Goal: Task Accomplishment & Management: Manage account settings

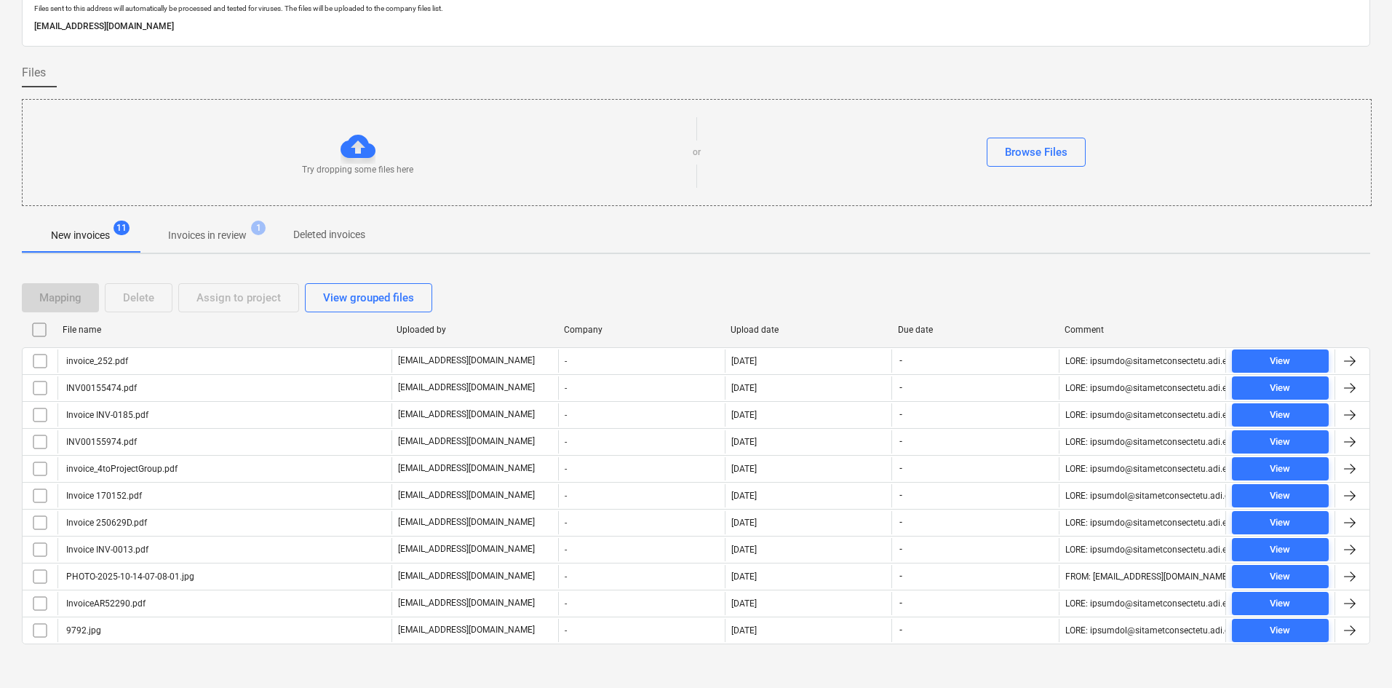
scroll to position [66, 0]
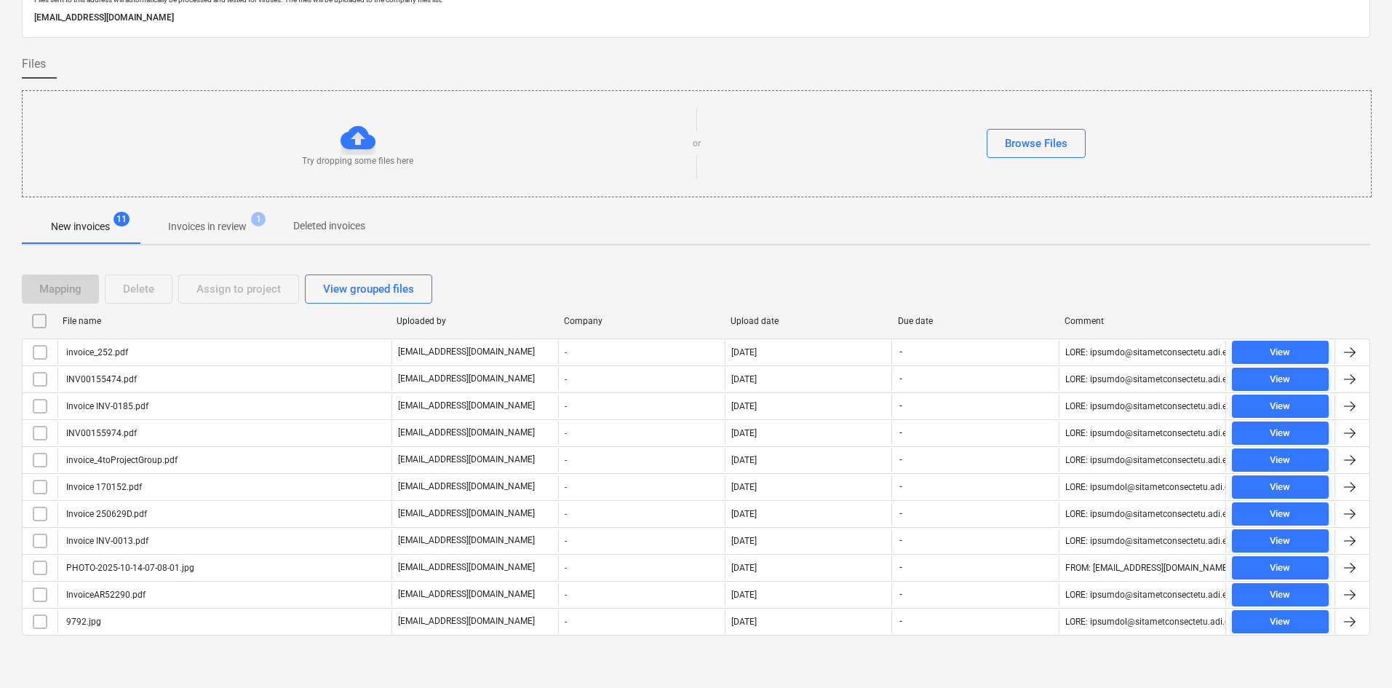
click at [92, 332] on div "File name" at bounding box center [224, 320] width 334 height 23
checkbox input "false"
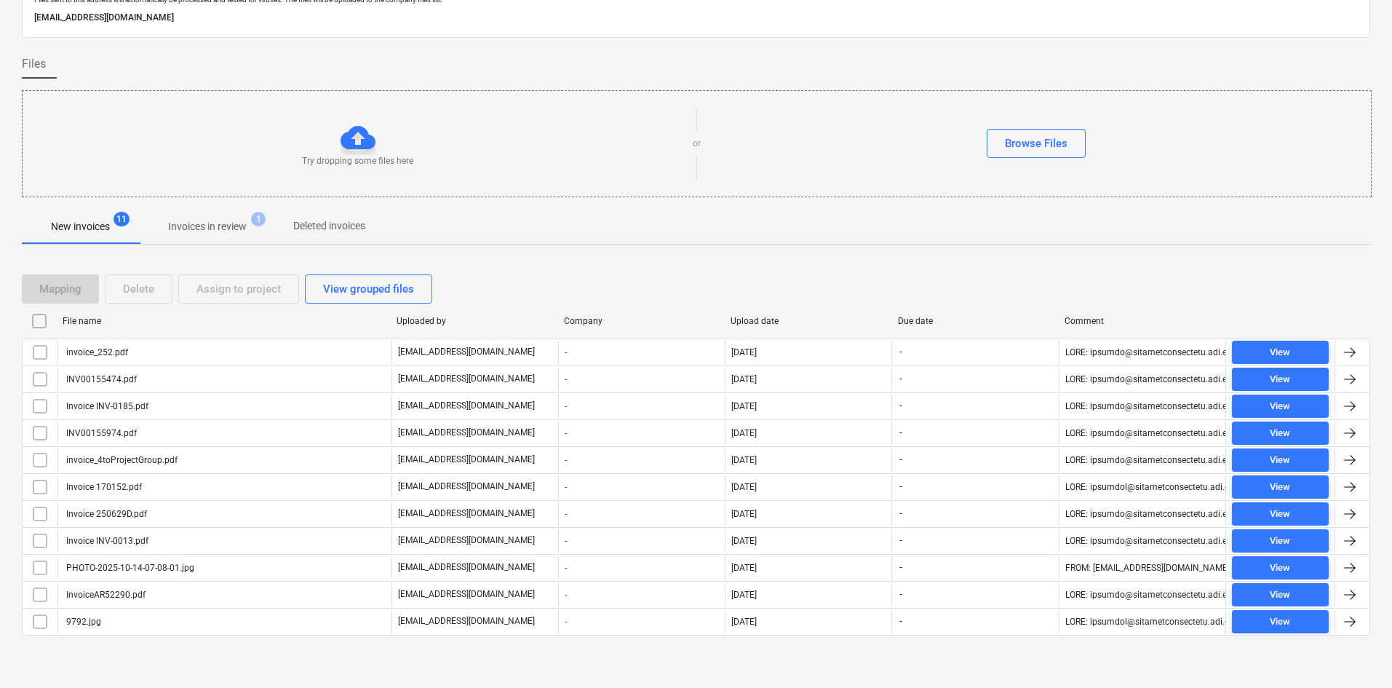
checkbox input "false"
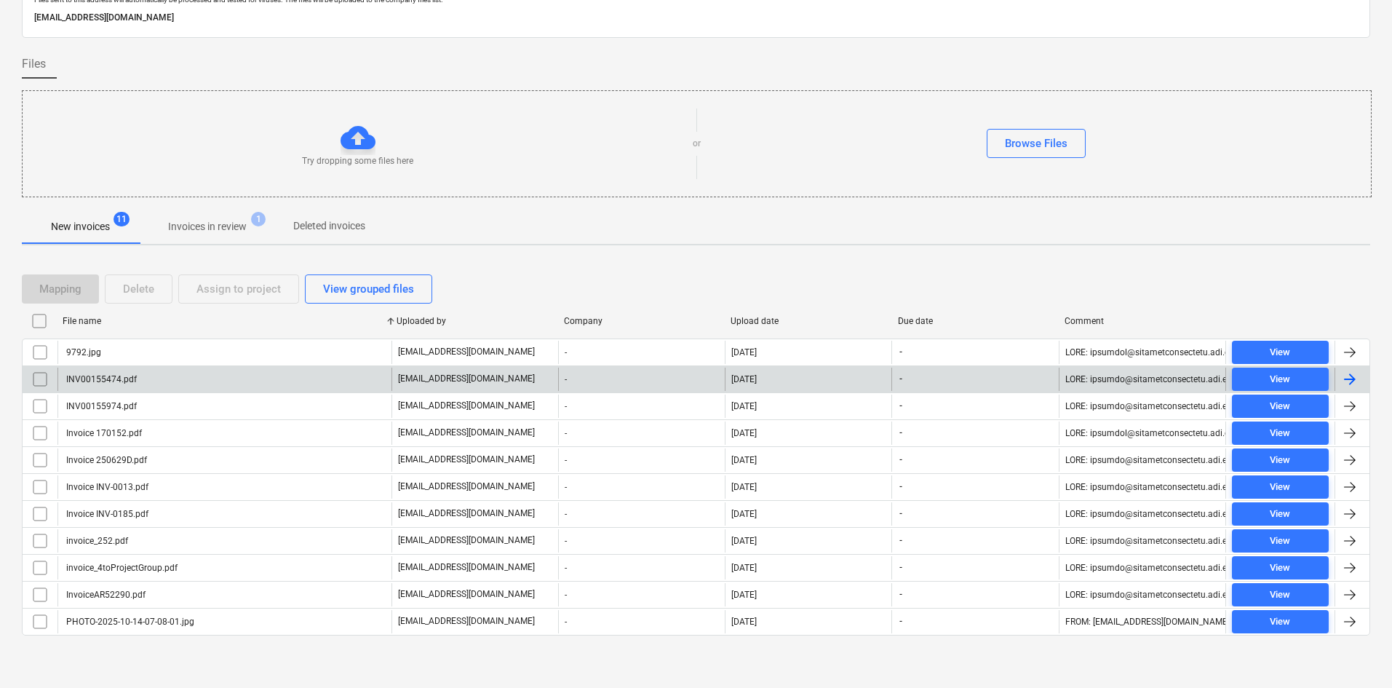
click at [147, 383] on div "INV00155474.pdf" at bounding box center [224, 378] width 334 height 23
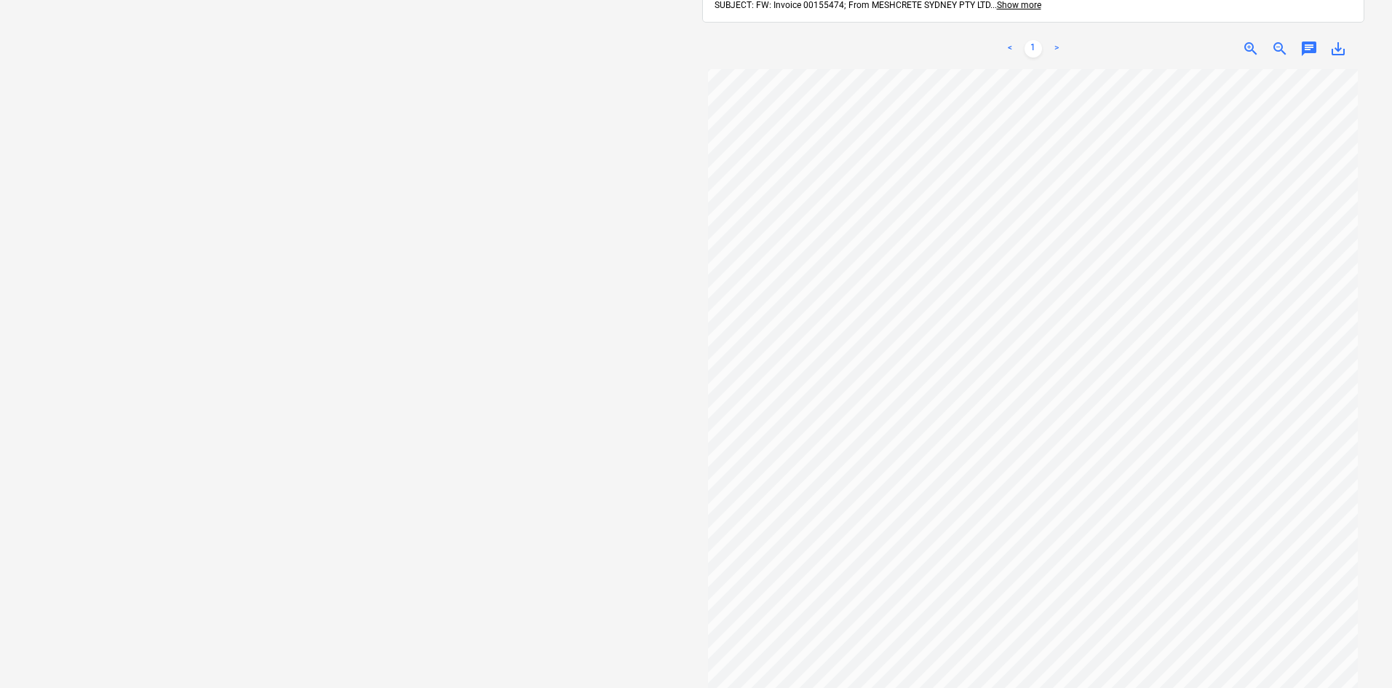
scroll to position [146, 0]
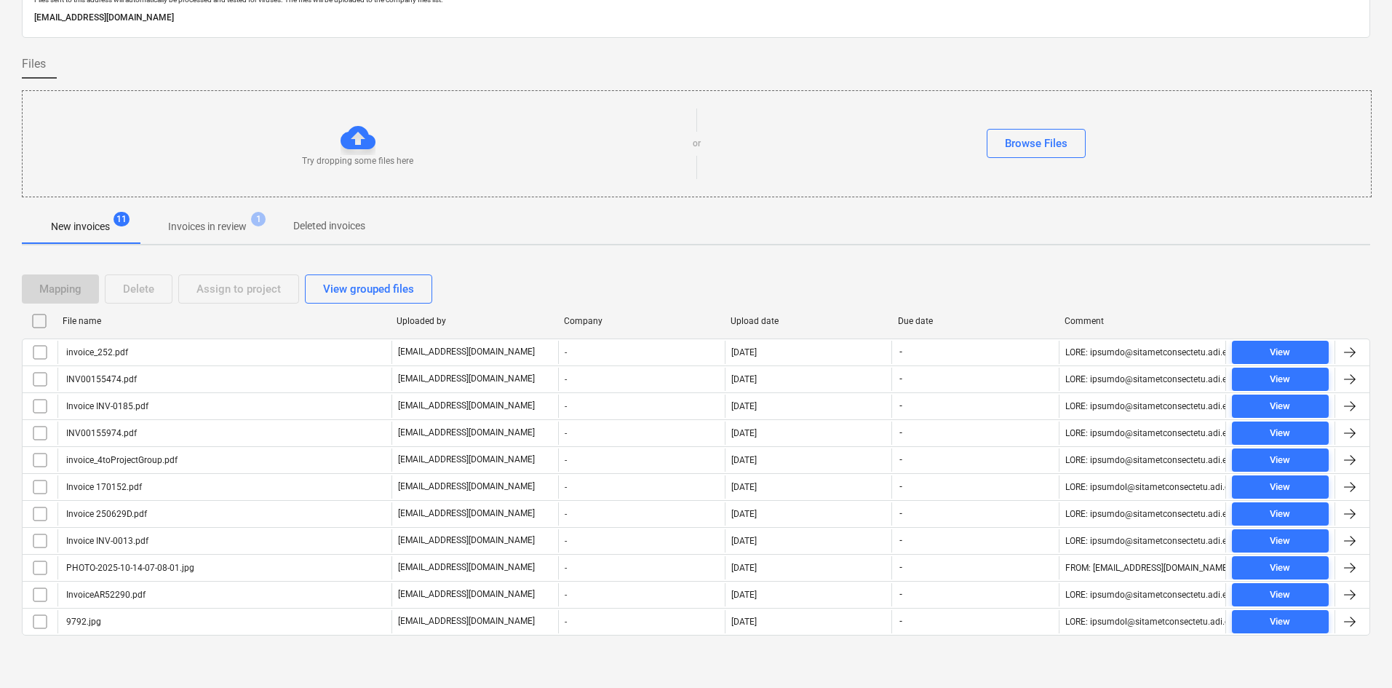
scroll to position [66, 0]
click at [135, 320] on div "File name" at bounding box center [224, 321] width 322 height 10
checkbox input "false"
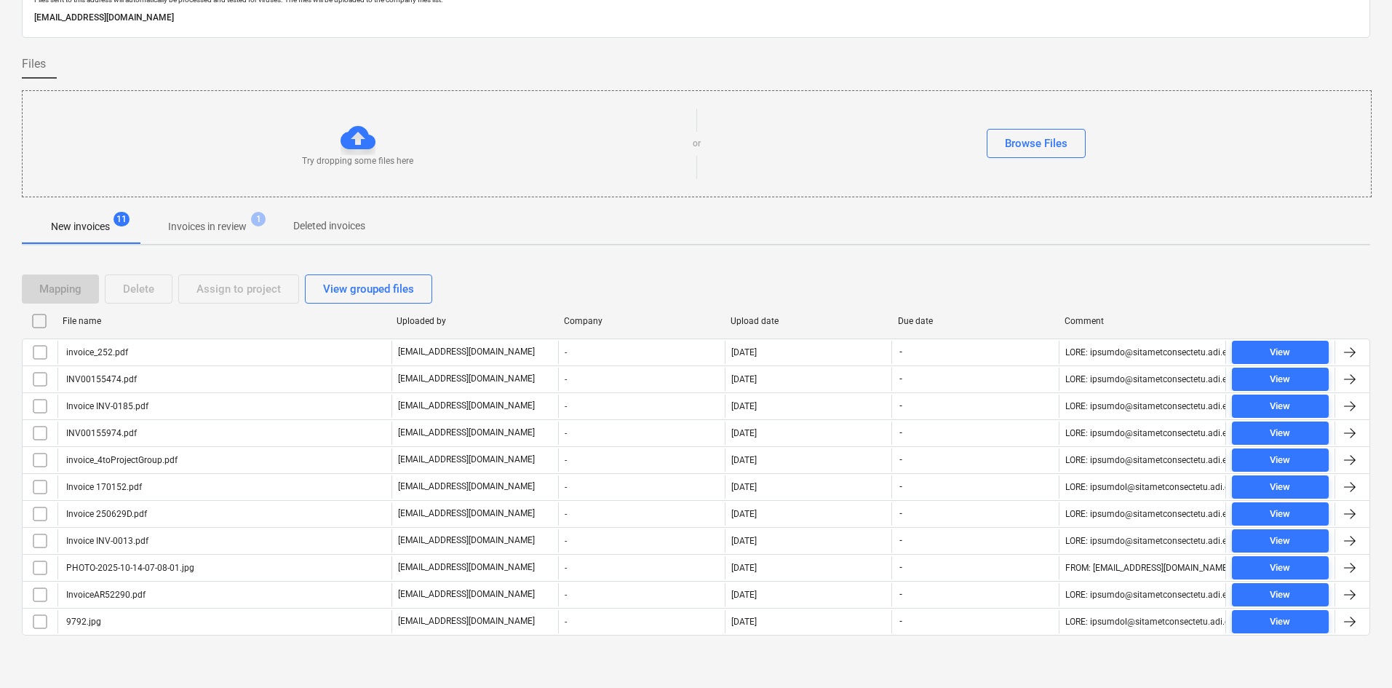
checkbox input "false"
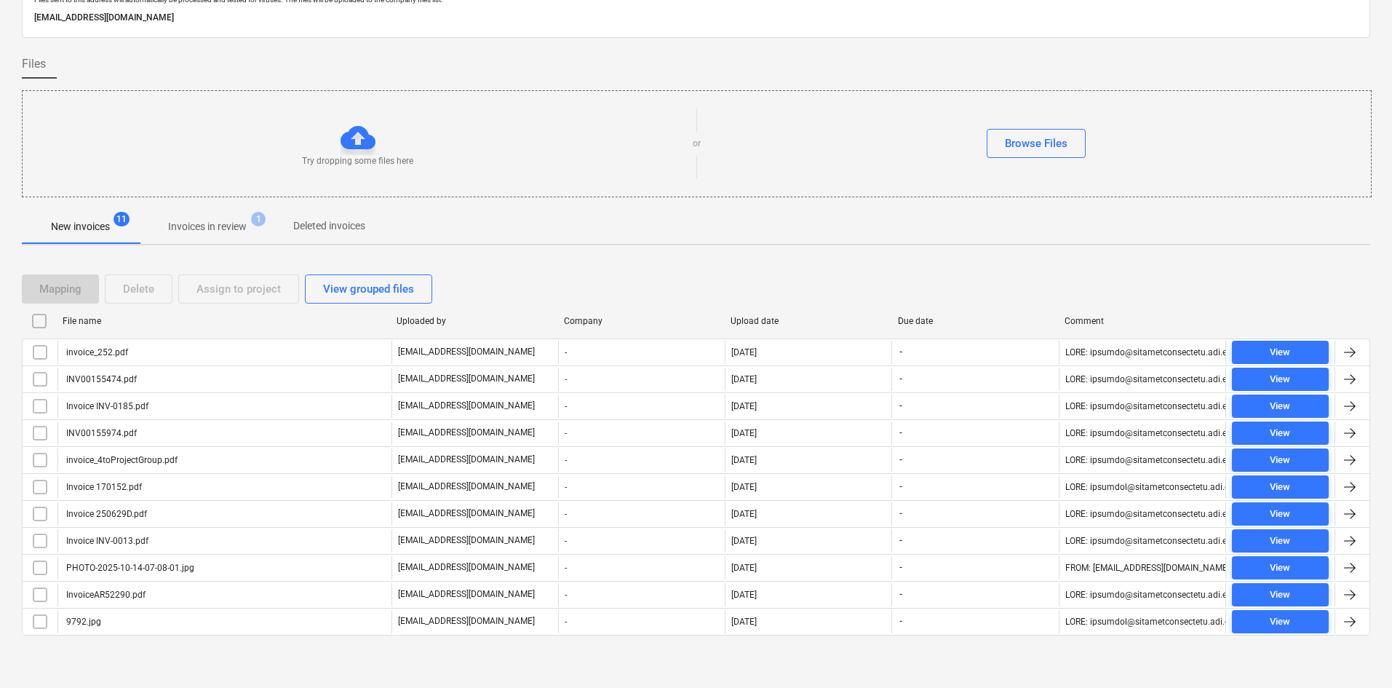
checkbox input "false"
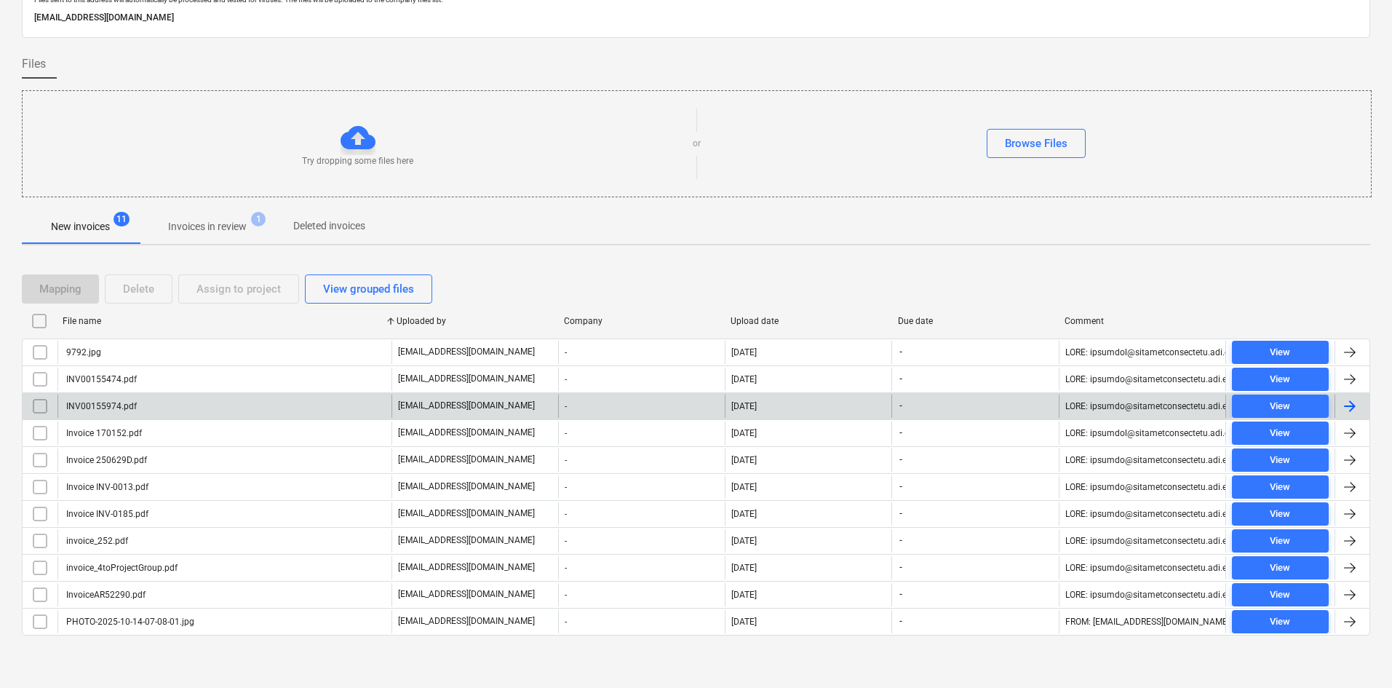
click at [172, 404] on div "INV00155974.pdf" at bounding box center [224, 405] width 334 height 23
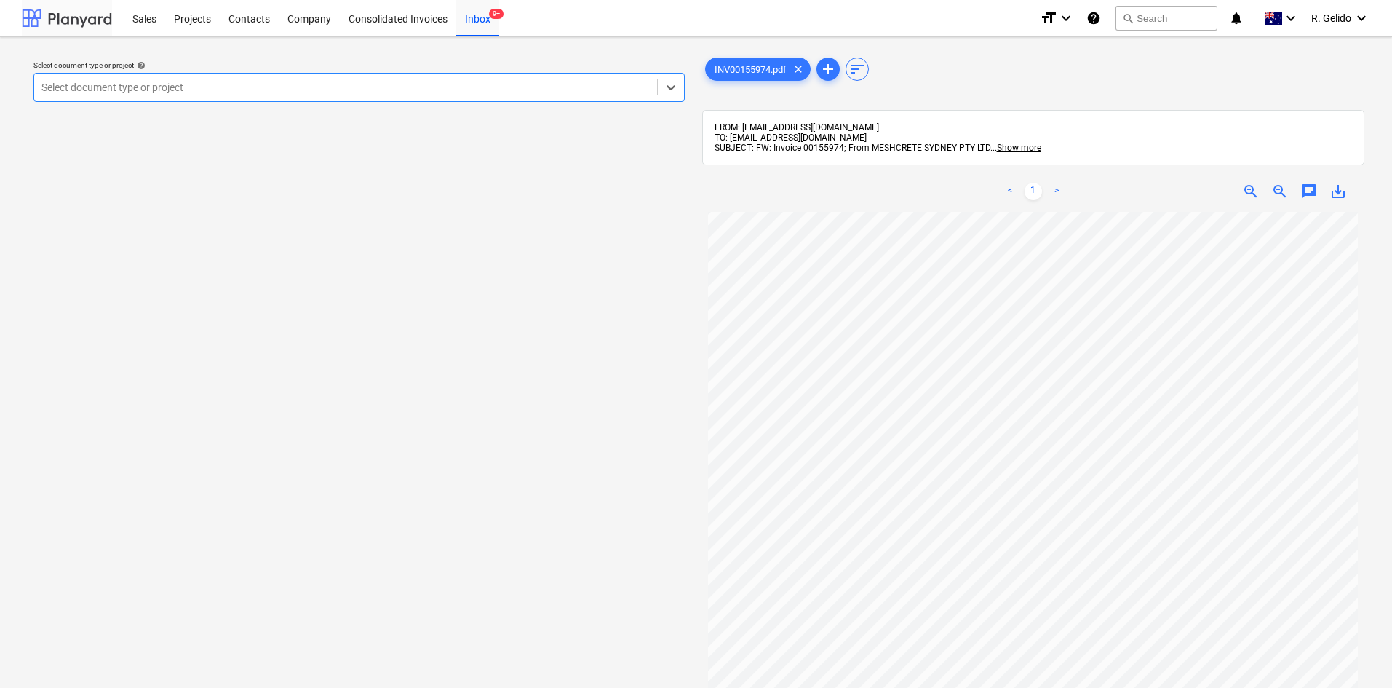
scroll to position [66, 0]
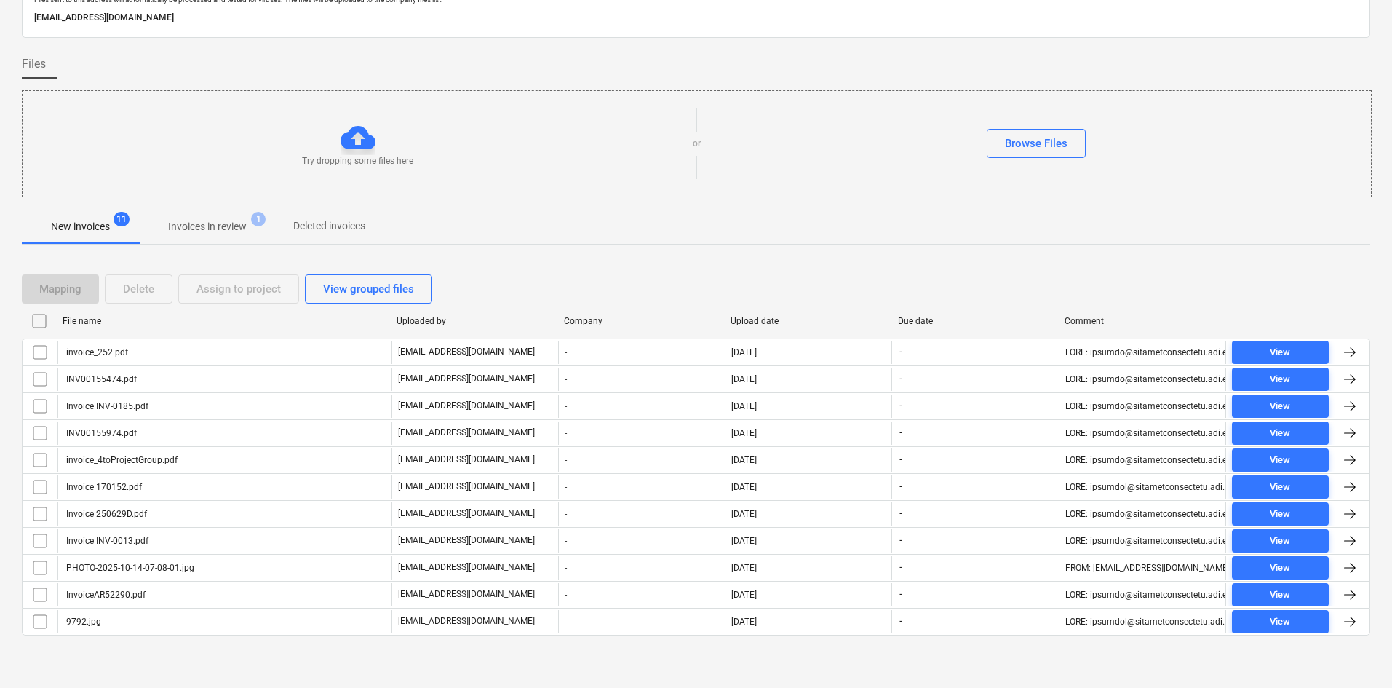
click at [106, 322] on div "File name" at bounding box center [224, 321] width 322 height 10
checkbox input "false"
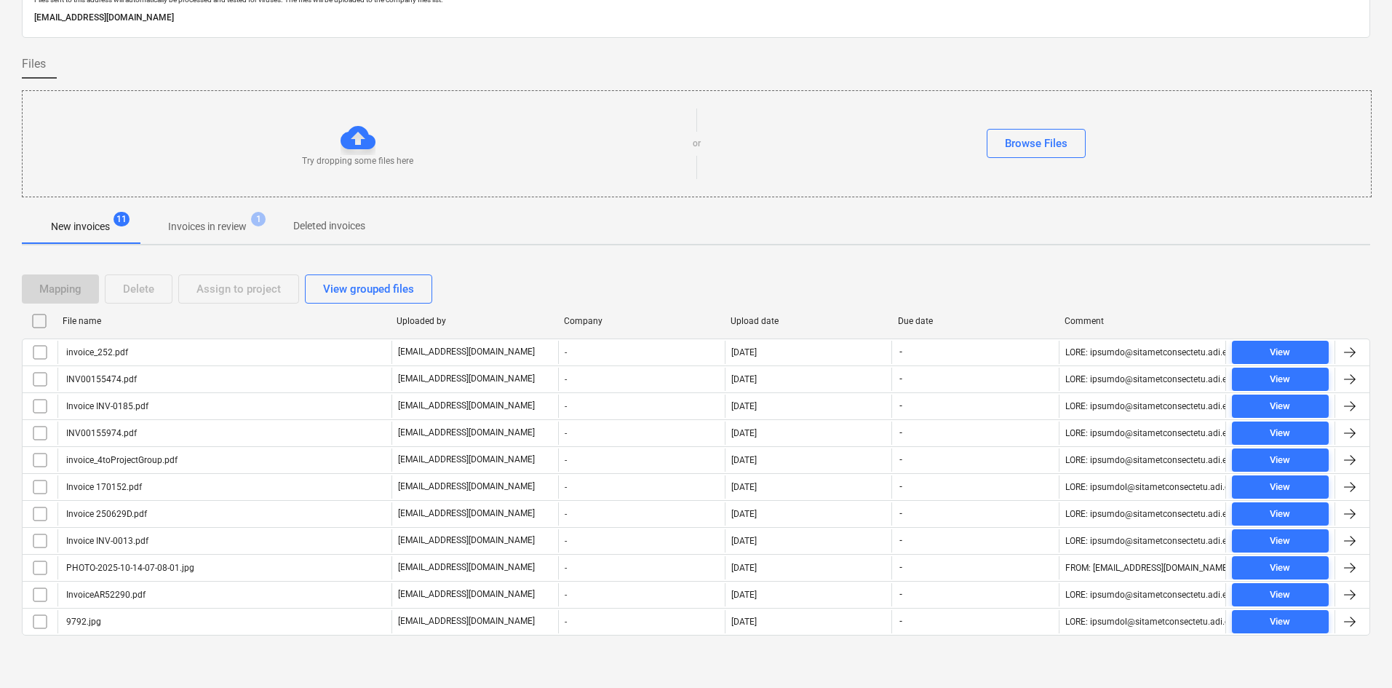
checkbox input "false"
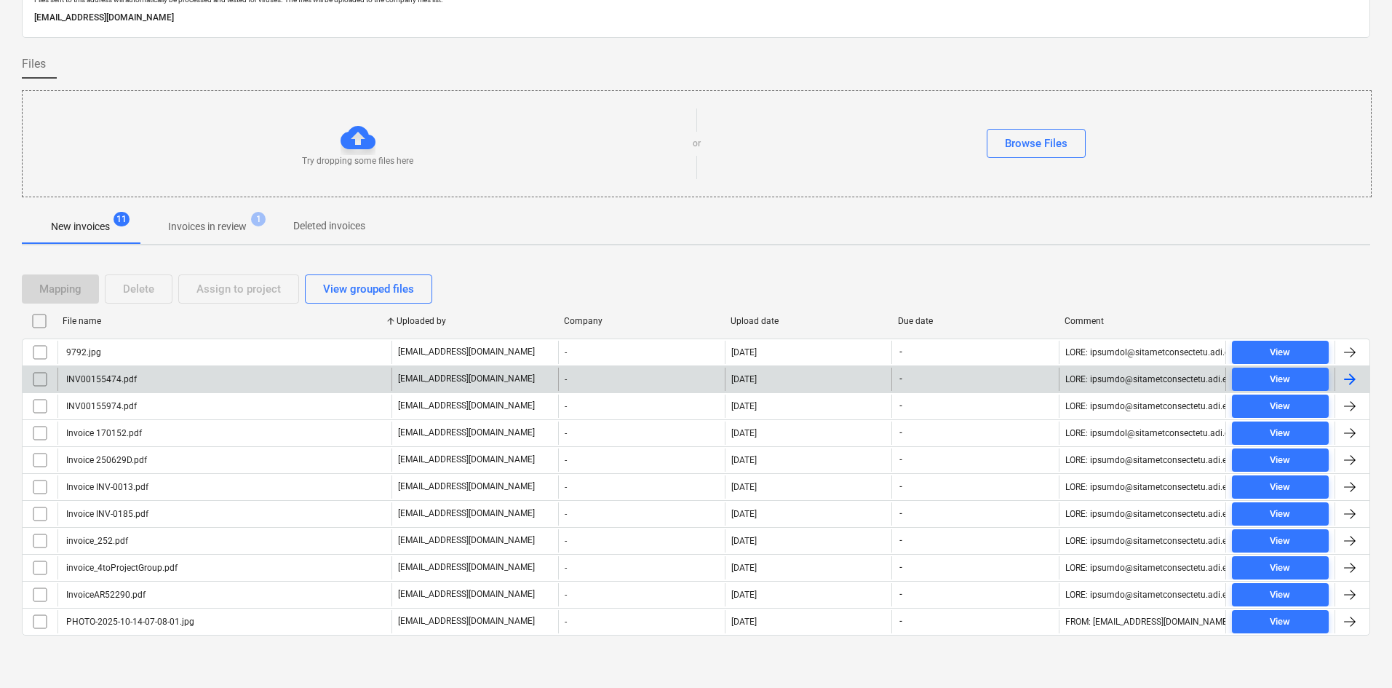
click at [150, 386] on div "INV00155474.pdf" at bounding box center [224, 378] width 334 height 23
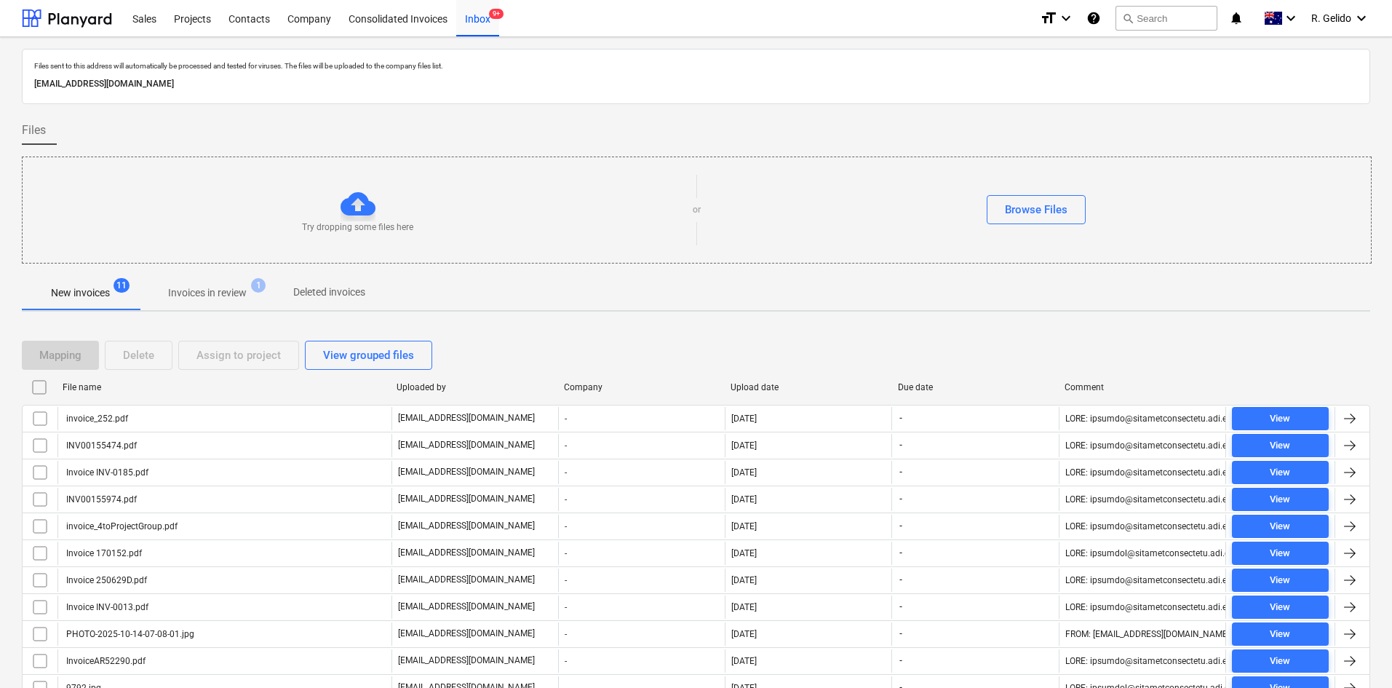
scroll to position [66, 0]
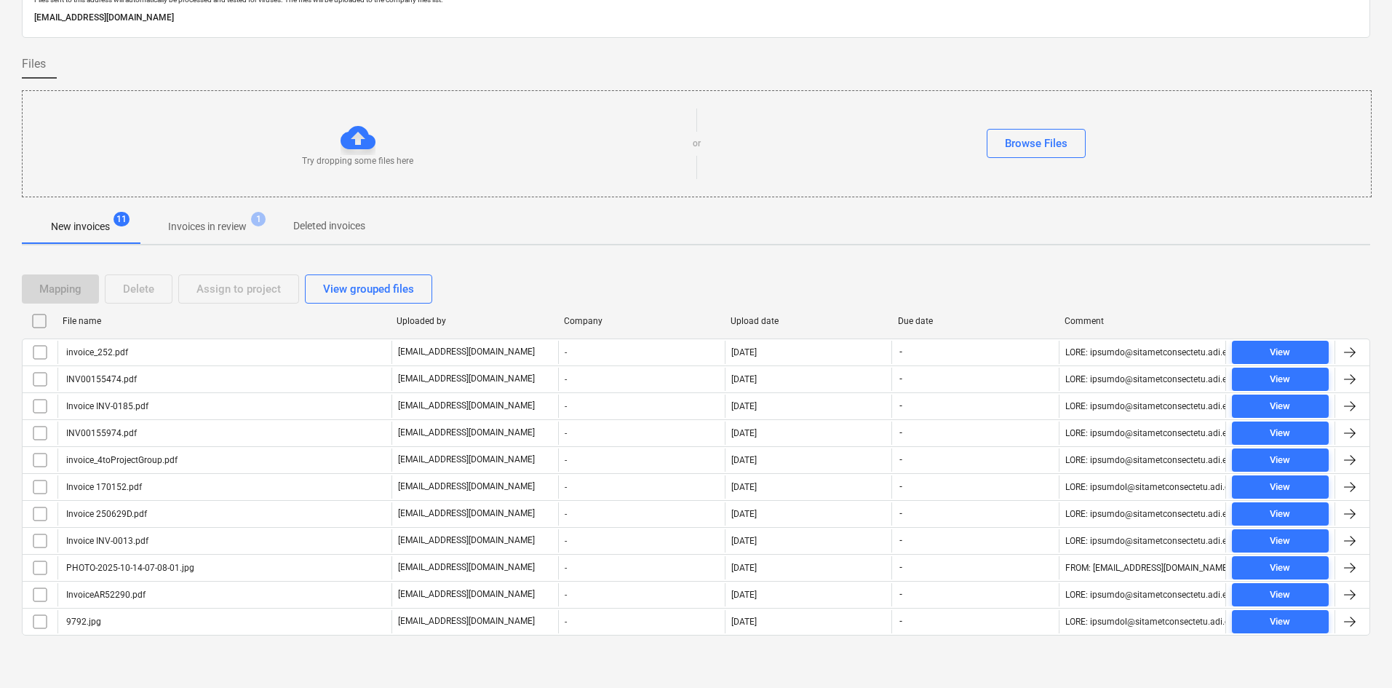
click at [104, 320] on div "File name" at bounding box center [224, 321] width 322 height 10
checkbox input "false"
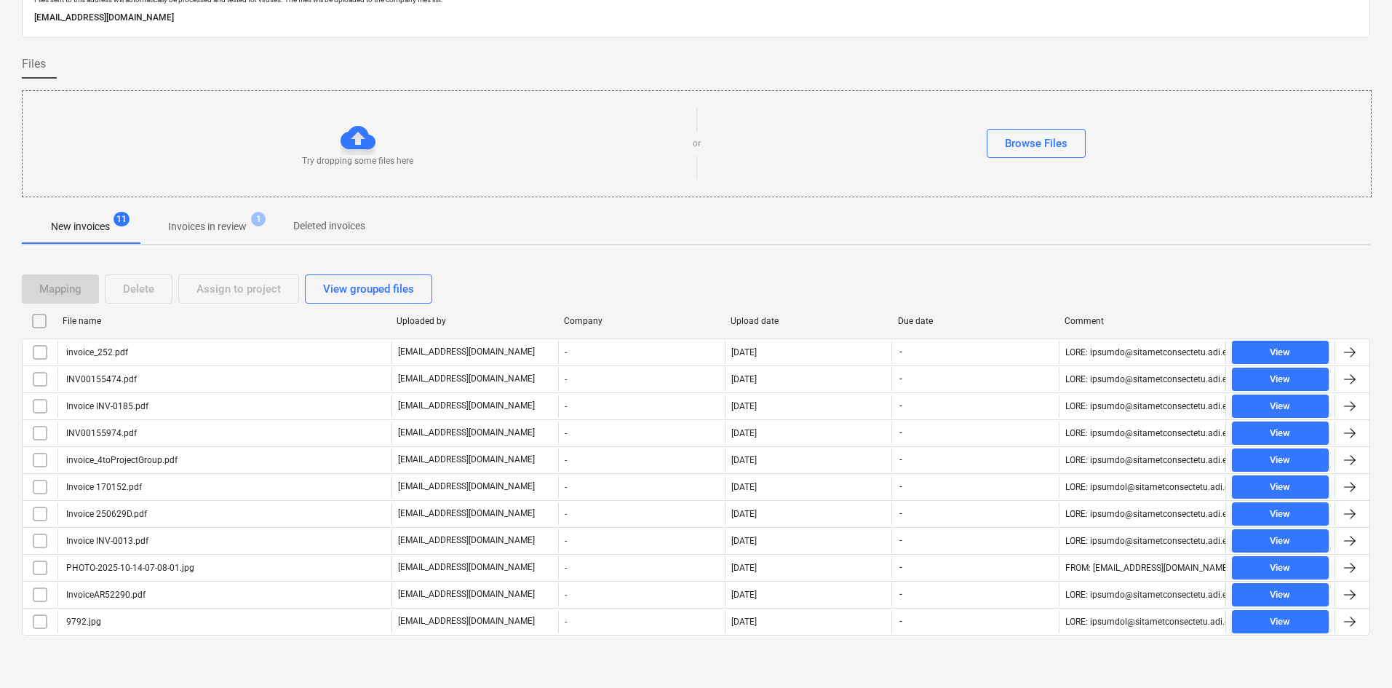
checkbox input "false"
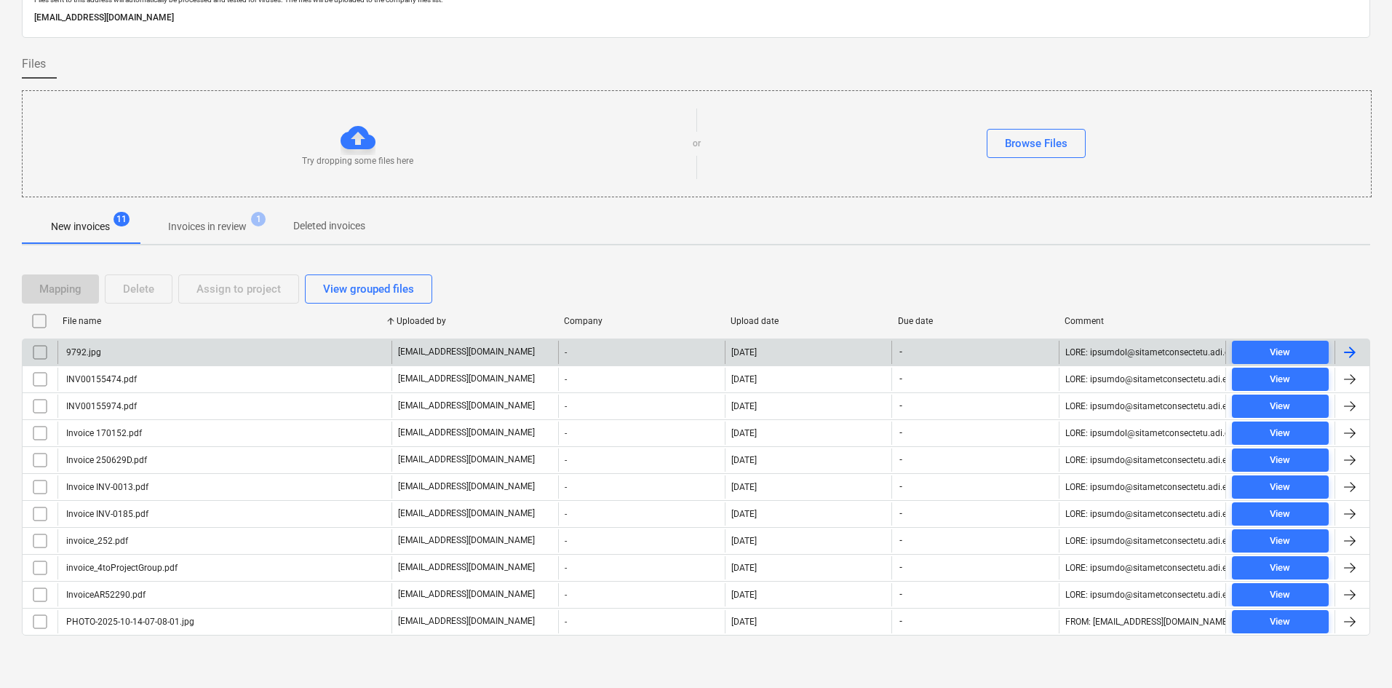
click at [132, 354] on div "9792.jpg" at bounding box center [224, 351] width 334 height 23
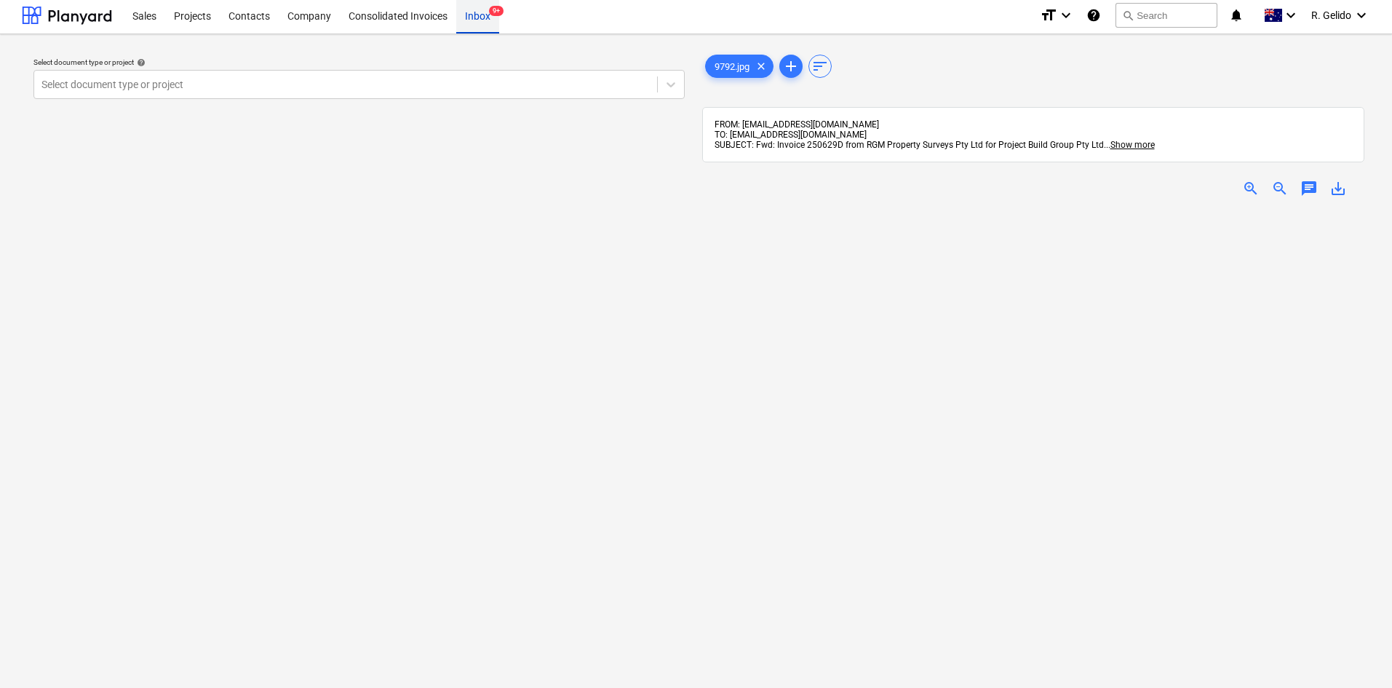
click at [487, 16] on div "Inbox 9+" at bounding box center [477, 14] width 43 height 37
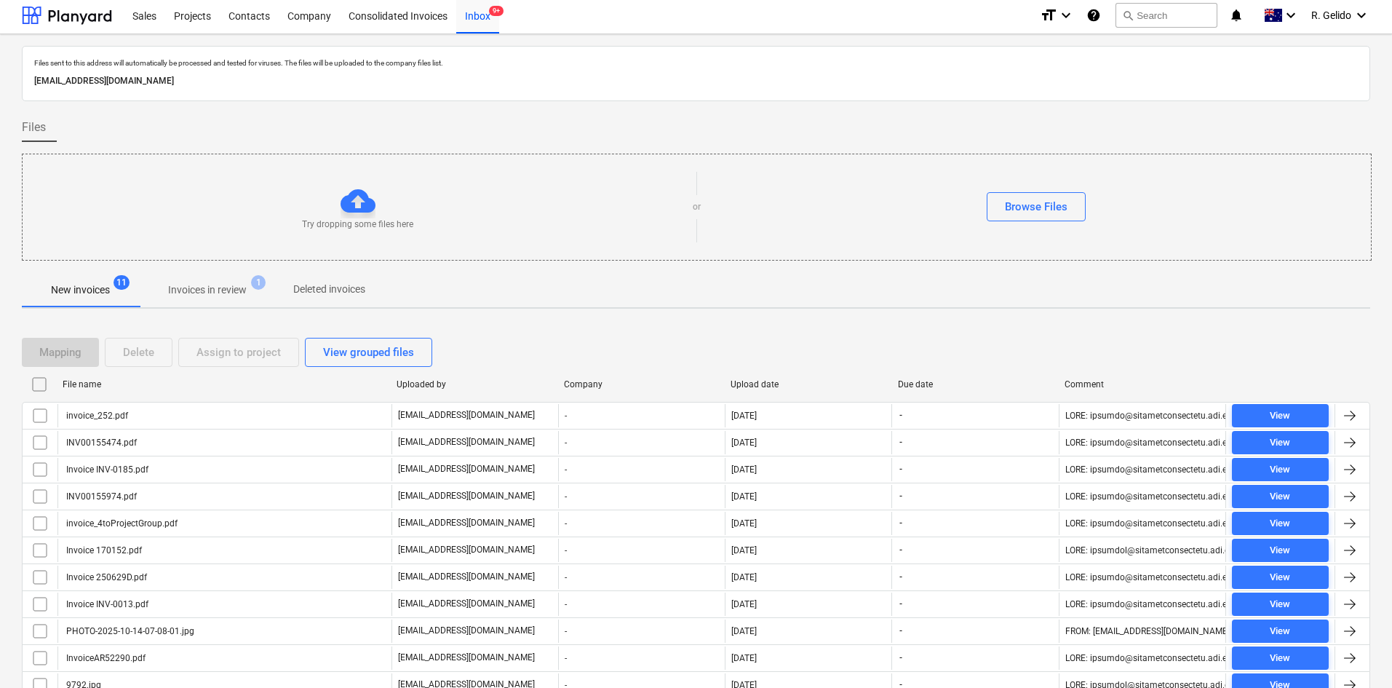
click at [346, 288] on p "Deleted invoices" at bounding box center [329, 289] width 72 height 15
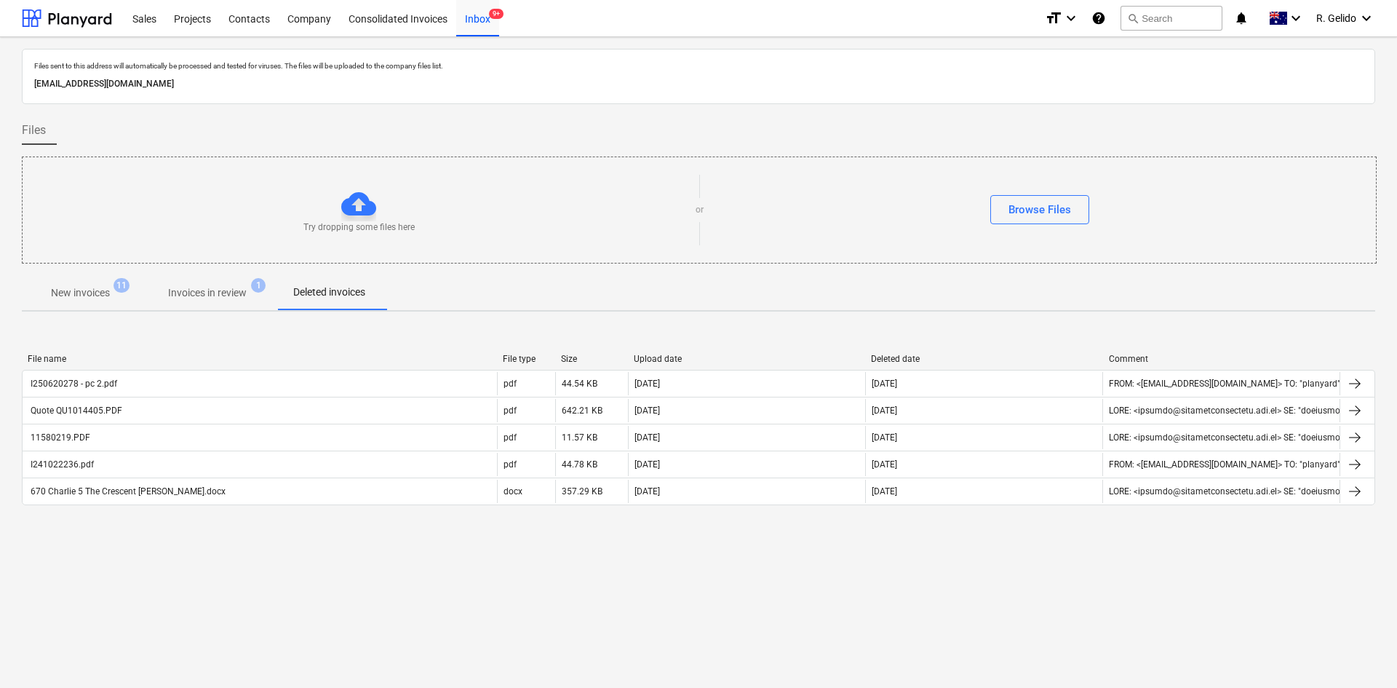
click at [237, 291] on p "Invoices in review" at bounding box center [207, 292] width 79 height 15
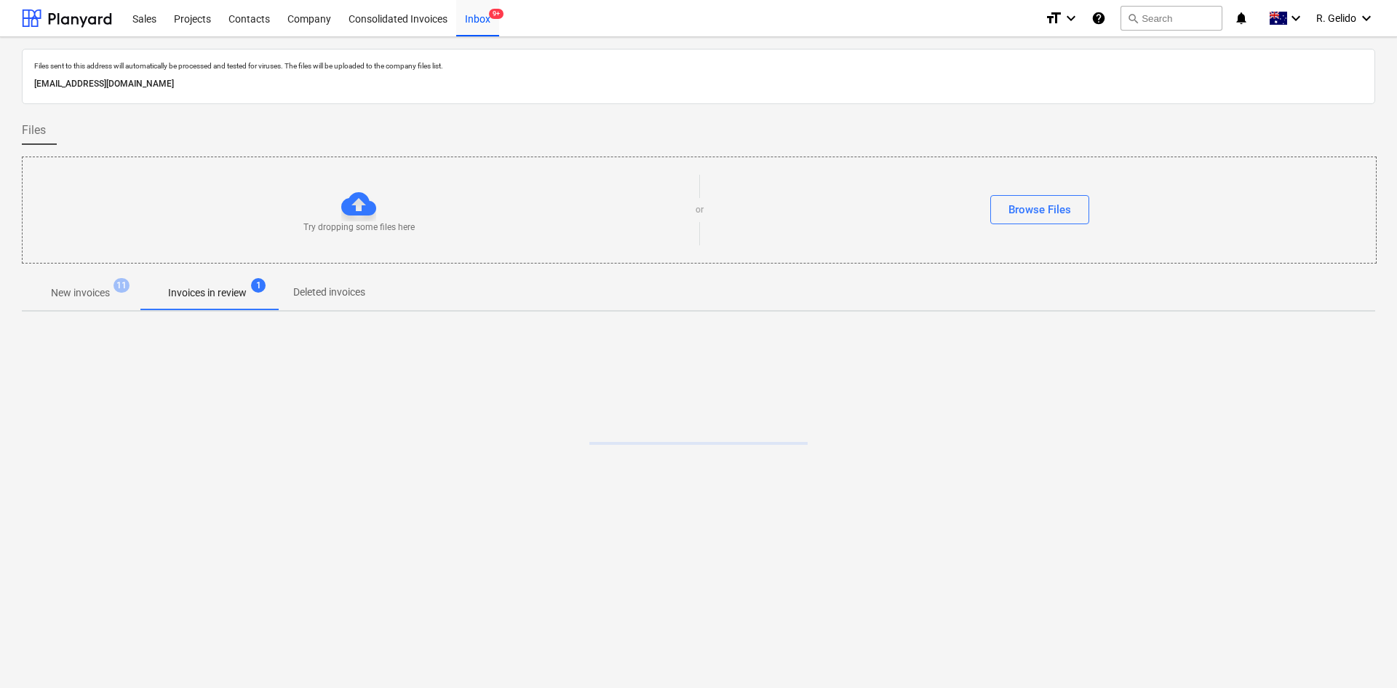
click at [110, 291] on p "New invoices" at bounding box center [80, 292] width 59 height 15
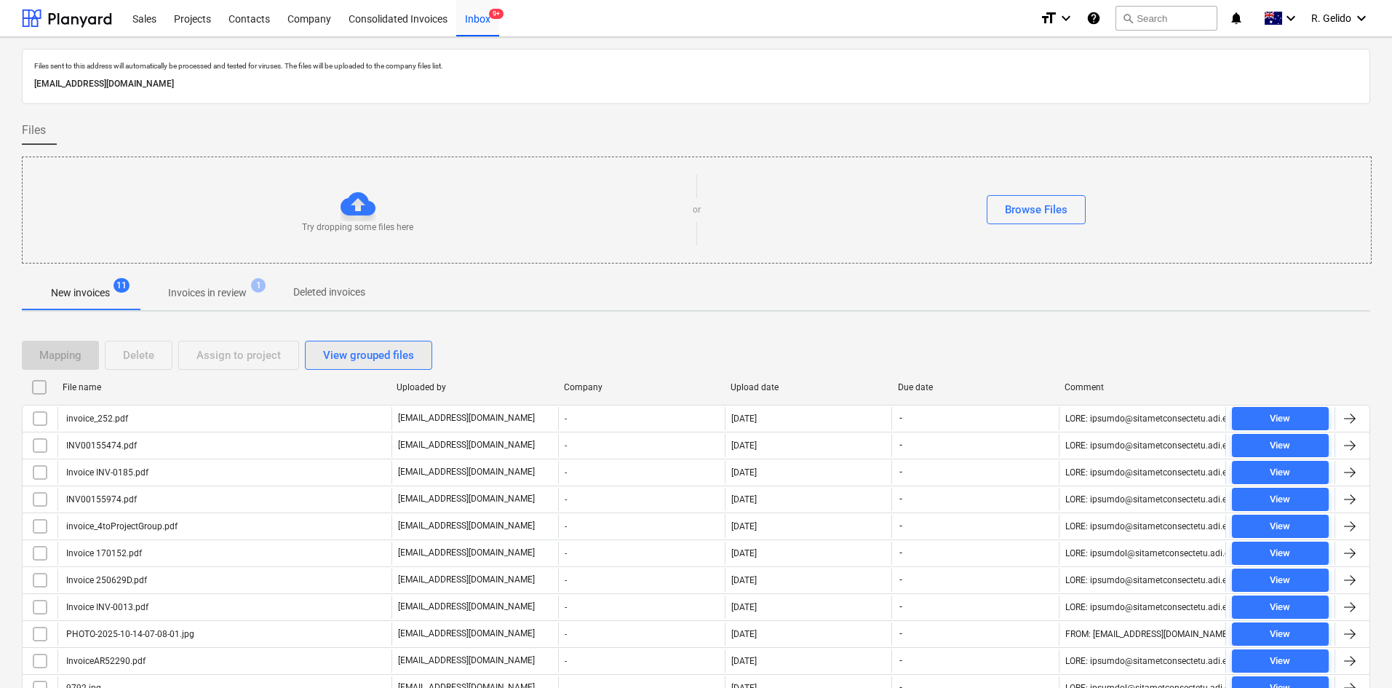
click at [373, 351] on div "View grouped files" at bounding box center [368, 355] width 91 height 19
click at [378, 354] on div "View individual files" at bounding box center [371, 355] width 97 height 19
click at [378, 354] on div "View grouped files" at bounding box center [368, 355] width 91 height 19
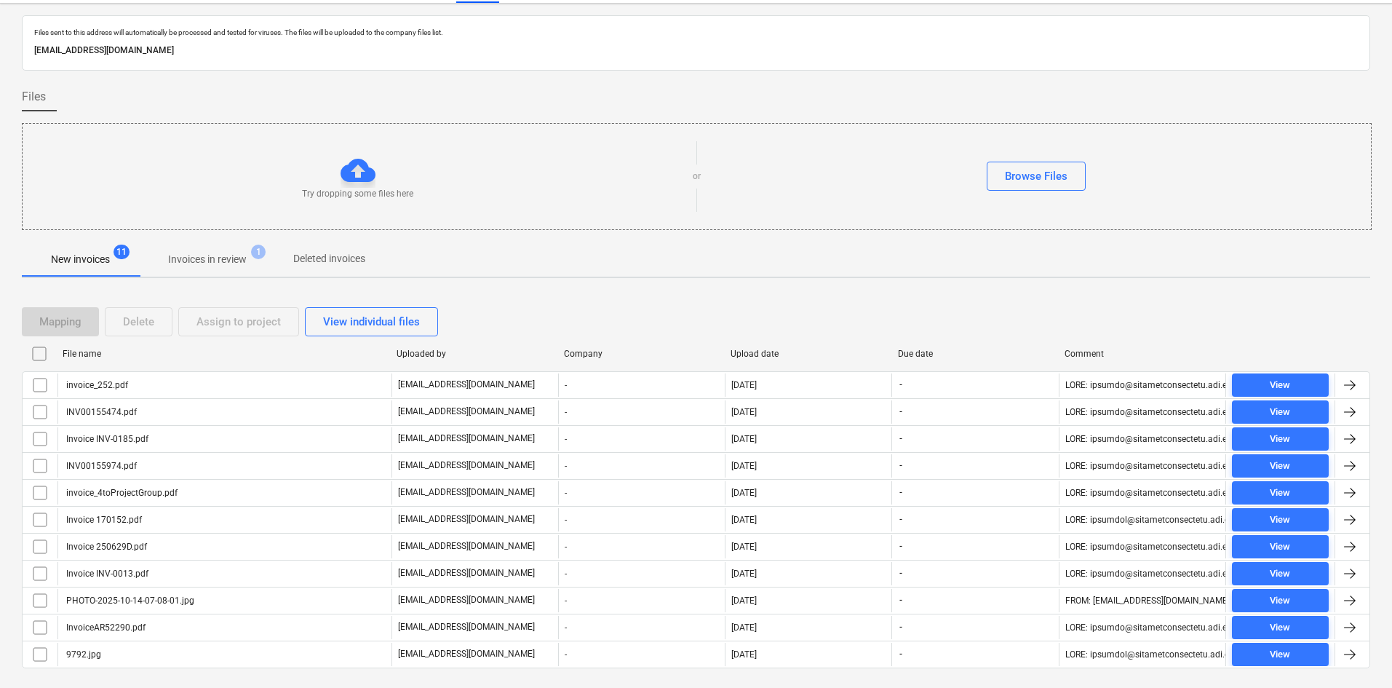
scroll to position [66, 0]
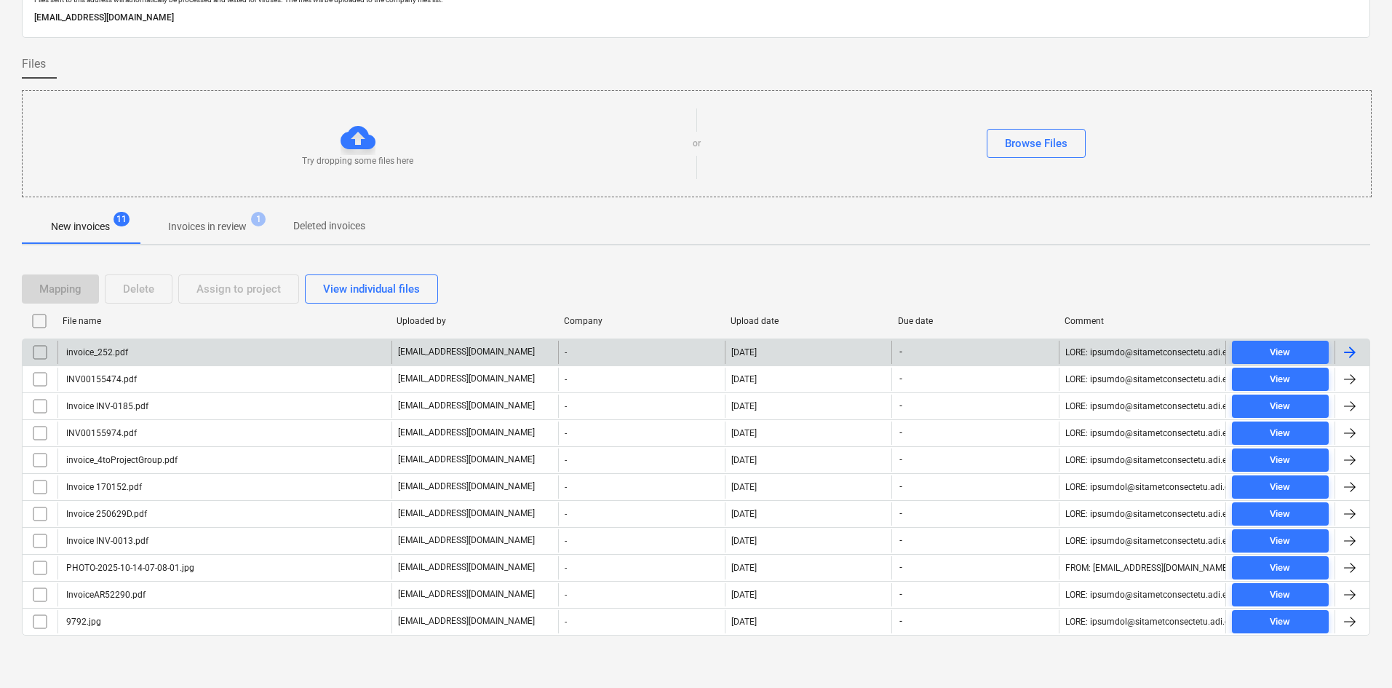
click at [135, 350] on div "invoice_252.pdf" at bounding box center [224, 351] width 334 height 23
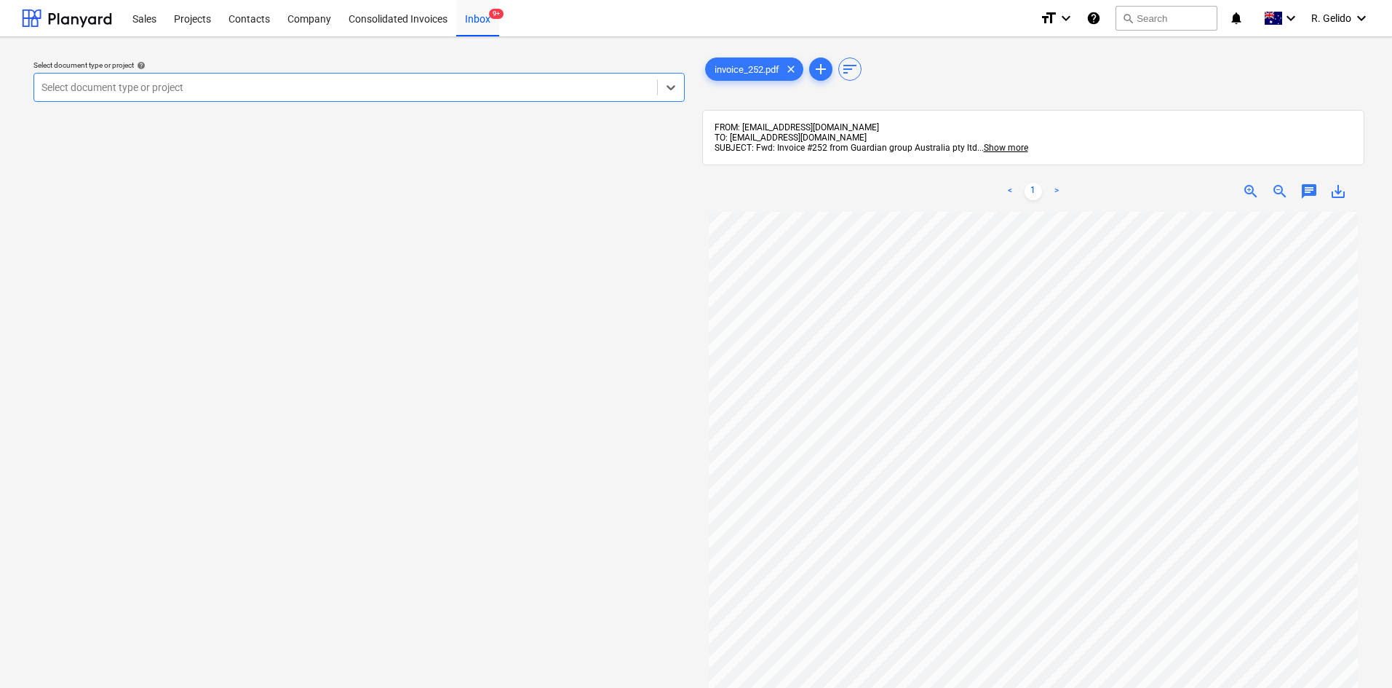
click at [300, 81] on div at bounding box center [345, 87] width 608 height 15
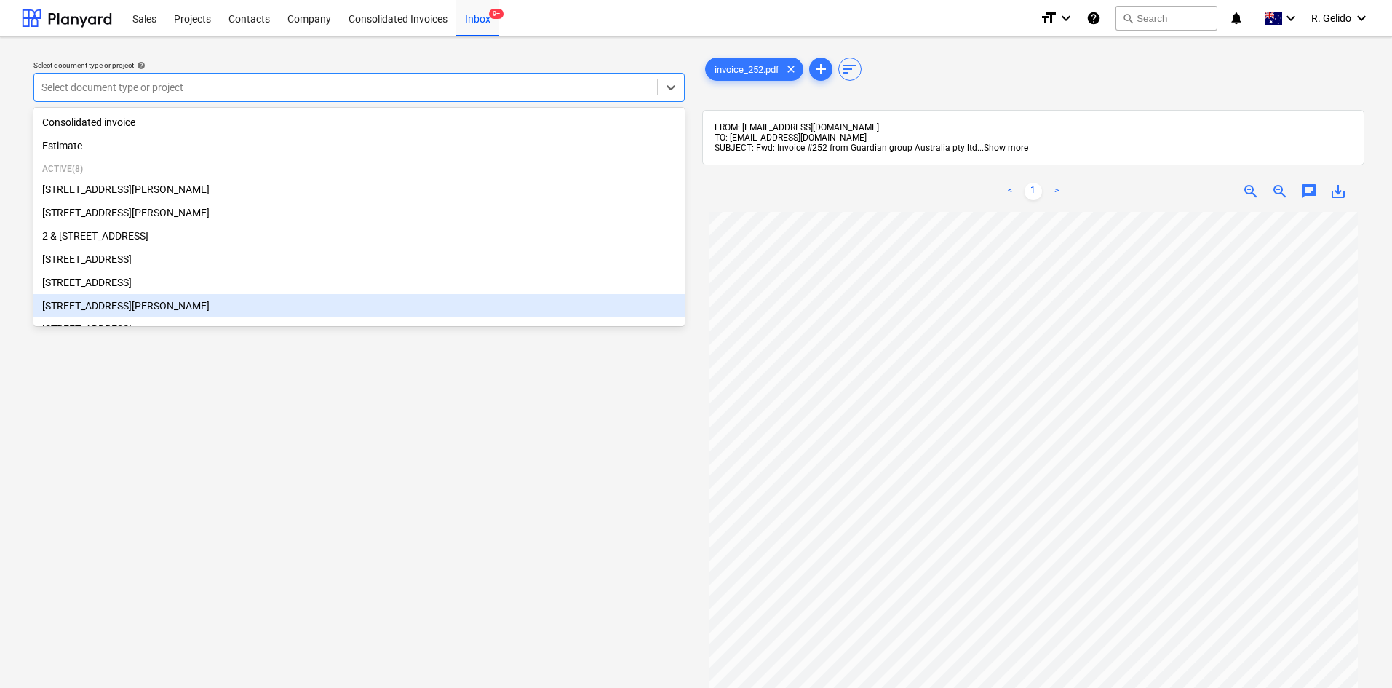
click at [986, 145] on span "Show more" at bounding box center [1006, 148] width 44 height 10
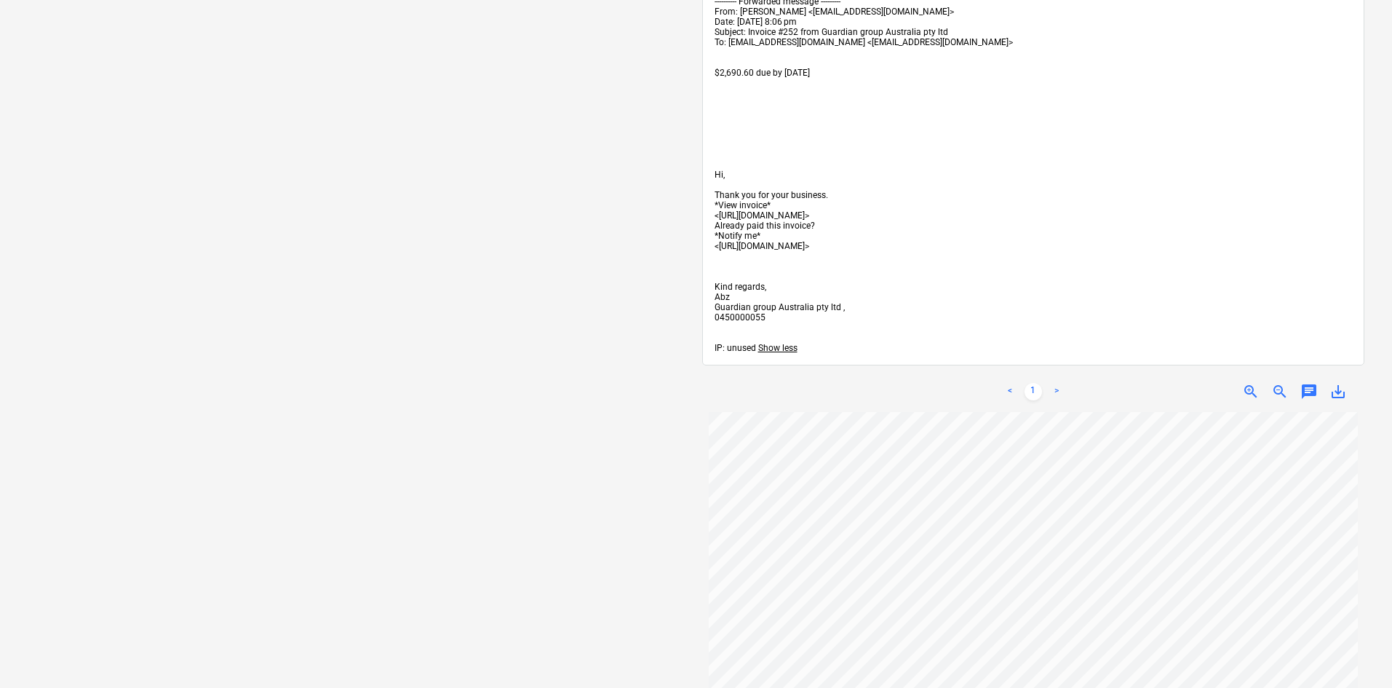
scroll to position [218, 0]
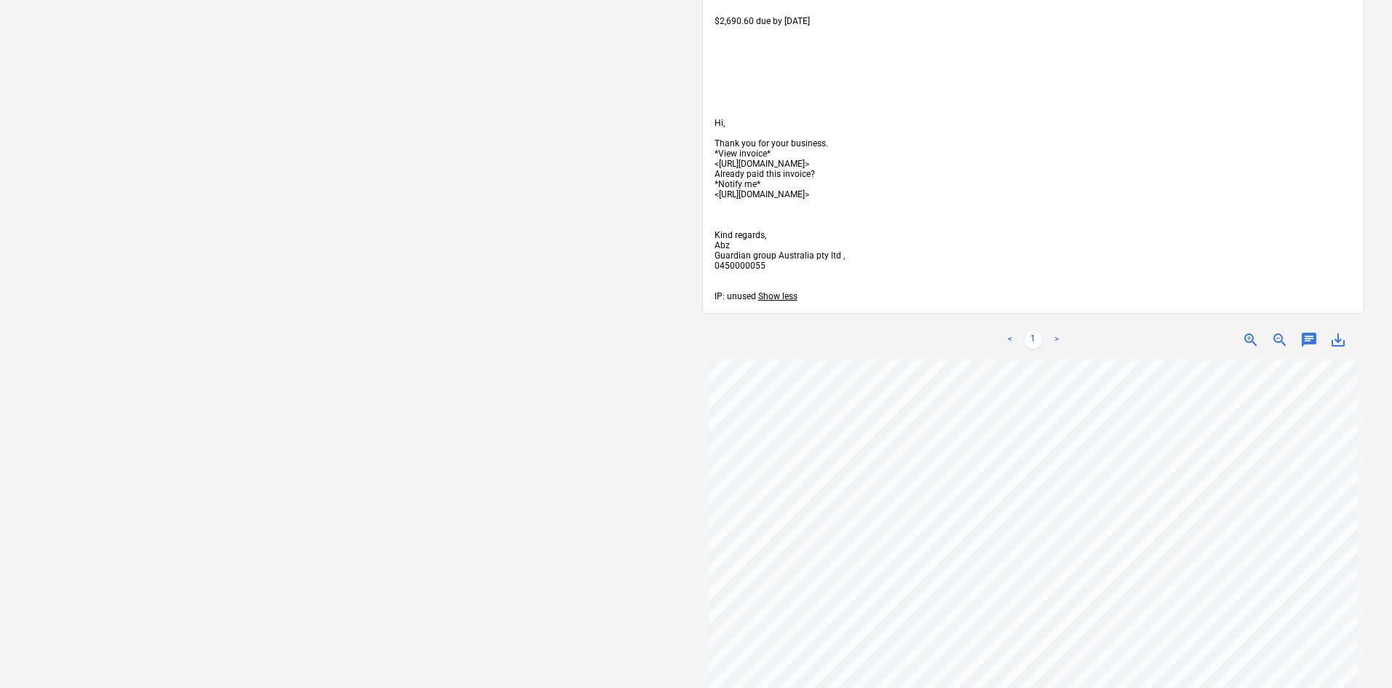
click at [1059, 339] on link ">" at bounding box center [1056, 339] width 17 height 17
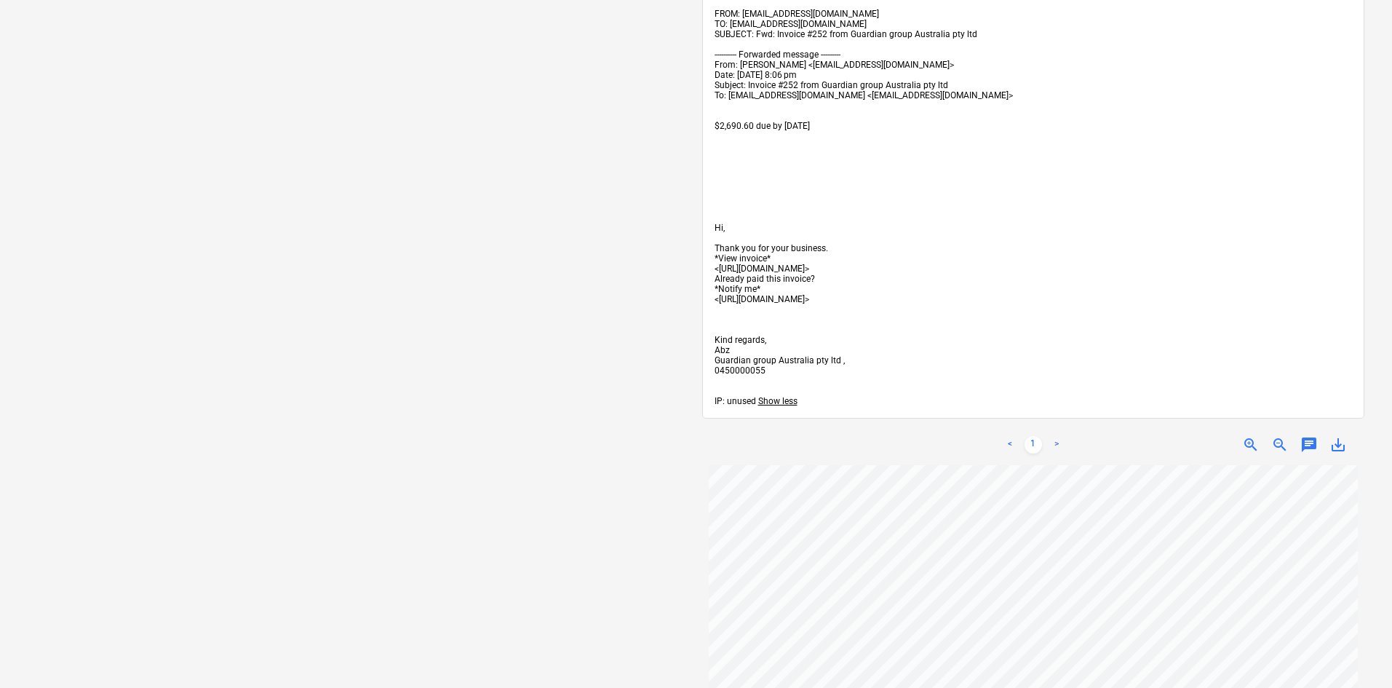
scroll to position [0, 0]
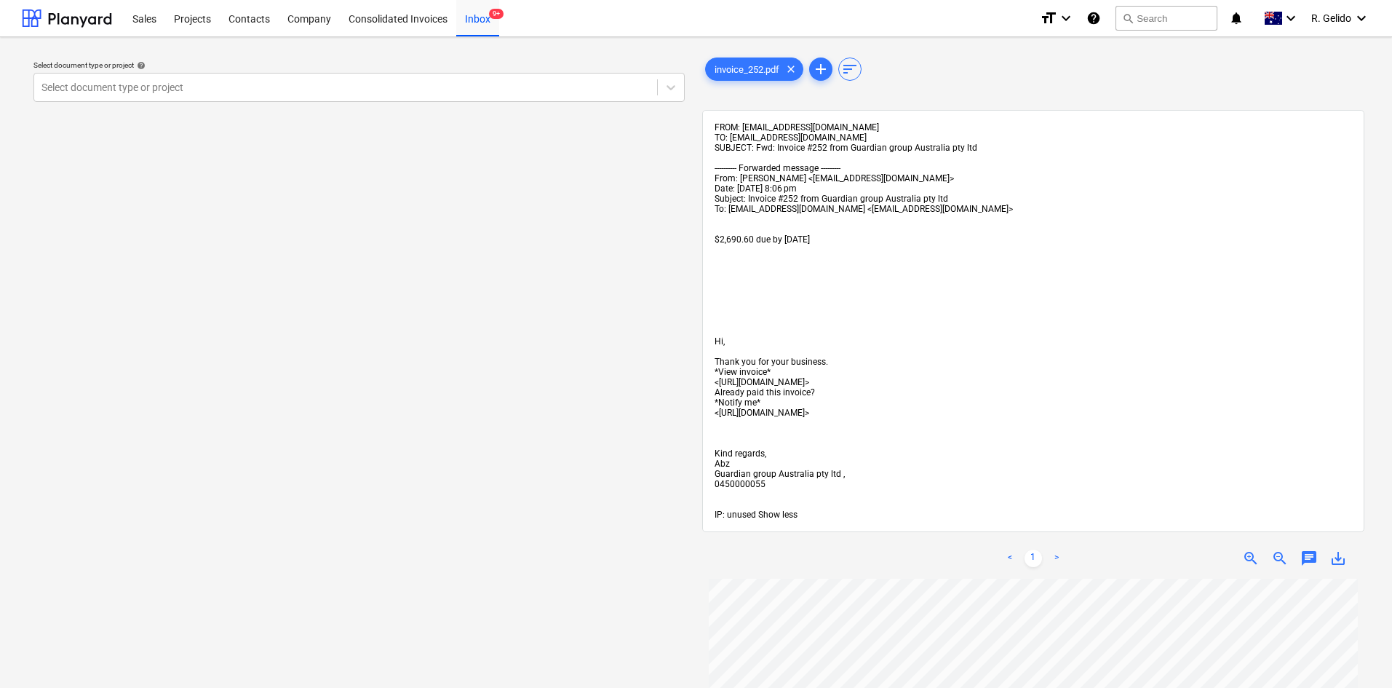
click at [781, 517] on span "Show less" at bounding box center [777, 514] width 39 height 10
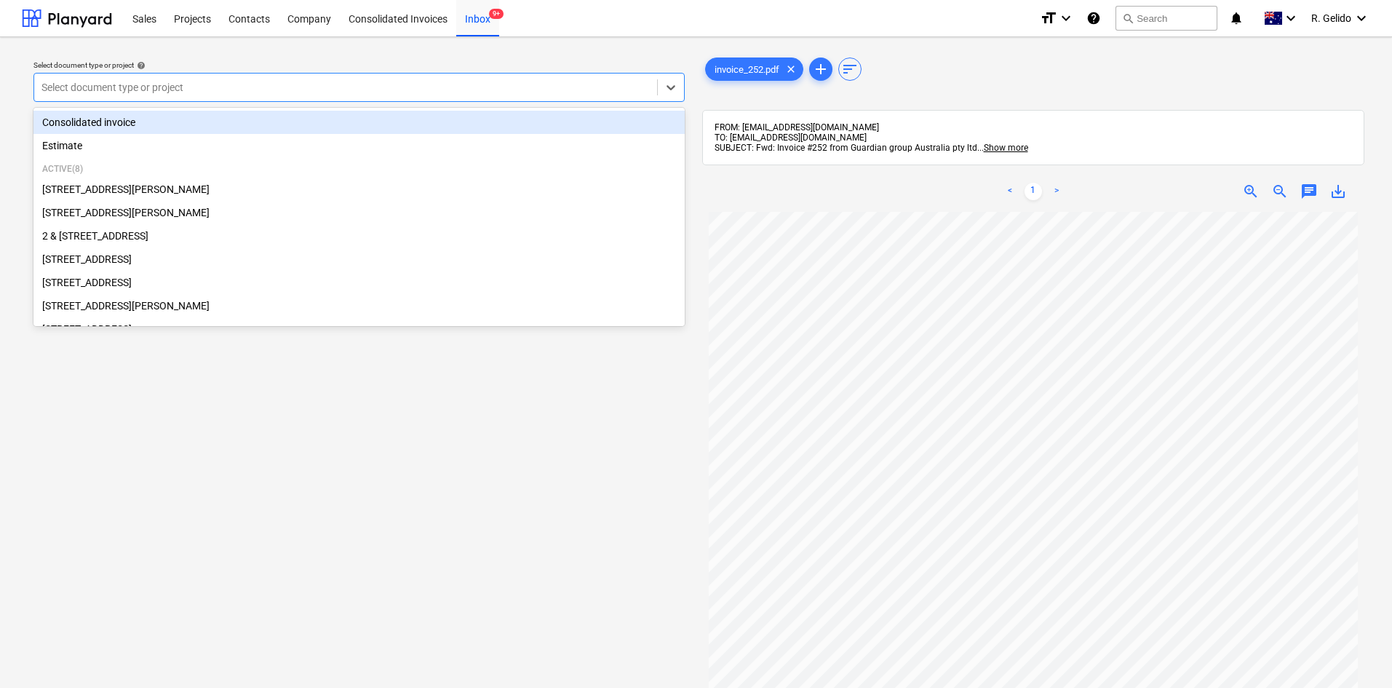
click at [330, 89] on div at bounding box center [345, 87] width 608 height 15
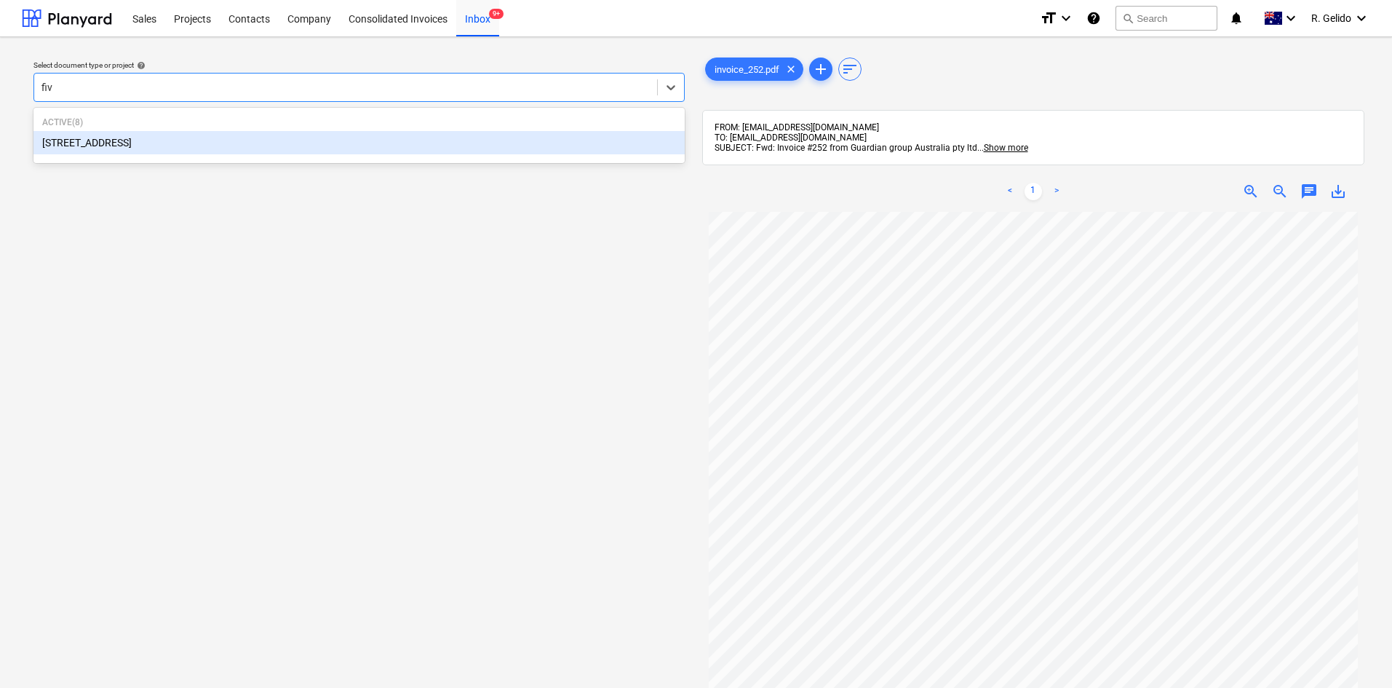
type input "five"
click at [276, 143] on div "[STREET_ADDRESS]" at bounding box center [358, 142] width 651 height 23
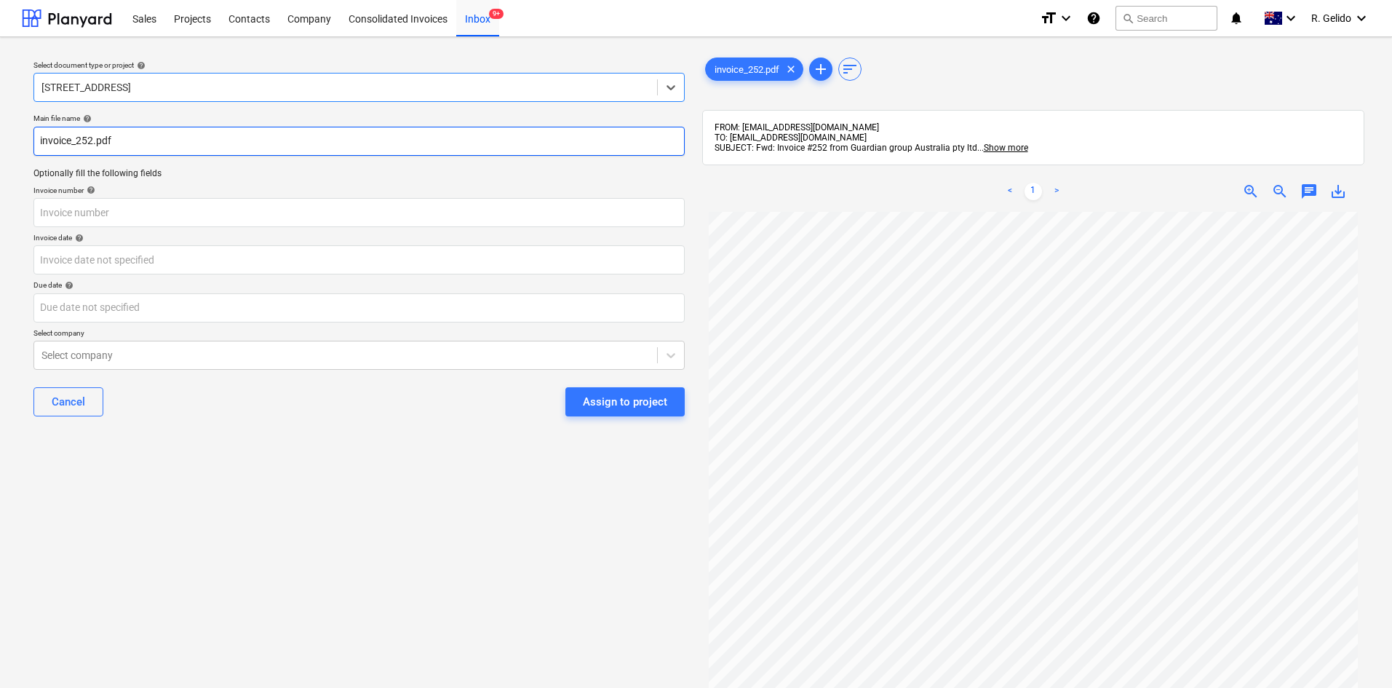
click at [36, 146] on input "invoice_252.pdf" at bounding box center [358, 141] width 651 height 29
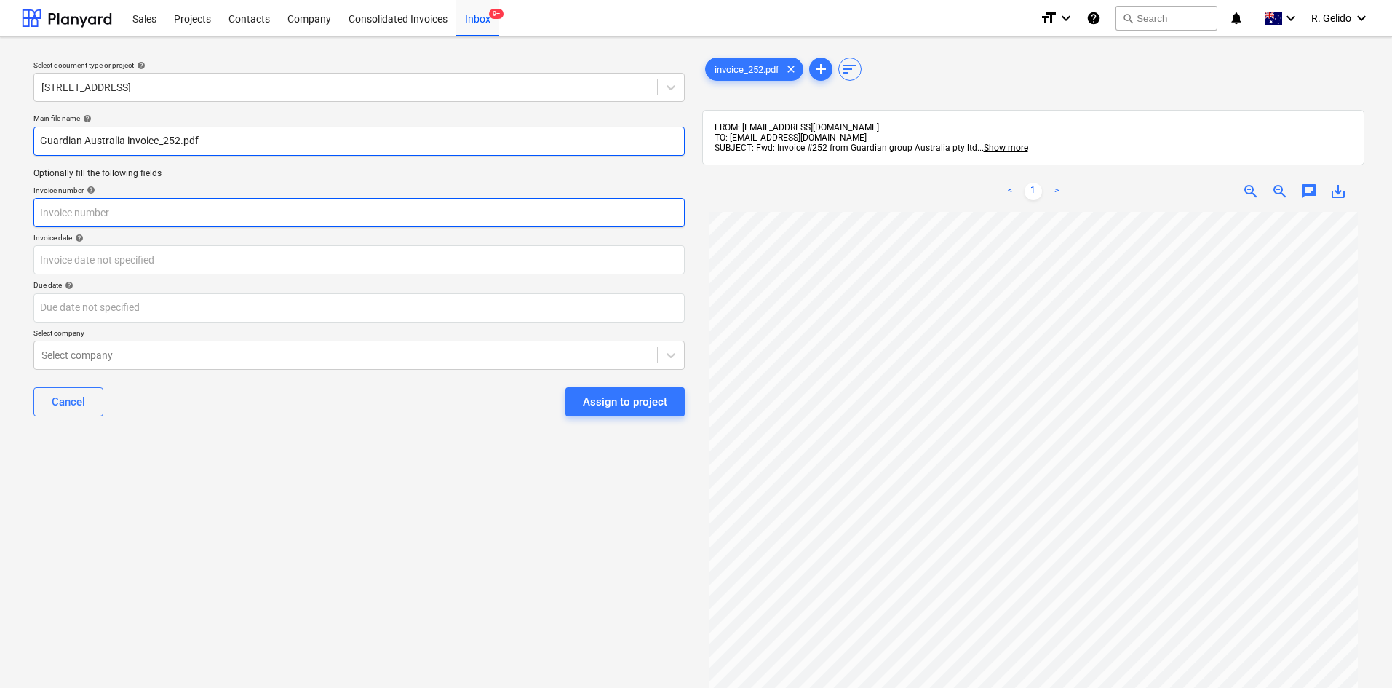
type input "Guardian Australia invoice_252.pdf"
click at [58, 213] on input "text" at bounding box center [358, 212] width 651 height 29
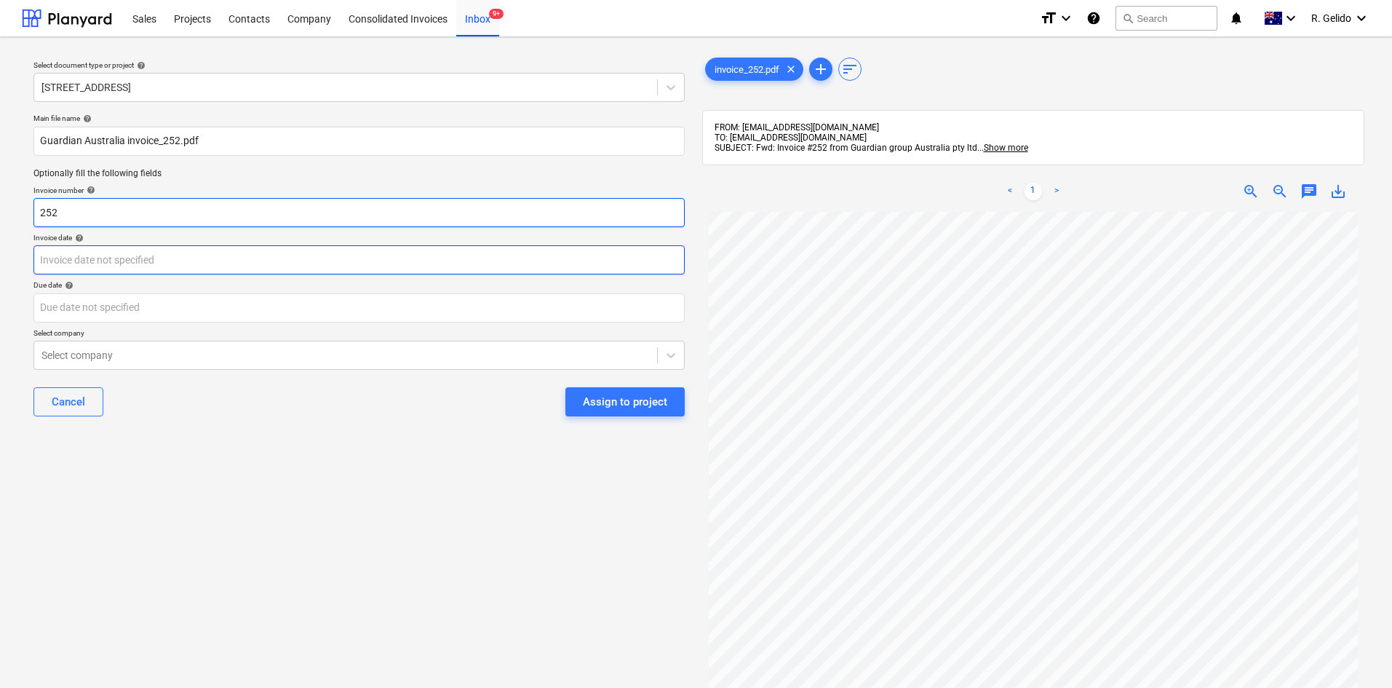
type input "252"
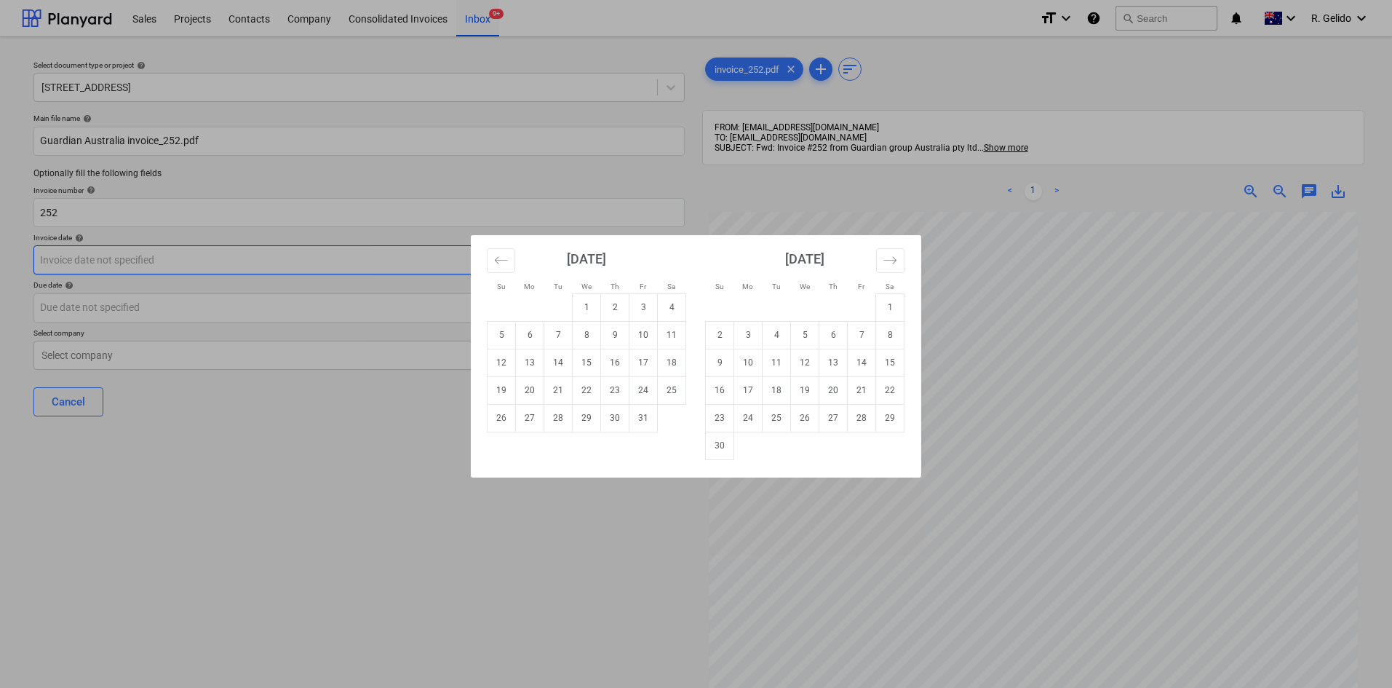
click at [87, 259] on body "Sales Projects Contacts Company Consolidated Invoices Inbox 9+ format_size keyb…" at bounding box center [696, 344] width 1392 height 688
click at [535, 367] on td "13" at bounding box center [530, 362] width 28 height 28
type input "[DATE]"
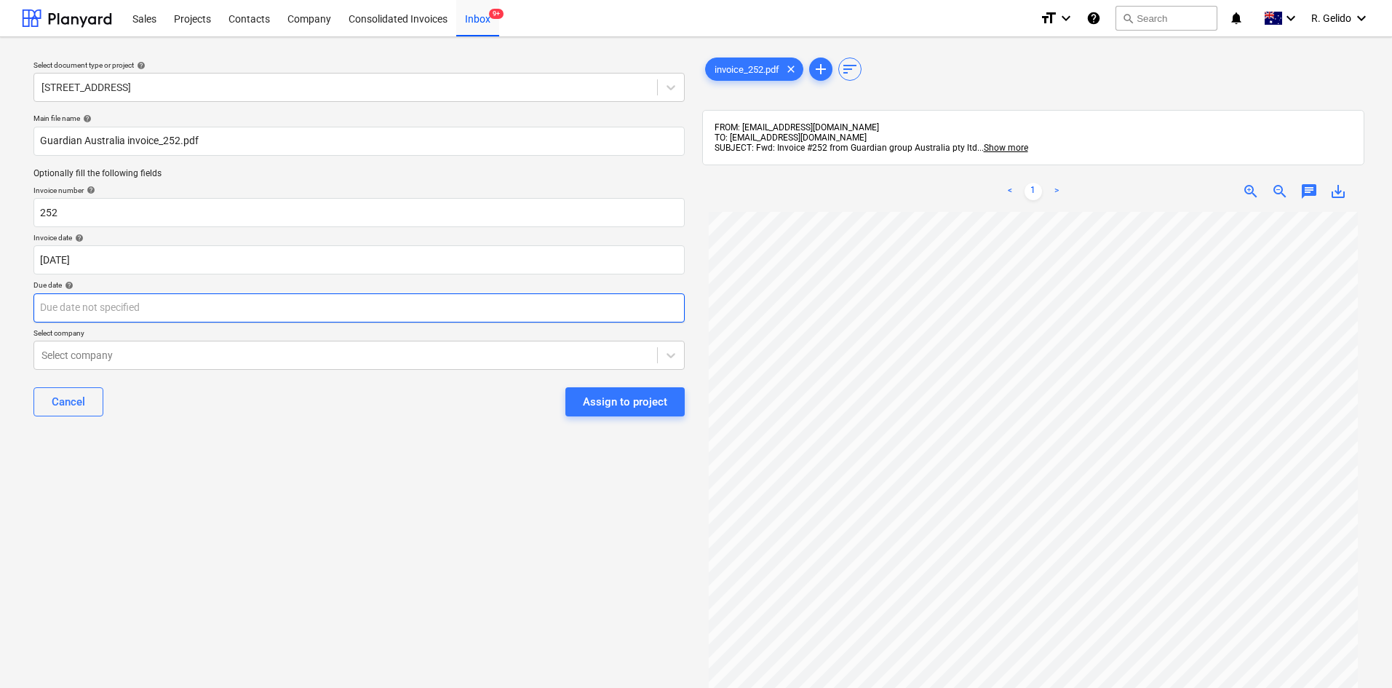
click at [132, 300] on body "Sales Projects Contacts Company Consolidated Invoices Inbox 9+ format_size keyb…" at bounding box center [696, 344] width 1392 height 688
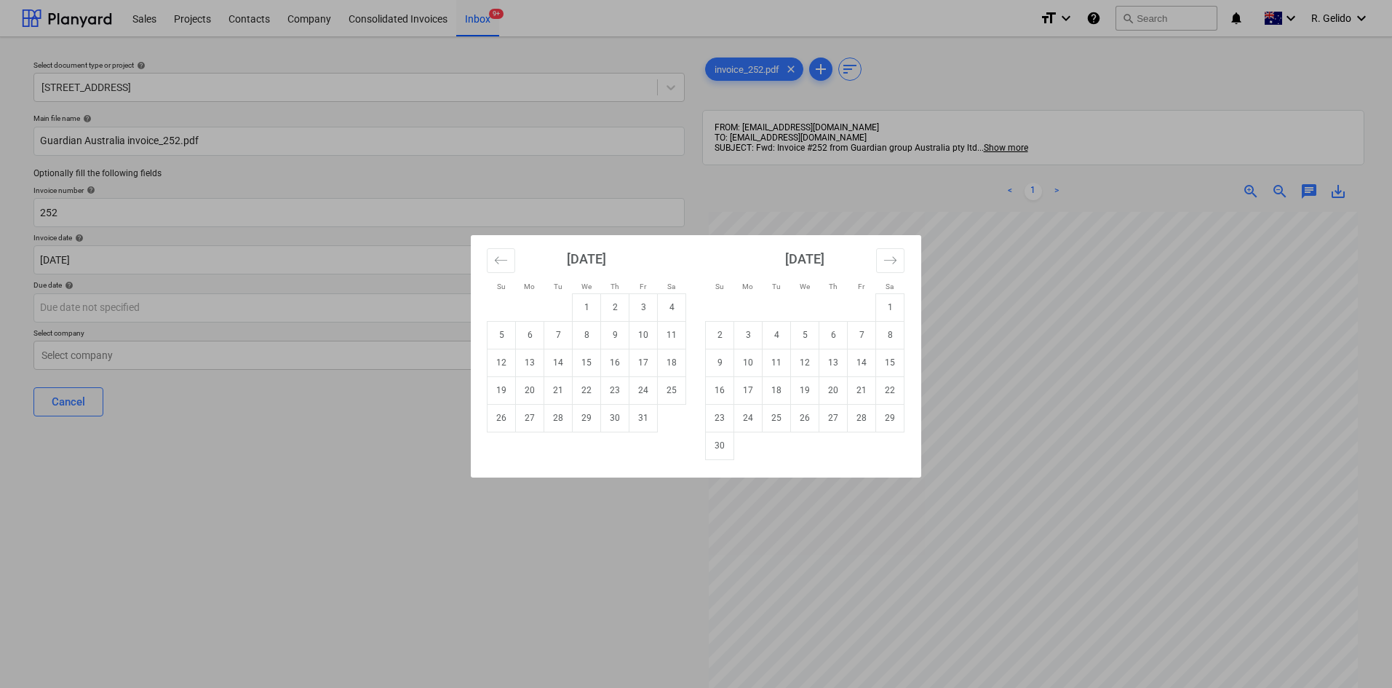
click at [252, 463] on div "Su Mo Tu We Th Fr Sa Su Mo Tu We Th Fr Sa [DATE] 1 2 3 4 5 6 7 8 9 10 11 12 13 …" at bounding box center [696, 344] width 1392 height 688
click at [157, 259] on body "Sales Projects Contacts Company Consolidated Invoices Inbox 9+ format_size keyb…" at bounding box center [696, 344] width 1392 height 688
click at [157, 259] on div "Su Mo Tu We Th Fr Sa Su Mo Tu We Th Fr Sa [DATE] 1 2 3 4 5 6 7 8 9 10 11 12 13 …" at bounding box center [696, 344] width 1392 height 688
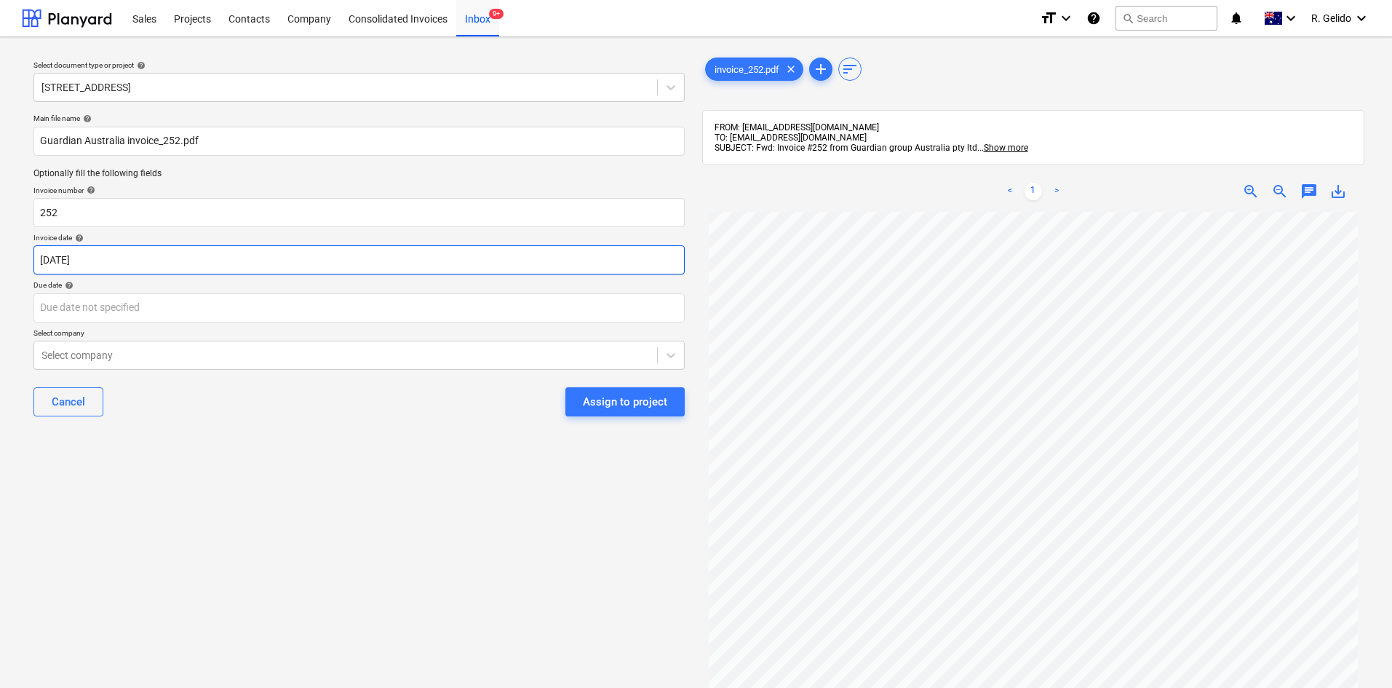
click at [157, 259] on body "Sales Projects Contacts Company Consolidated Invoices Inbox 9+ format_size keyb…" at bounding box center [696, 344] width 1392 height 688
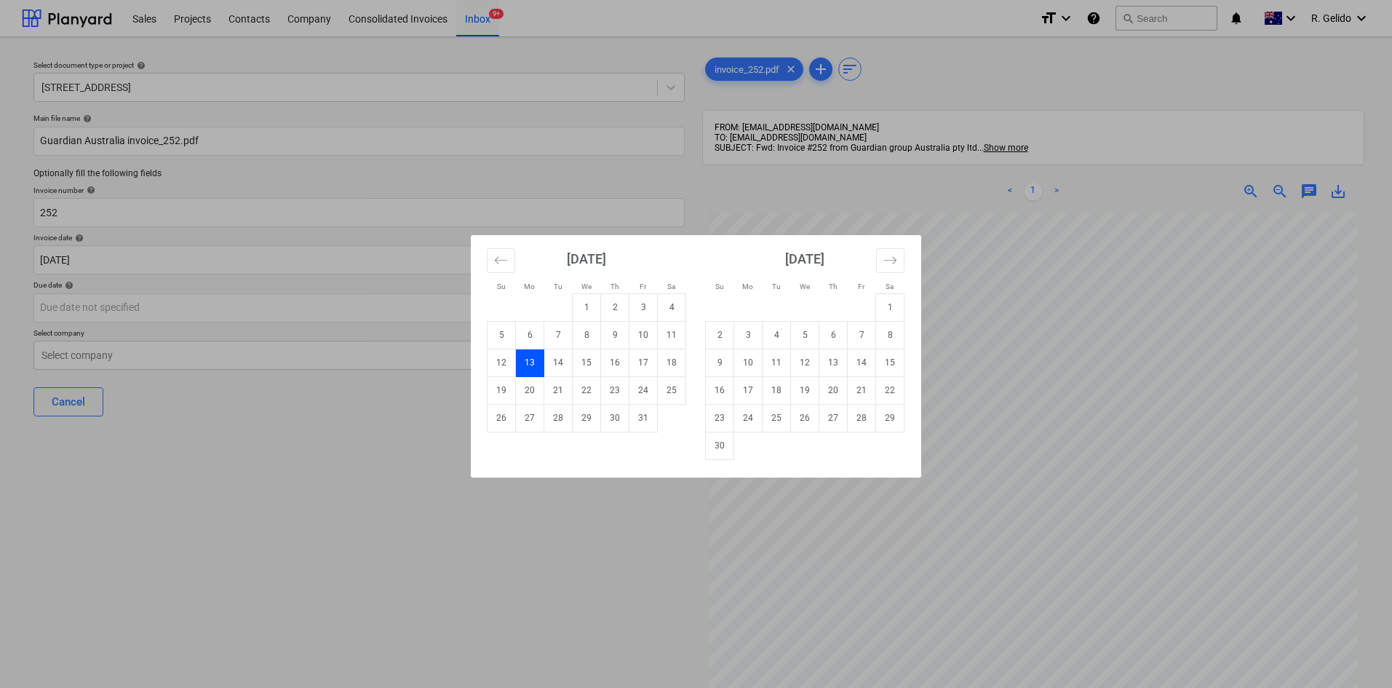
click at [132, 297] on div "Su Mo Tu We Th Fr Sa Su Mo Tu We Th Fr Sa [DATE] 1 2 3 4 5 6 7 8 9 10 11 12 13 …" at bounding box center [696, 344] width 1392 height 688
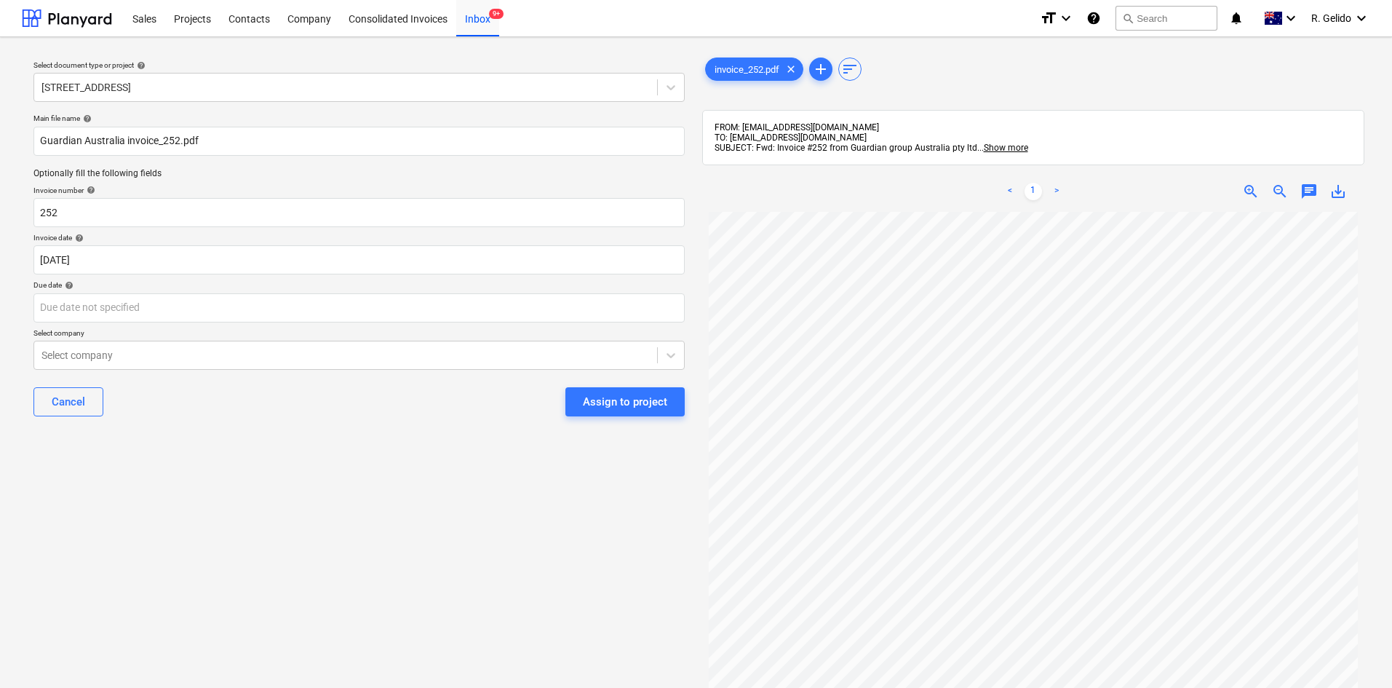
click at [226, 373] on div "Main file name help Guardian Australia invoice_252.pdf Optionally fill the foll…" at bounding box center [359, 271] width 663 height 326
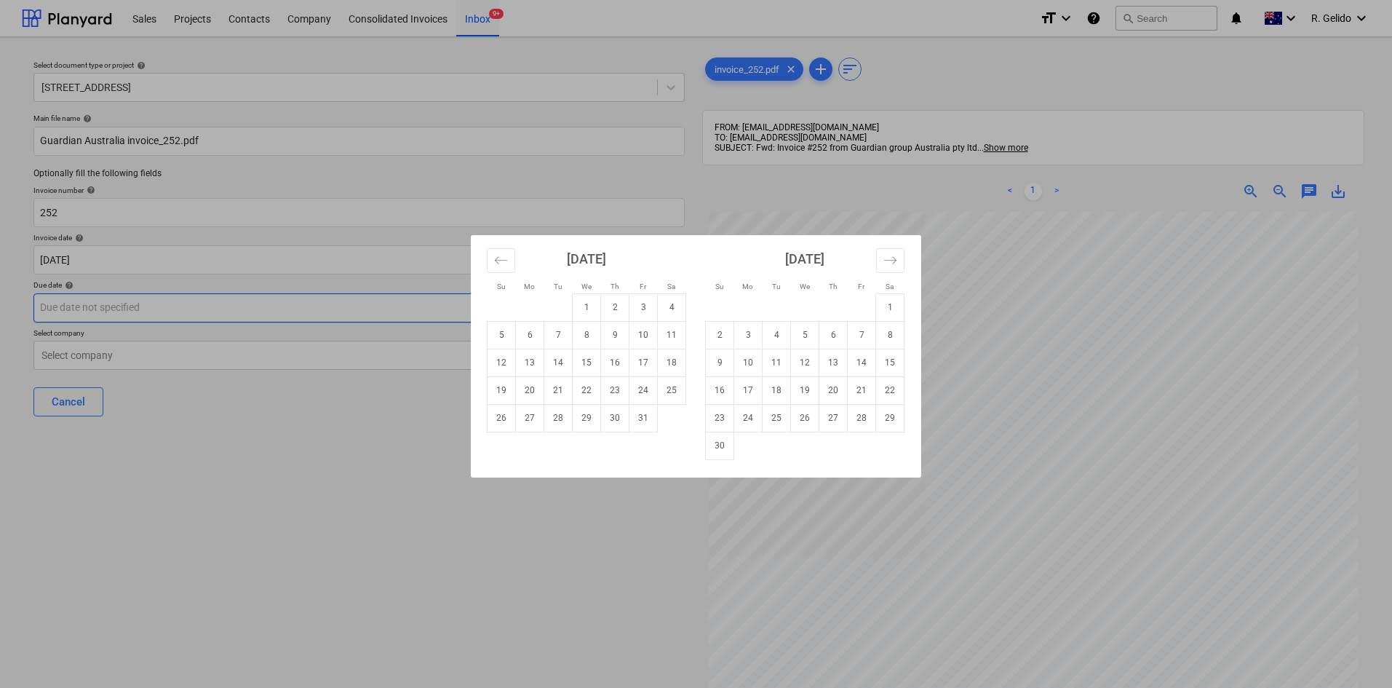
click at [162, 298] on body "Sales Projects Contacts Company Consolidated Invoices Inbox 9+ format_size keyb…" at bounding box center [696, 344] width 1392 height 688
paste input "[DATE]"
type input "[DATE]"
click at [151, 351] on div "Su Mo Tu We Th Fr Sa Su Mo Tu We Th Fr Sa [DATE] 1 2 3 4 5 6 7 8 9 10 11 12 13 …" at bounding box center [696, 344] width 1392 height 688
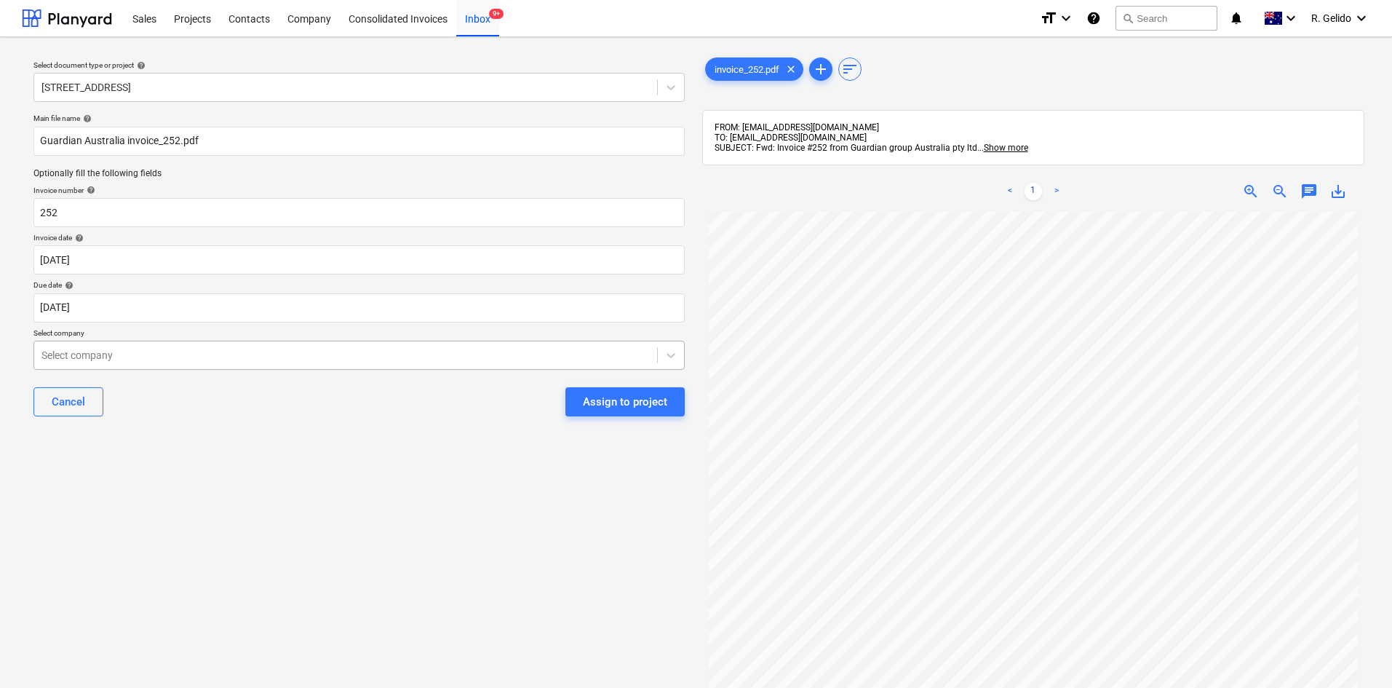
click at [171, 360] on div at bounding box center [345, 355] width 608 height 15
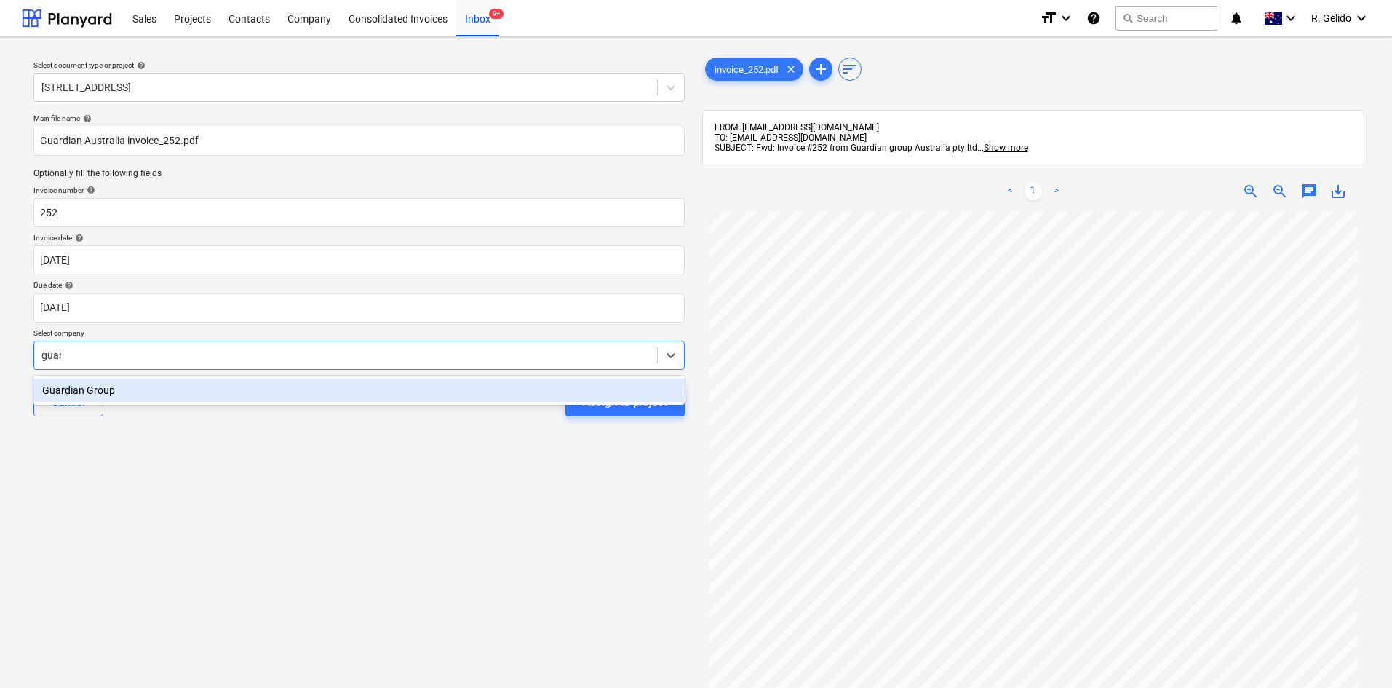
type input "guard"
click at [185, 389] on div "Guardian Group" at bounding box center [358, 389] width 651 height 23
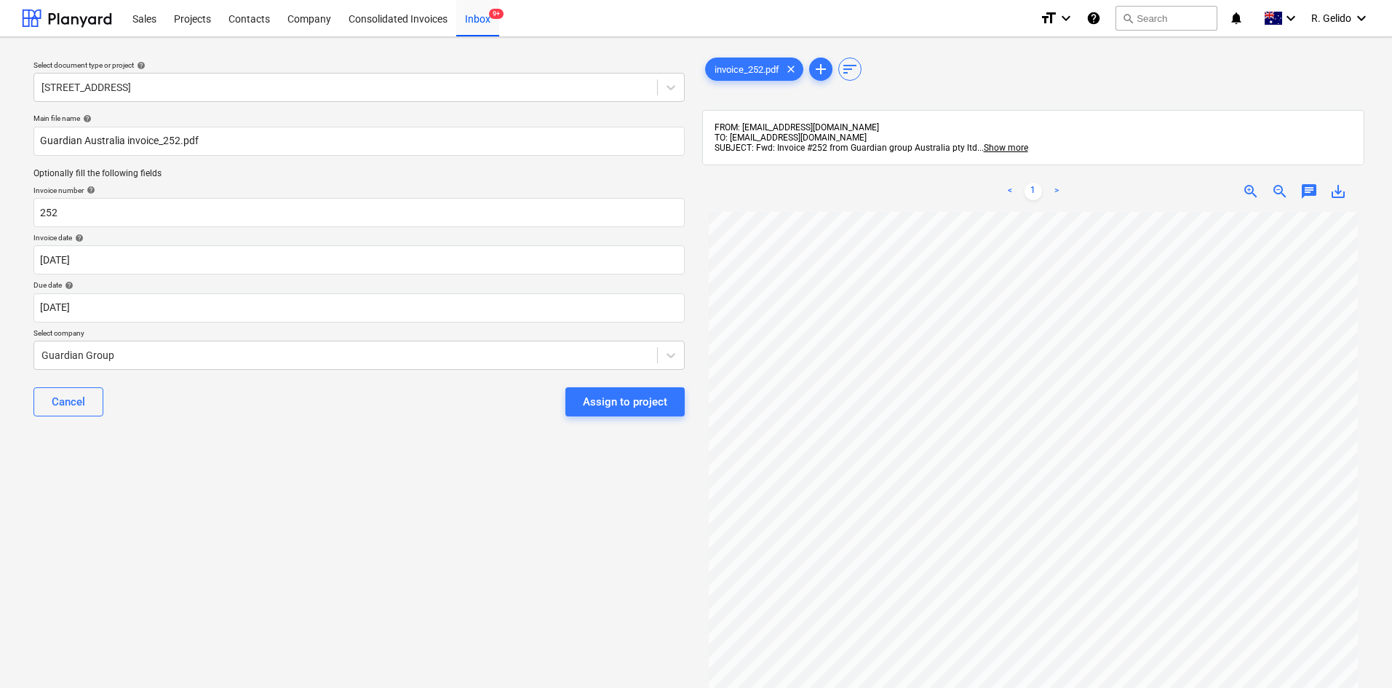
click at [346, 462] on div "Select document type or project help [STREET_ADDRESS] Dock Main file name help …" at bounding box center [359, 457] width 674 height 816
click at [460, 486] on div "Select document type or project help [STREET_ADDRESS] Dock Main file name help …" at bounding box center [359, 457] width 674 height 816
click at [615, 409] on div "Assign to project" at bounding box center [625, 401] width 84 height 19
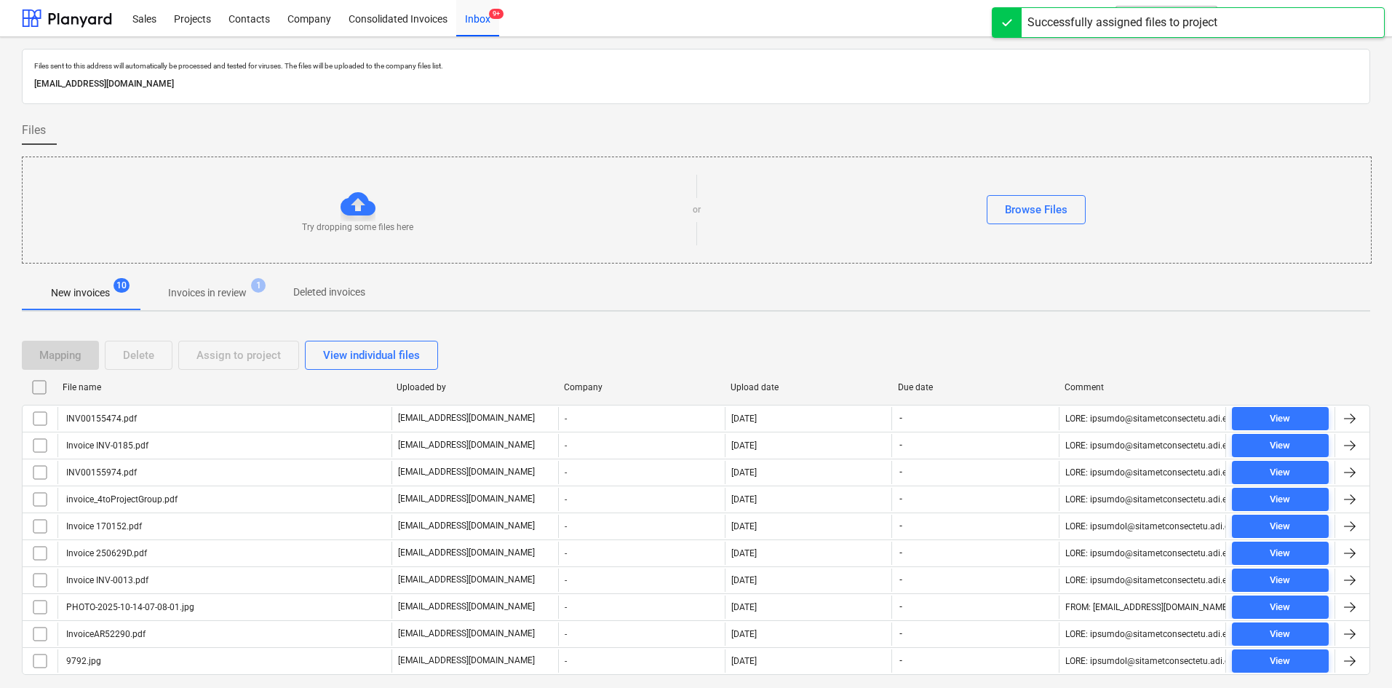
click at [100, 397] on div "File name" at bounding box center [224, 386] width 334 height 23
checkbox input "false"
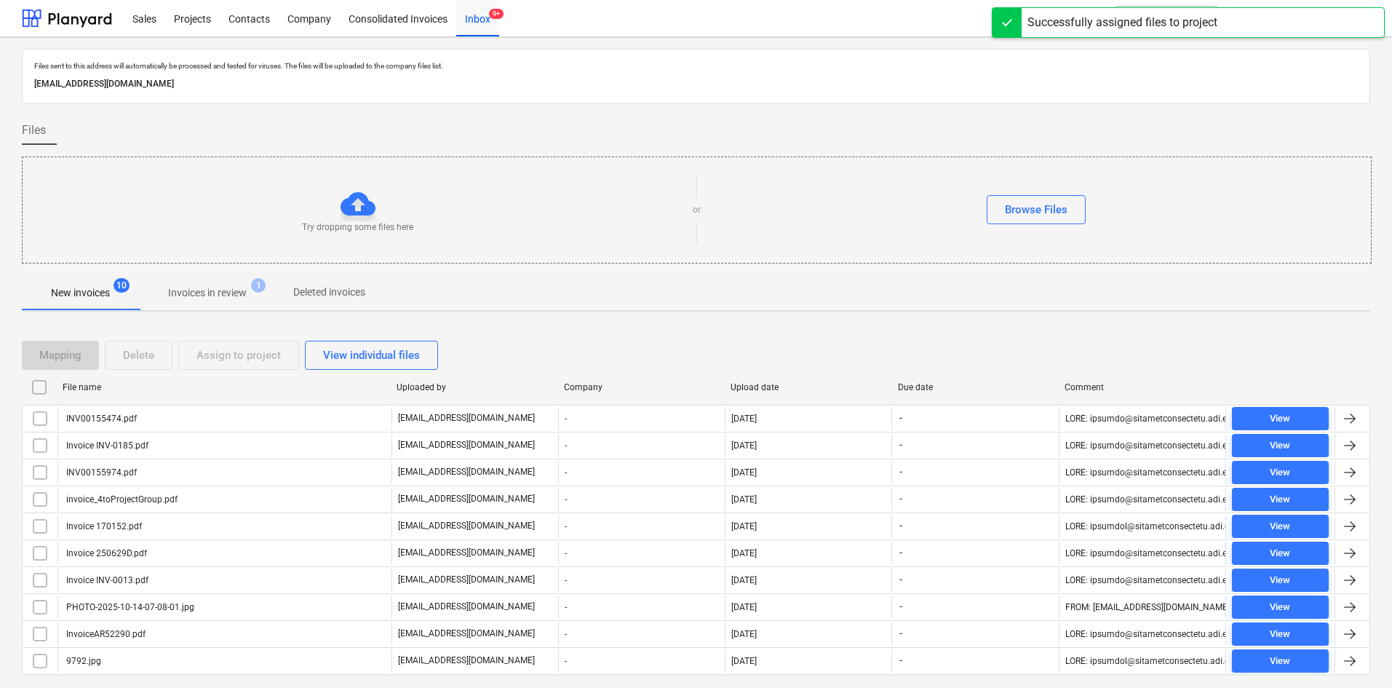
checkbox input "false"
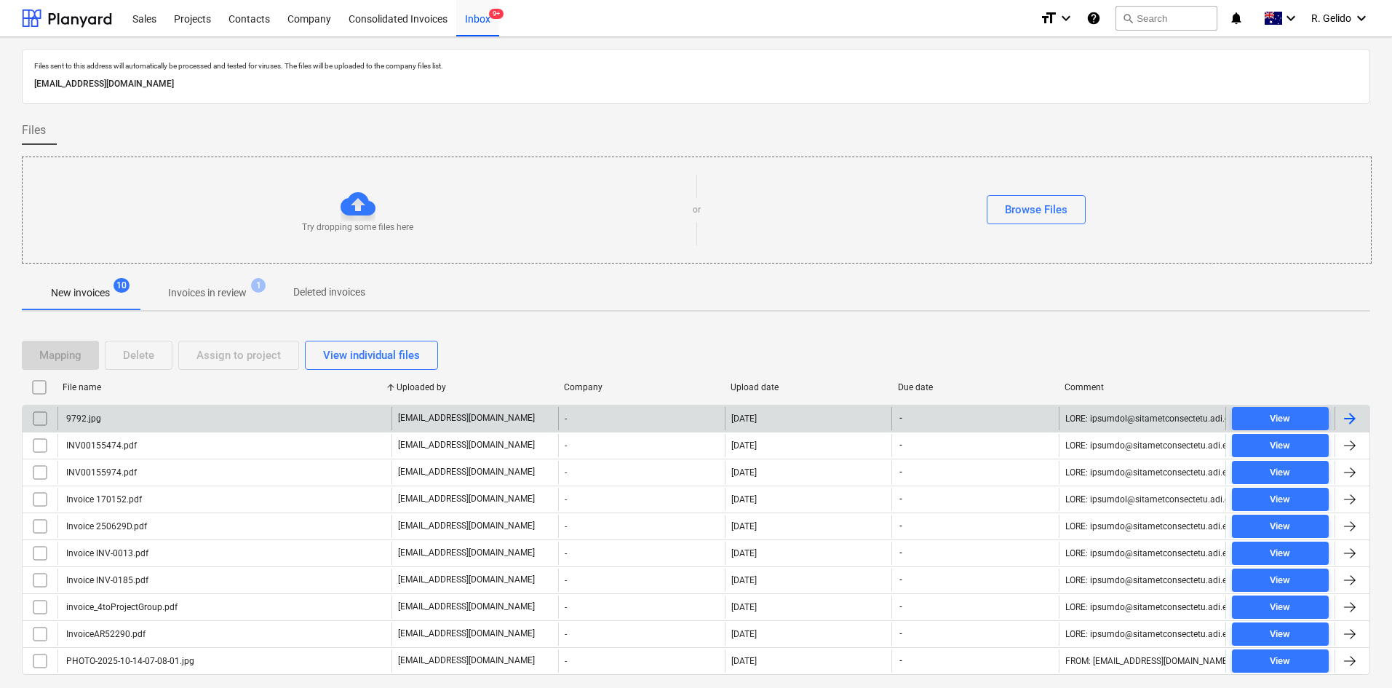
click at [145, 415] on div "9792.jpg" at bounding box center [224, 418] width 334 height 23
click at [188, 416] on div "INV00155474.pdf" at bounding box center [224, 418] width 334 height 23
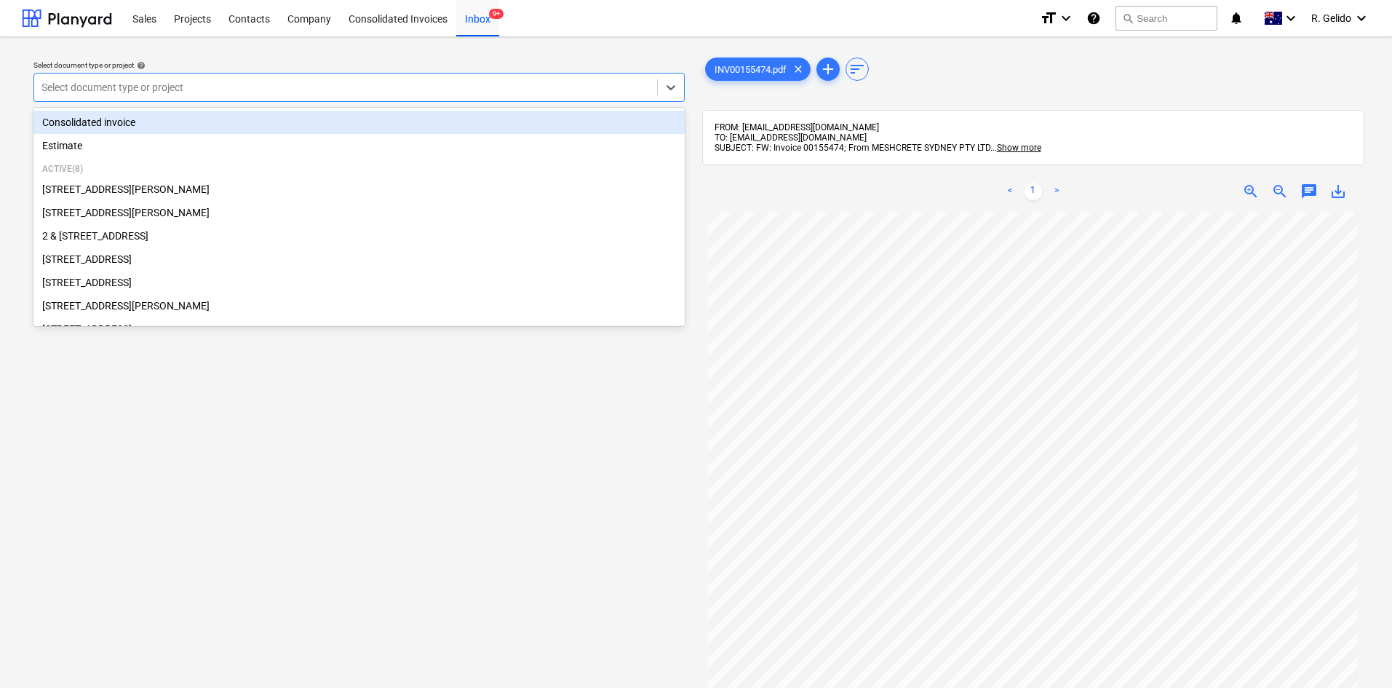
click at [298, 89] on div at bounding box center [345, 87] width 608 height 15
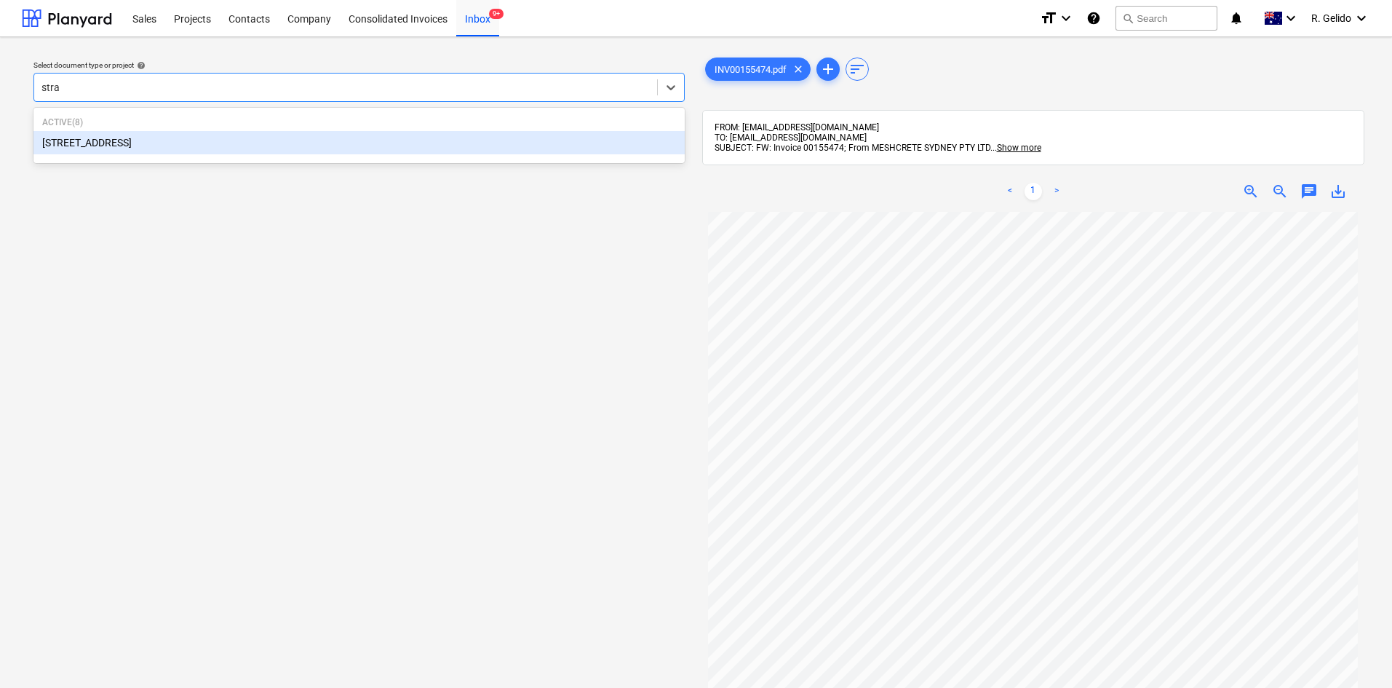
type input "strat"
click at [231, 144] on div "[STREET_ADDRESS]" at bounding box center [358, 142] width 651 height 23
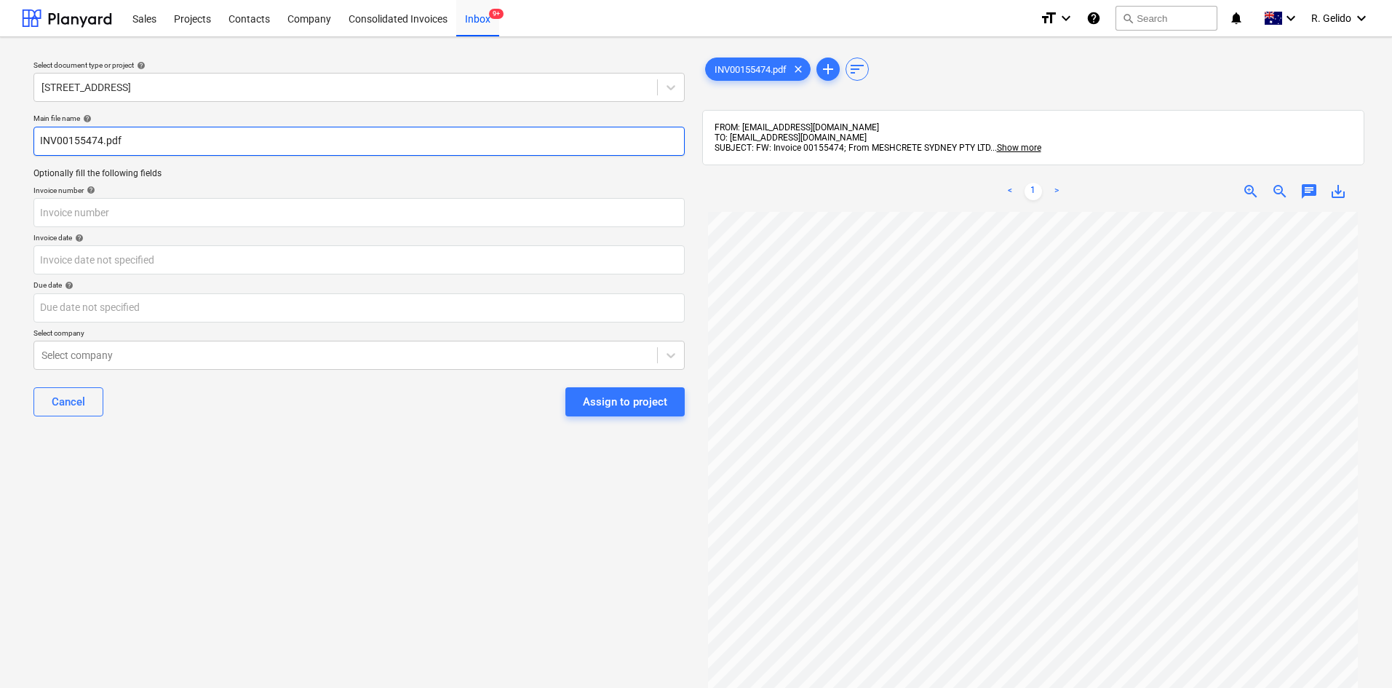
click at [47, 147] on input "INV00155474.pdf" at bounding box center [358, 141] width 651 height 29
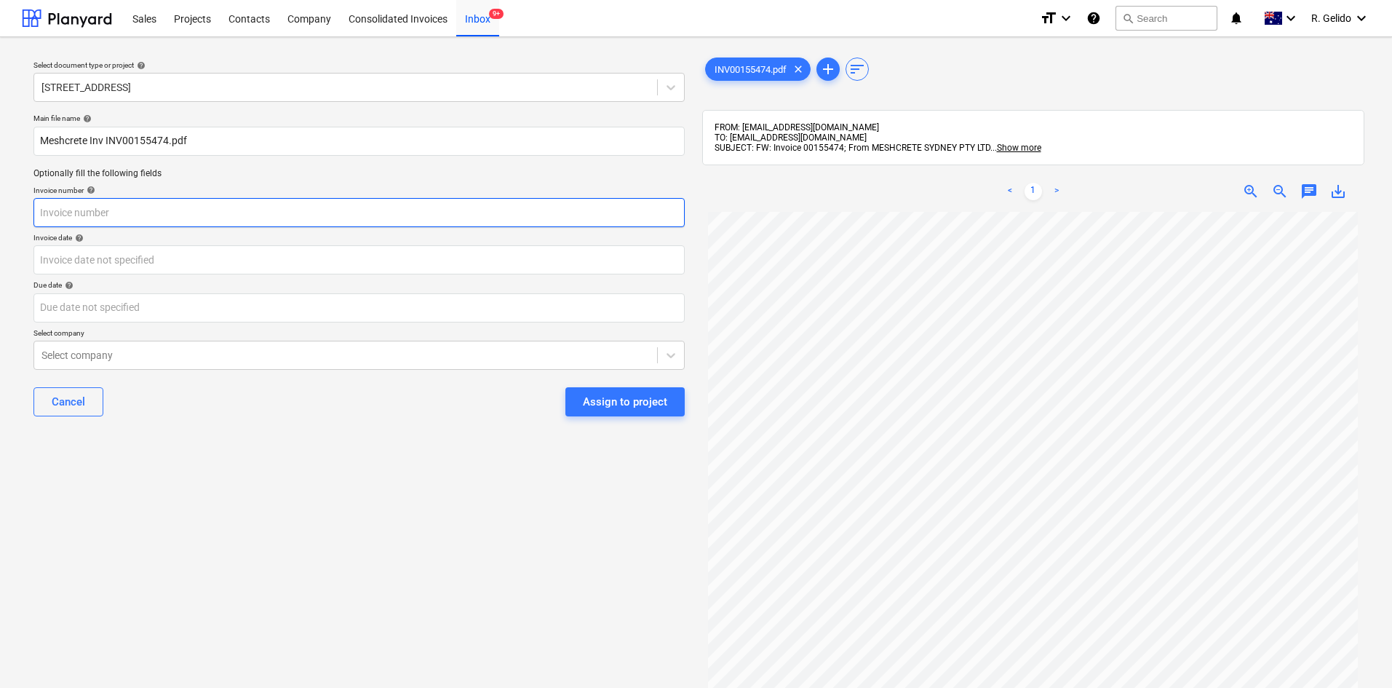
click at [108, 216] on input "text" at bounding box center [358, 212] width 651 height 29
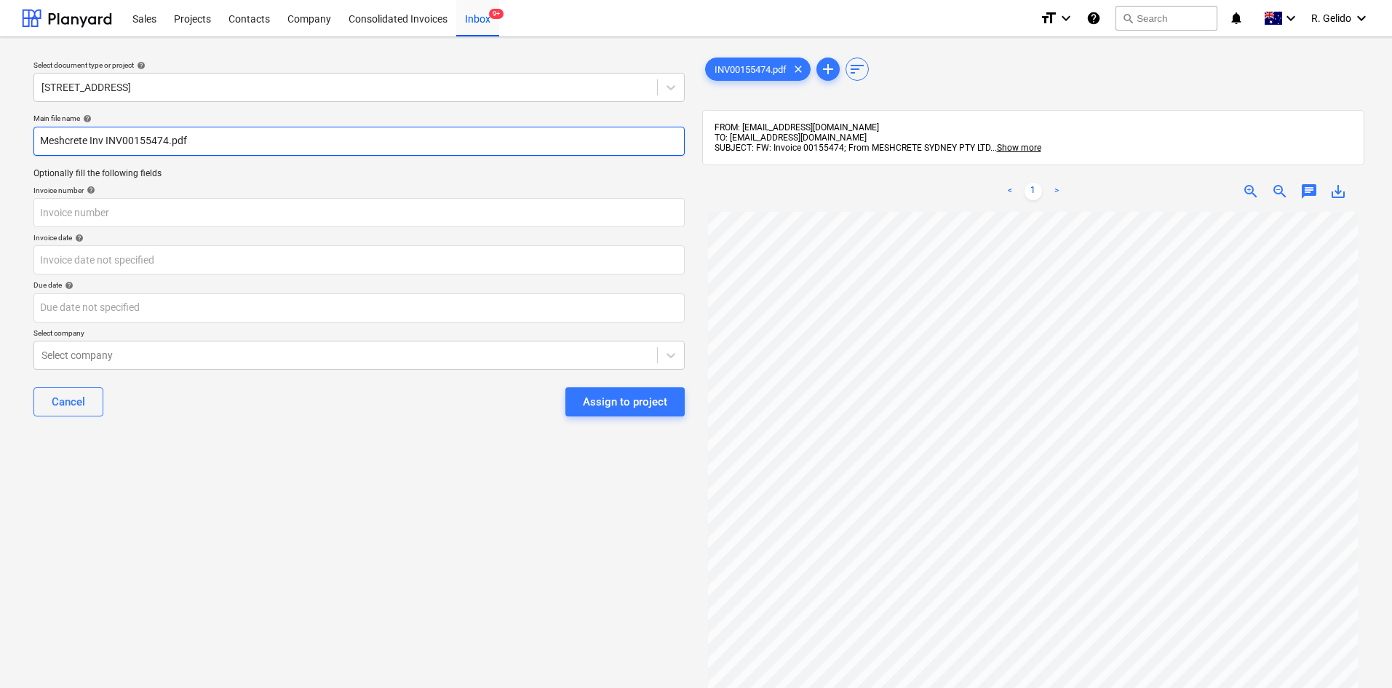
click at [105, 144] on input "Meshcrete Inv INV00155474.pdf" at bounding box center [358, 141] width 651 height 29
click at [120, 147] on input "Meshcrete INV00155474.pdf" at bounding box center [358, 141] width 651 height 29
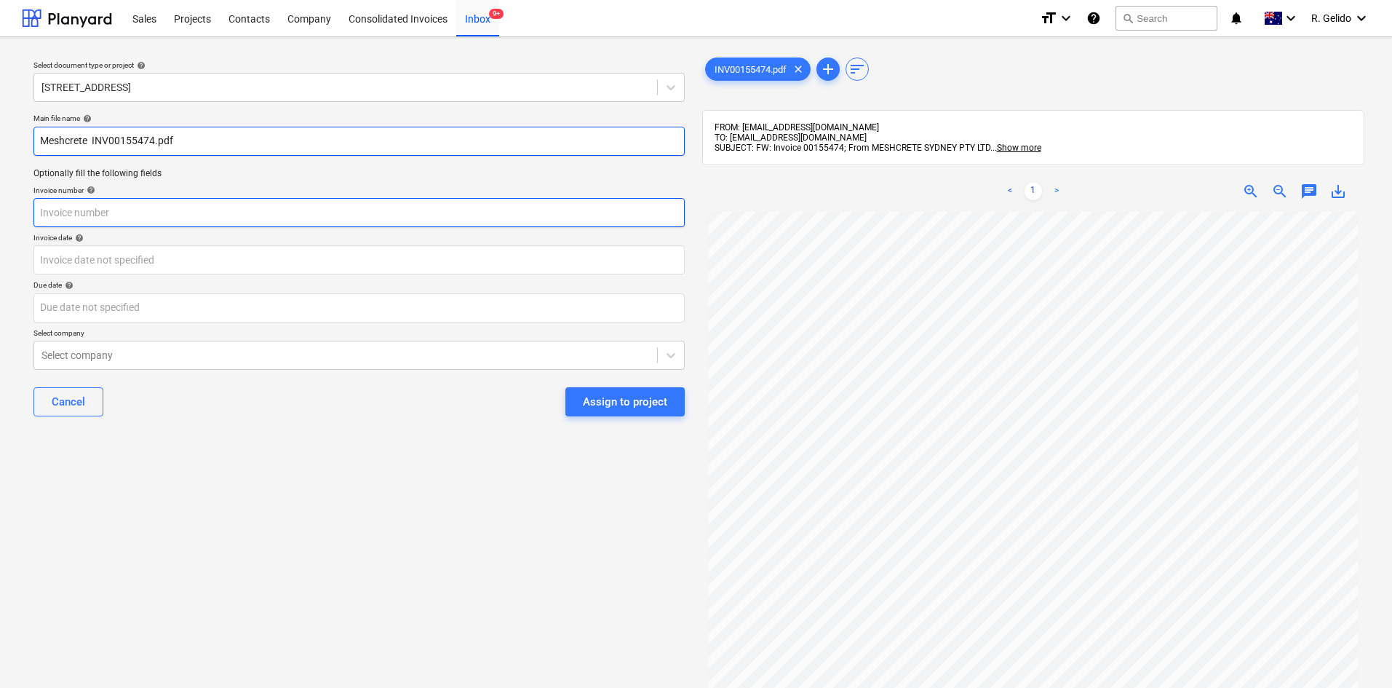
type input "Meshcrete INV00155474.pdf"
click at [120, 223] on input "text" at bounding box center [358, 212] width 651 height 29
paste input "INV00155474"
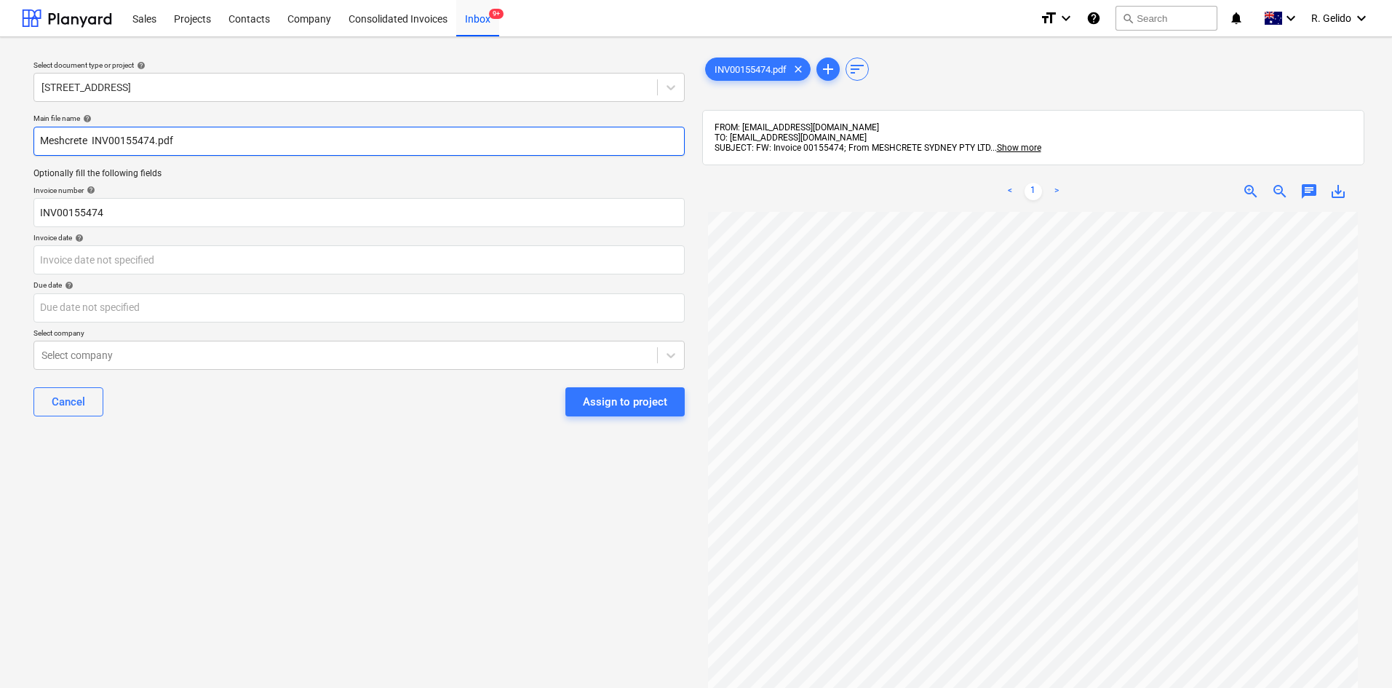
drag, startPoint x: 87, startPoint y: 143, endPoint x: 31, endPoint y: 143, distance: 56.0
click at [31, 143] on div "Main file name help Meshcrete INV00155474.pdf Optionally fill the following fie…" at bounding box center [359, 271] width 663 height 326
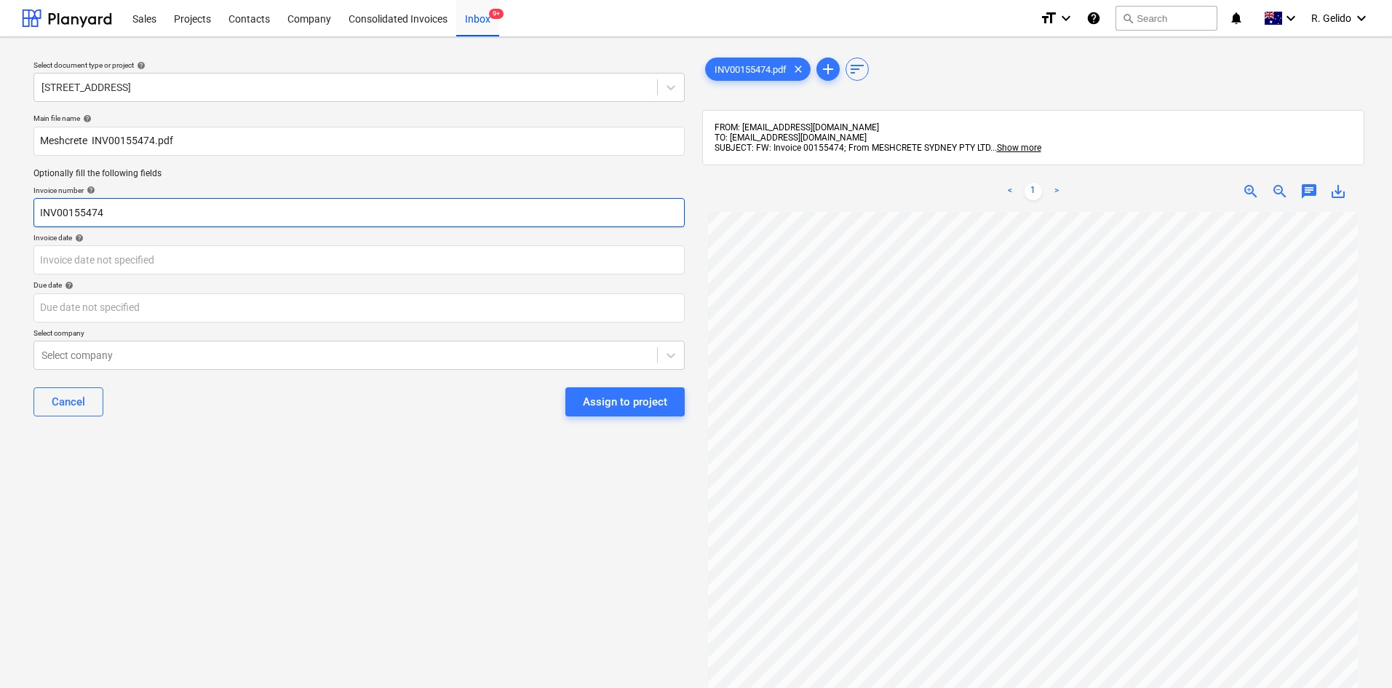
click at [57, 208] on input "INV00155474" at bounding box center [358, 212] width 651 height 29
type input "00155474"
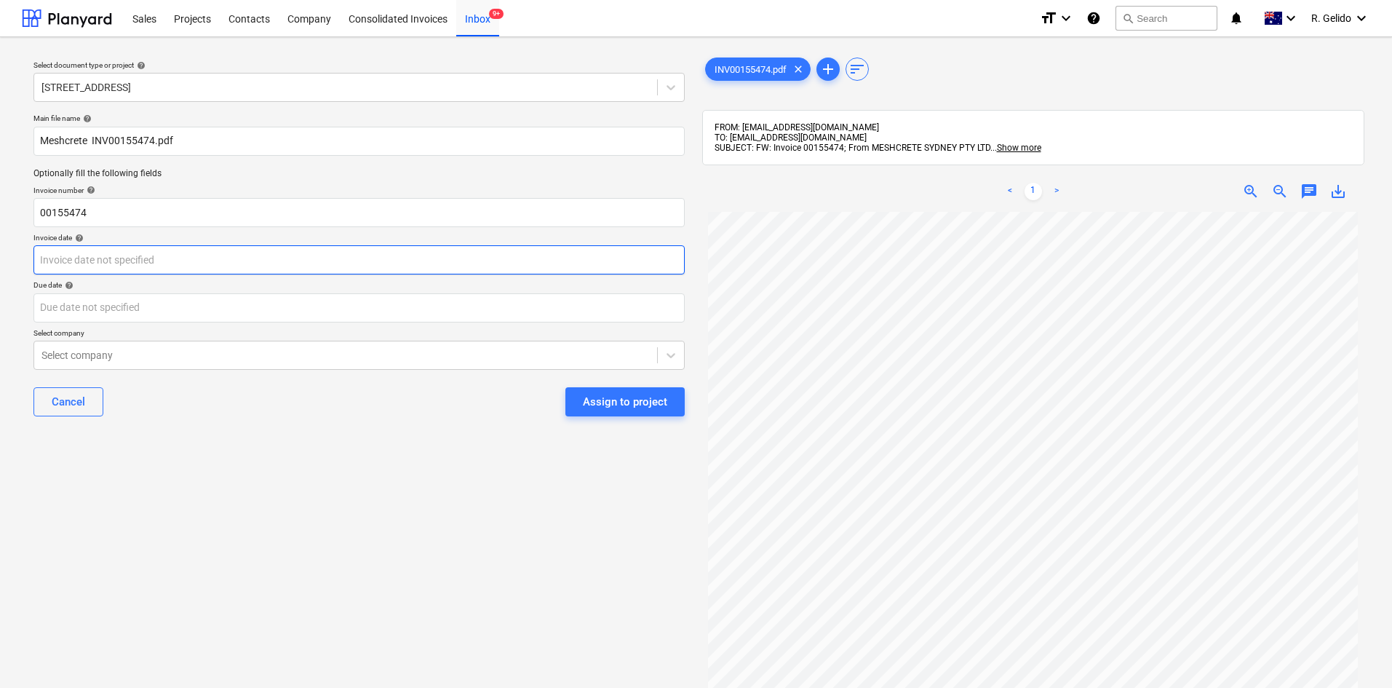
click at [133, 260] on body "Sales Projects Contacts Company Consolidated Invoices Inbox 9+ format_size keyb…" at bounding box center [696, 344] width 1392 height 688
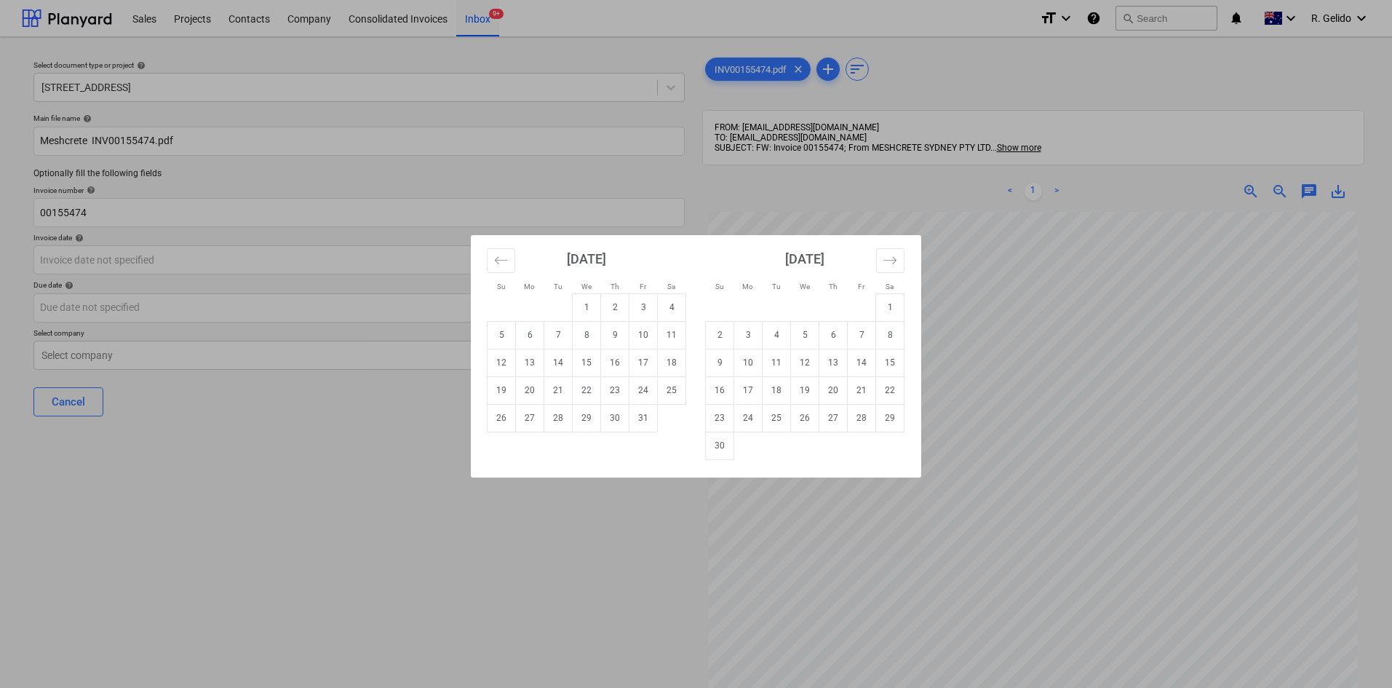
click at [271, 448] on div "Su Mo Tu We Th Fr Sa Su Mo Tu We Th Fr Sa [DATE] 1 2 3 4 5 6 7 8 9 10 11 12 13 …" at bounding box center [696, 344] width 1392 height 688
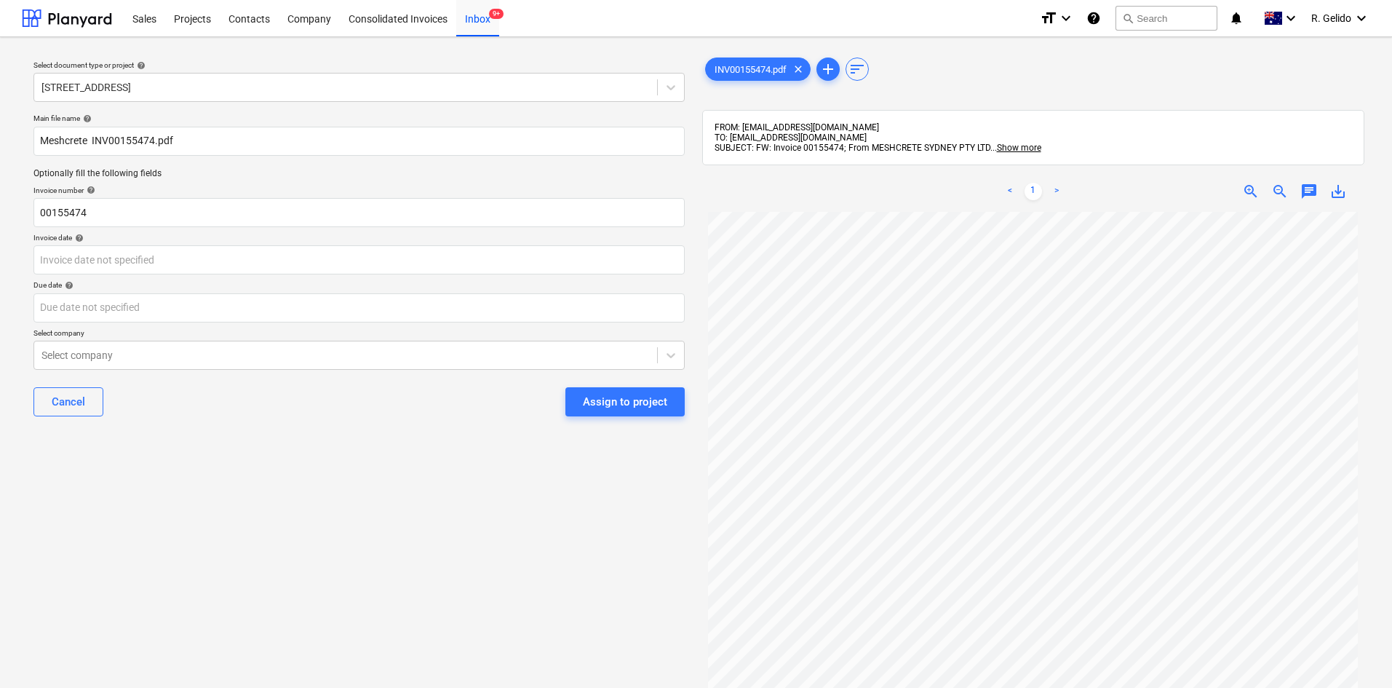
click at [152, 276] on div "Main file name help Meshcrete INV00155474.pdf Optionally fill the following fie…" at bounding box center [359, 271] width 663 height 326
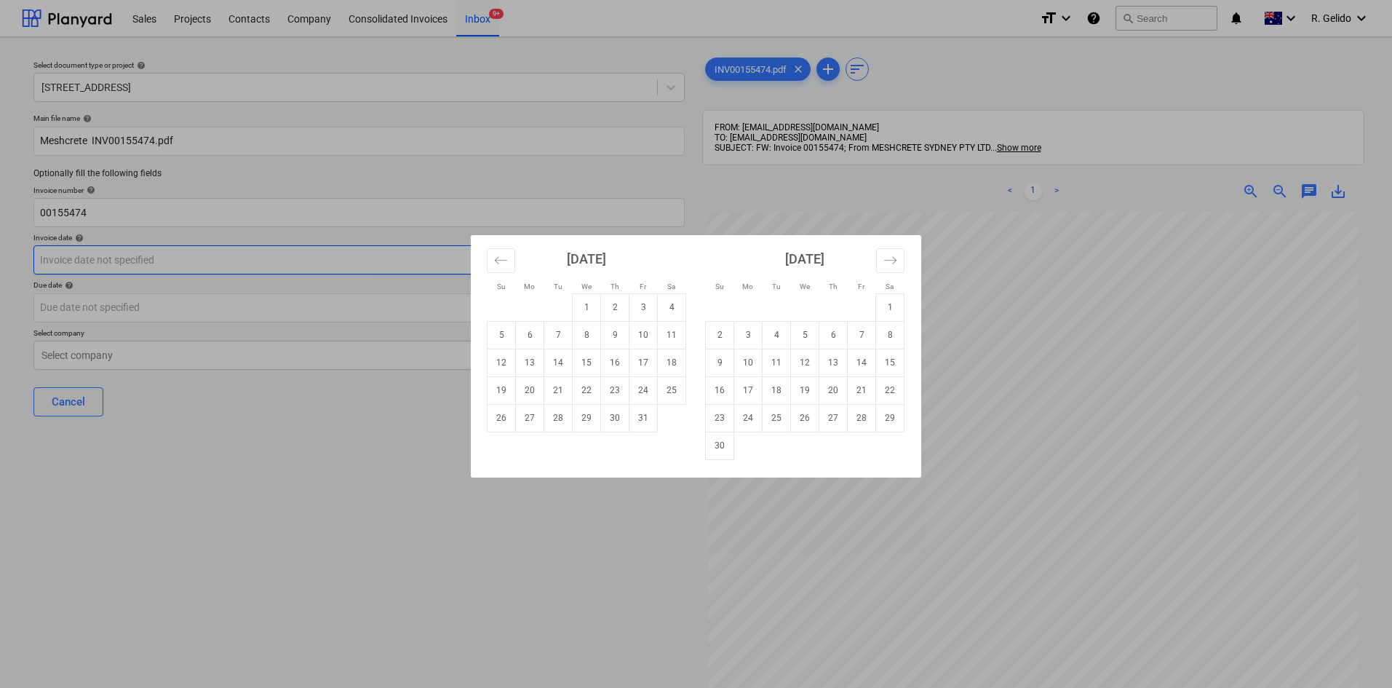
click at [154, 258] on body "Sales Projects Contacts Company Consolidated Invoices Inbox 9+ format_size keyb…" at bounding box center [696, 344] width 1392 height 688
click at [666, 343] on td "11" at bounding box center [672, 335] width 28 height 28
type input "[DATE]"
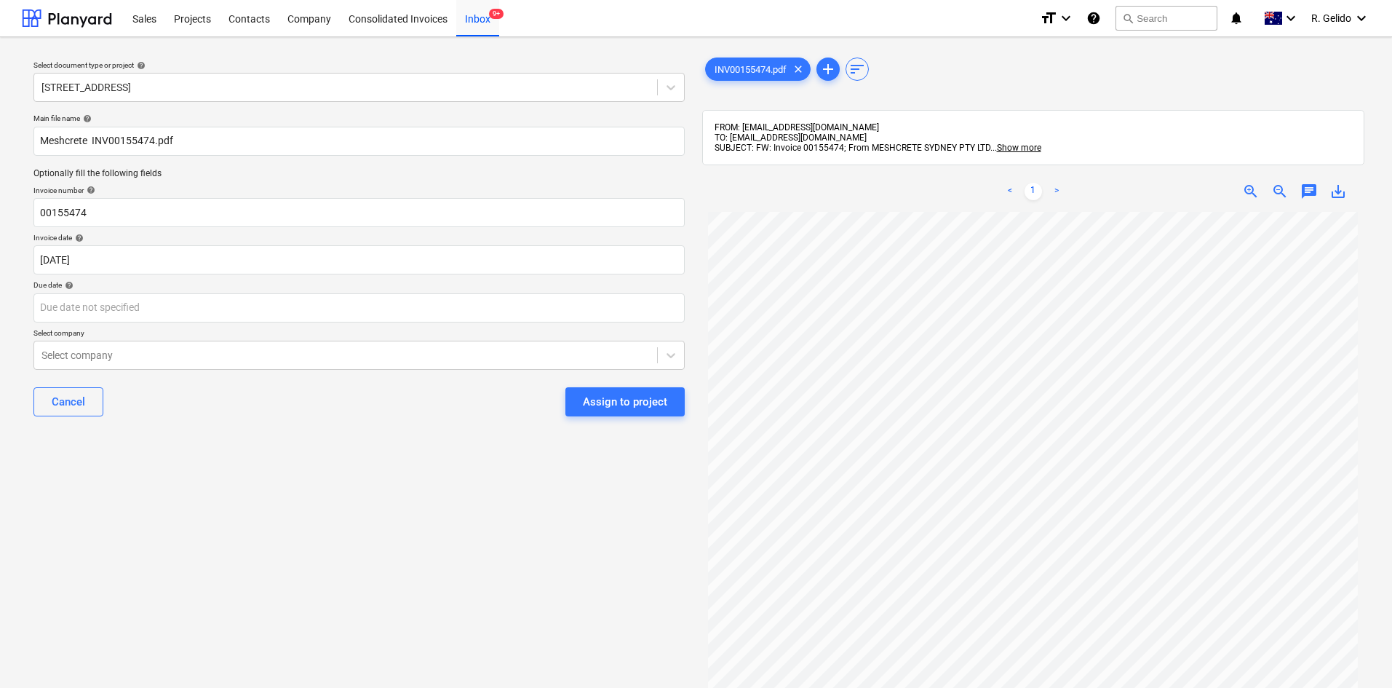
click at [346, 398] on div "Cancel Assign to project" at bounding box center [358, 401] width 651 height 52
click at [158, 295] on body "Sales Projects Contacts Company Consolidated Invoices Inbox 9+ format_size keyb…" at bounding box center [696, 344] width 1392 height 688
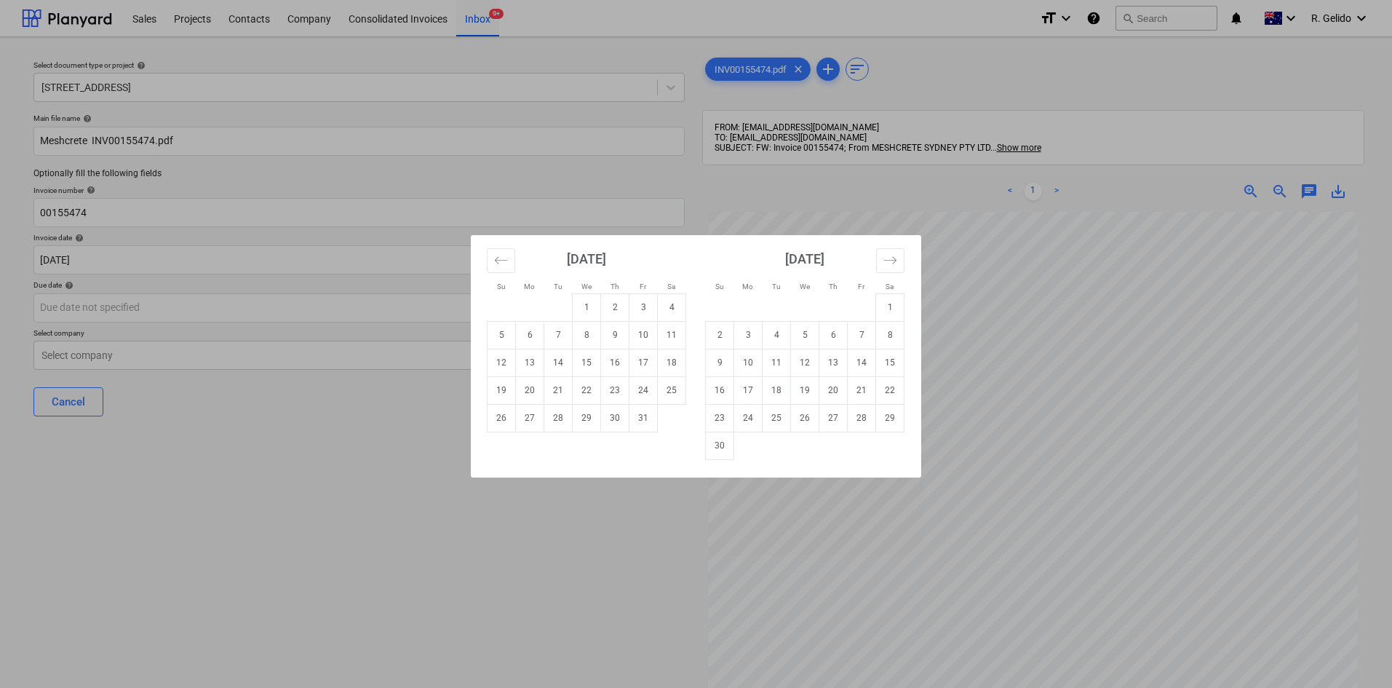
click at [347, 469] on div "Su Mo Tu We Th Fr Sa Su Mo Tu We Th Fr Sa [DATE] 1 2 3 4 5 6 7 8 9 10 11 12 13 …" at bounding box center [696, 344] width 1392 height 688
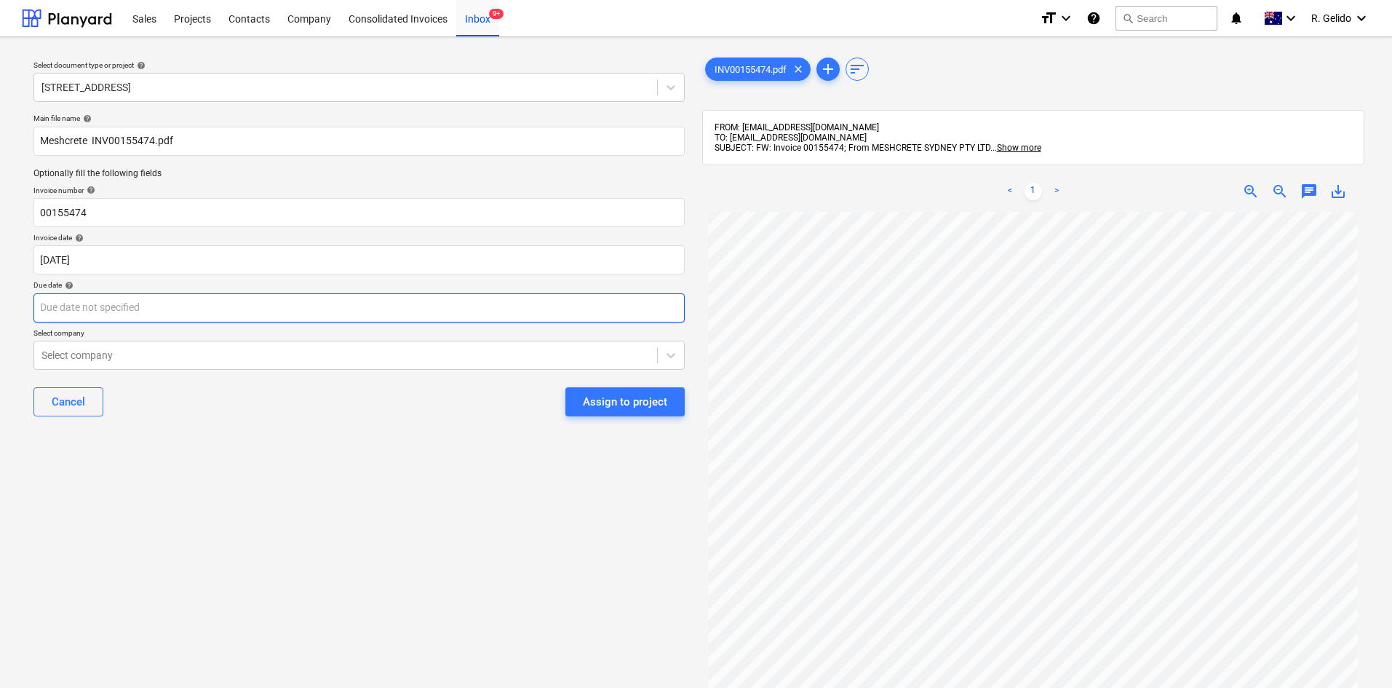
click at [167, 303] on body "Sales Projects Contacts Company Consolidated Invoices Inbox 9+ format_size keyb…" at bounding box center [696, 344] width 1392 height 688
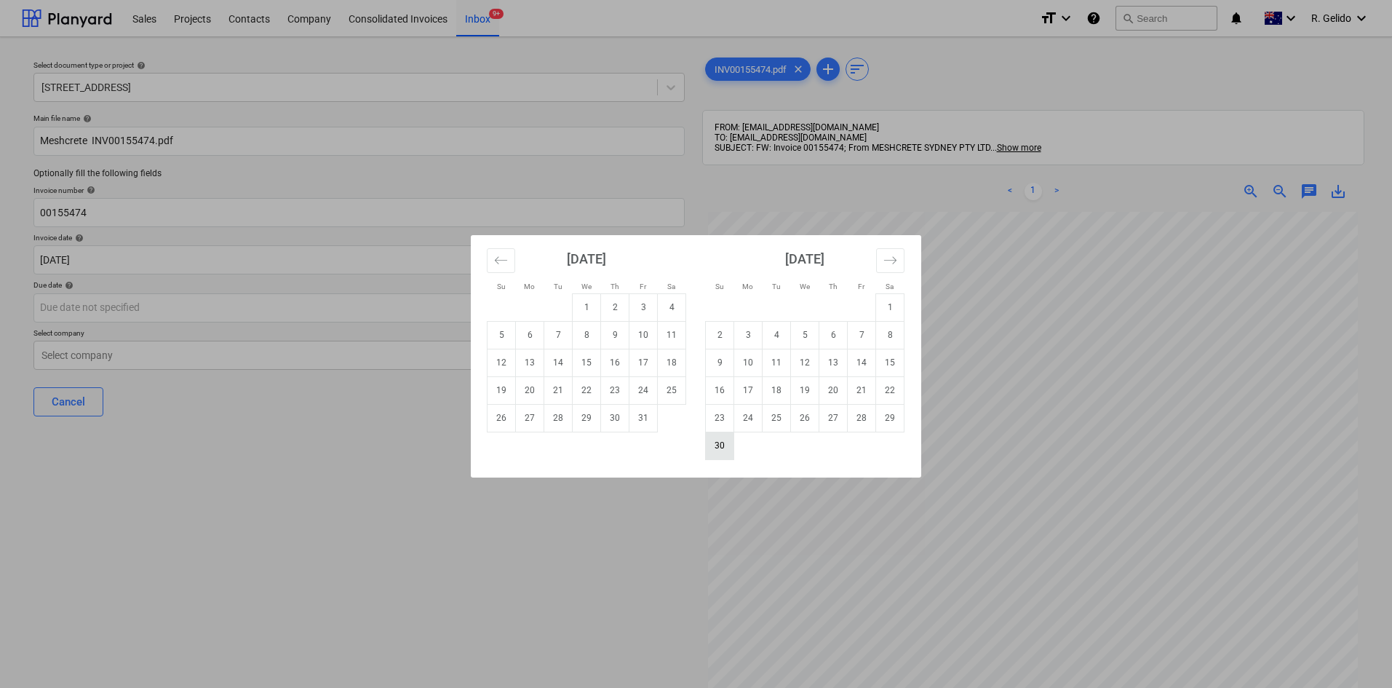
click at [722, 437] on td "30" at bounding box center [720, 445] width 28 height 28
type input "[DATE]"
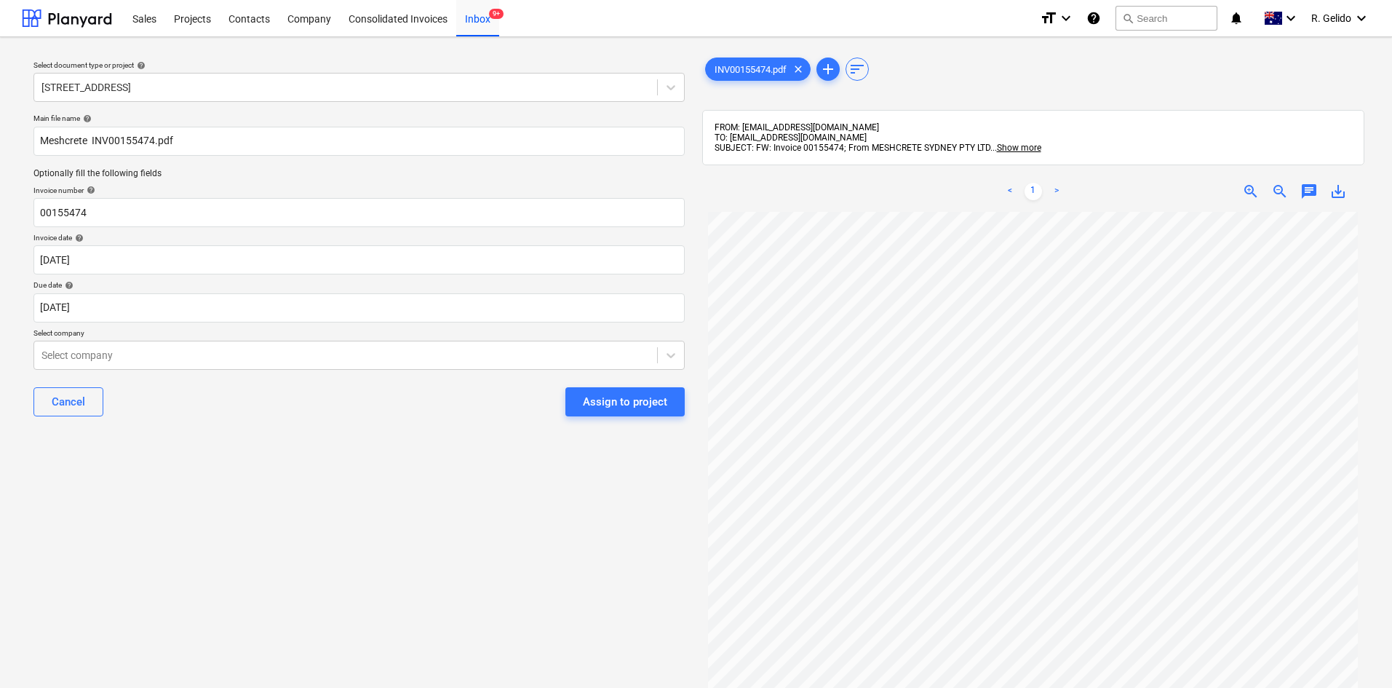
click at [370, 461] on div "Select document type or project help [STREET_ADDRESS] file name help Meshcrete …" at bounding box center [359, 457] width 674 height 816
click at [147, 350] on div at bounding box center [345, 355] width 608 height 15
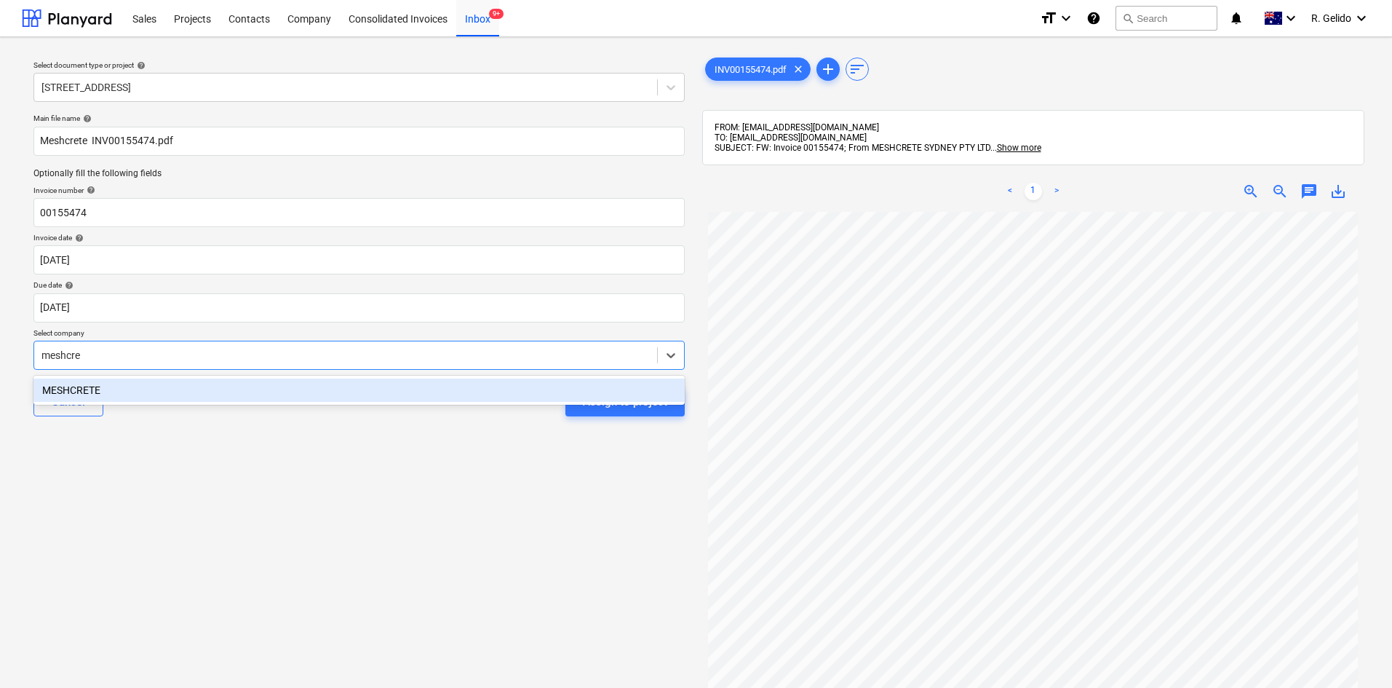
type input "meshcret"
click at [214, 381] on div "MESHCRETE" at bounding box center [358, 389] width 651 height 23
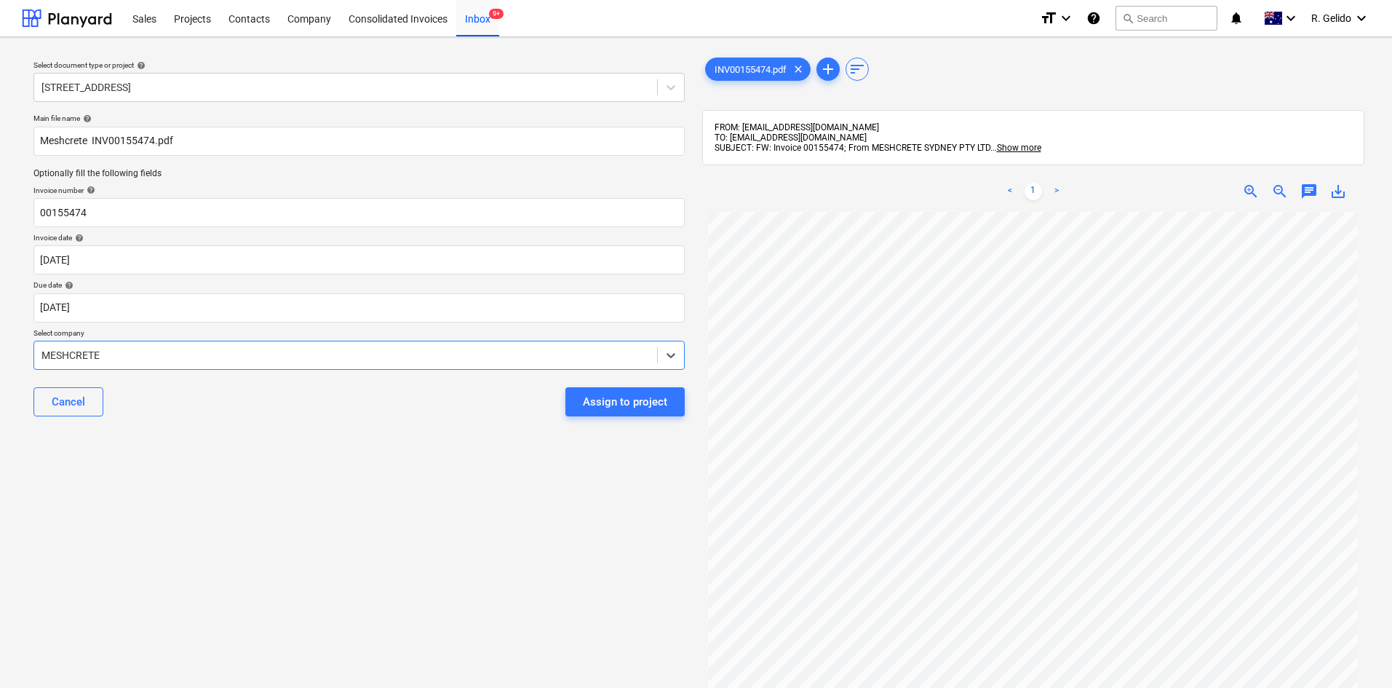
click at [318, 435] on div "Select document type or project help [STREET_ADDRESS] file name help Meshcrete …" at bounding box center [359, 457] width 674 height 816
click at [381, 448] on div "Select document type or project help [STREET_ADDRESS] file name help Meshcrete …" at bounding box center [359, 457] width 674 height 816
click at [319, 493] on div "Select document type or project help [STREET_ADDRESS] file name help Meshcrete …" at bounding box center [359, 457] width 674 height 816
click at [610, 397] on div "Assign to project" at bounding box center [625, 401] width 84 height 19
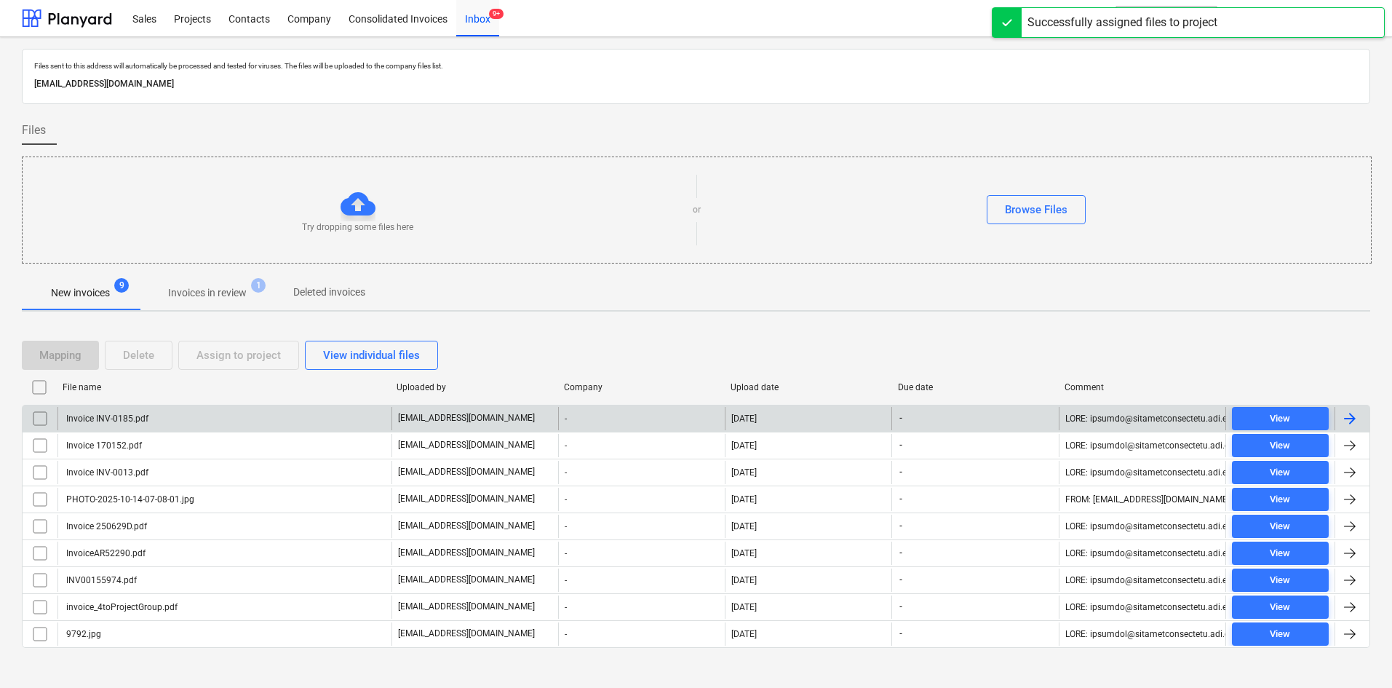
click at [280, 429] on div "Invoice INV-0185.pdf" at bounding box center [224, 418] width 334 height 23
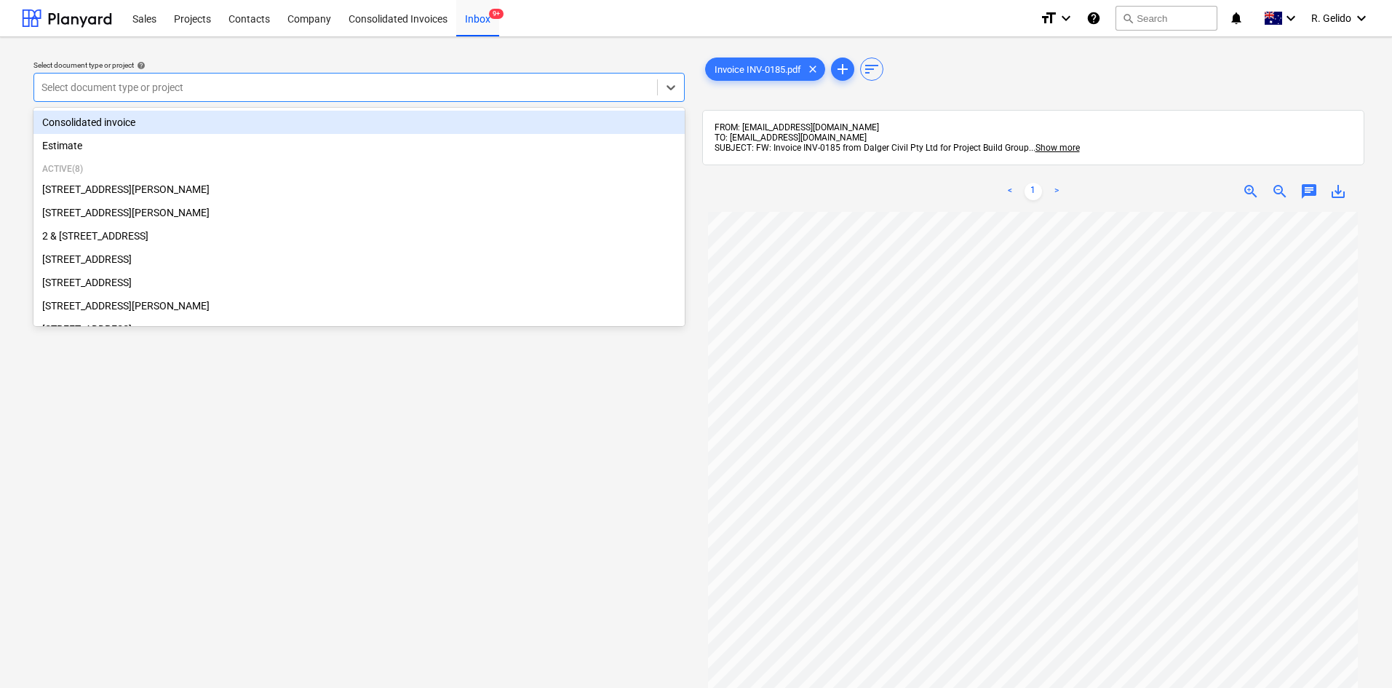
click at [298, 93] on div at bounding box center [345, 87] width 608 height 15
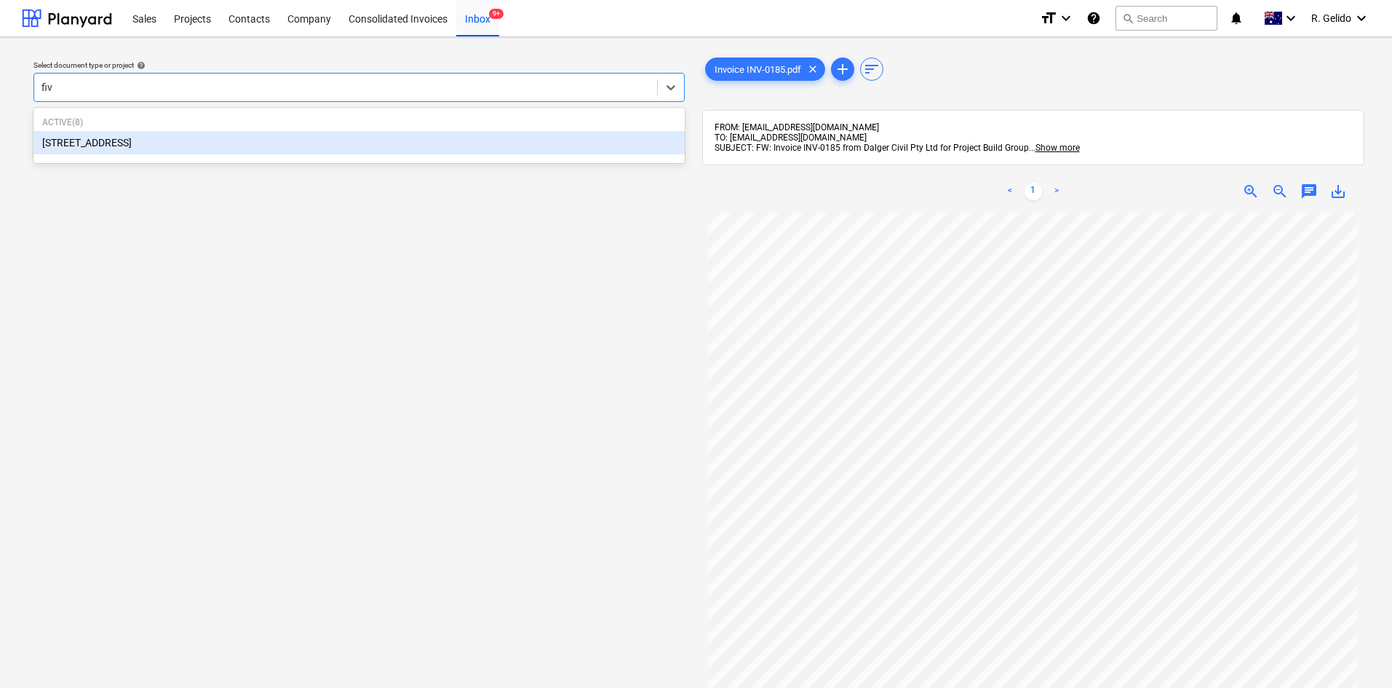
type input "five"
click at [272, 143] on div "[STREET_ADDRESS]" at bounding box center [358, 142] width 651 height 23
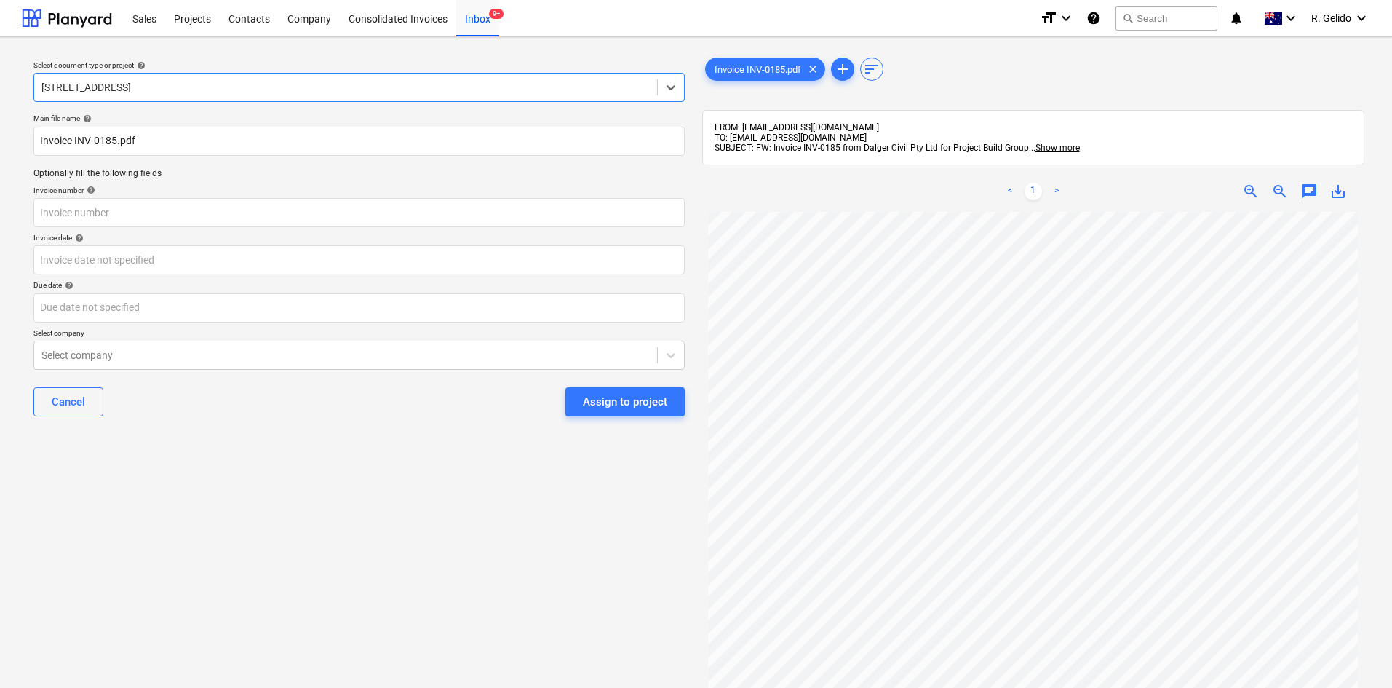
click at [196, 88] on div at bounding box center [345, 87] width 608 height 15
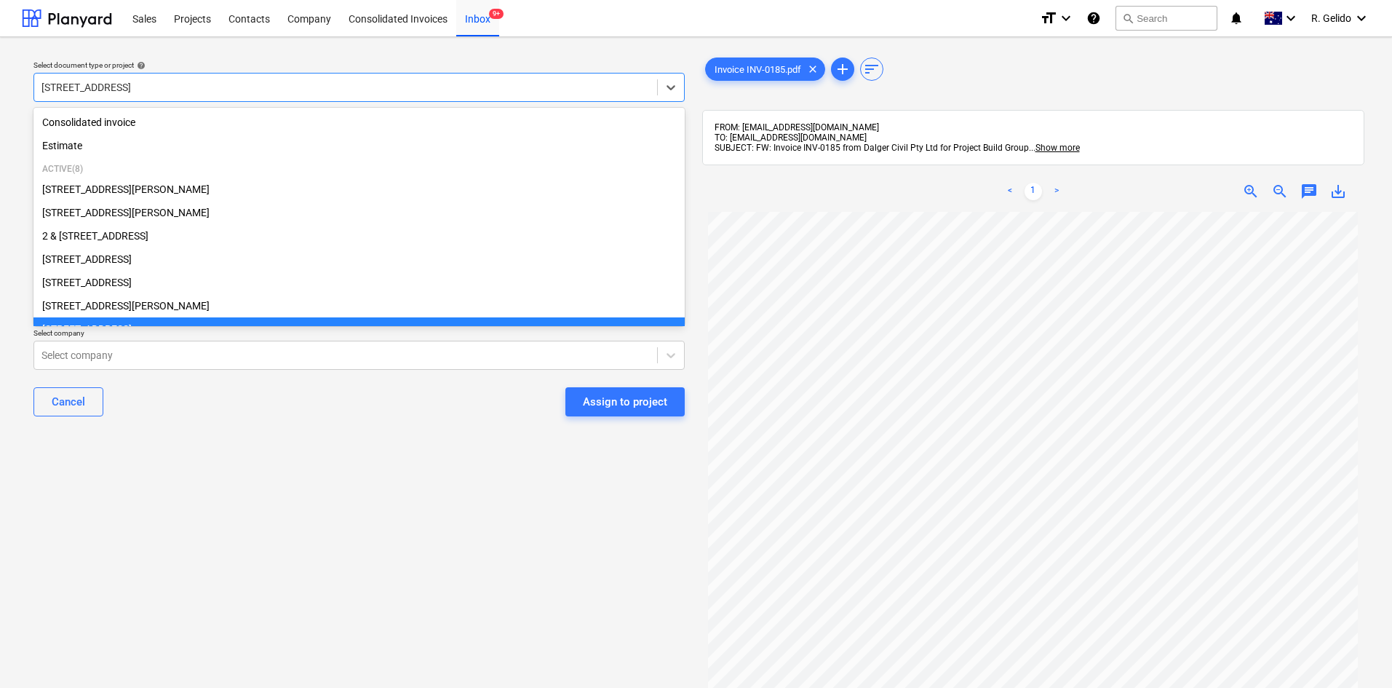
click at [202, 83] on div at bounding box center [345, 87] width 608 height 15
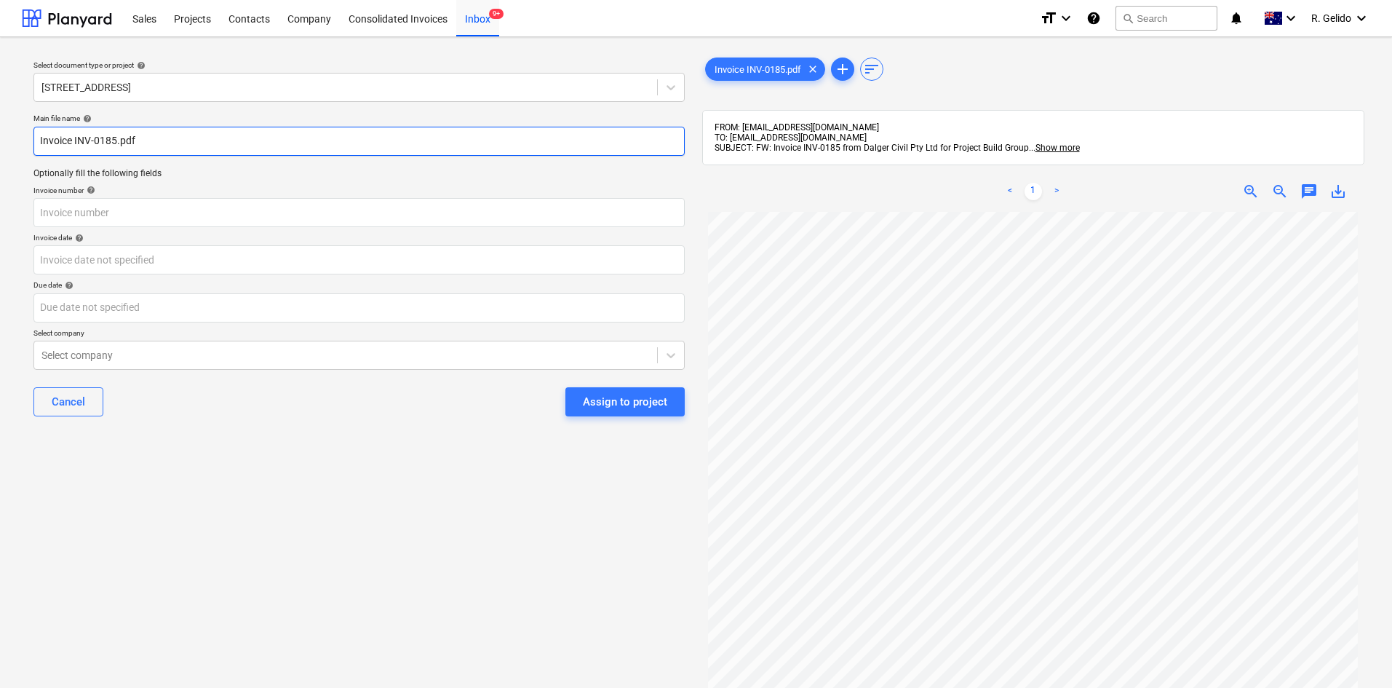
click at [36, 138] on input "Invoice INV-0185.pdf" at bounding box center [358, 141] width 651 height 29
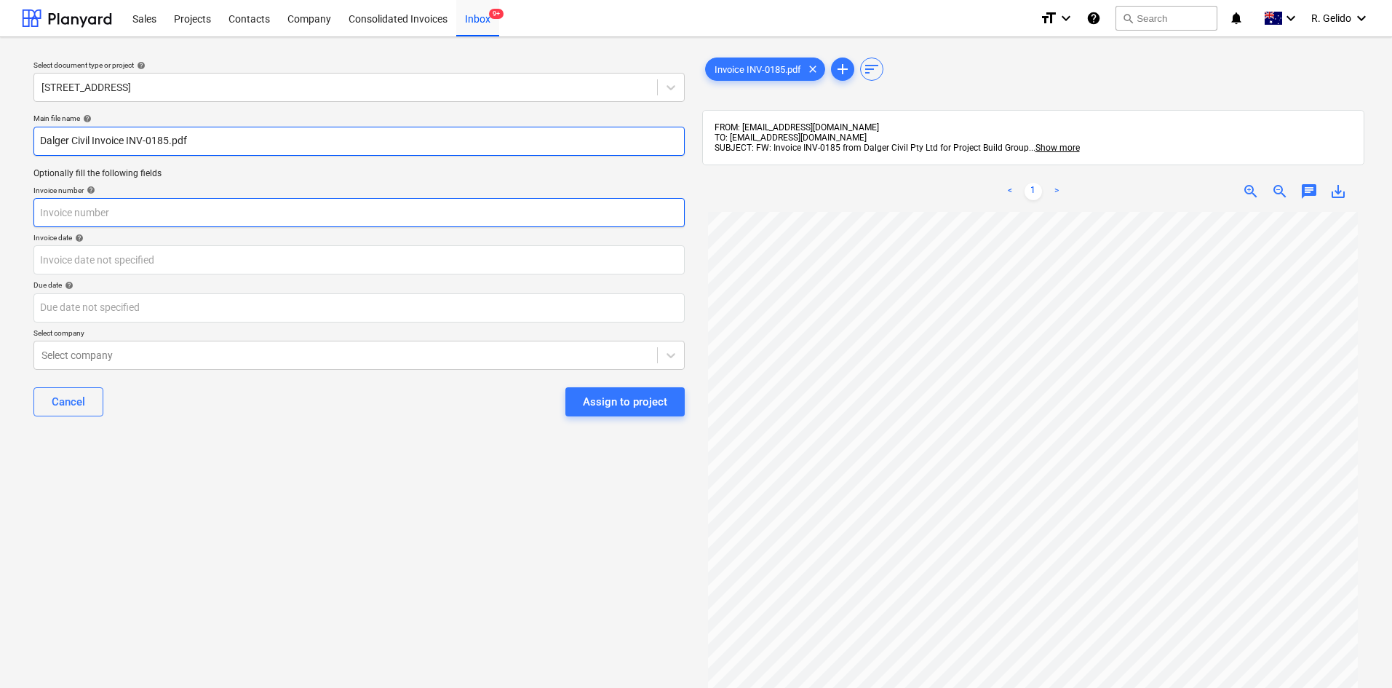
type input "Dalger Civil Invoice INV-0185.pdf"
click at [75, 202] on input "text" at bounding box center [358, 212] width 651 height 29
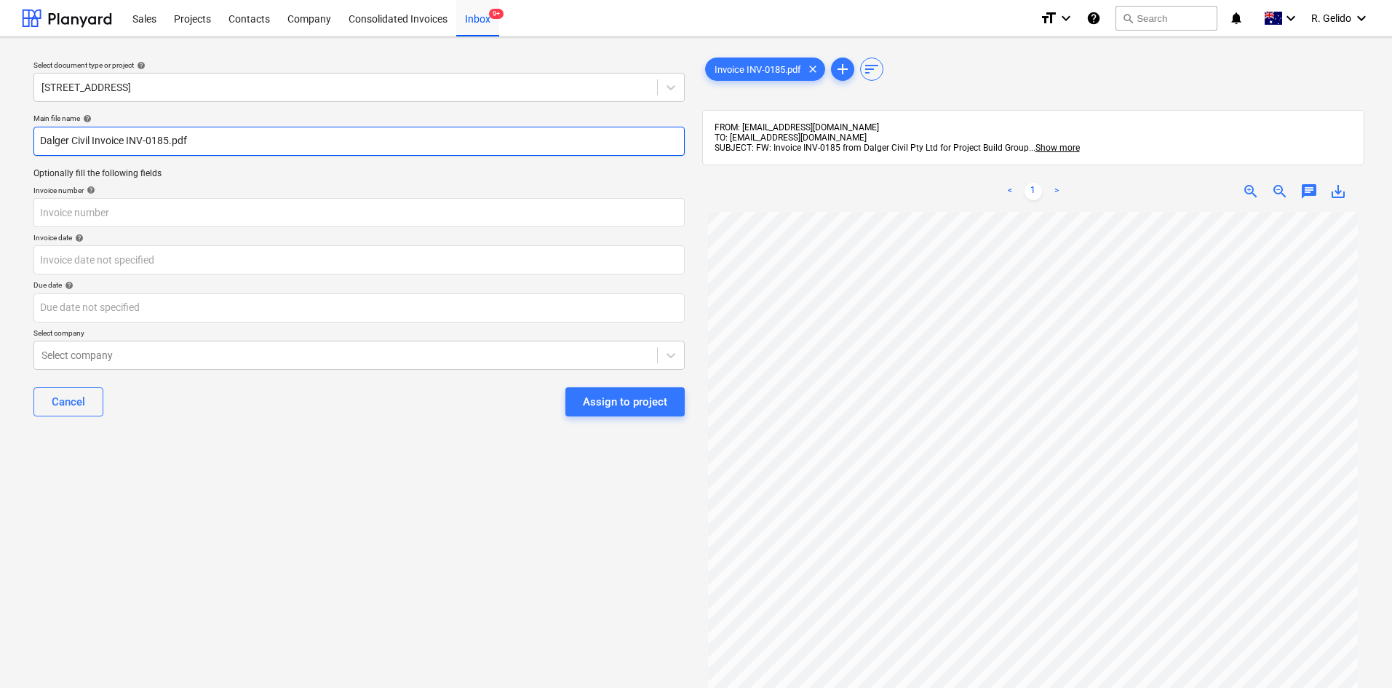
click at [155, 135] on input "Dalger Civil Invoice INV-0185.pdf" at bounding box center [358, 141] width 651 height 29
drag, startPoint x: 128, startPoint y: 138, endPoint x: 170, endPoint y: 138, distance: 41.5
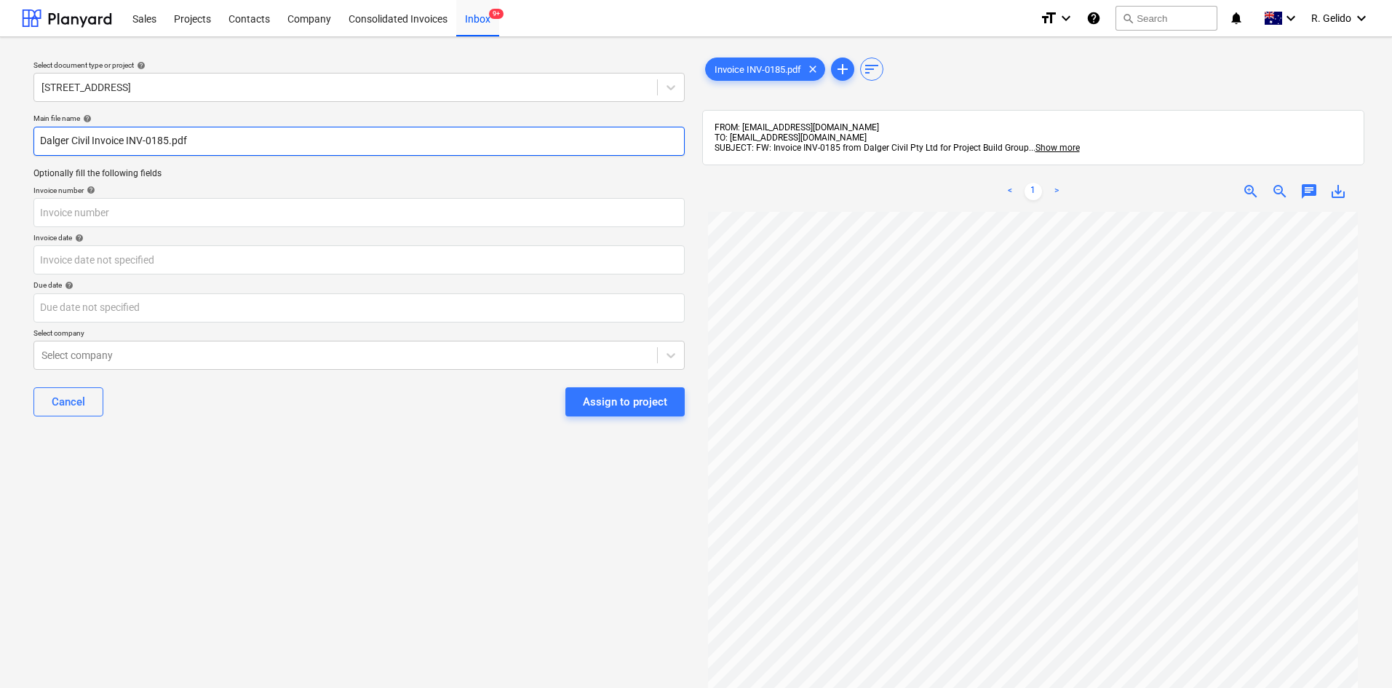
click at [170, 138] on input "Dalger Civil Invoice INV-0185.pdf" at bounding box center [358, 141] width 651 height 29
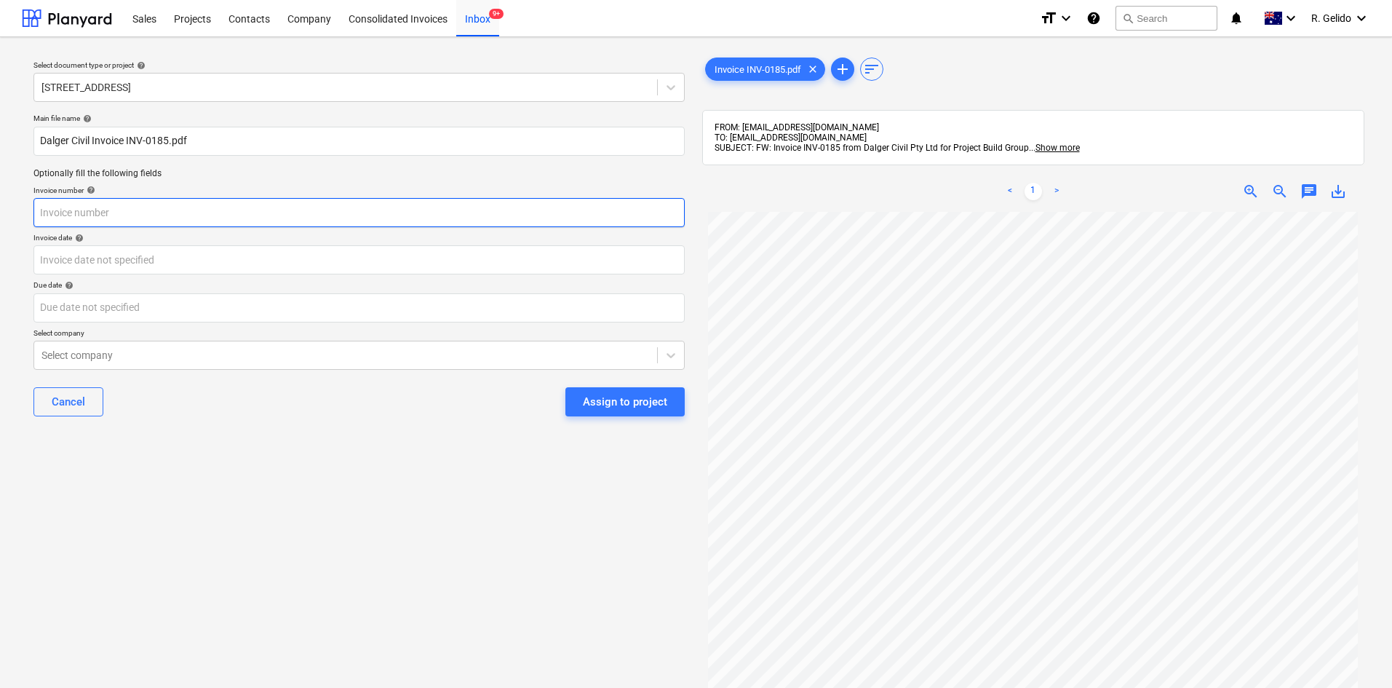
click at [87, 215] on input "text" at bounding box center [358, 212] width 651 height 29
paste input "INV-0185"
type input "INV-0185"
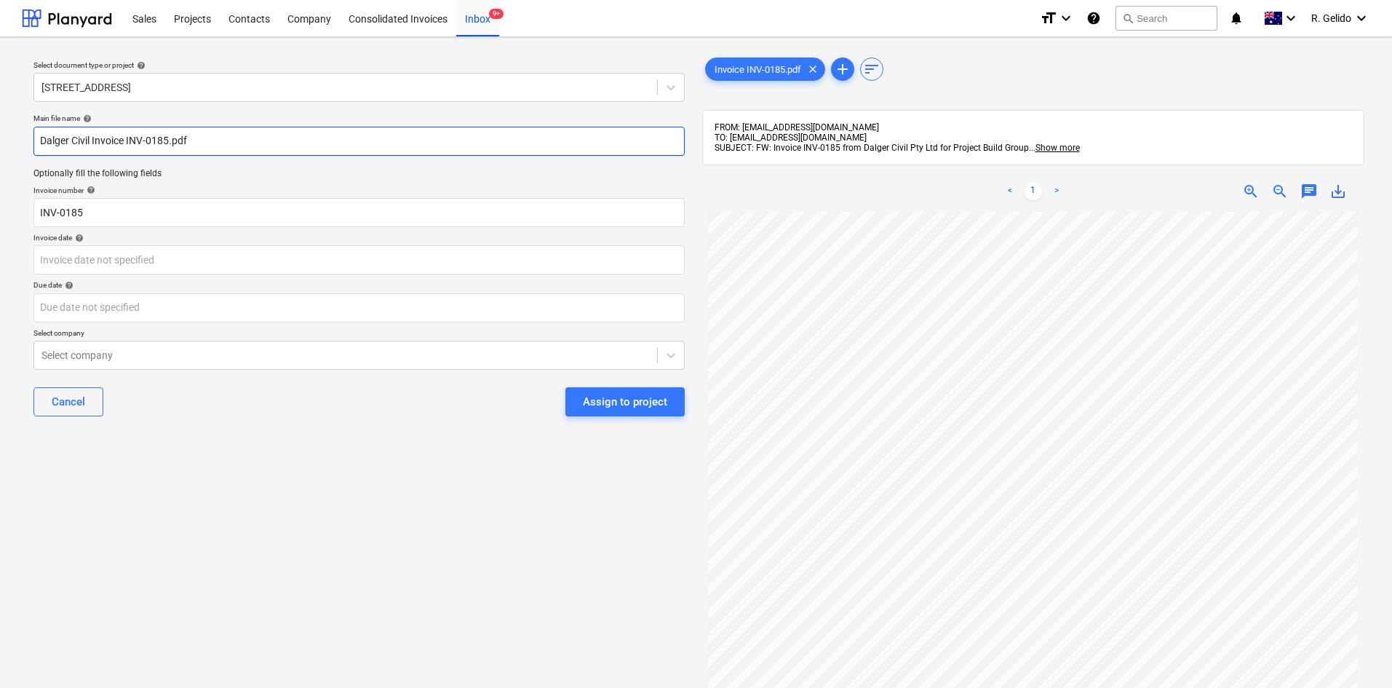
drag, startPoint x: 62, startPoint y: 146, endPoint x: 32, endPoint y: 152, distance: 30.4
click at [32, 152] on div "Main file name help [PERSON_NAME] Civil Invoice INV-0185.pdf Optionally fill th…" at bounding box center [359, 271] width 663 height 326
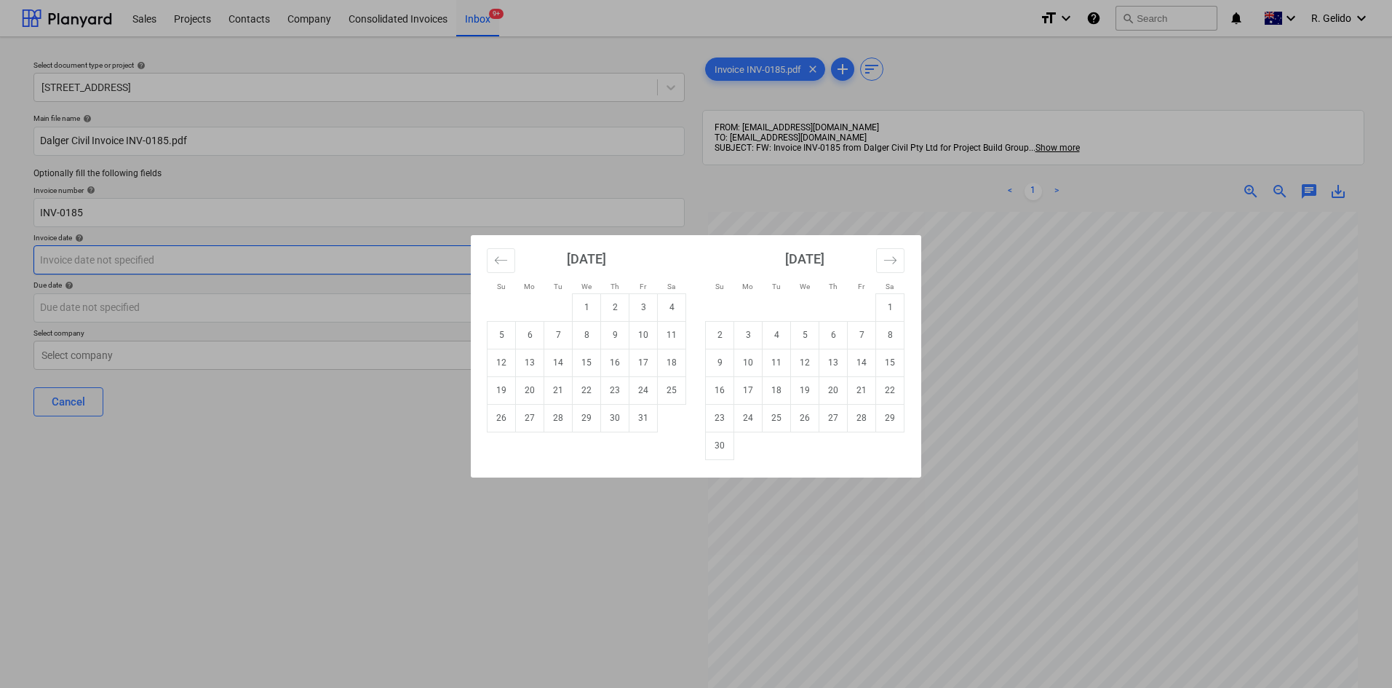
click at [92, 253] on body "Sales Projects Contacts Company Consolidated Invoices Inbox 9+ format_size keyb…" at bounding box center [696, 344] width 1392 height 688
click at [533, 366] on td "13" at bounding box center [530, 362] width 28 height 28
type input "[DATE]"
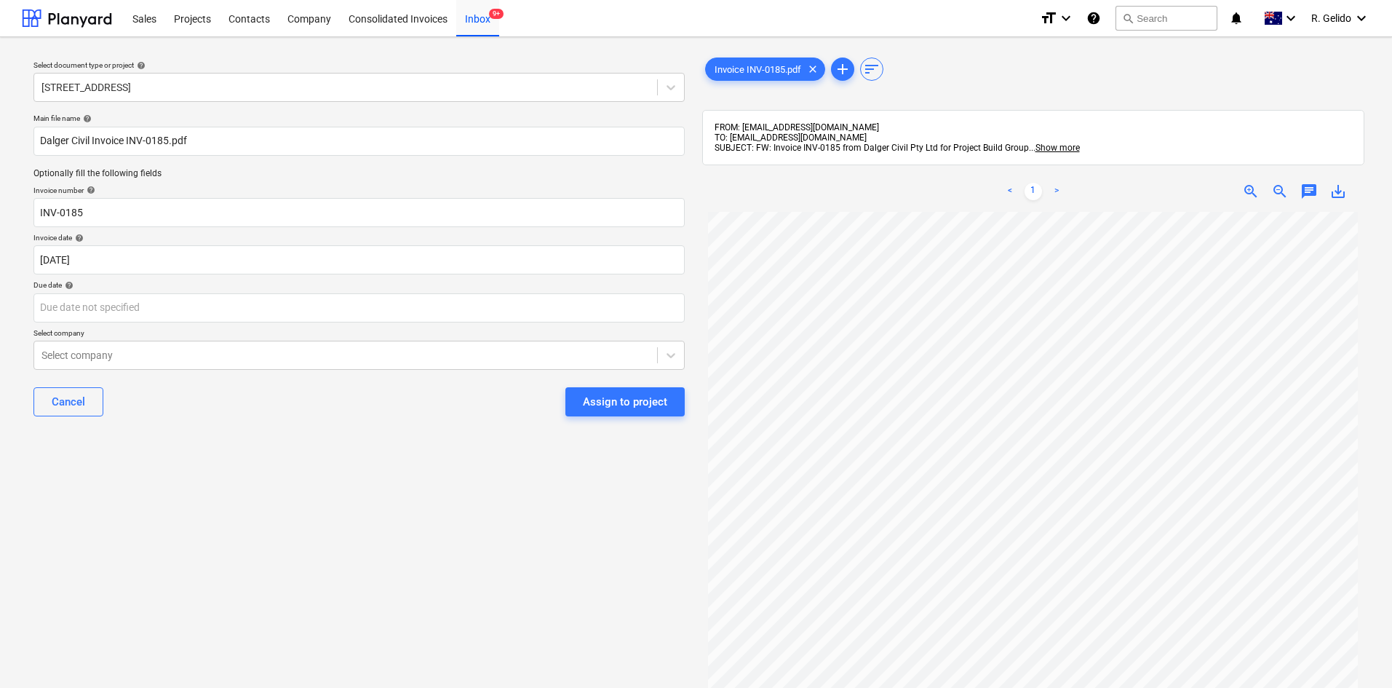
scroll to position [57, 0]
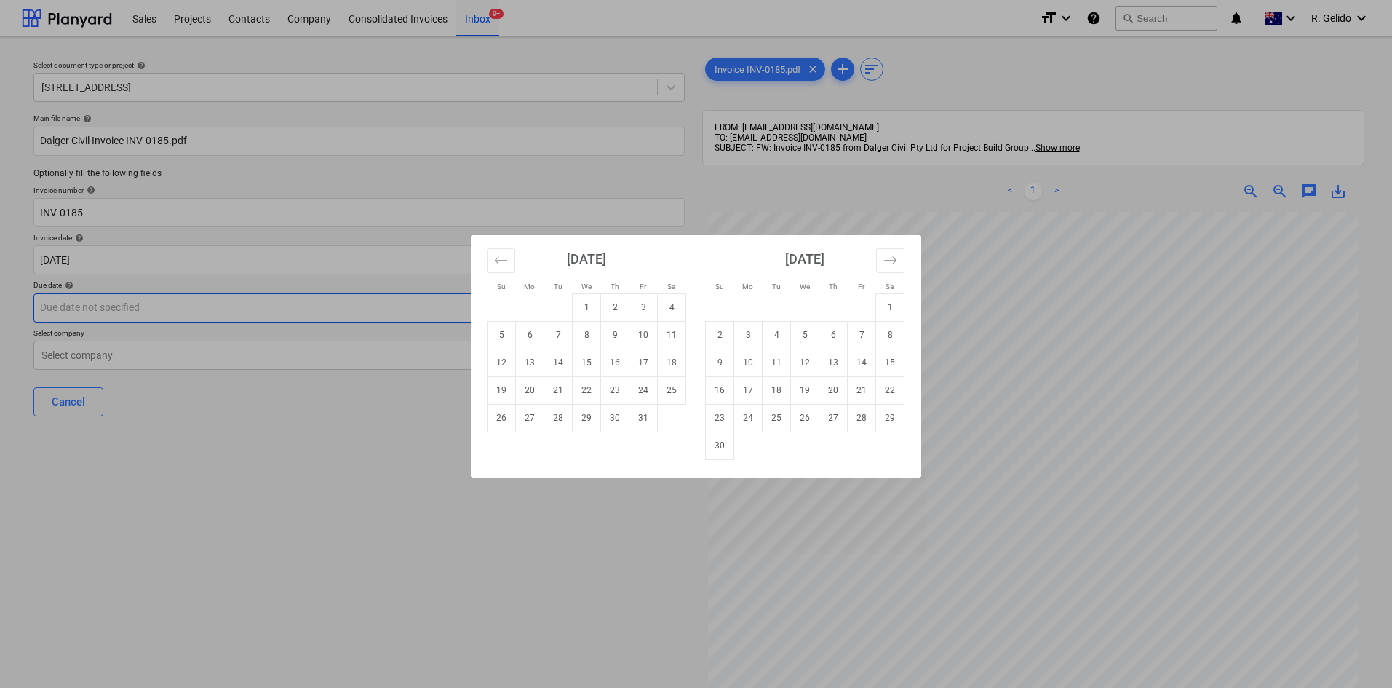
click at [190, 314] on body "Sales Projects Contacts Company Consolidated Invoices Inbox 9+ format_size keyb…" at bounding box center [696, 344] width 1392 height 688
click at [530, 389] on td "20" at bounding box center [530, 390] width 28 height 28
type input "[DATE]"
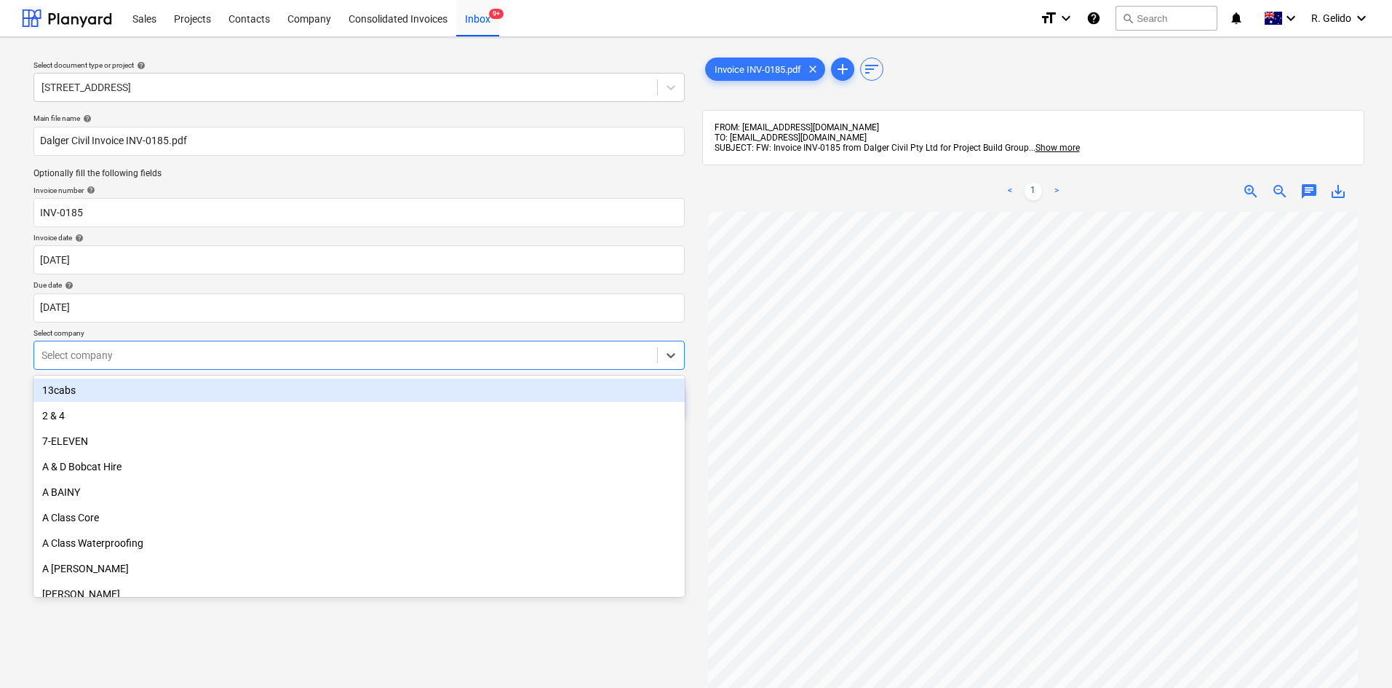
click at [204, 357] on div at bounding box center [345, 355] width 608 height 15
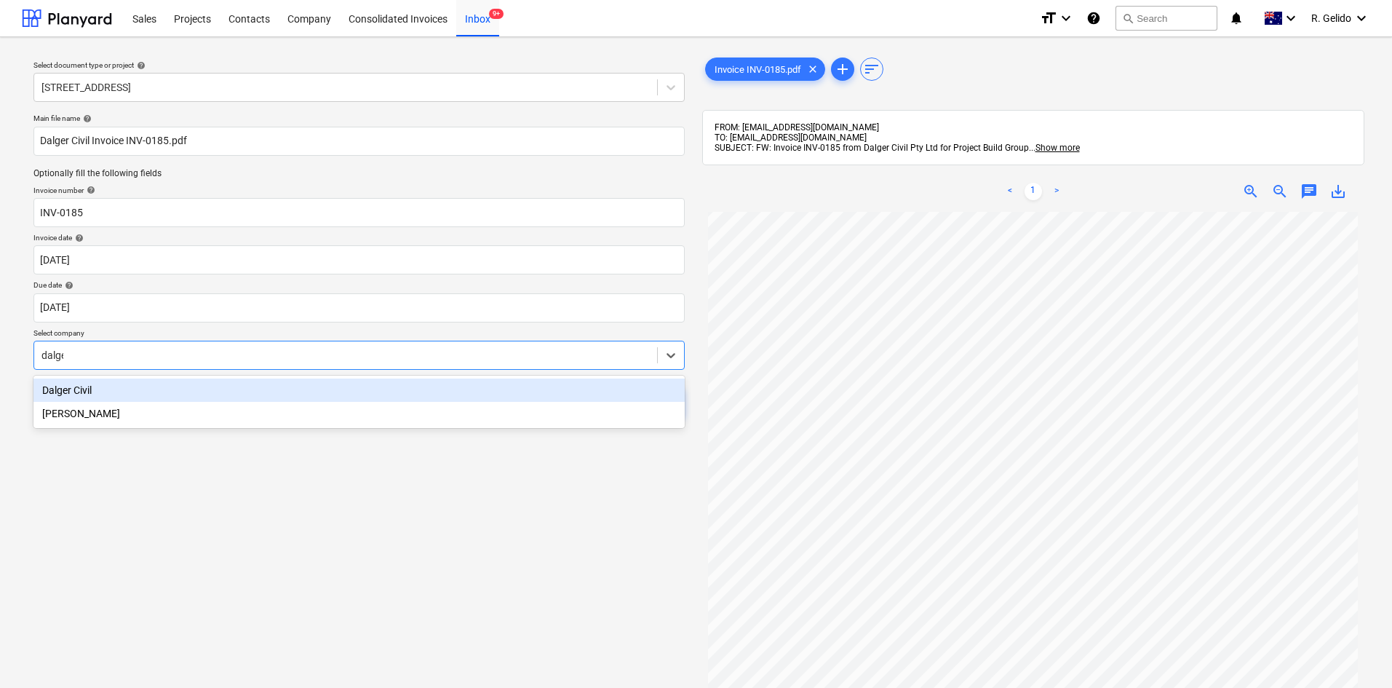
type input "dalger"
click at [253, 383] on div "Dalger Civil" at bounding box center [358, 389] width 651 height 23
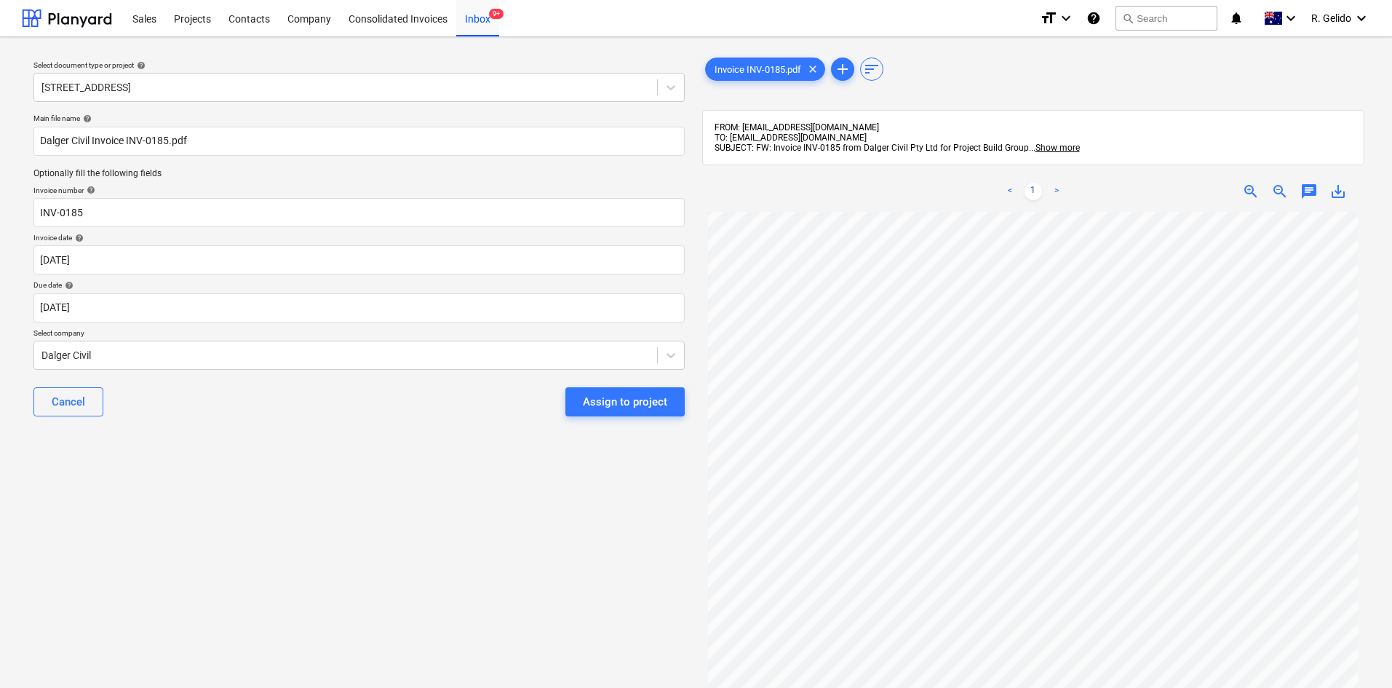
click at [348, 502] on div "Select document type or project help [STREET_ADDRESS] Five Dock Main file name …" at bounding box center [359, 457] width 674 height 816
click at [408, 473] on div "Select document type or project help [STREET_ADDRESS] Five Dock Main file name …" at bounding box center [359, 457] width 674 height 816
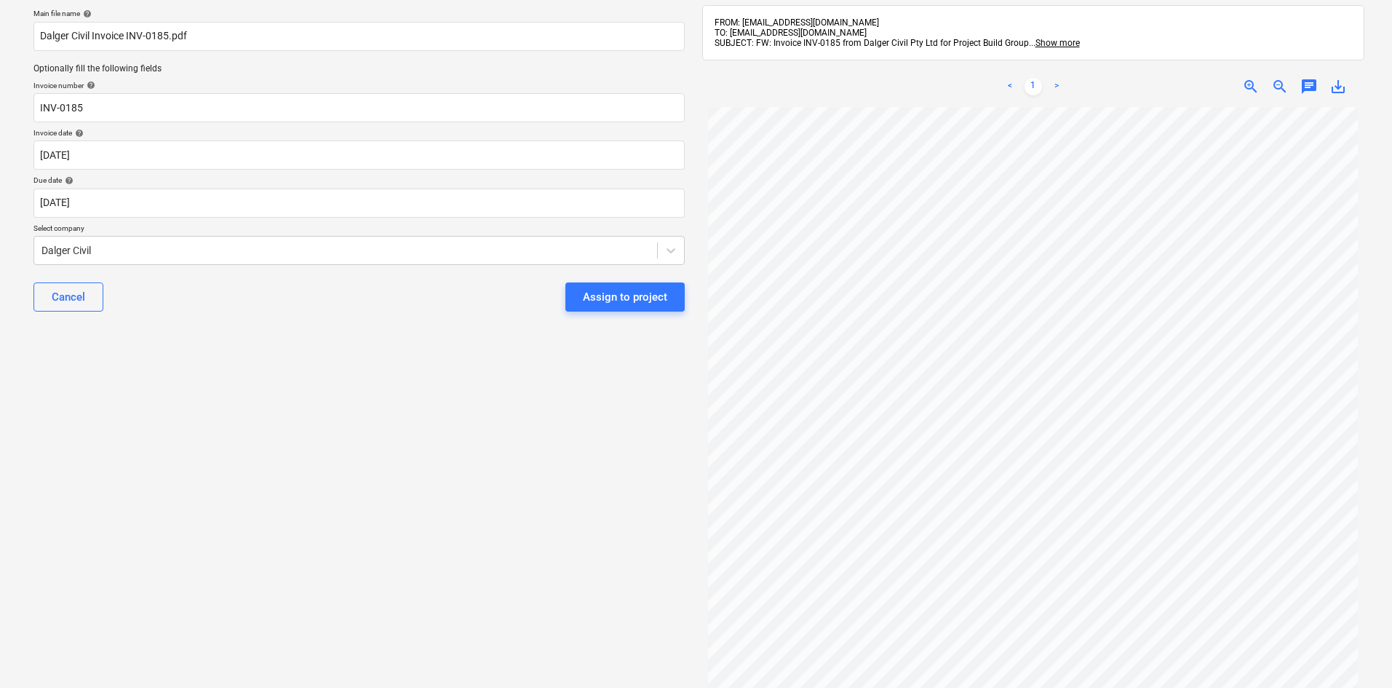
scroll to position [0, 0]
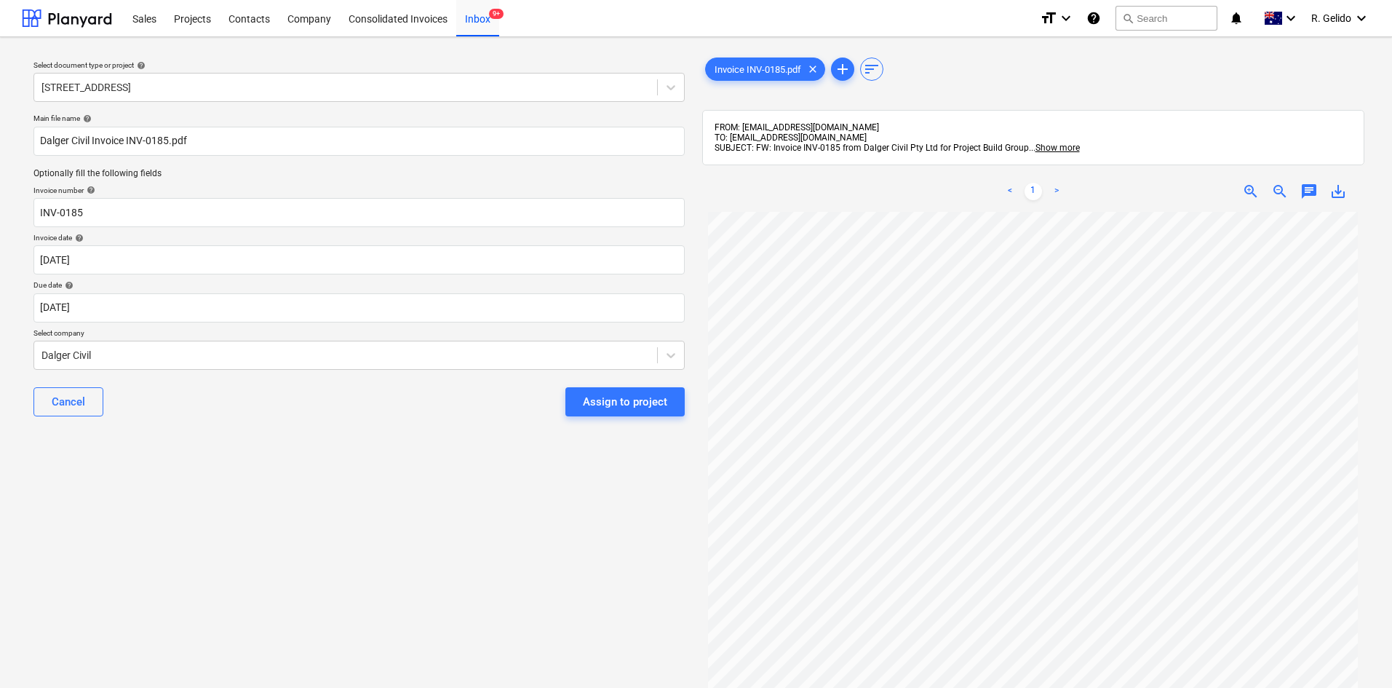
click at [232, 485] on div "Select document type or project help [STREET_ADDRESS] Five Dock Main file name …" at bounding box center [359, 457] width 674 height 816
click at [650, 402] on div "Assign to project" at bounding box center [625, 401] width 84 height 19
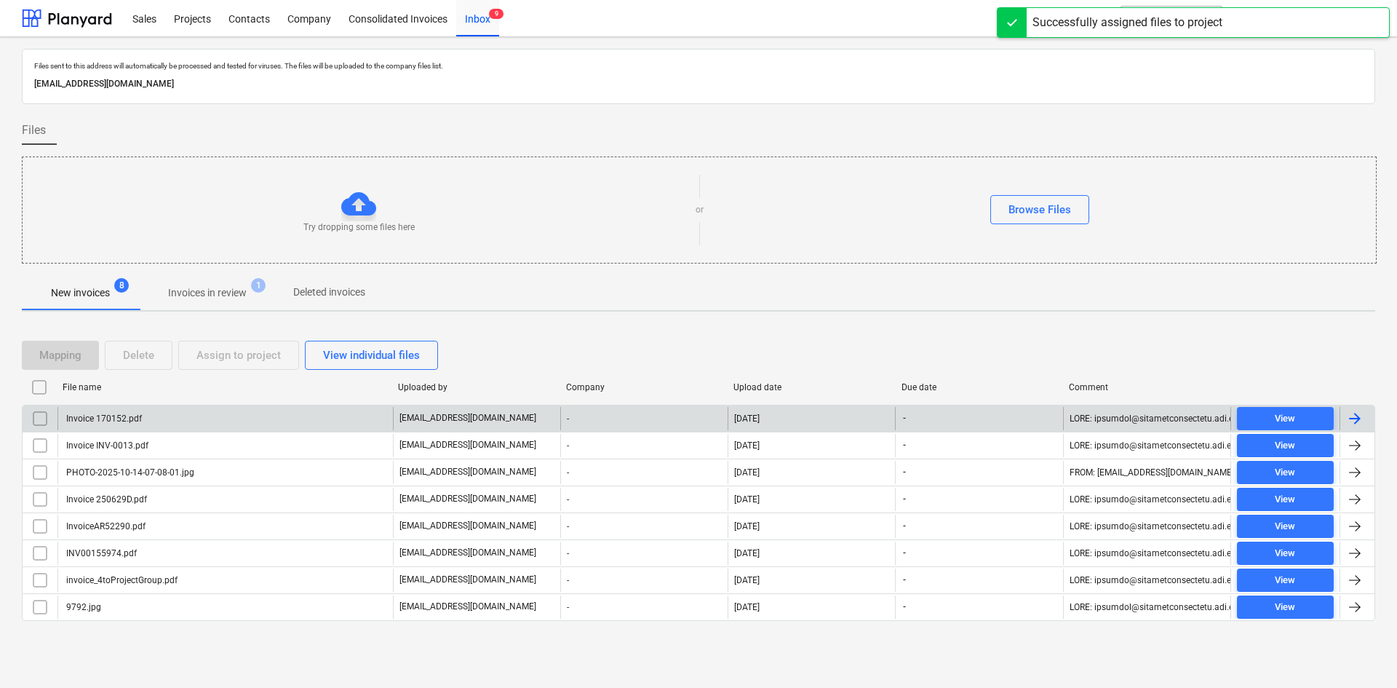
click at [231, 413] on div "Invoice 170152.pdf" at bounding box center [224, 418] width 335 height 23
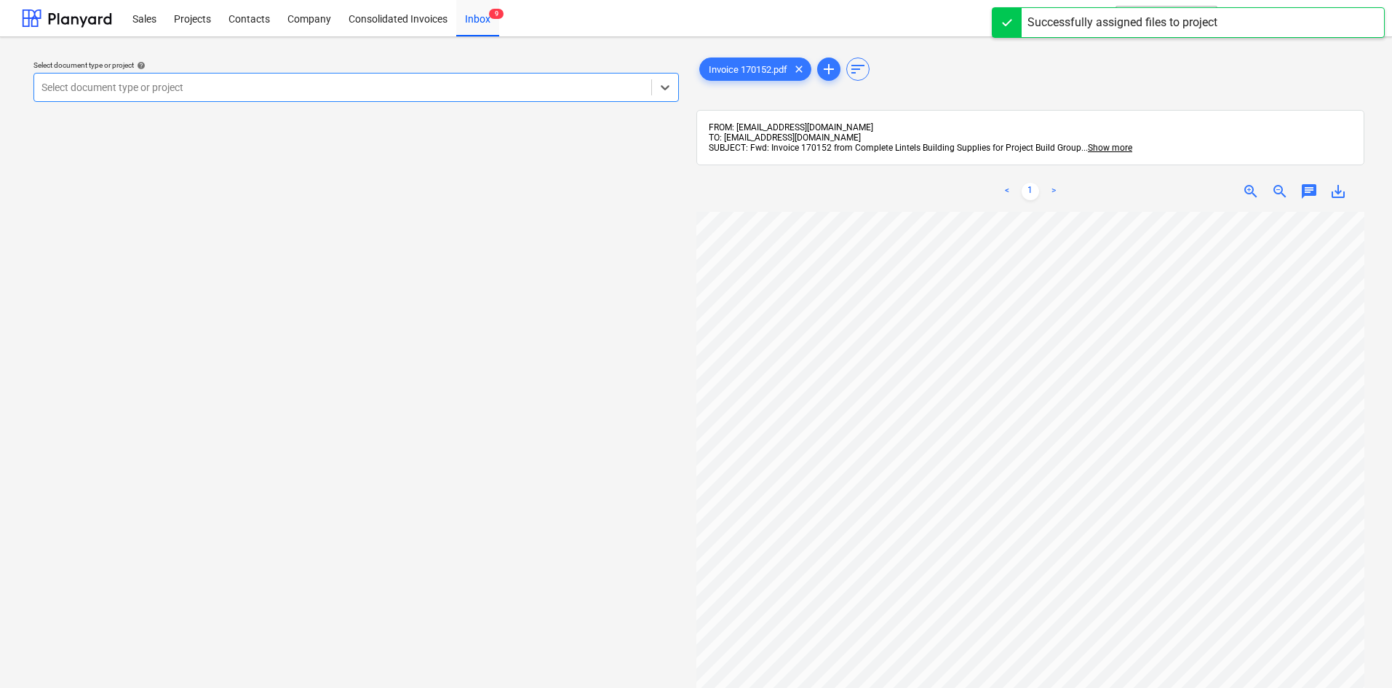
click at [329, 95] on div at bounding box center [342, 87] width 602 height 15
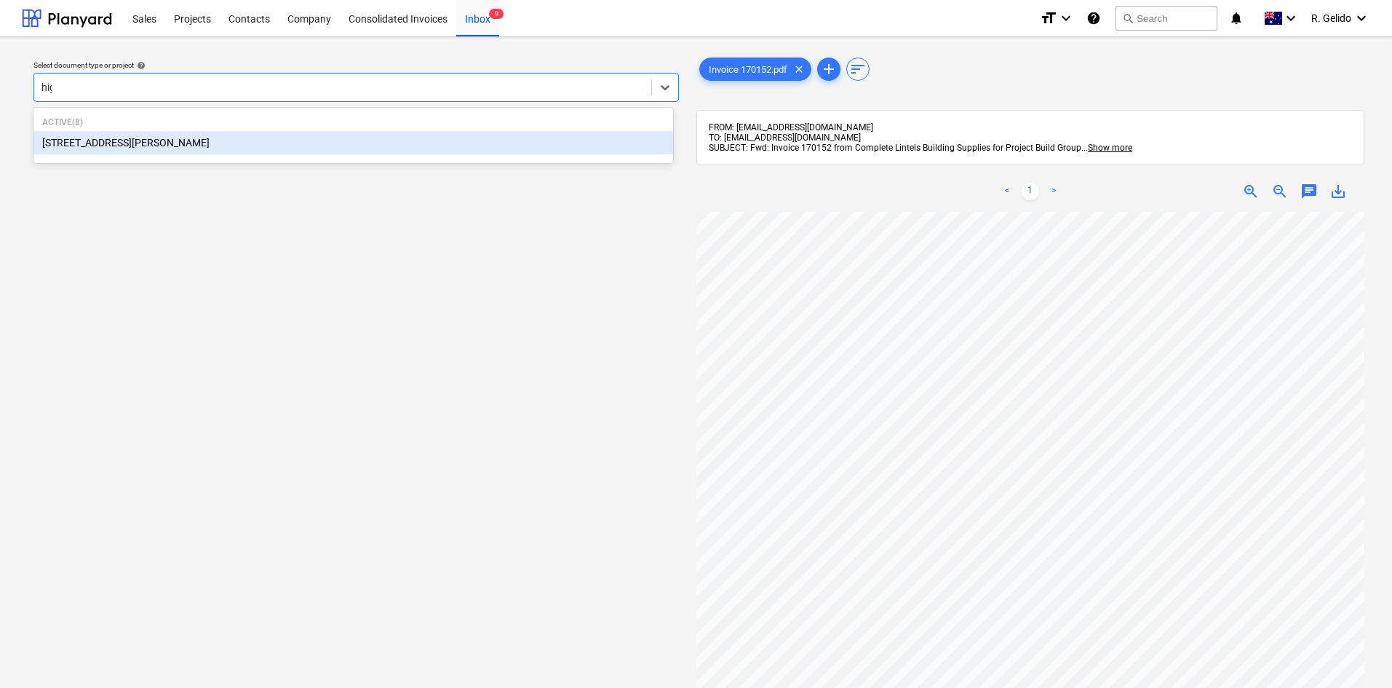
type input "high"
click at [212, 146] on div "[STREET_ADDRESS][PERSON_NAME]" at bounding box center [353, 142] width 640 height 23
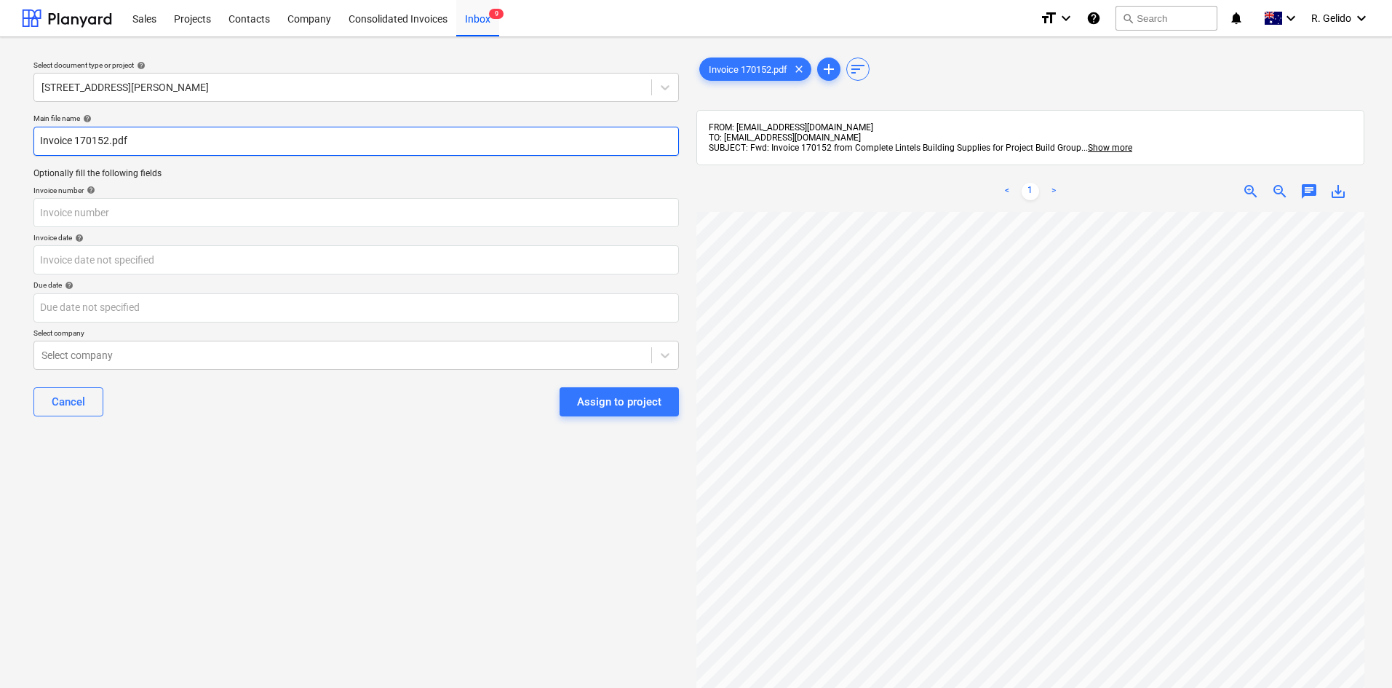
click at [84, 138] on input "Invoice 170152.pdf" at bounding box center [355, 141] width 645 height 29
click at [41, 143] on input "Invoice 170152.pdf" at bounding box center [355, 141] width 645 height 29
click at [479, 12] on div "Inbox 9" at bounding box center [477, 17] width 43 height 37
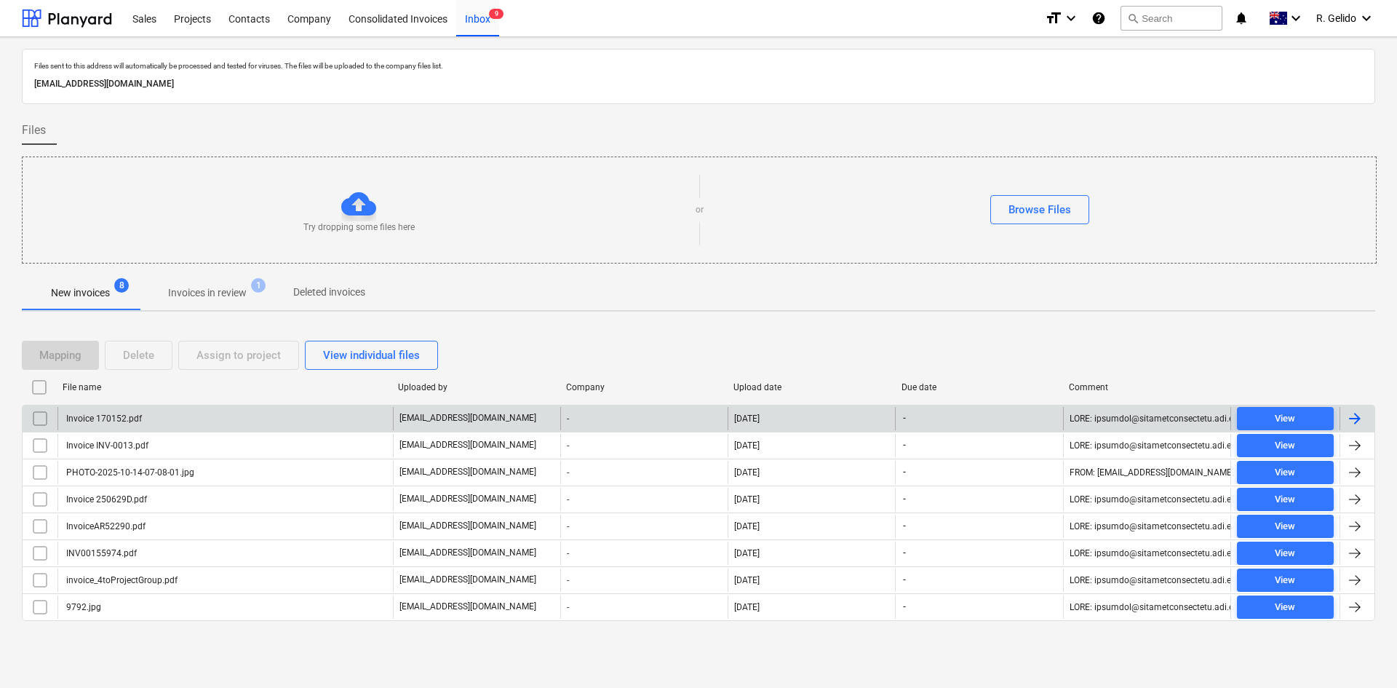
click at [182, 427] on div "Invoice 170152.pdf" at bounding box center [224, 418] width 335 height 23
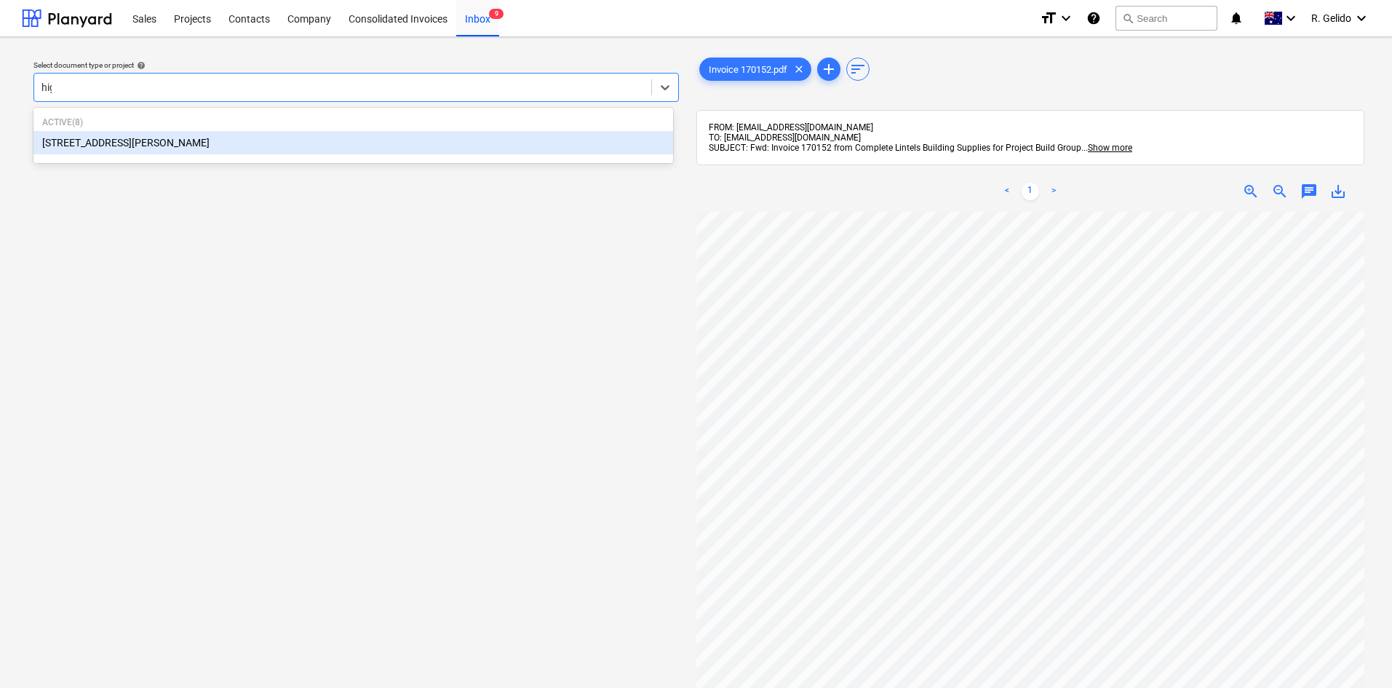
type input "high"
click at [194, 151] on div "[STREET_ADDRESS][PERSON_NAME]" at bounding box center [353, 142] width 640 height 23
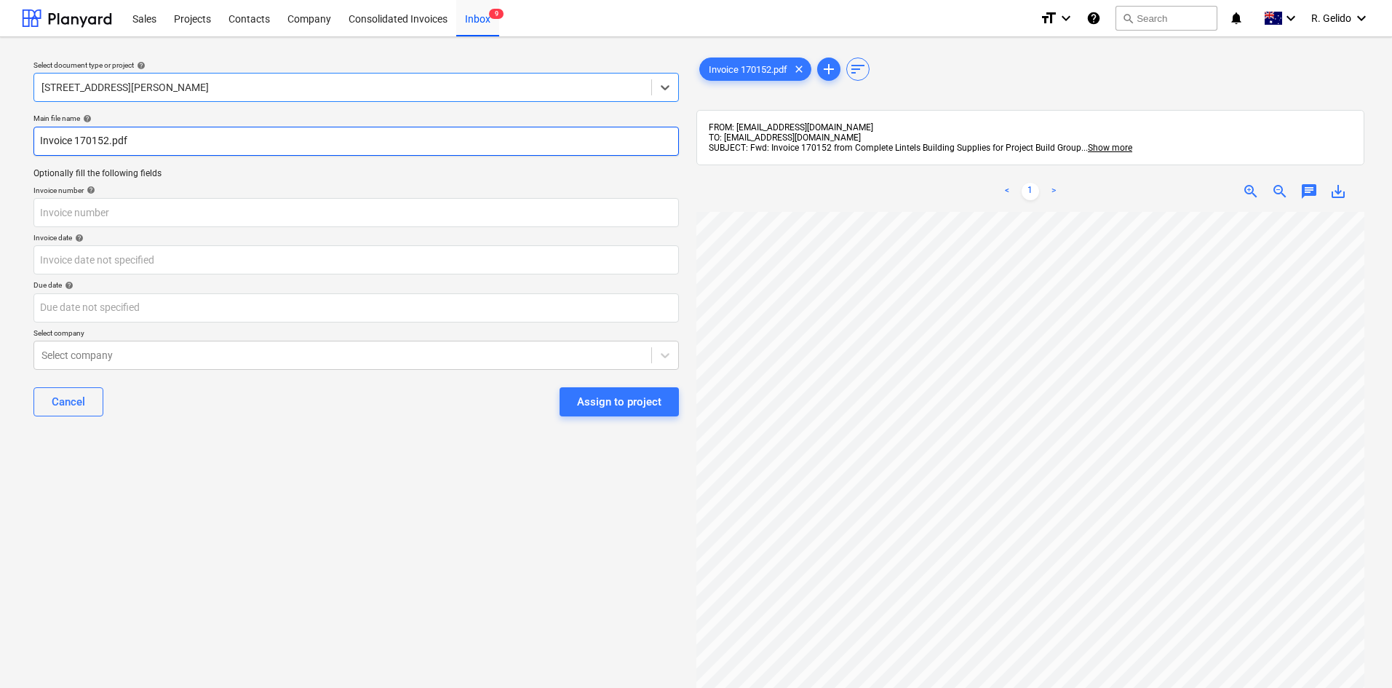
click at [41, 136] on input "Invoice 170152.pdf" at bounding box center [355, 141] width 645 height 29
click at [170, 151] on input "Complete Lintels Invoice 170152.pdf" at bounding box center [355, 141] width 645 height 29
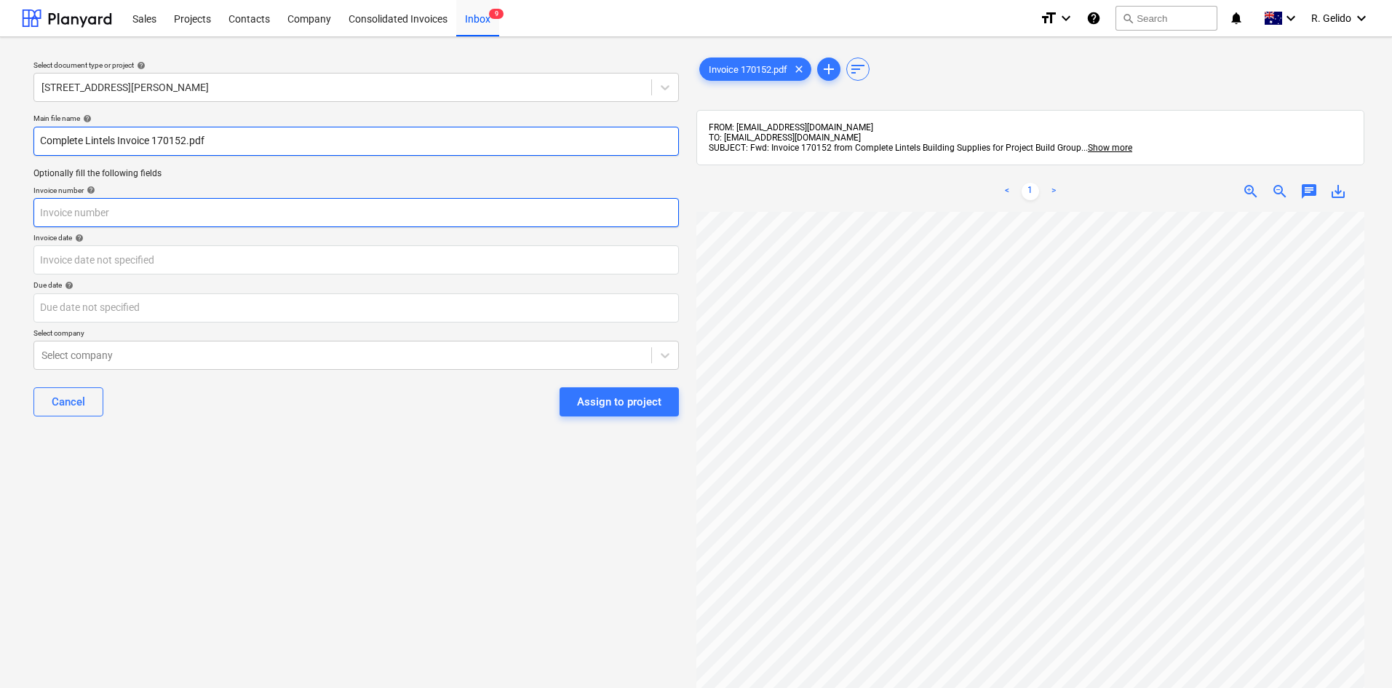
type input "Complete Lintels Invoice 170152.pdf"
click at [100, 199] on input "text" at bounding box center [355, 212] width 645 height 29
paste input "170152"
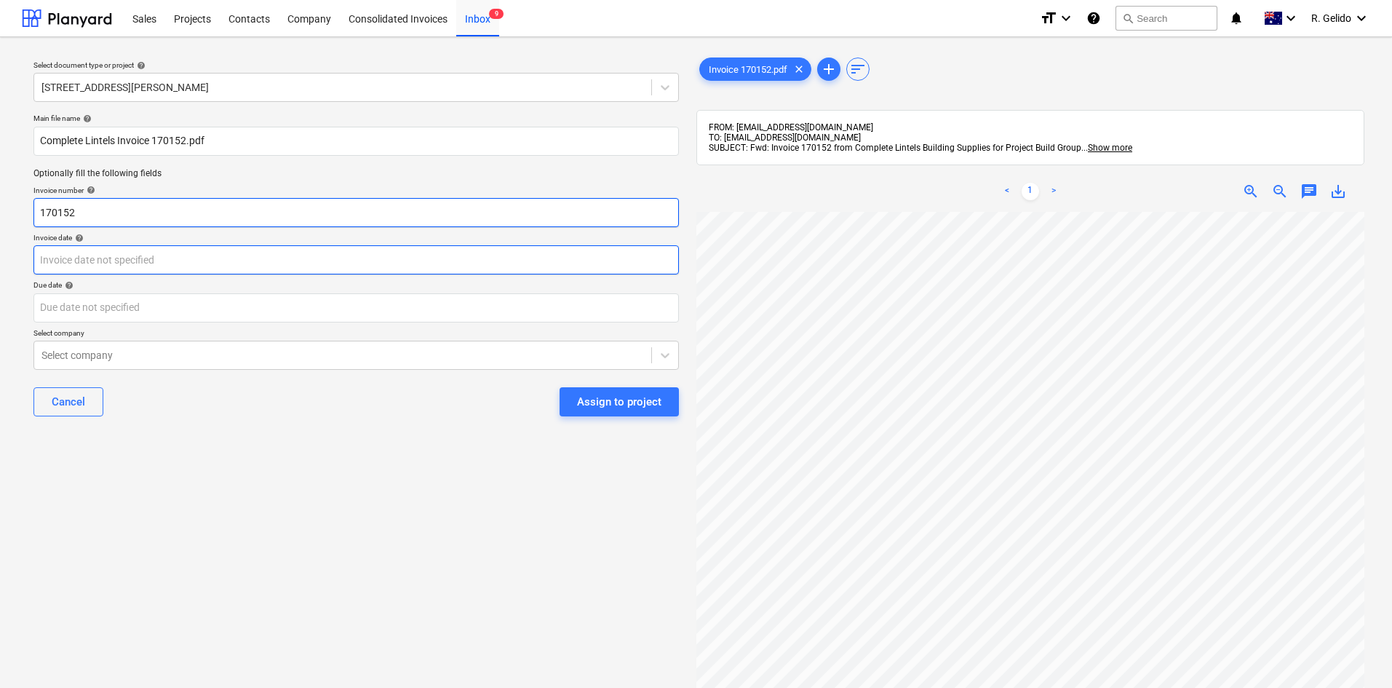
type input "170152"
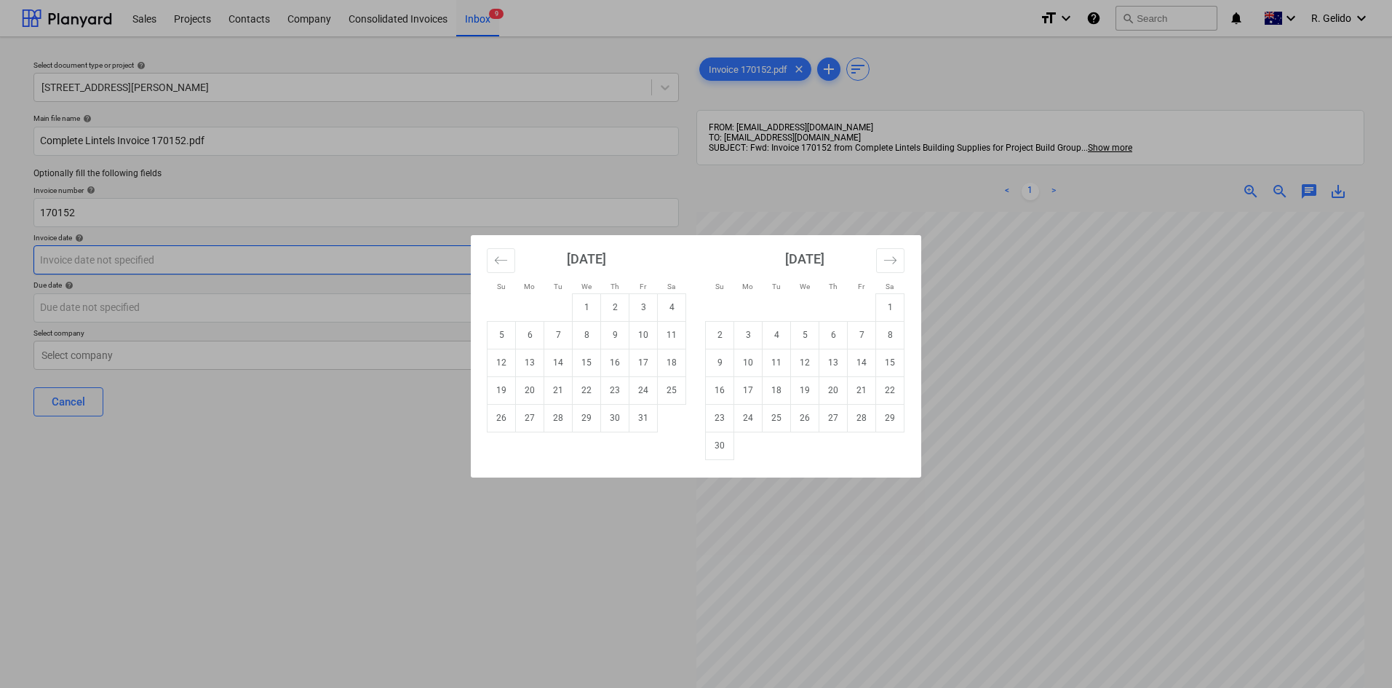
click at [96, 249] on body "Sales Projects Contacts Company Consolidated Invoices Inbox 9 format_size keybo…" at bounding box center [696, 344] width 1392 height 688
click at [351, 544] on div "Su Mo Tu We Th Fr Sa Su Mo Tu We Th Fr Sa [DATE] 1 2 3 4 5 6 7 8 9 10 11 12 13 …" at bounding box center [696, 344] width 1392 height 688
click at [121, 258] on body "Sales Projects Contacts Company Consolidated Invoices Inbox 9 format_size keybo…" at bounding box center [696, 344] width 1392 height 688
click at [267, 463] on div "Su Mo Tu We Th Fr Sa Su Mo Tu We Th Fr Sa [DATE] 1 2 3 4 5 6 7 8 9 10 11 12 13 …" at bounding box center [696, 344] width 1392 height 688
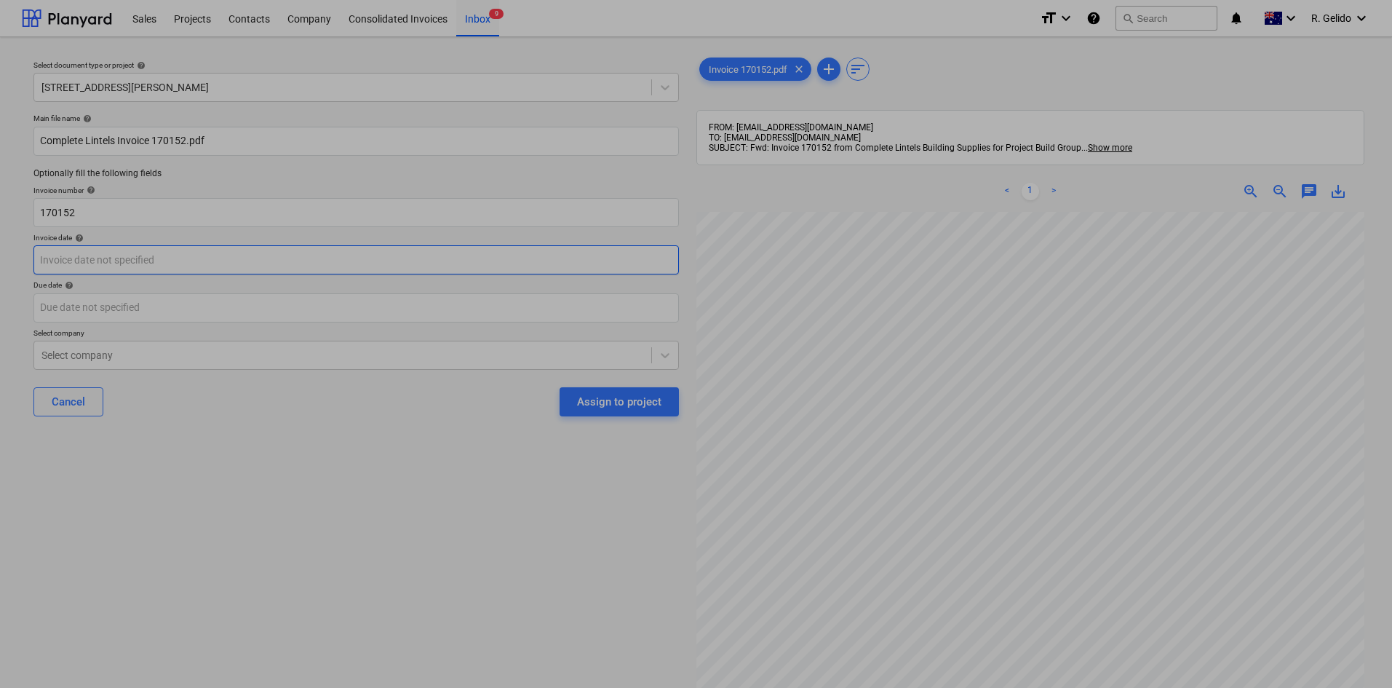
click at [129, 265] on body "Sales Projects Contacts Company Consolidated Invoices Inbox 9 format_size keybo…" at bounding box center [696, 344] width 1392 height 688
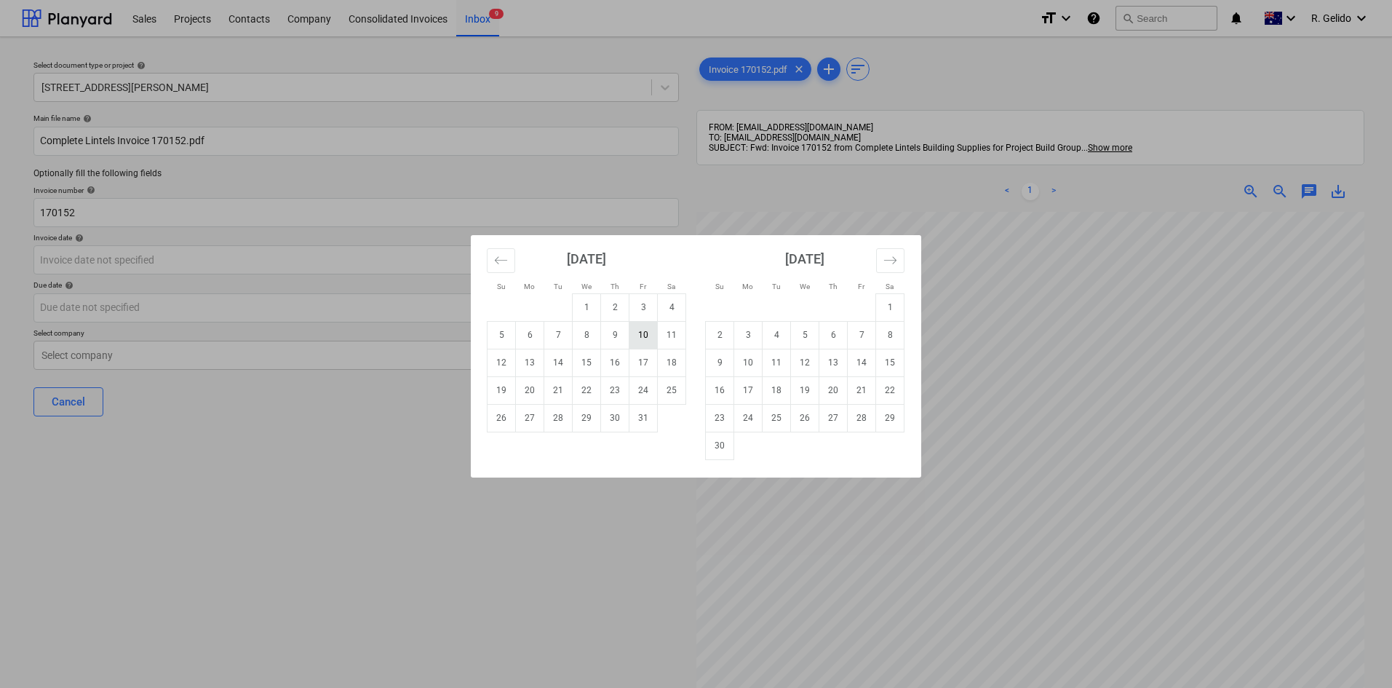
click at [646, 336] on td "10" at bounding box center [643, 335] width 28 height 28
type input "[DATE]"
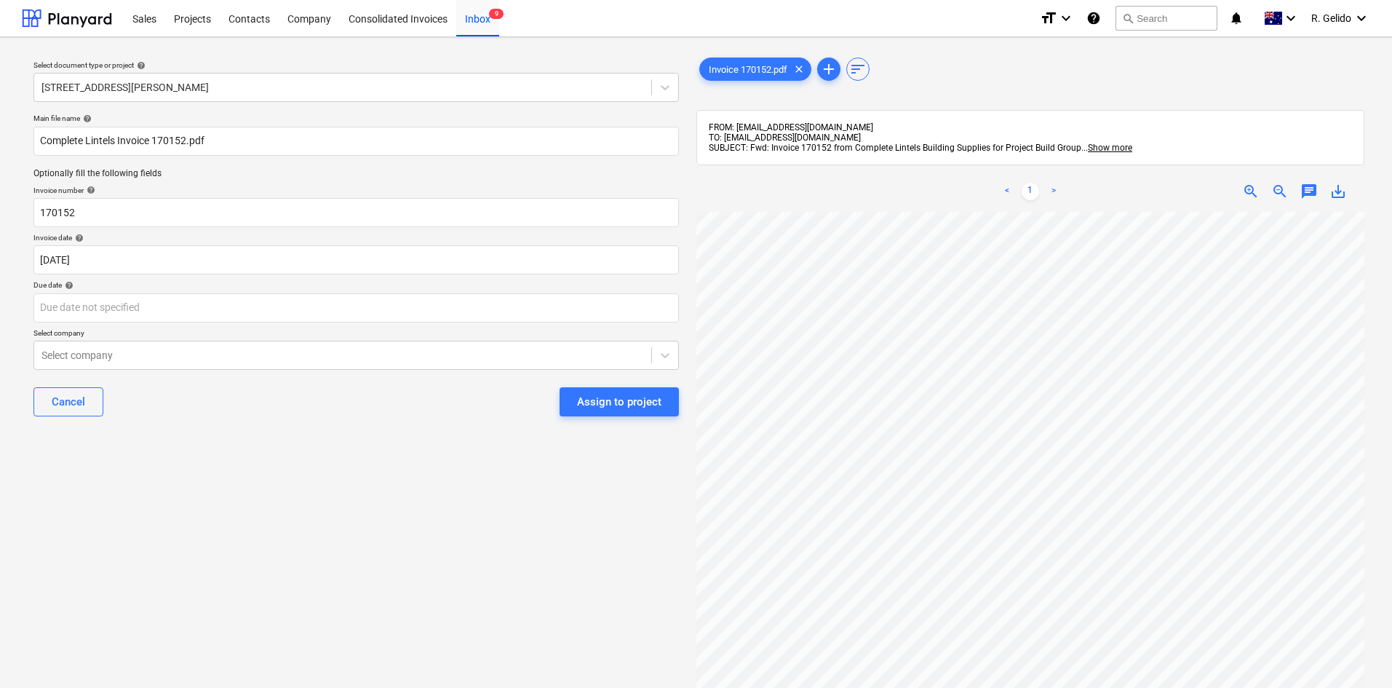
click at [265, 381] on div "Cancel Assign to project" at bounding box center [355, 401] width 645 height 52
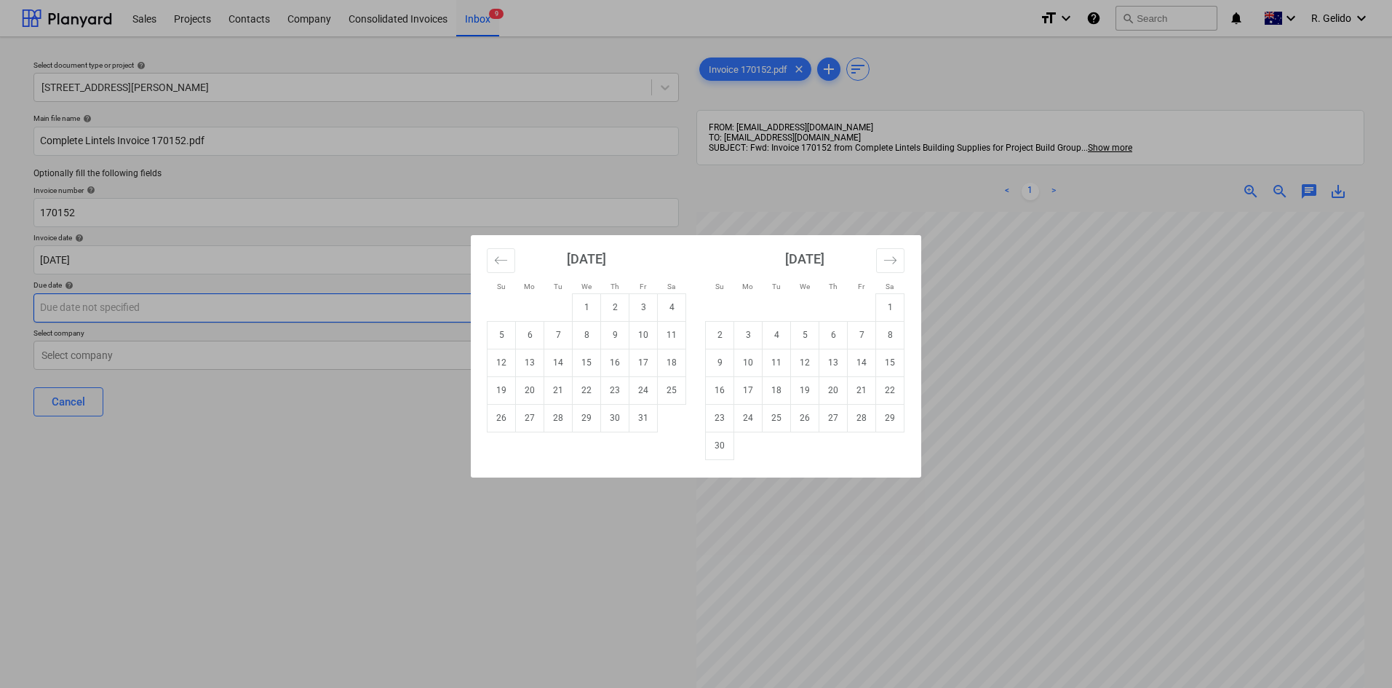
click at [159, 303] on body "Sales Projects Contacts Company Consolidated Invoices Inbox 9 format_size keybo…" at bounding box center [696, 344] width 1392 height 688
click at [255, 463] on div "Su Mo Tu We Th Fr Sa Su Mo Tu We Th Fr Sa [DATE] 1 2 3 4 5 6 7 8 9 10 11 12 13 …" at bounding box center [696, 344] width 1392 height 688
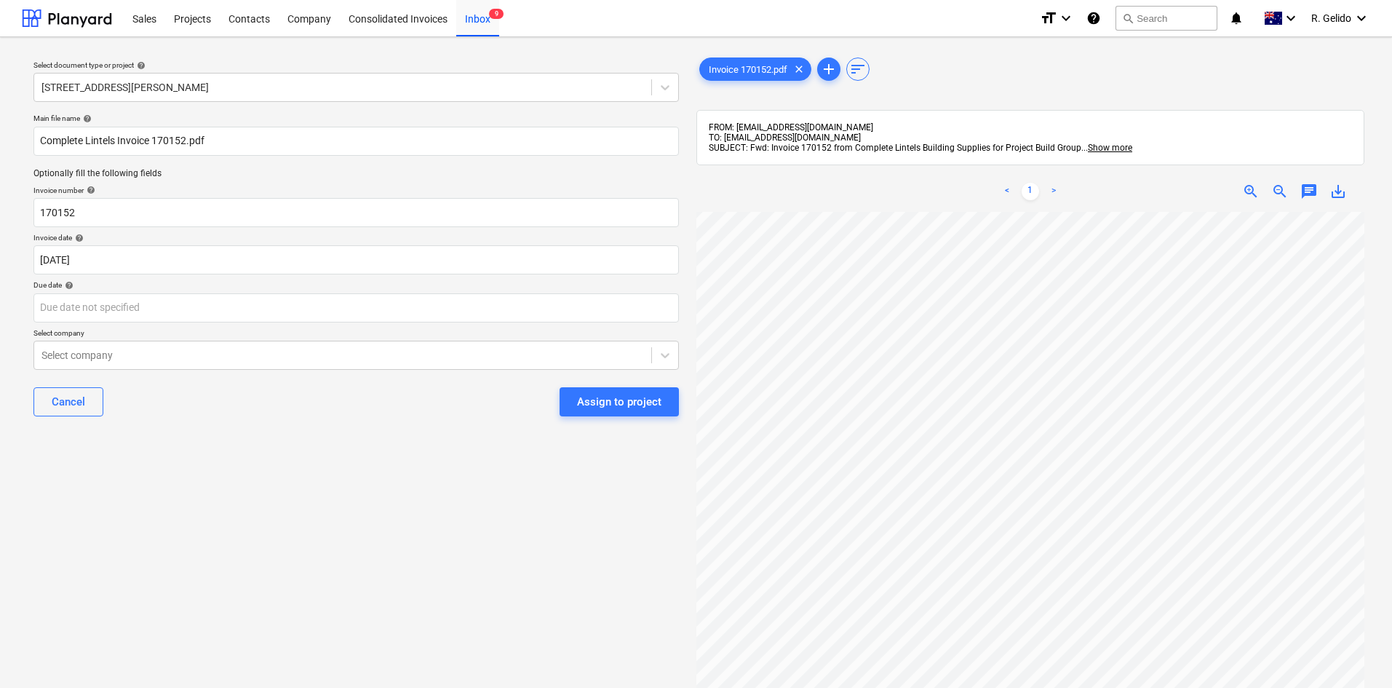
scroll to position [10, 0]
click at [138, 300] on body "Sales Projects Contacts Company Consolidated Invoices Inbox 9 format_size keybo…" at bounding box center [696, 344] width 1392 height 688
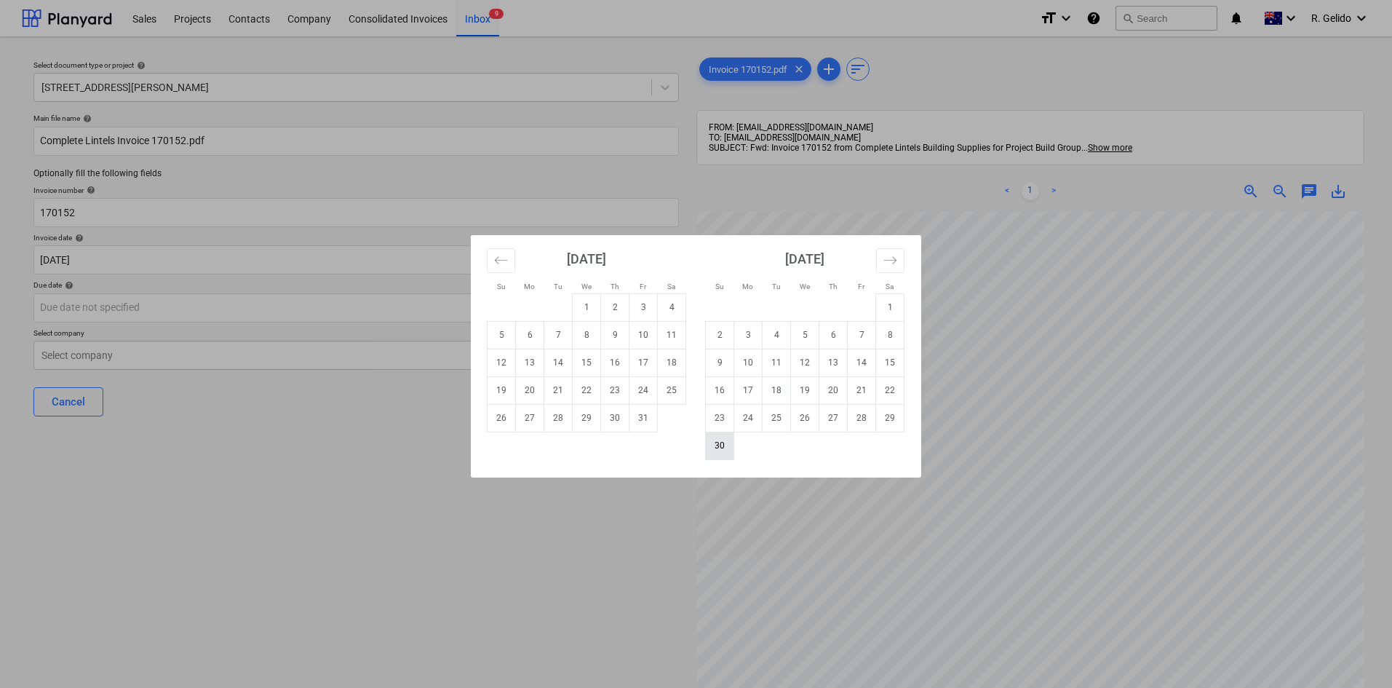
click at [717, 444] on td "30" at bounding box center [720, 445] width 28 height 28
type input "[DATE]"
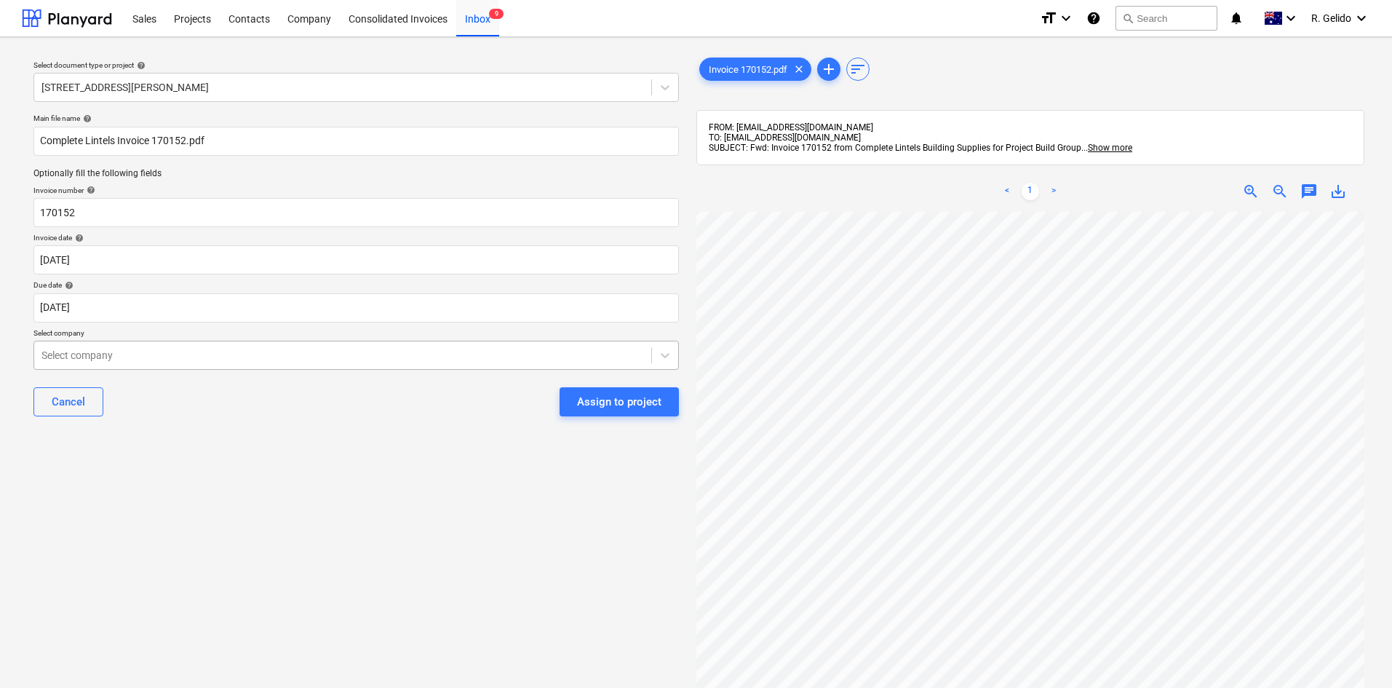
click at [219, 356] on div at bounding box center [342, 355] width 602 height 15
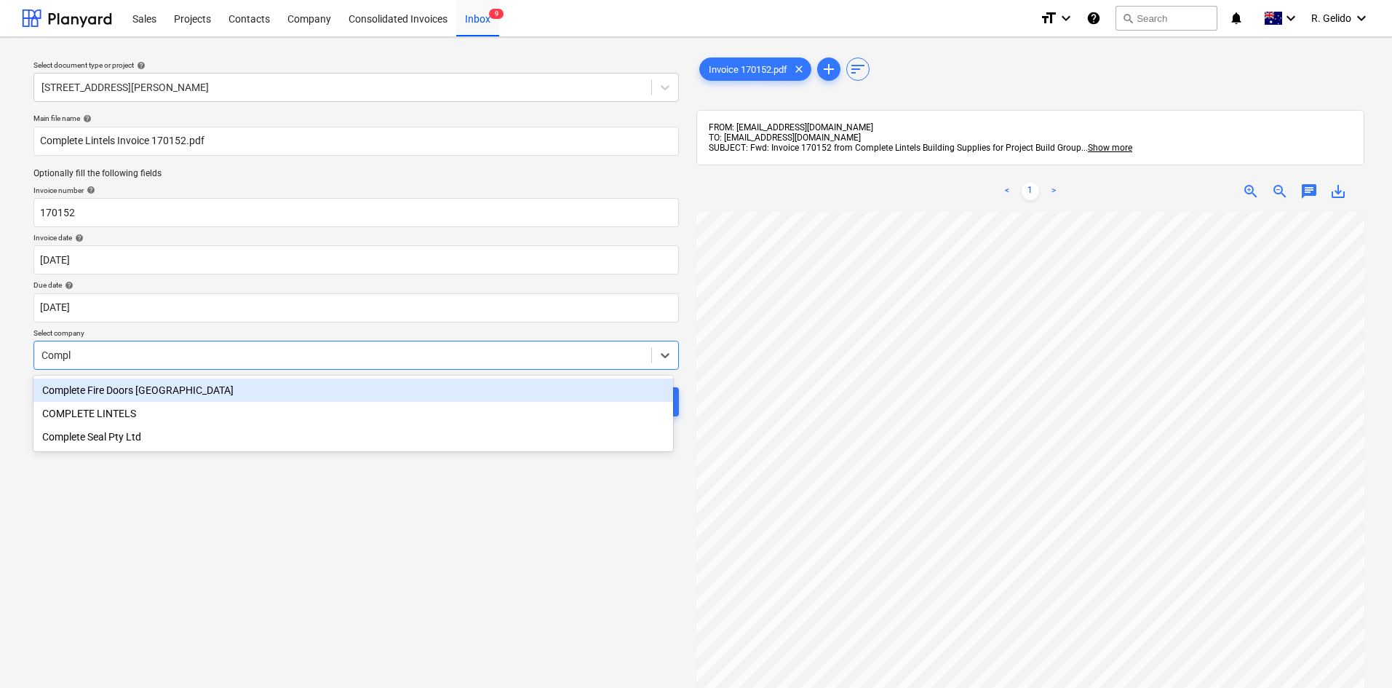
type input "Comple"
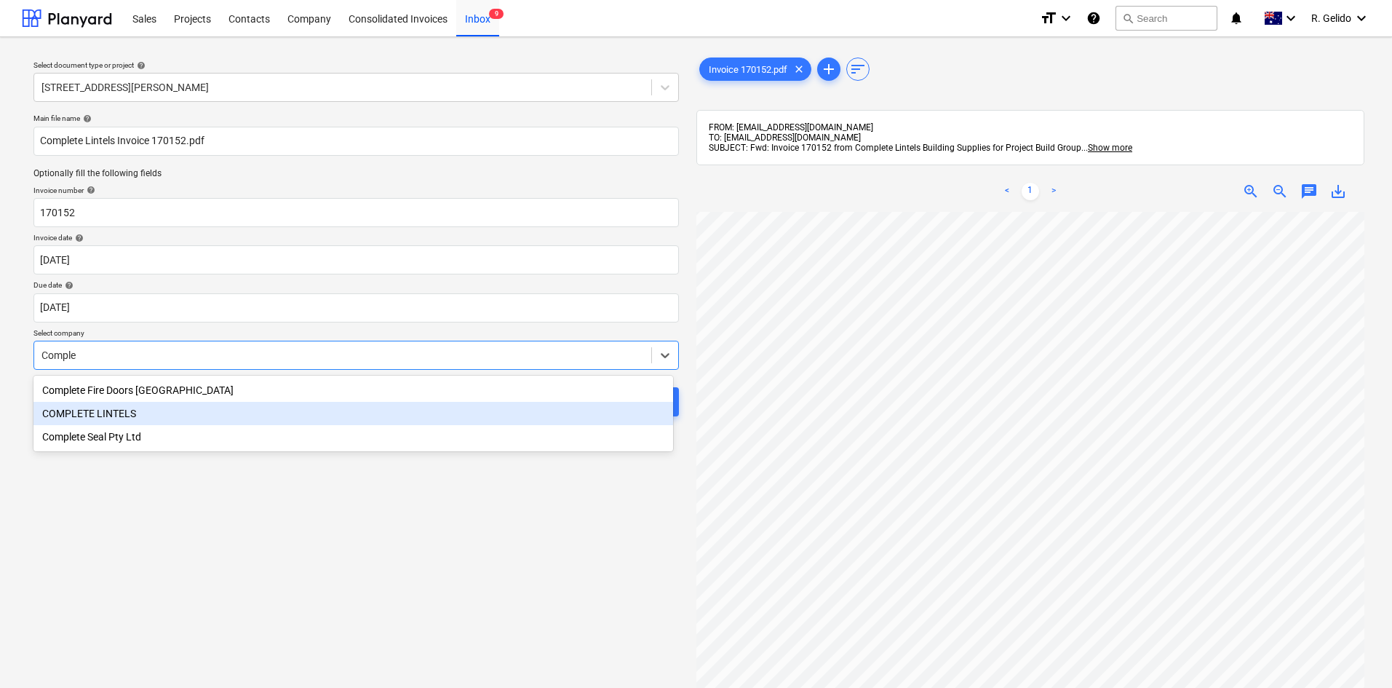
click at [175, 418] on div "COMPLETE LINTELS" at bounding box center [353, 413] width 640 height 23
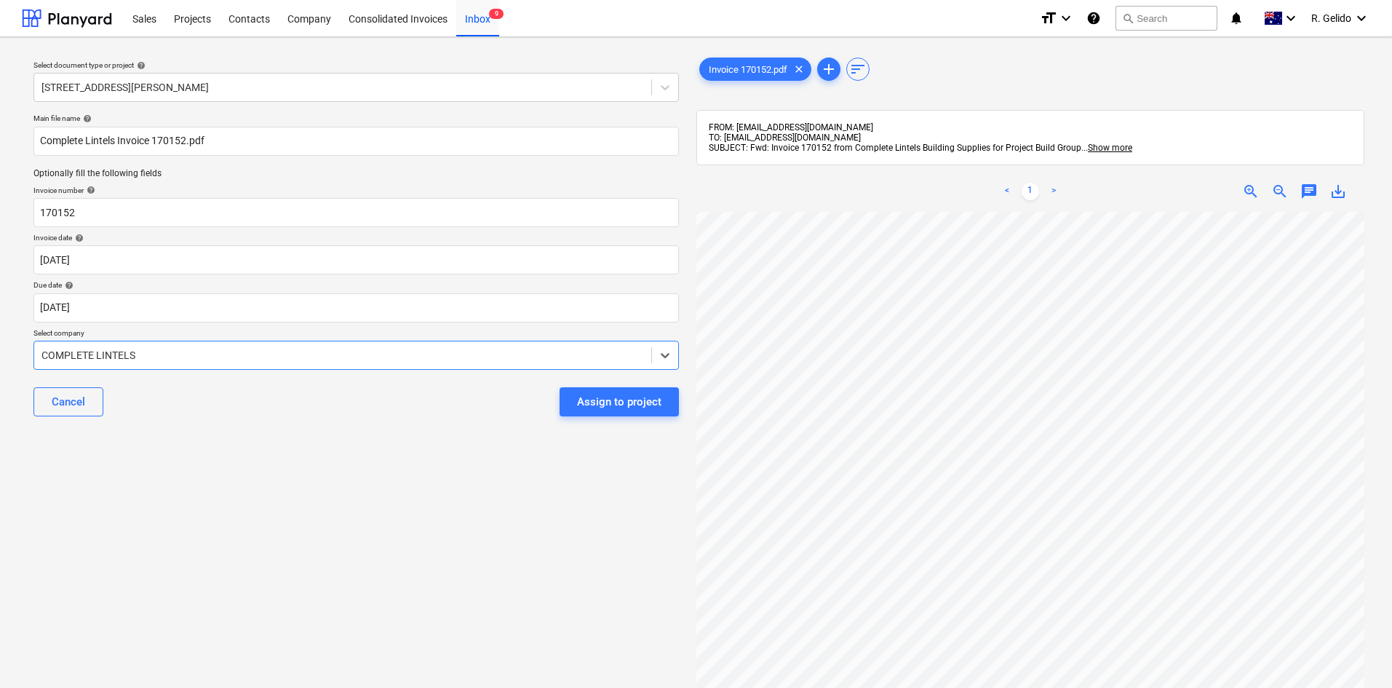
click at [312, 459] on div "Select document type or project help [STREET_ADDRESS][PERSON_NAME] file name he…" at bounding box center [356, 457] width 669 height 816
click at [412, 528] on div "Select document type or project help [STREET_ADDRESS][PERSON_NAME] file name he…" at bounding box center [356, 457] width 669 height 816
click at [602, 404] on div "Assign to project" at bounding box center [619, 401] width 84 height 19
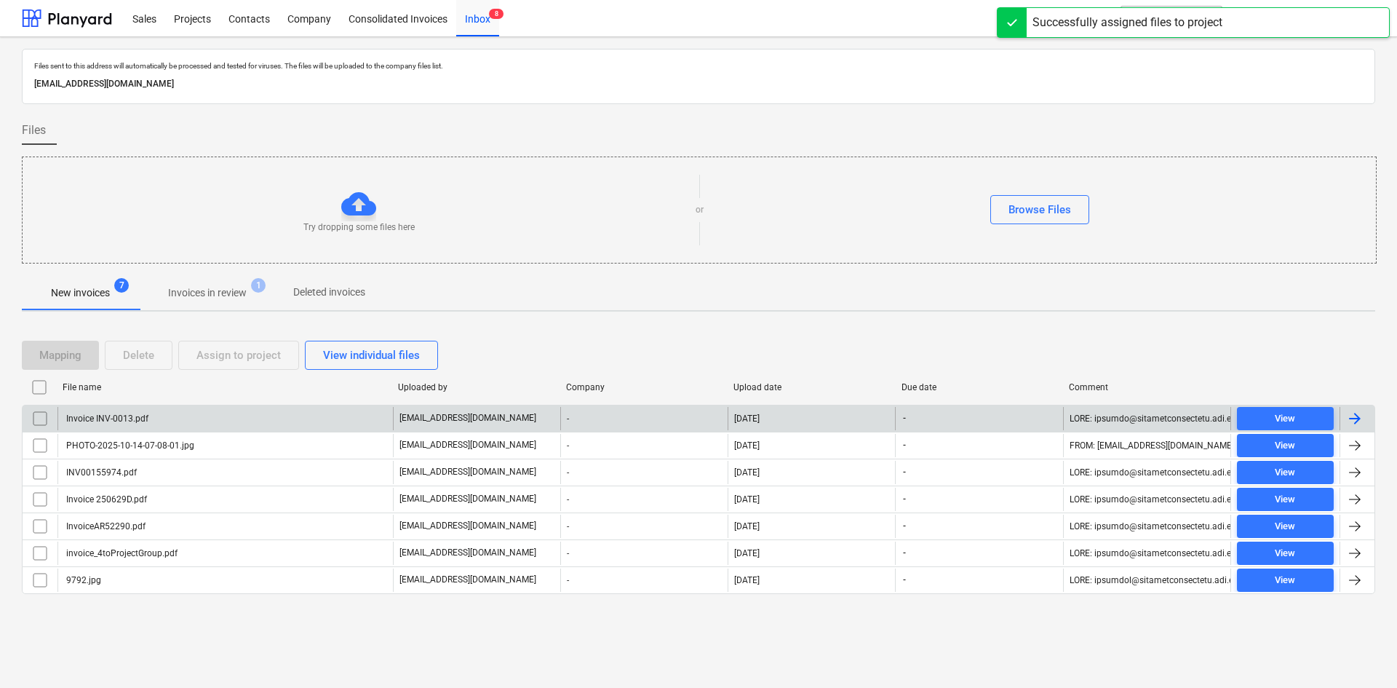
click at [153, 413] on div "Invoice INV-0013.pdf" at bounding box center [224, 418] width 335 height 23
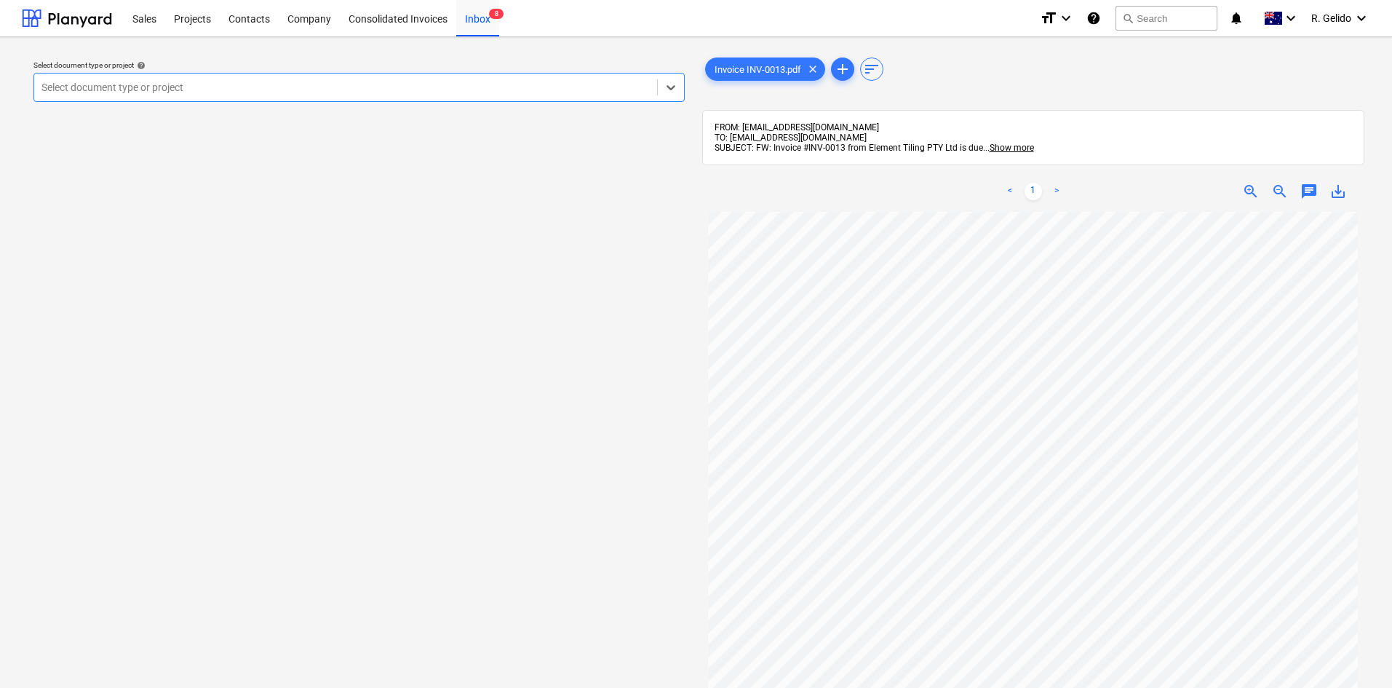
click at [319, 95] on div at bounding box center [345, 87] width 608 height 15
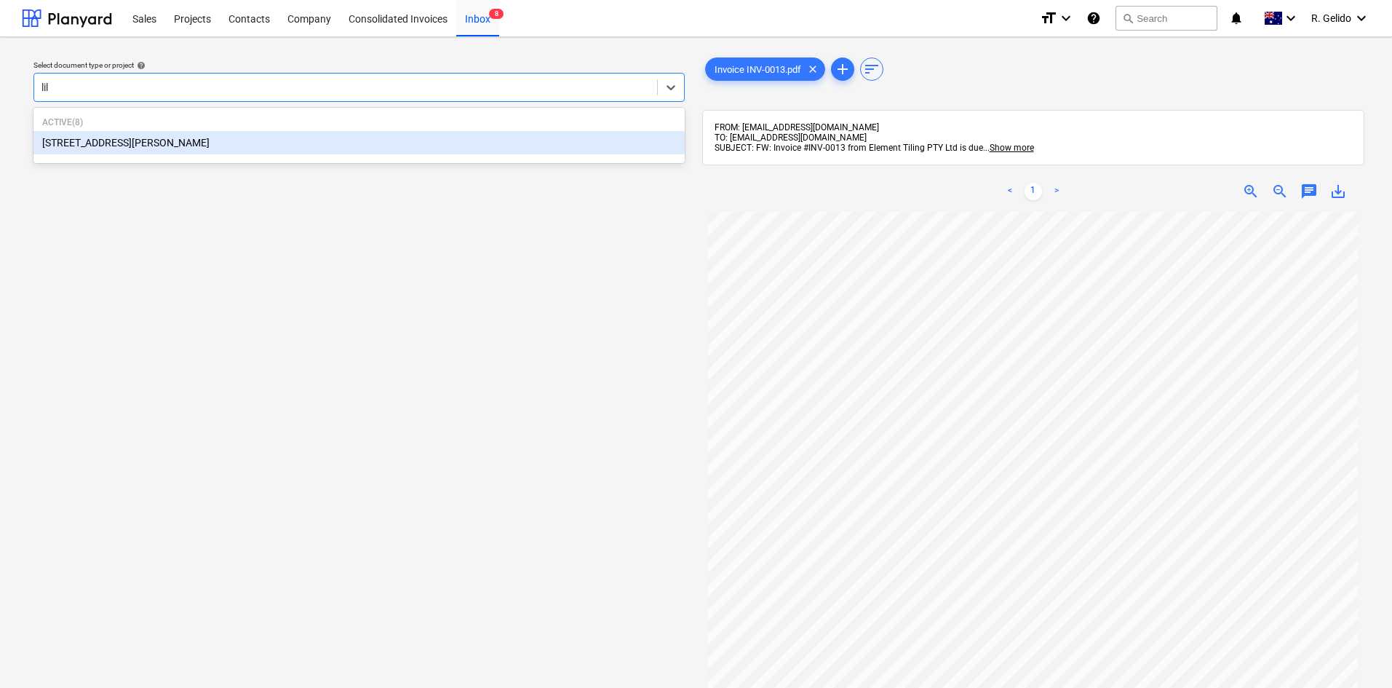
type input "lily"
click at [364, 139] on div "[STREET_ADDRESS][PERSON_NAME]" at bounding box center [358, 142] width 651 height 23
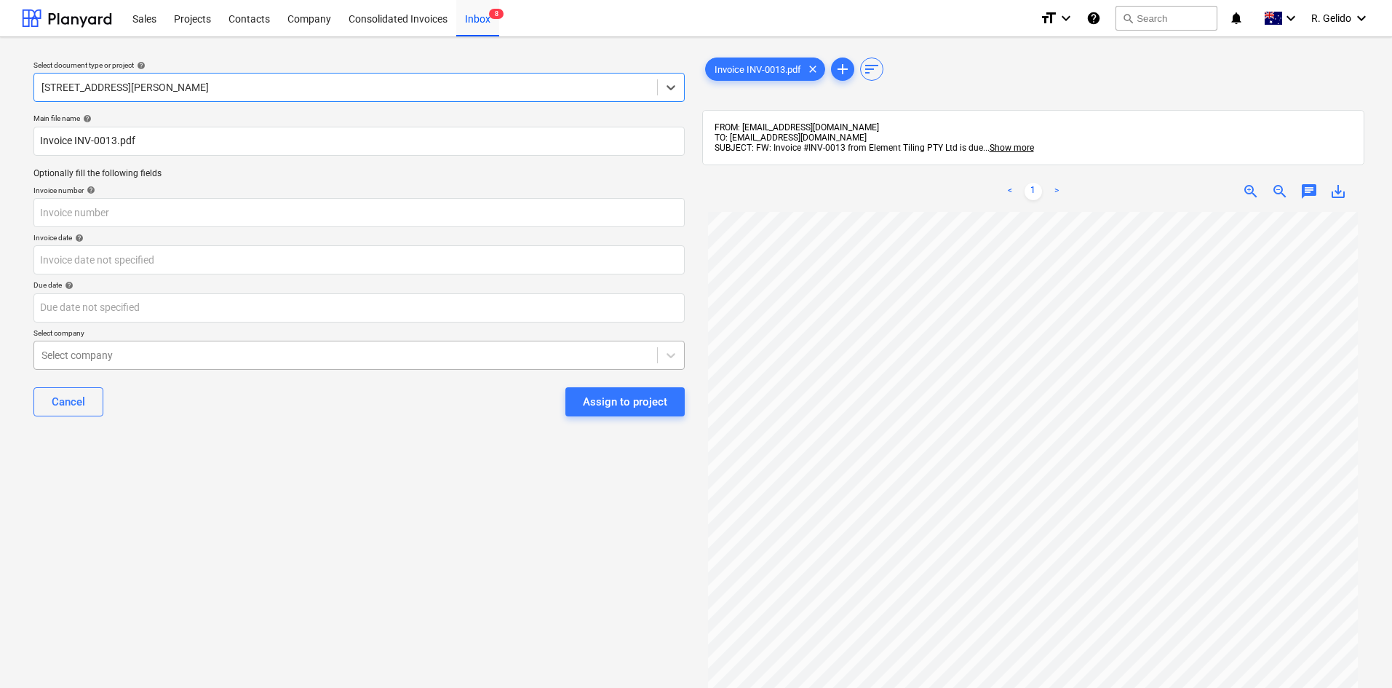
click at [116, 352] on div at bounding box center [345, 355] width 608 height 15
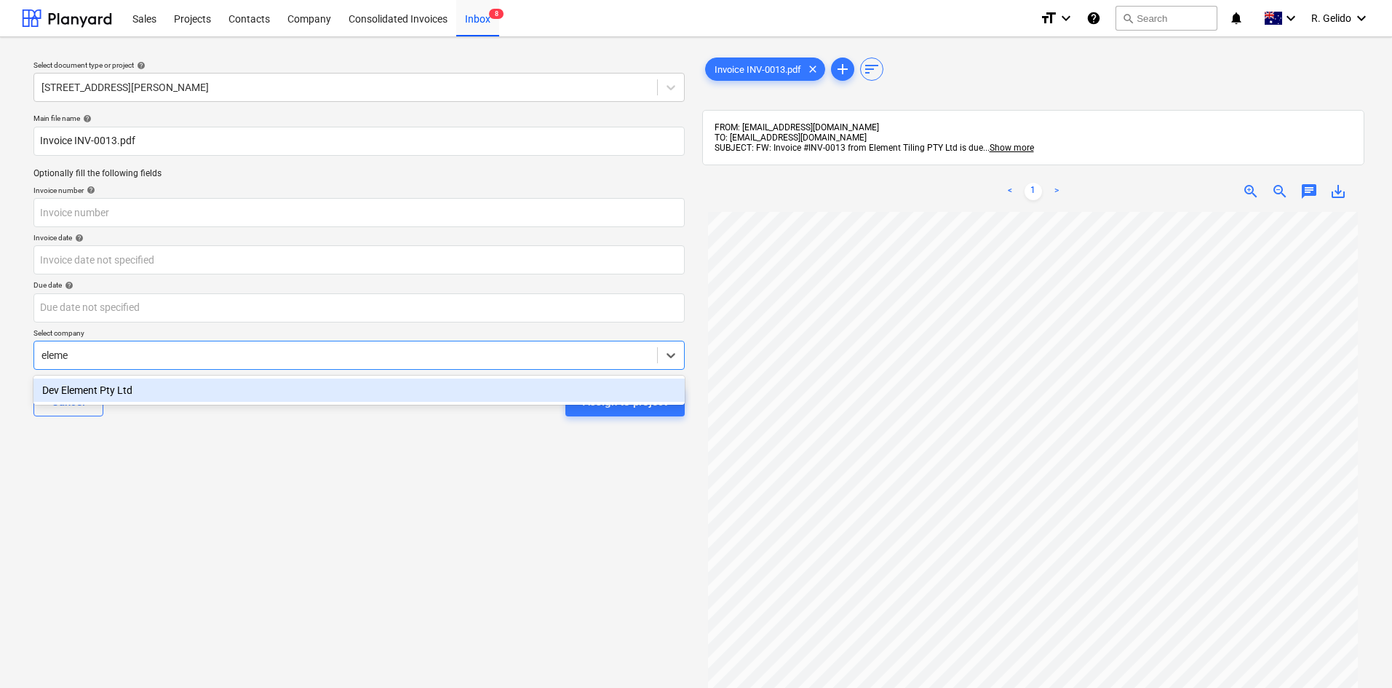
scroll to position [73, 0]
type input "eleme"
click at [187, 16] on div "Projects" at bounding box center [192, 17] width 55 height 37
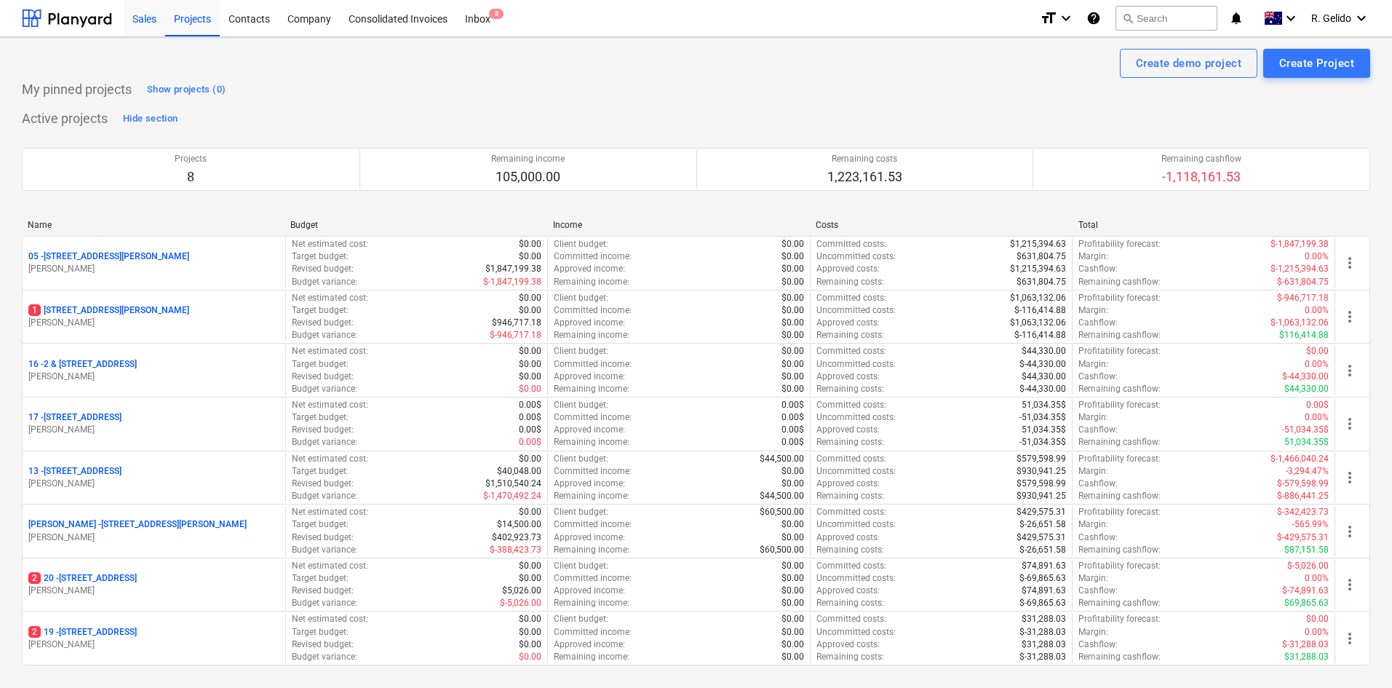
click at [159, 22] on div "Sales" at bounding box center [144, 17] width 41 height 37
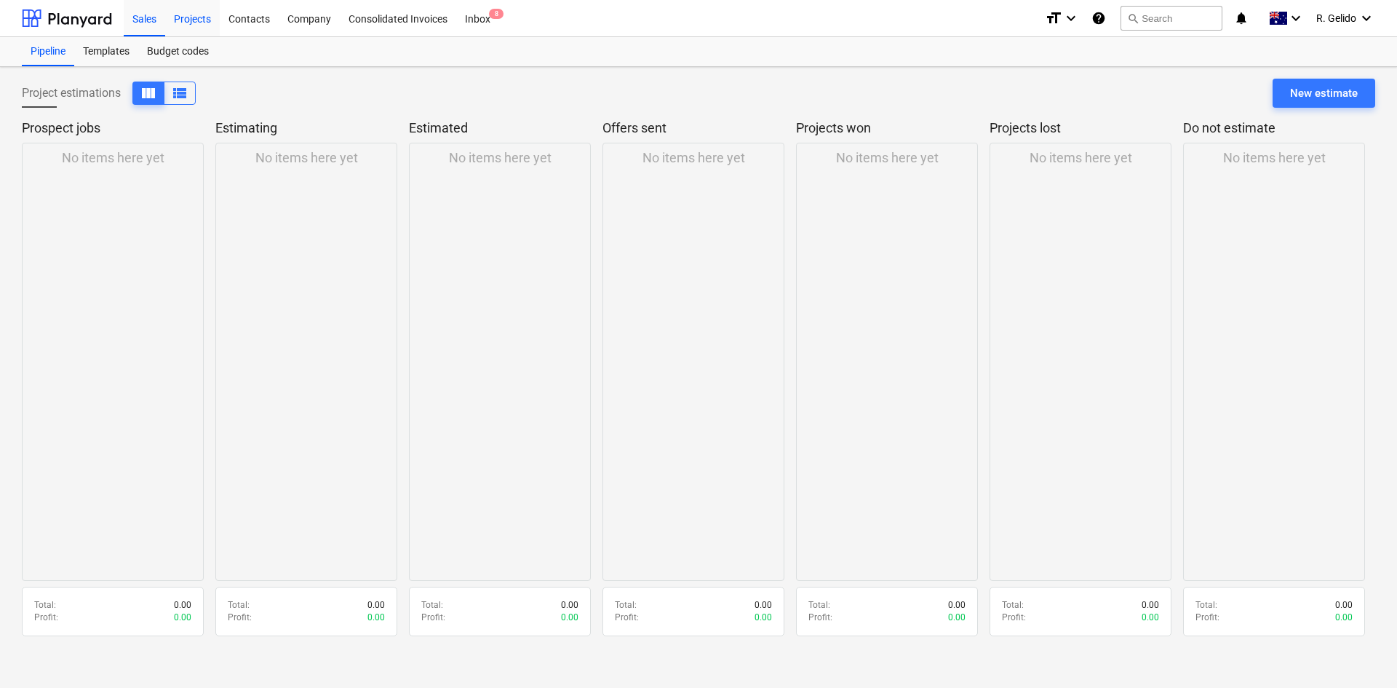
click at [184, 21] on div "Projects" at bounding box center [192, 17] width 55 height 37
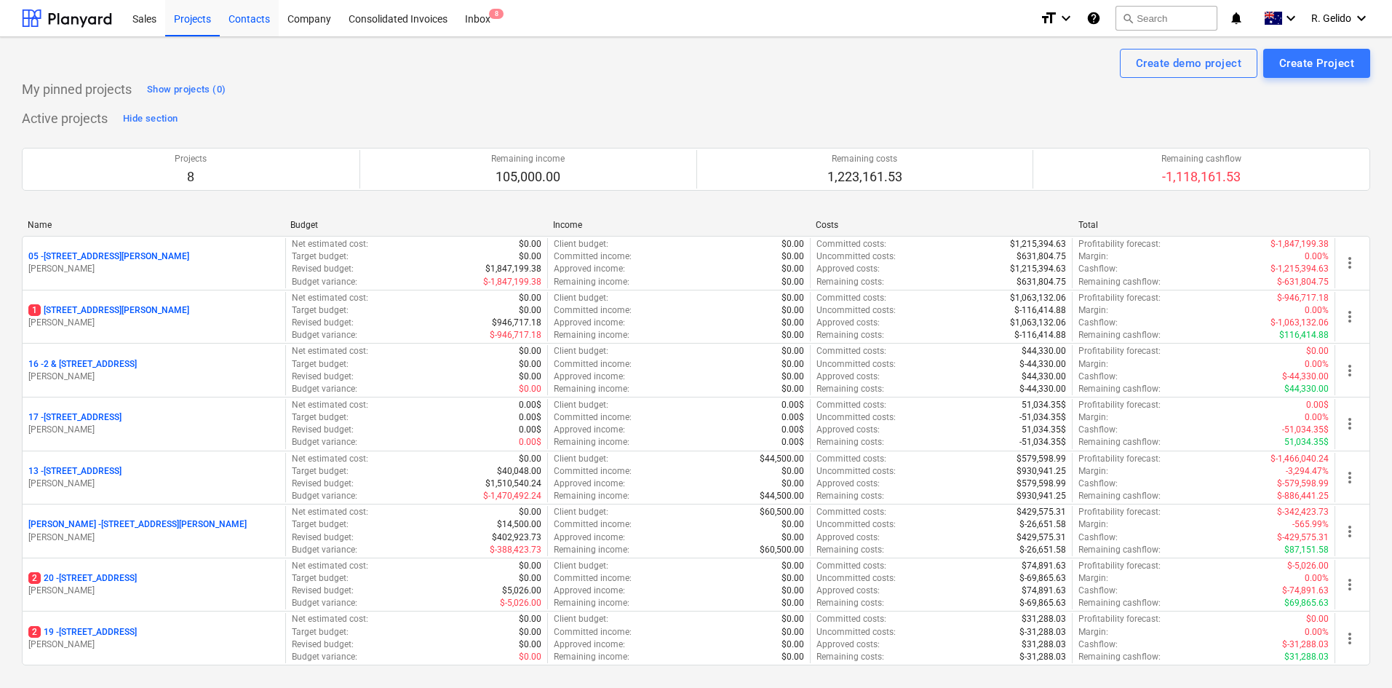
click at [237, 15] on div "Contacts" at bounding box center [249, 17] width 59 height 37
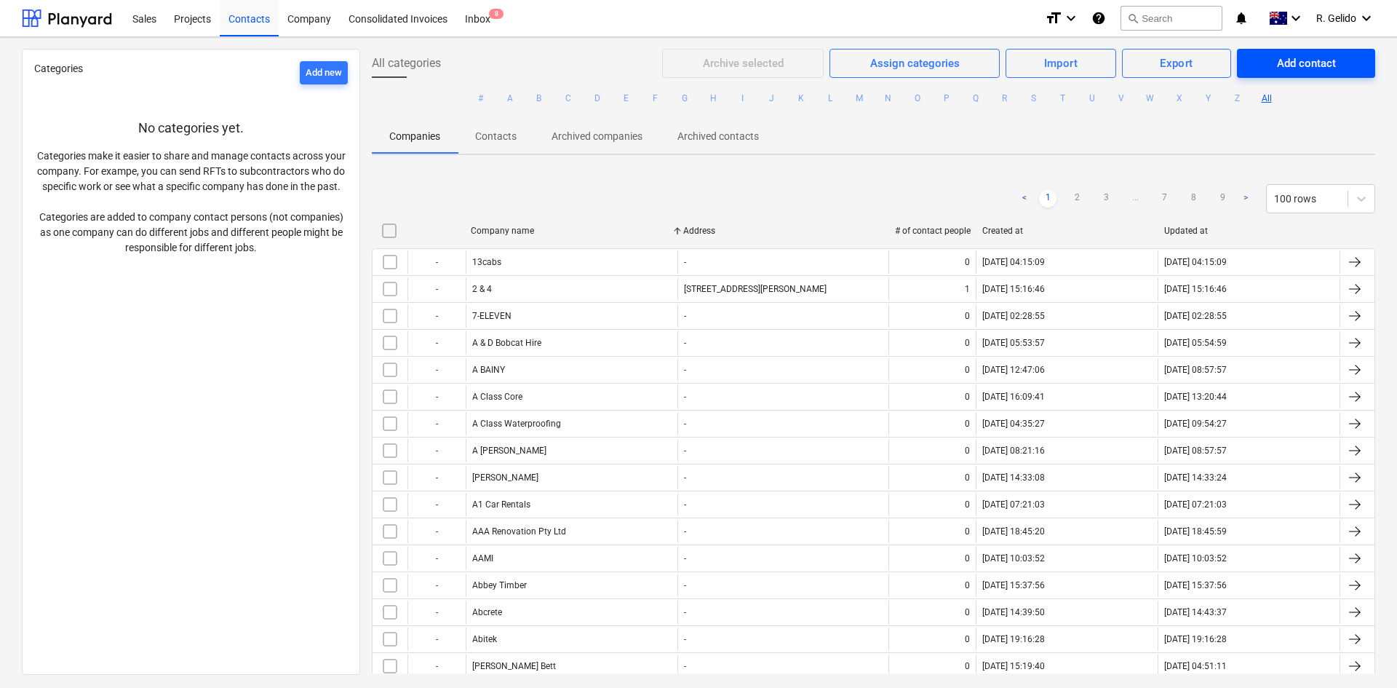
click at [1308, 63] on div "Add contact" at bounding box center [1306, 63] width 59 height 19
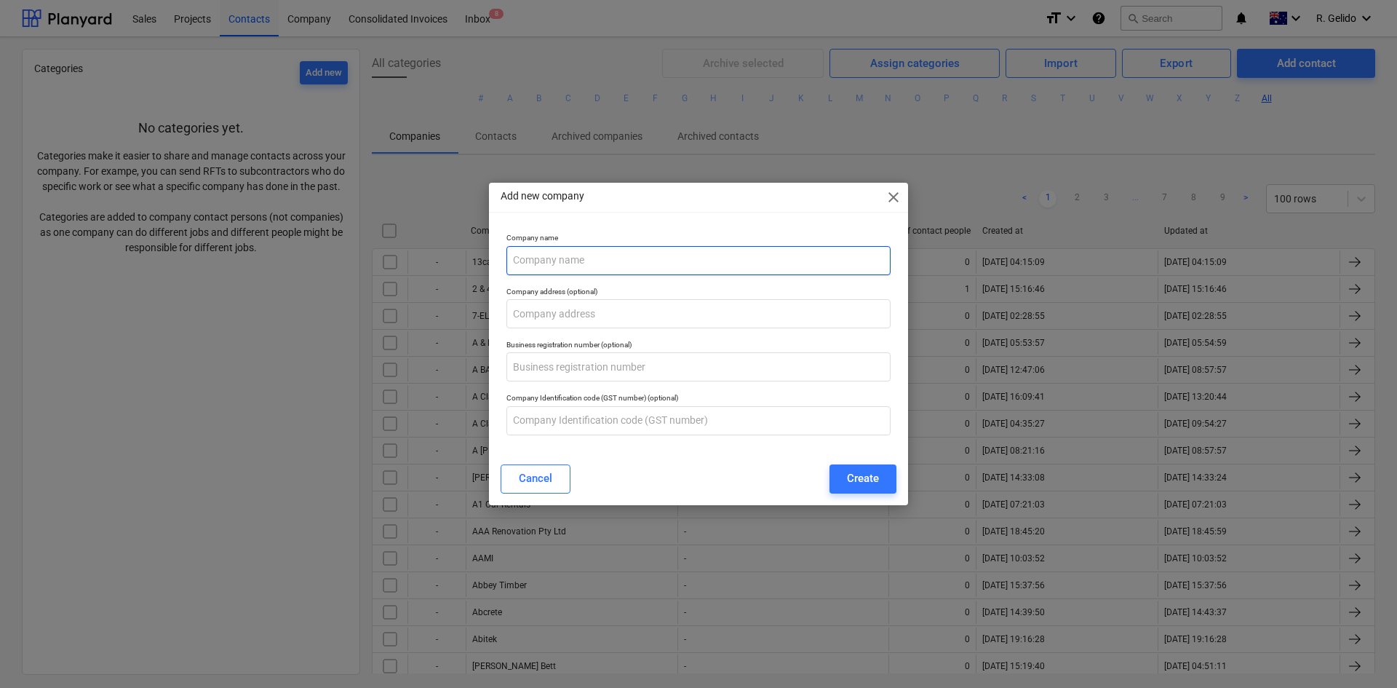
click at [568, 269] on input "text" at bounding box center [698, 260] width 384 height 29
type input "Element Tiling Pty Ltd"
click at [865, 476] on div "Create" at bounding box center [863, 478] width 32 height 19
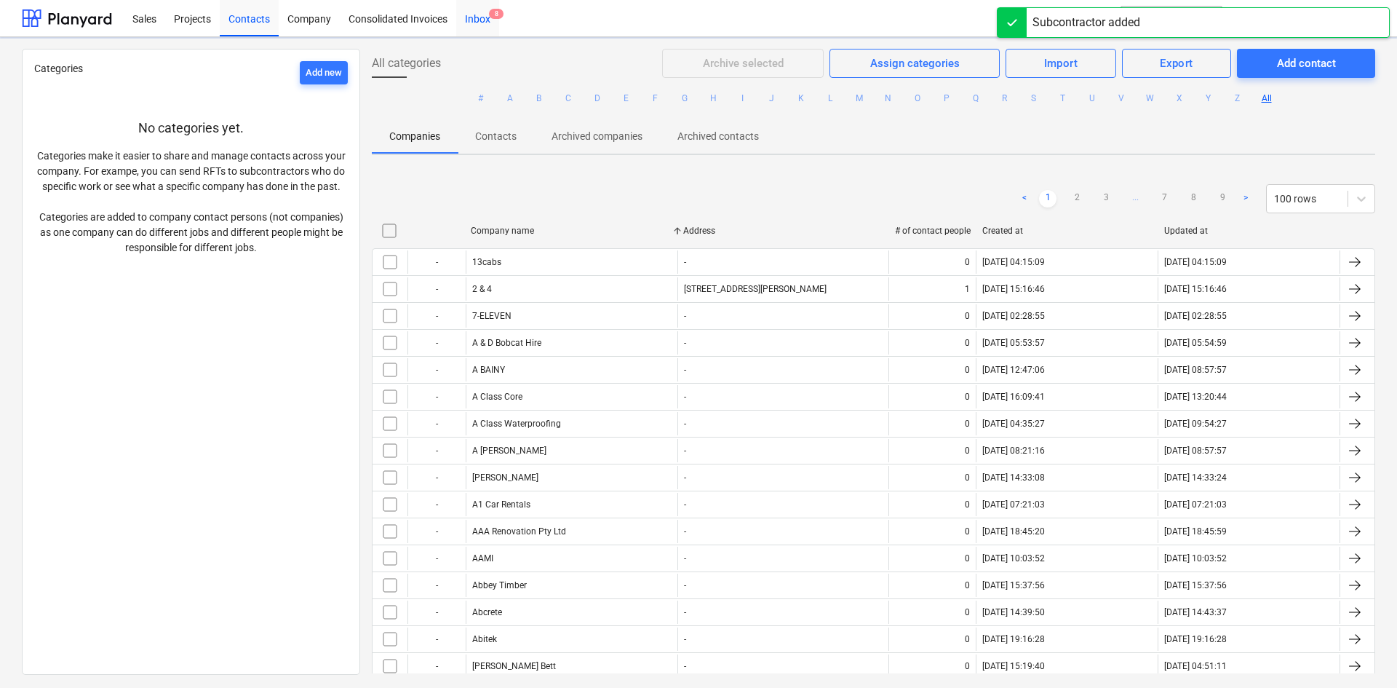
click at [473, 23] on div "Inbox 8" at bounding box center [477, 17] width 43 height 37
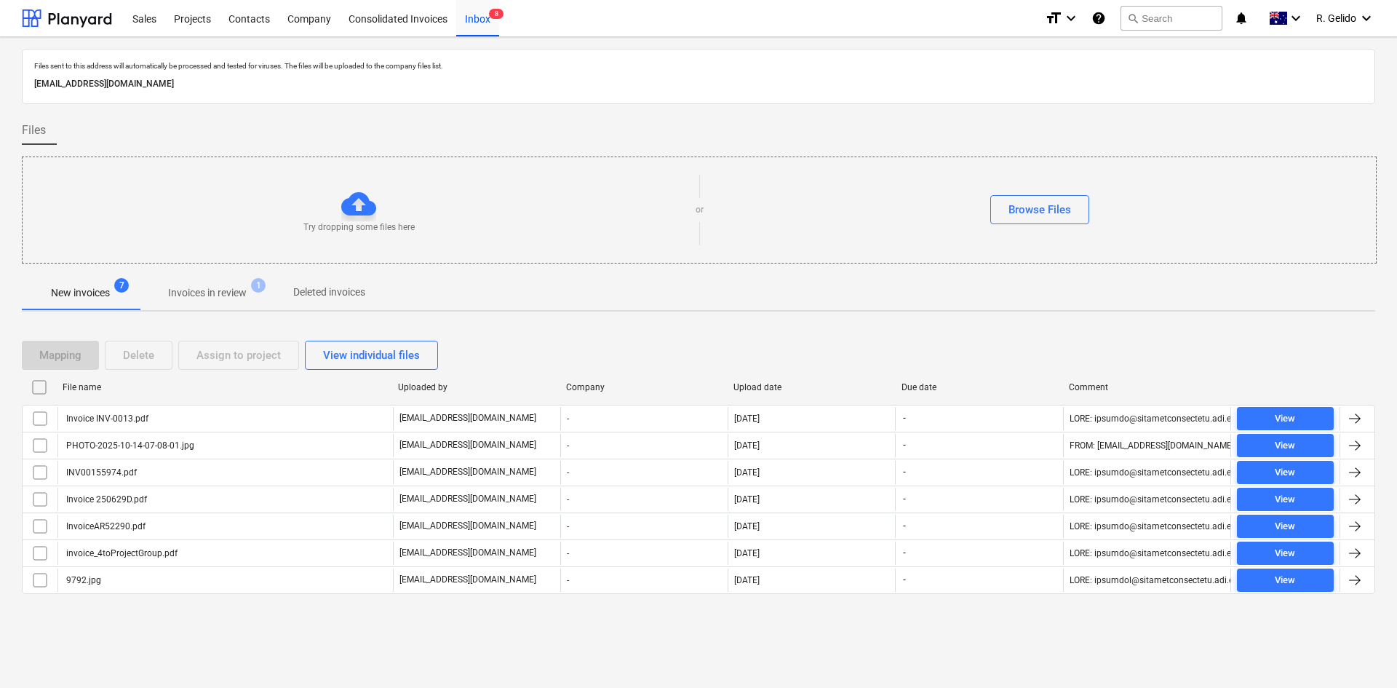
click at [241, 83] on p "[EMAIL_ADDRESS][DOMAIN_NAME]" at bounding box center [698, 83] width 1329 height 15
copy p "[EMAIL_ADDRESS][DOMAIN_NAME]"
click at [279, 625] on div "Files sent to this address will automatically be processed and tested for virus…" at bounding box center [698, 362] width 1397 height 650
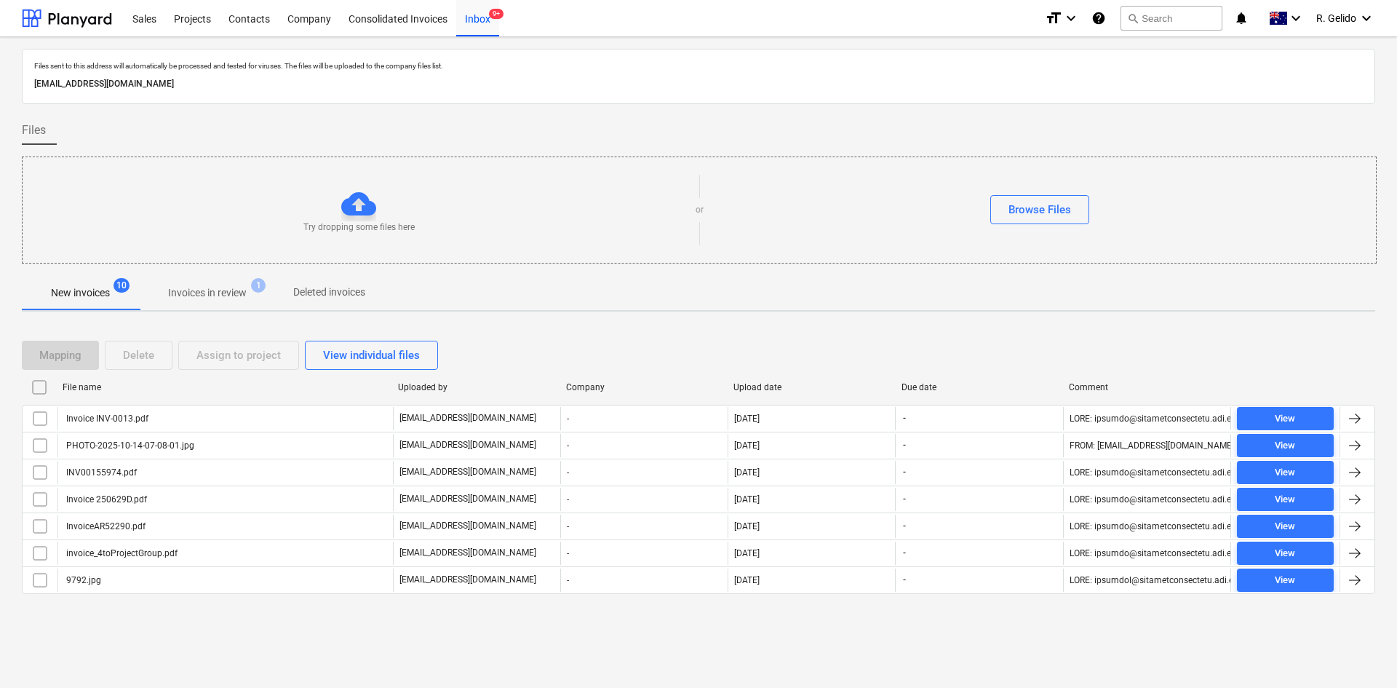
click at [467, 106] on div at bounding box center [698, 110] width 1353 height 12
click at [415, 21] on div "Consolidated Invoices" at bounding box center [398, 17] width 116 height 37
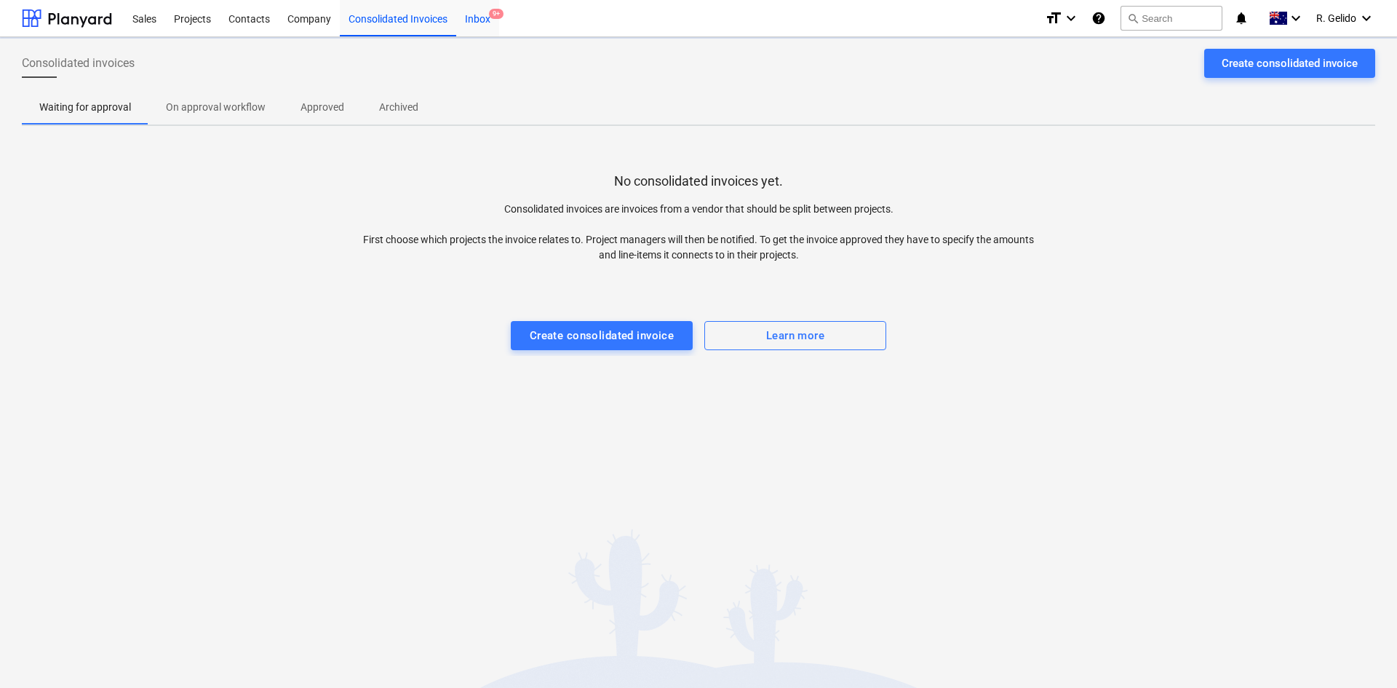
click at [482, 20] on div "Inbox 9+" at bounding box center [477, 17] width 43 height 37
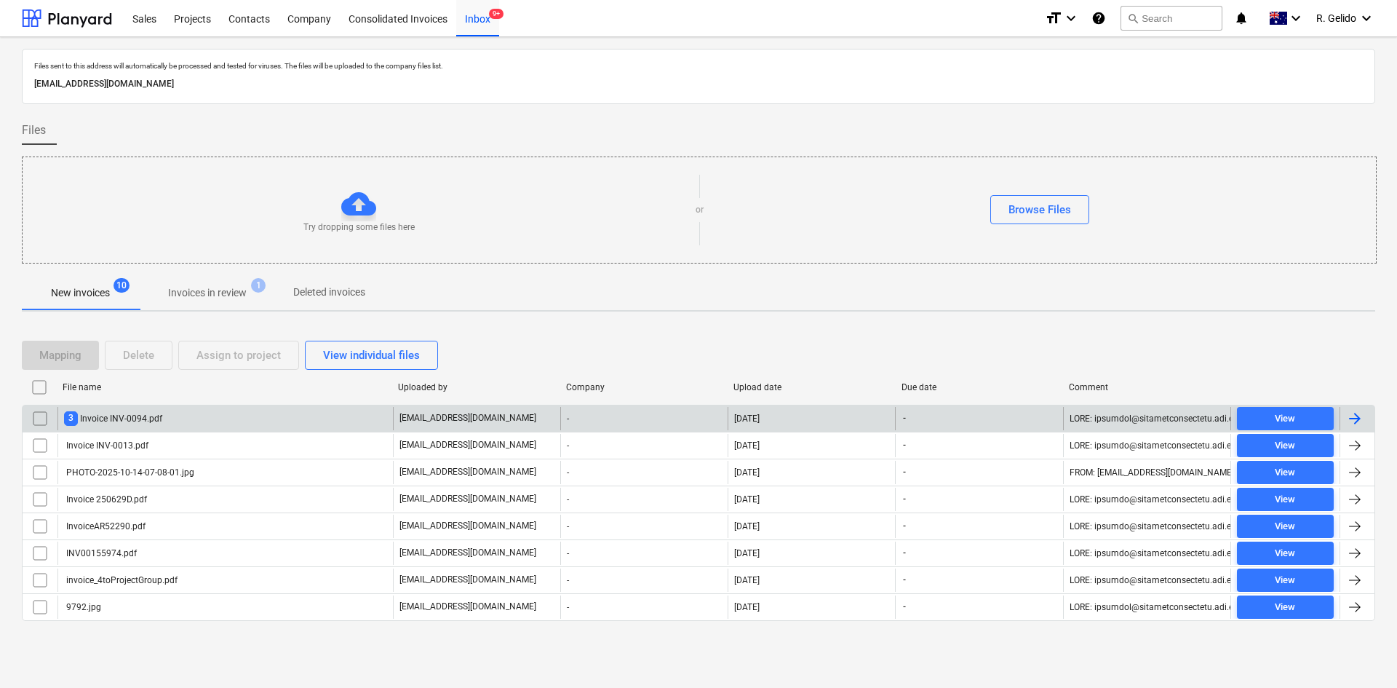
click at [188, 416] on div "3 Invoice INV-0094.pdf" at bounding box center [224, 418] width 335 height 23
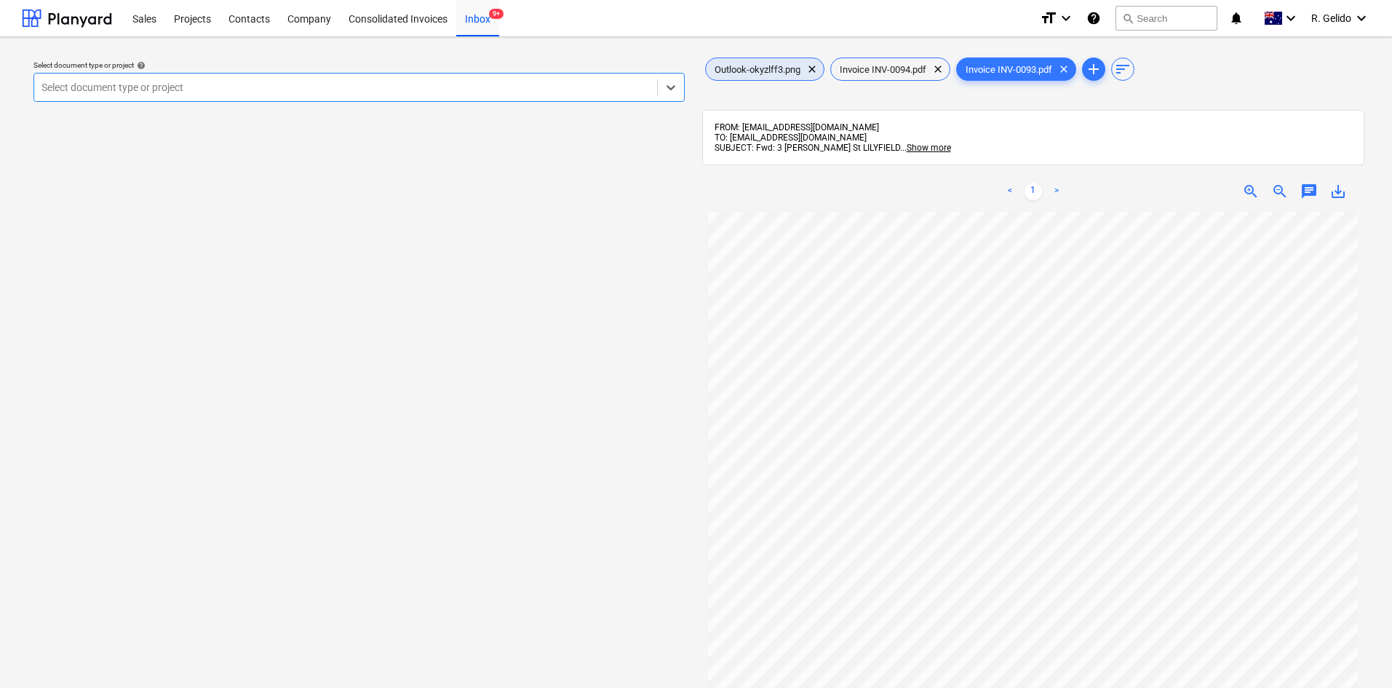
click at [767, 69] on span "Outlook-okyzlff3.png" at bounding box center [757, 69] width 103 height 11
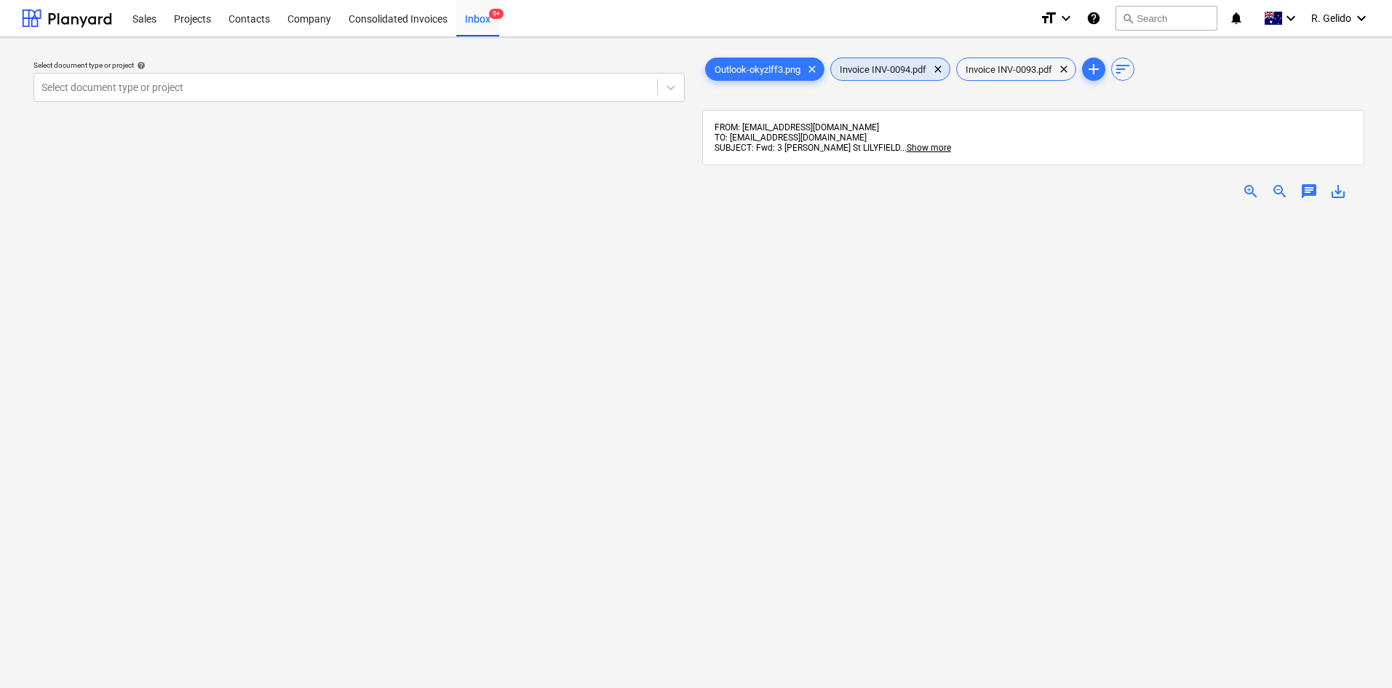
click at [868, 69] on span "Invoice INV-0094.pdf" at bounding box center [883, 69] width 104 height 11
click at [1006, 69] on span "Invoice INV-0093.pdf" at bounding box center [1009, 69] width 104 height 11
click at [870, 69] on span "Invoice INV-0094.pdf" at bounding box center [883, 69] width 104 height 11
click at [1016, 68] on span "Invoice INV-0093.pdf" at bounding box center [1009, 69] width 104 height 11
click at [899, 78] on div "Invoice INV-0094.pdf clear" at bounding box center [890, 68] width 120 height 23
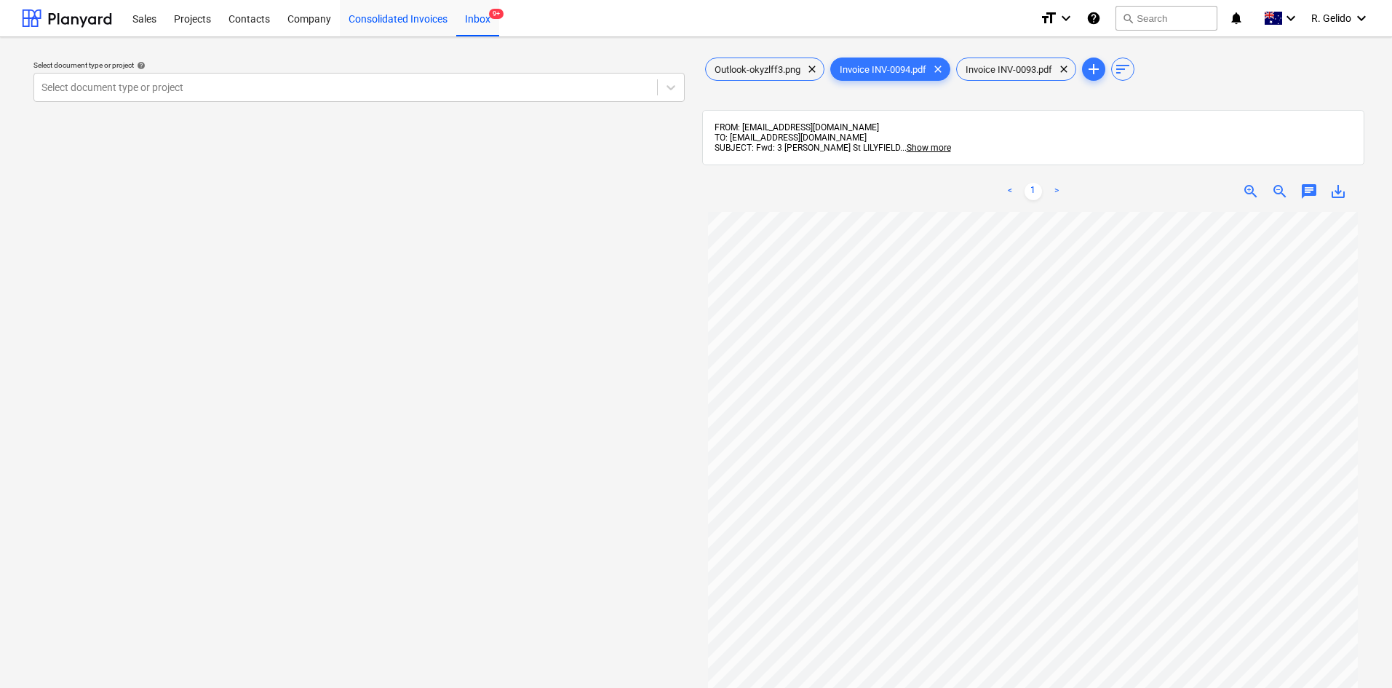
click at [397, 19] on div "Consolidated Invoices" at bounding box center [398, 17] width 116 height 37
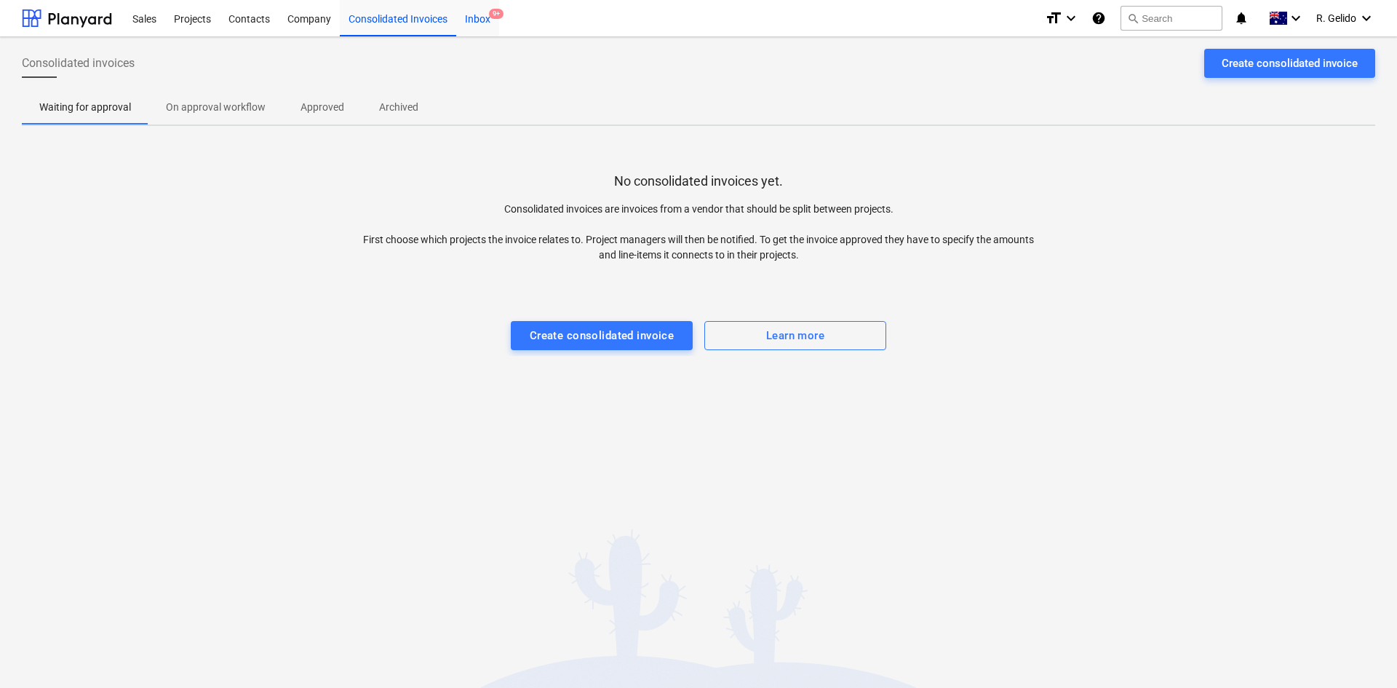
click at [477, 17] on div "Inbox 9+" at bounding box center [477, 17] width 43 height 37
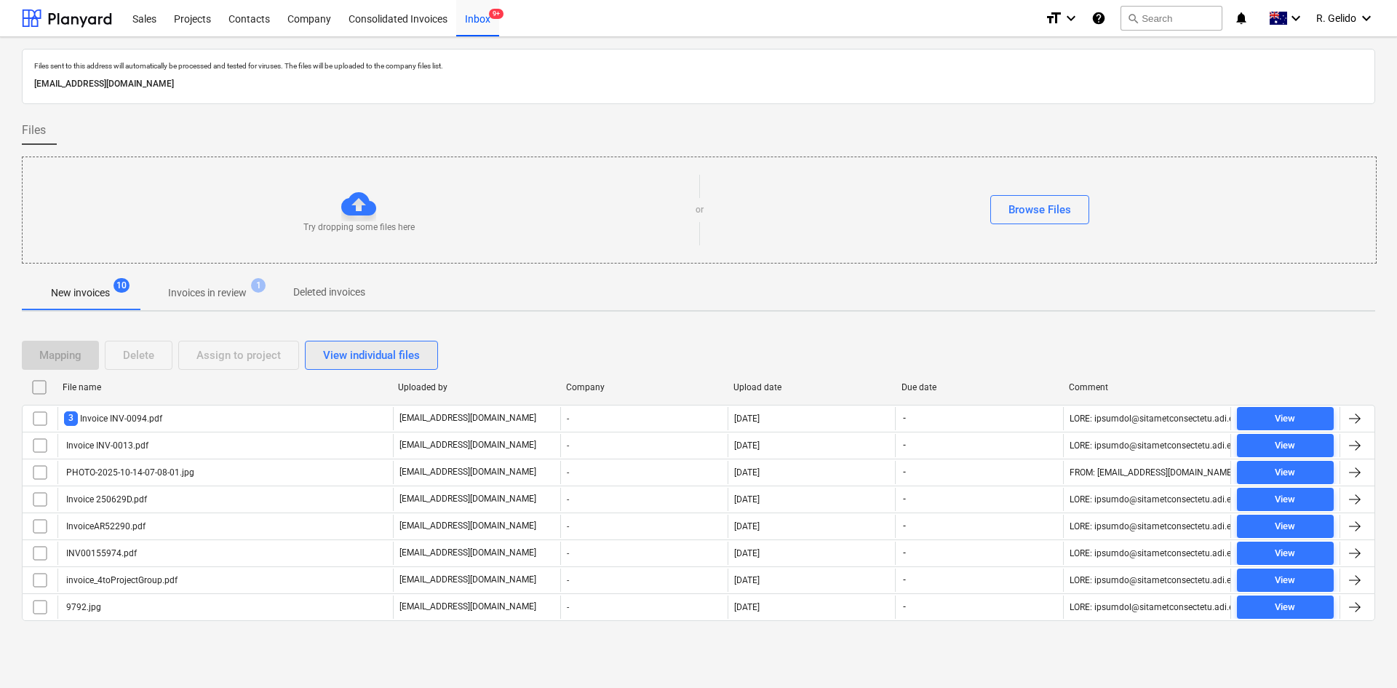
click at [370, 351] on div "View individual files" at bounding box center [371, 355] width 97 height 19
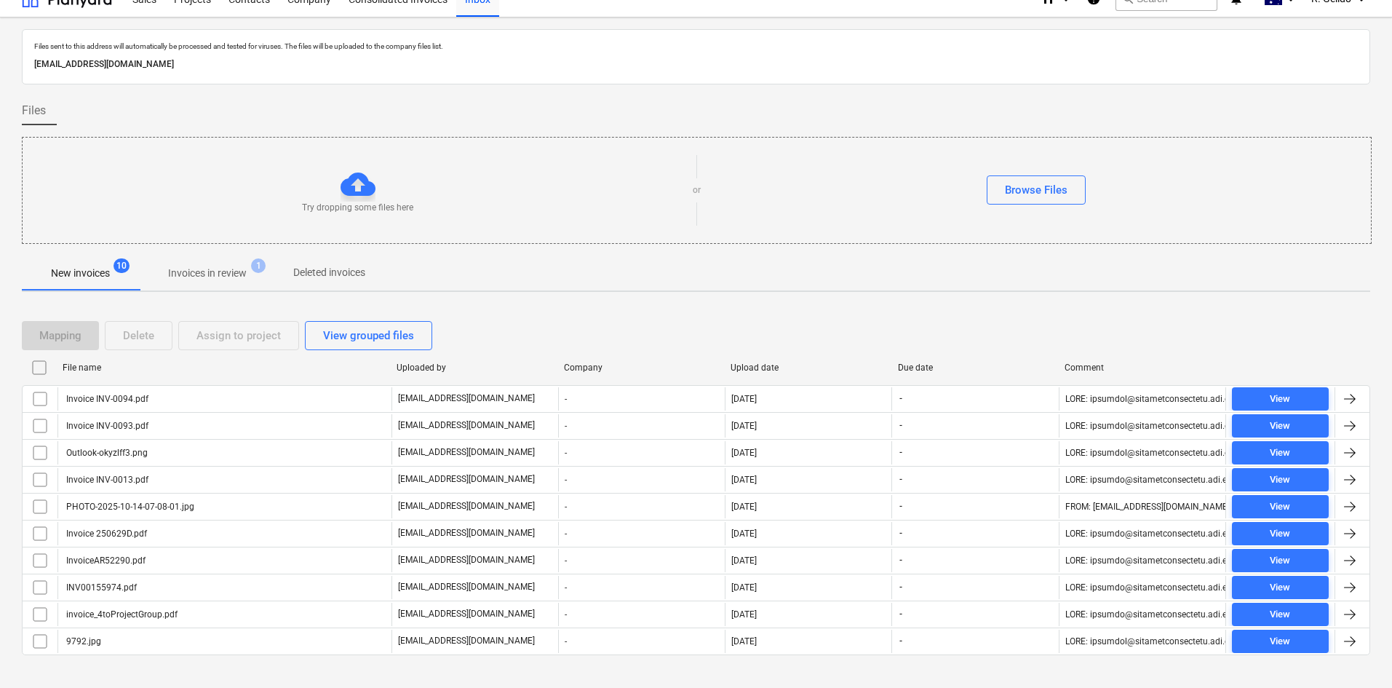
scroll to position [39, 0]
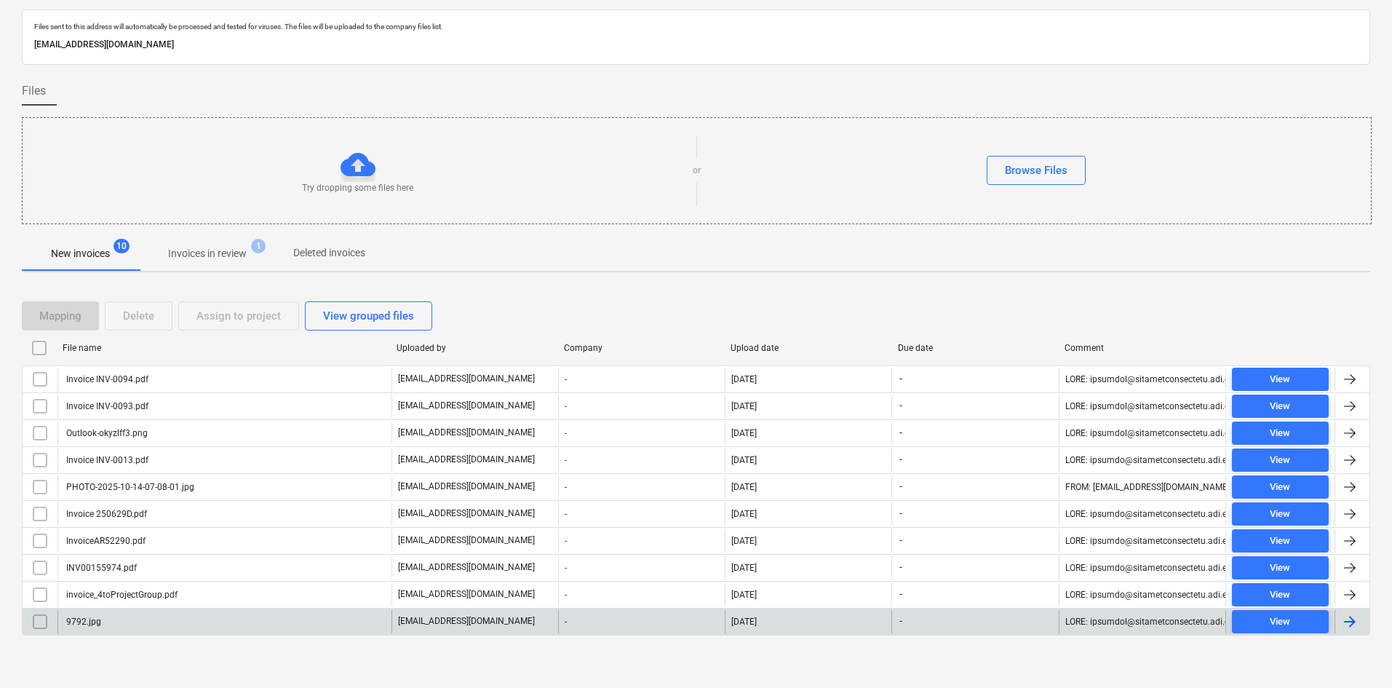
click at [154, 613] on div "9792.jpg" at bounding box center [224, 621] width 334 height 23
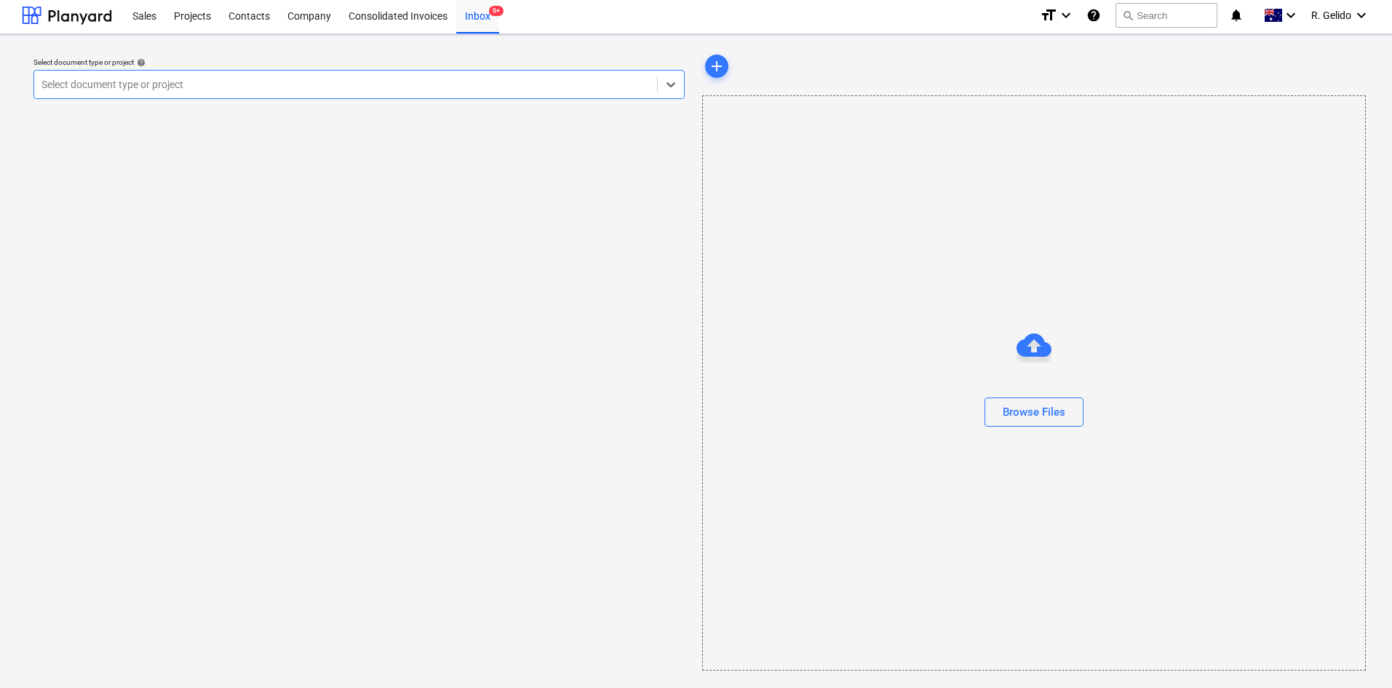
scroll to position [3, 0]
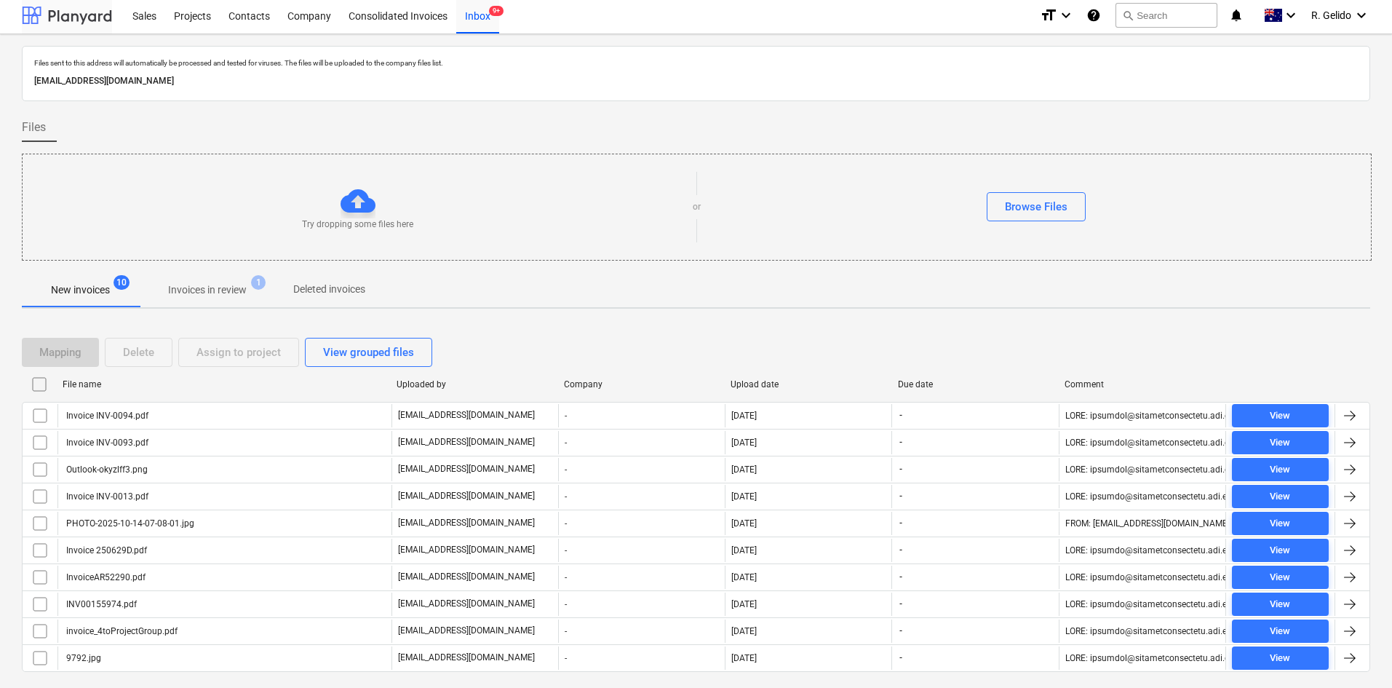
scroll to position [39, 0]
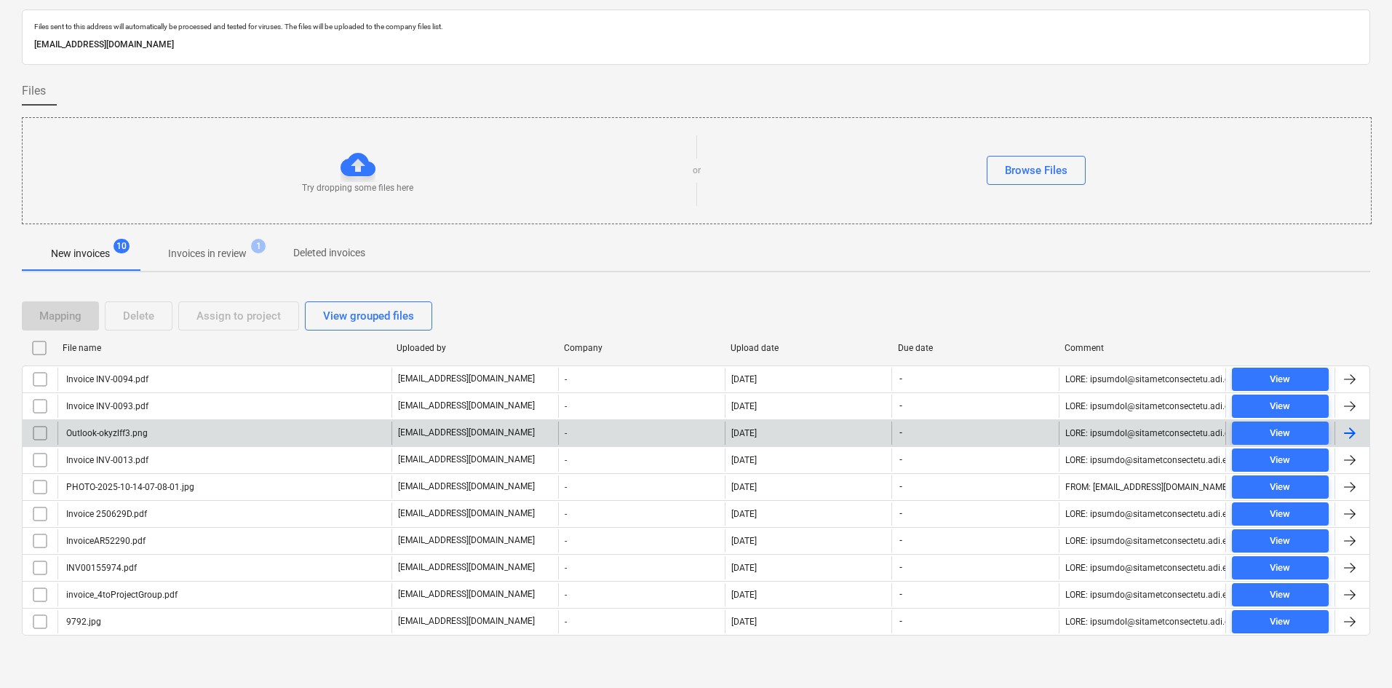
click at [164, 427] on div "Outlook-okyzlff3.png" at bounding box center [224, 432] width 334 height 23
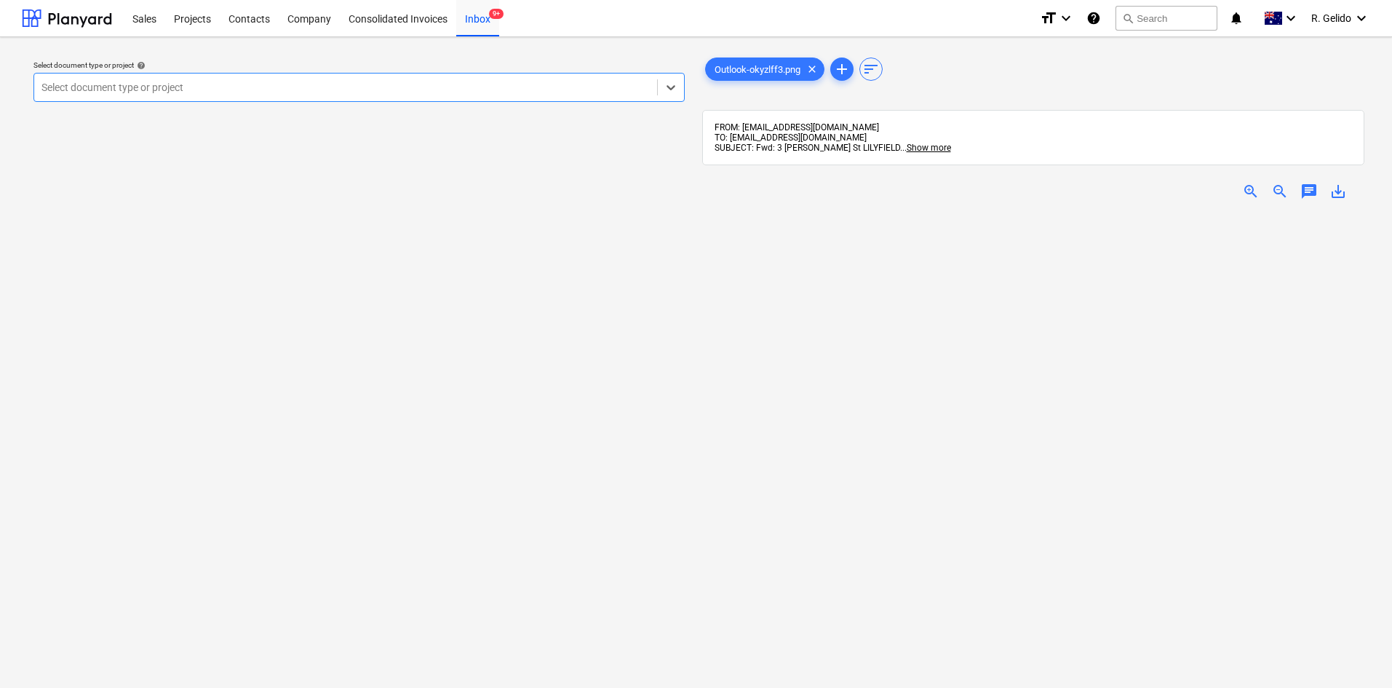
scroll to position [39, 0]
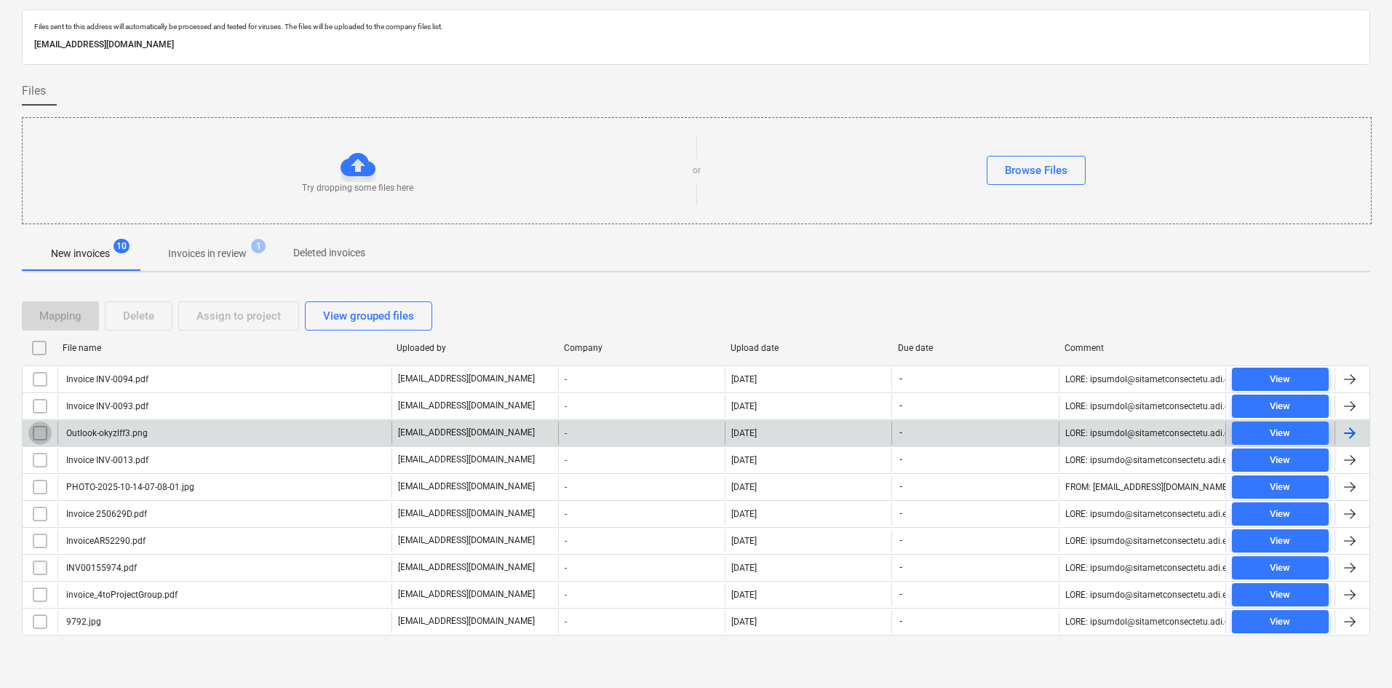
click at [44, 434] on input "checkbox" at bounding box center [39, 432] width 23 height 23
click at [132, 313] on div "Delete" at bounding box center [138, 315] width 31 height 19
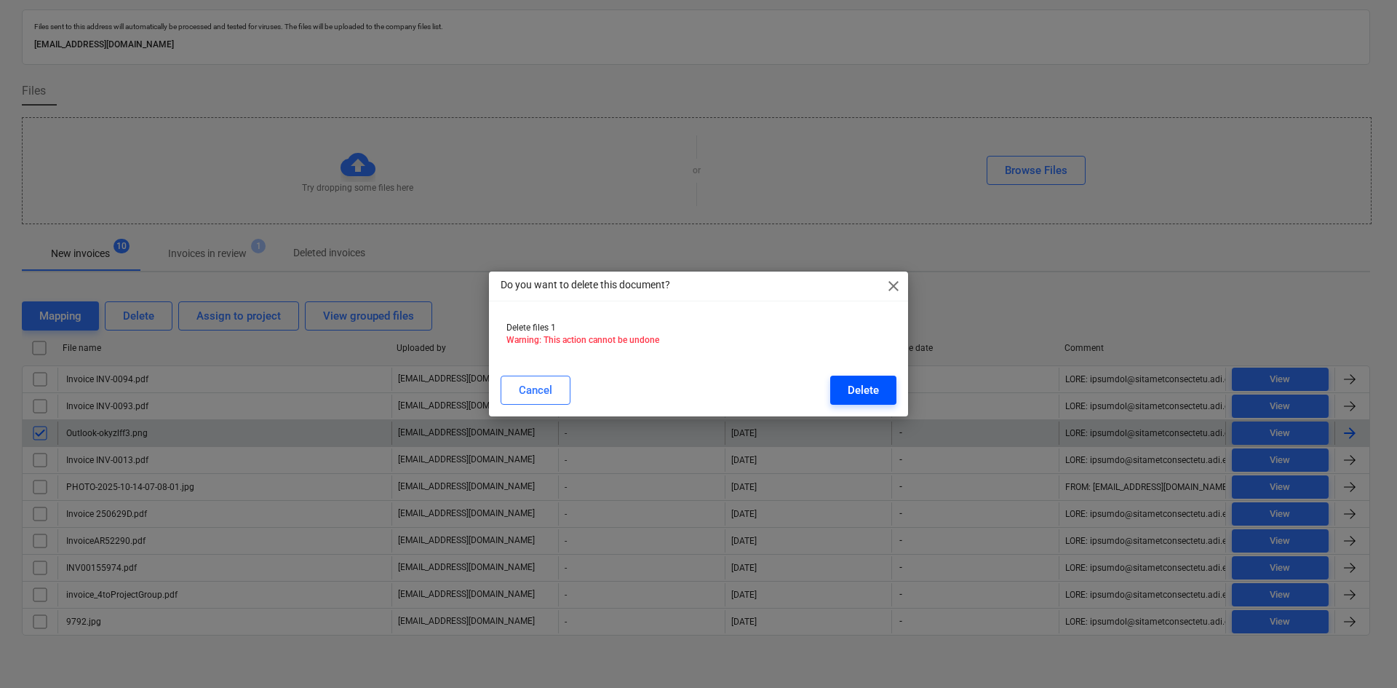
click at [874, 391] on div "Delete" at bounding box center [863, 390] width 31 height 19
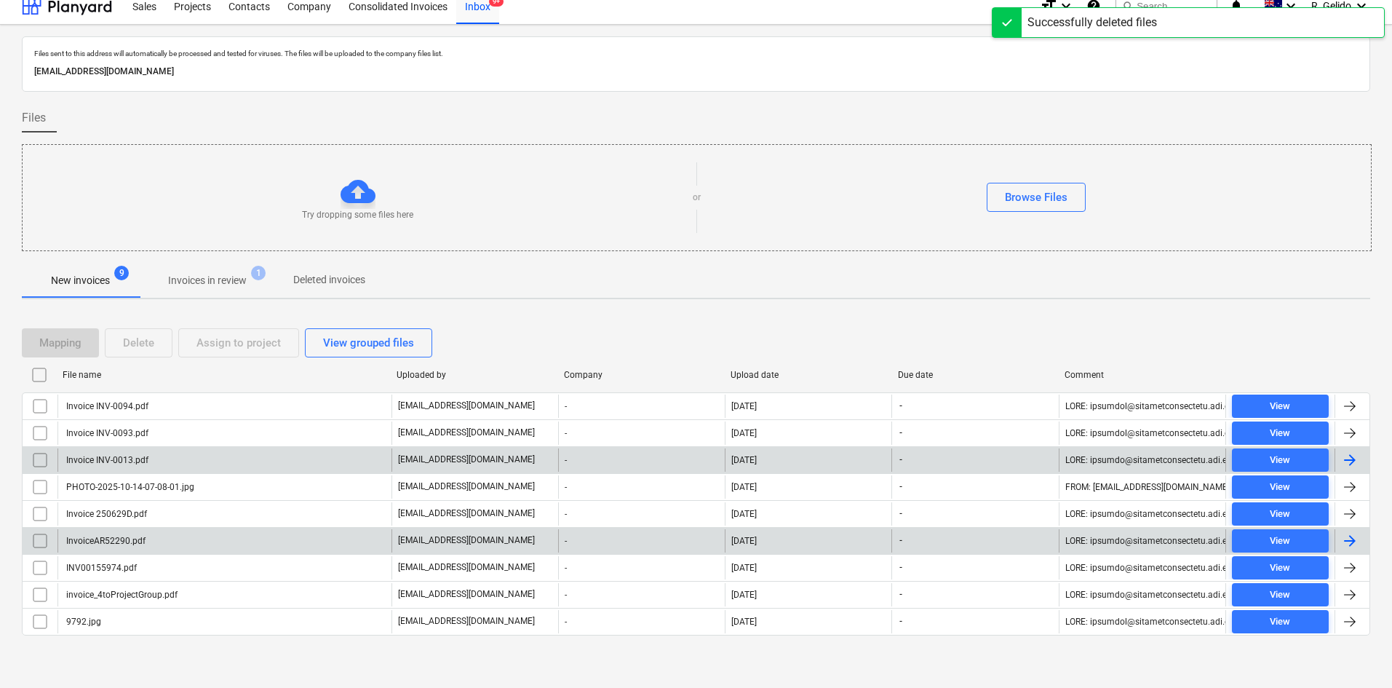
click at [135, 510] on div "Invoice 250629D.pdf" at bounding box center [105, 514] width 83 height 10
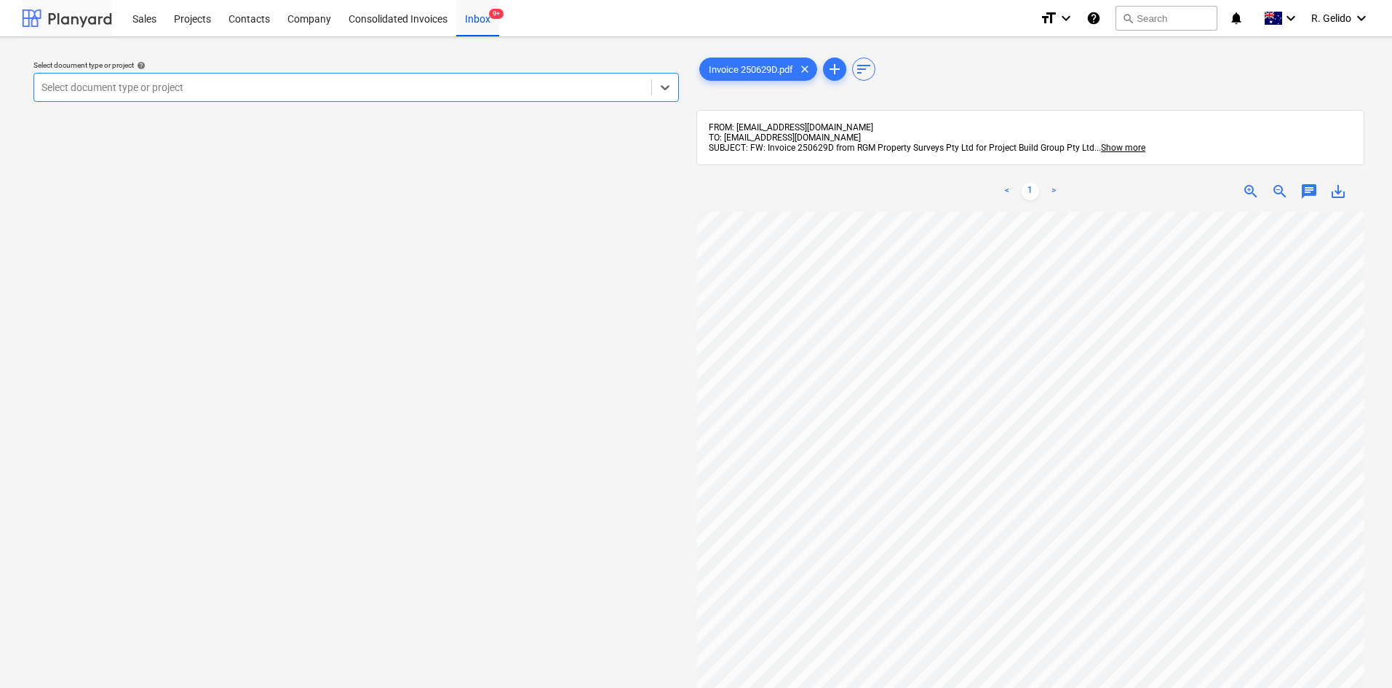
scroll to position [12, 0]
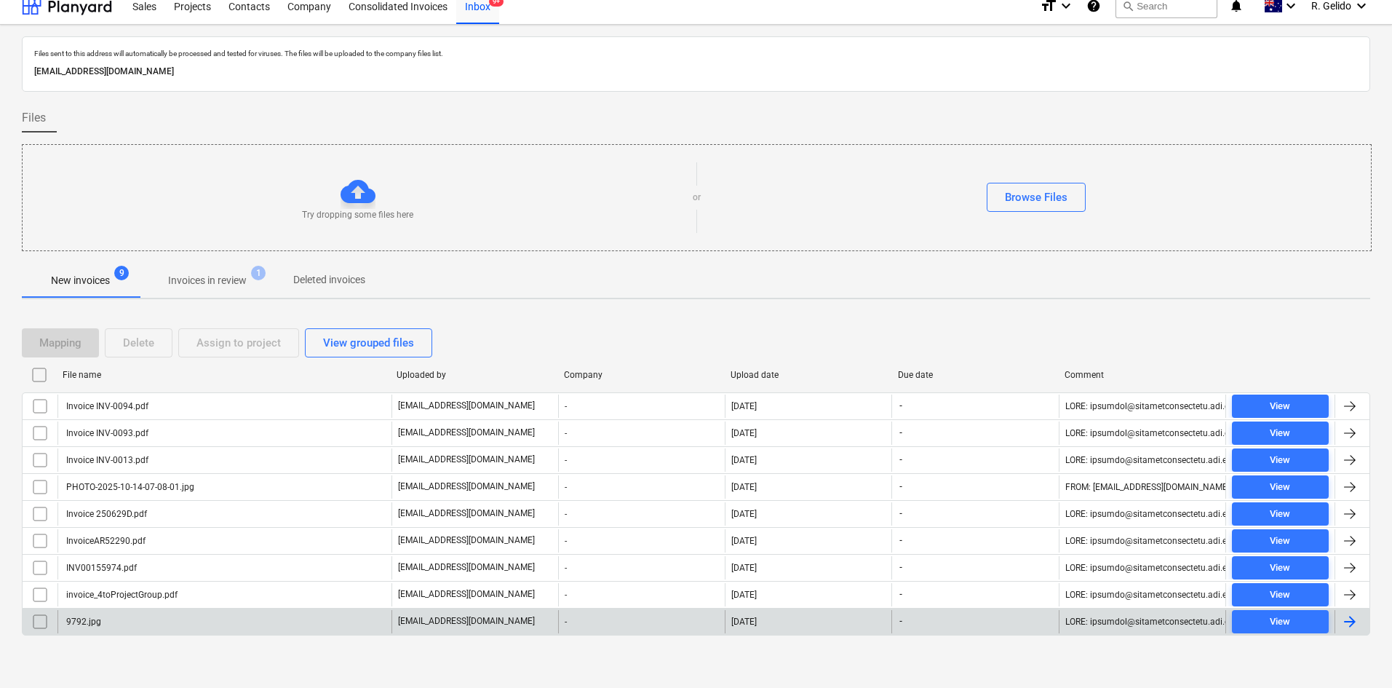
click at [142, 621] on div "9792.jpg" at bounding box center [224, 621] width 334 height 23
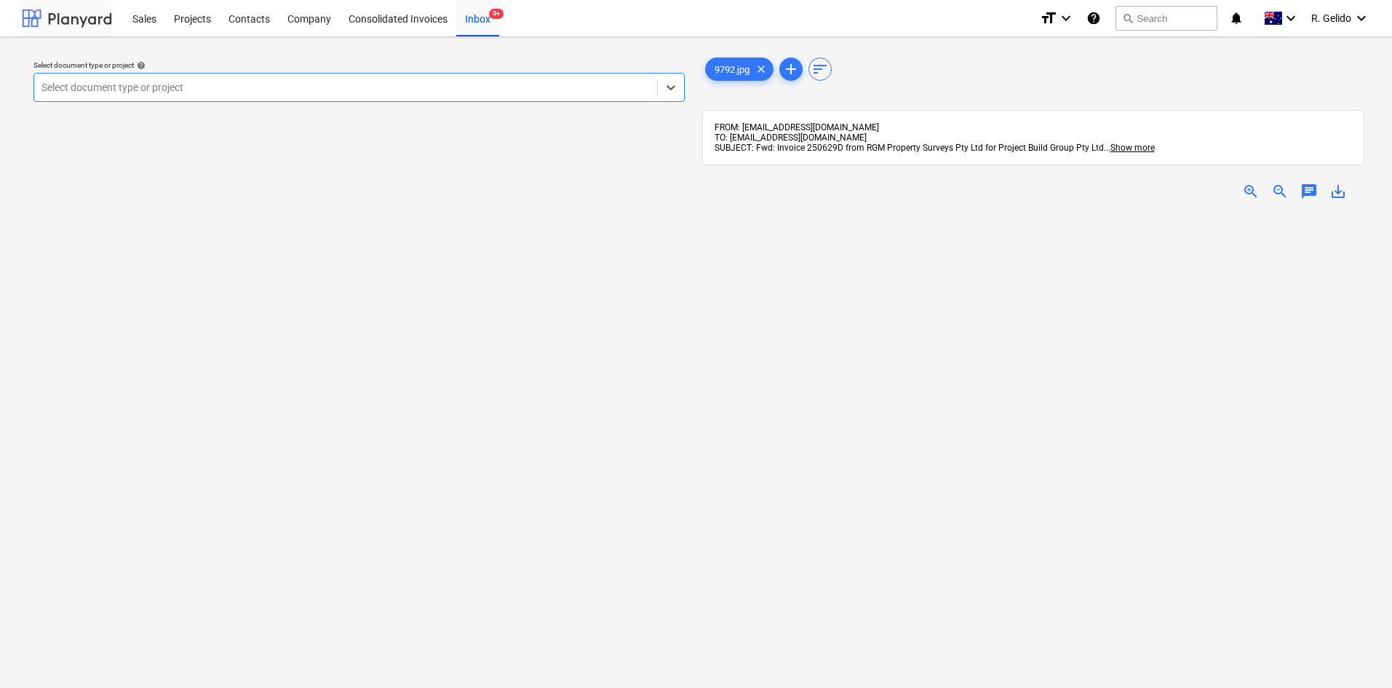
scroll to position [12, 0]
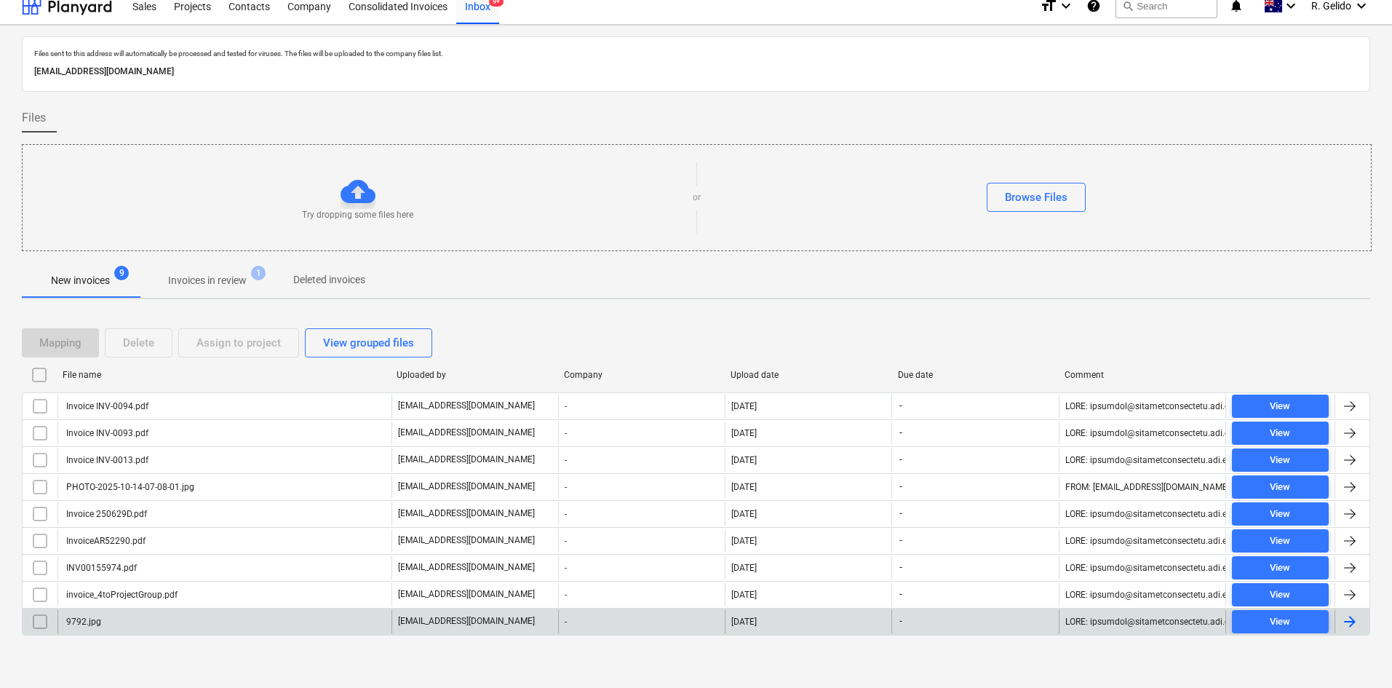
click at [33, 618] on input "checkbox" at bounding box center [39, 621] width 23 height 23
click at [127, 338] on div "Delete" at bounding box center [138, 342] width 31 height 19
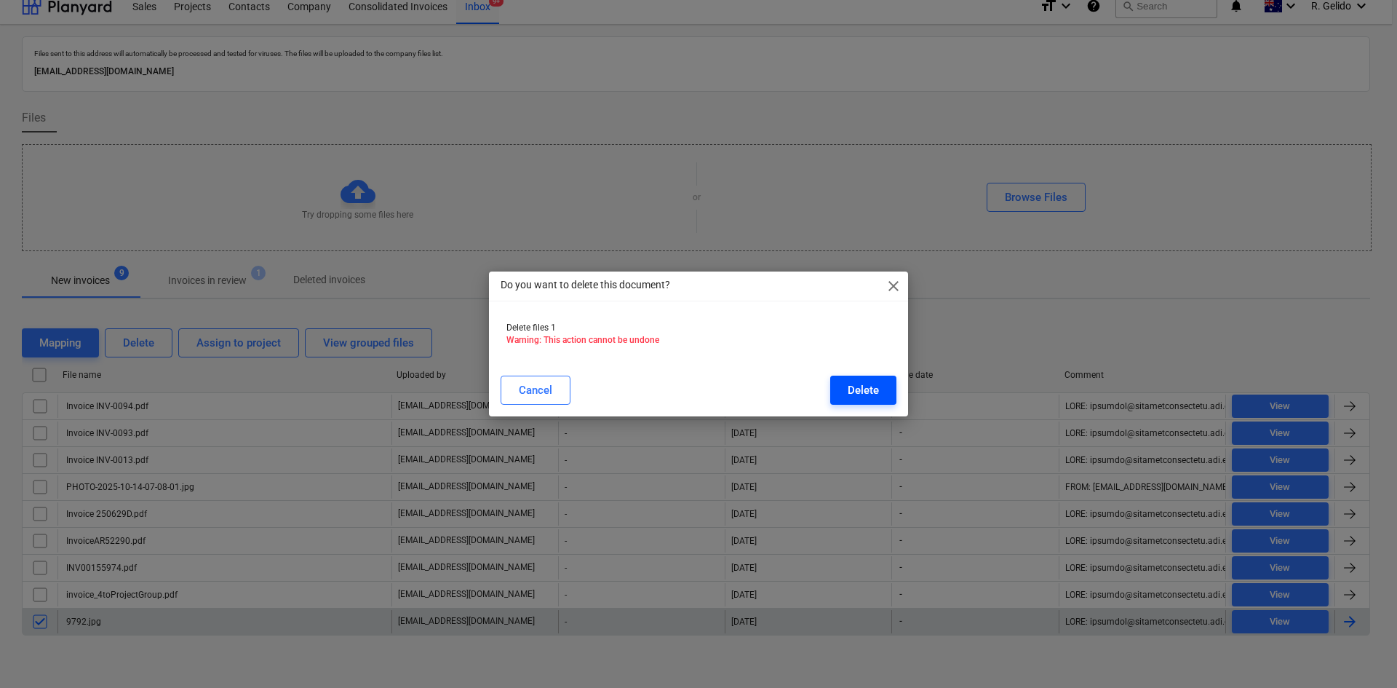
click at [872, 385] on div "Delete" at bounding box center [863, 390] width 31 height 19
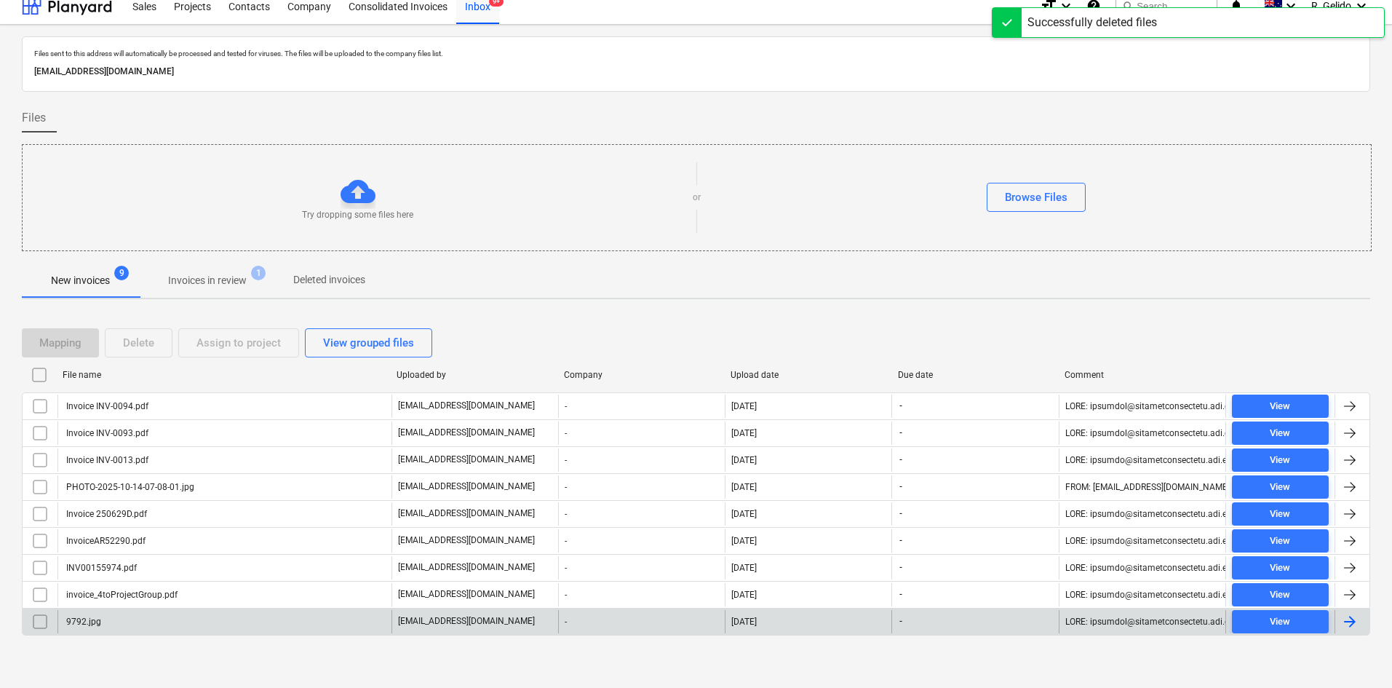
scroll to position [0, 0]
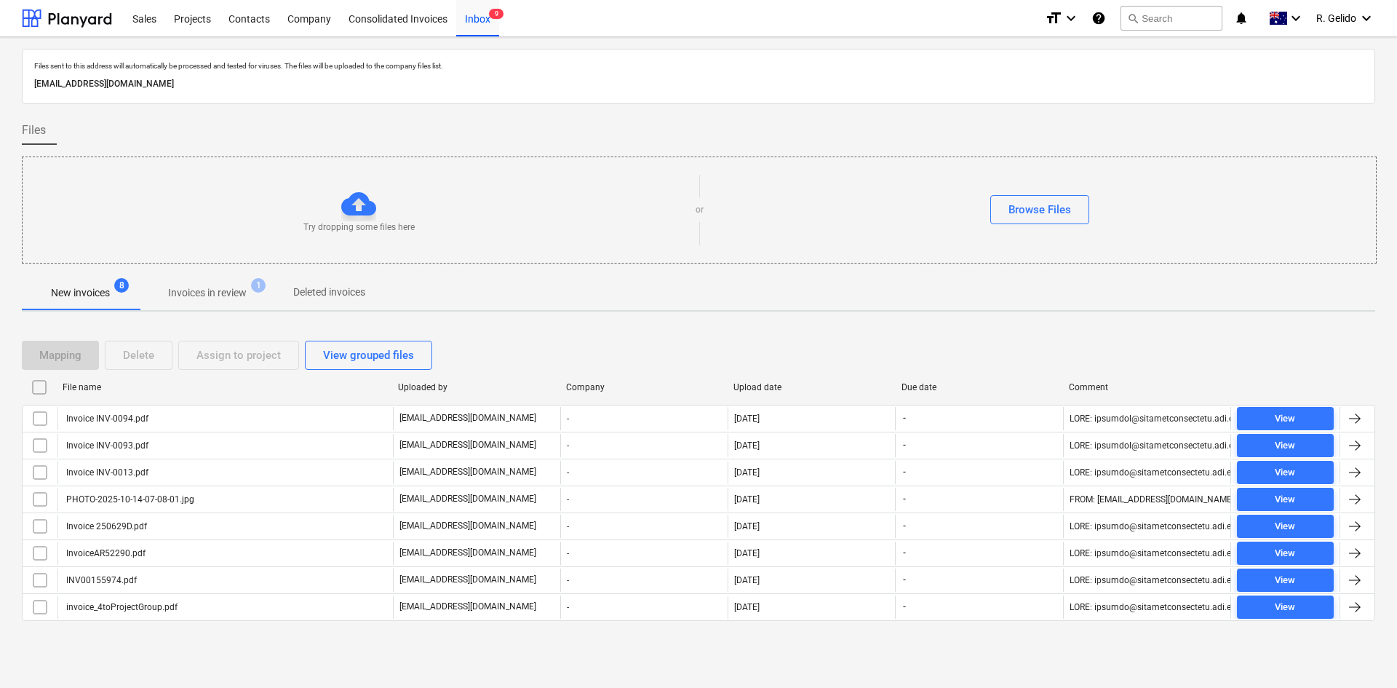
click at [319, 633] on div at bounding box center [698, 632] width 1353 height 12
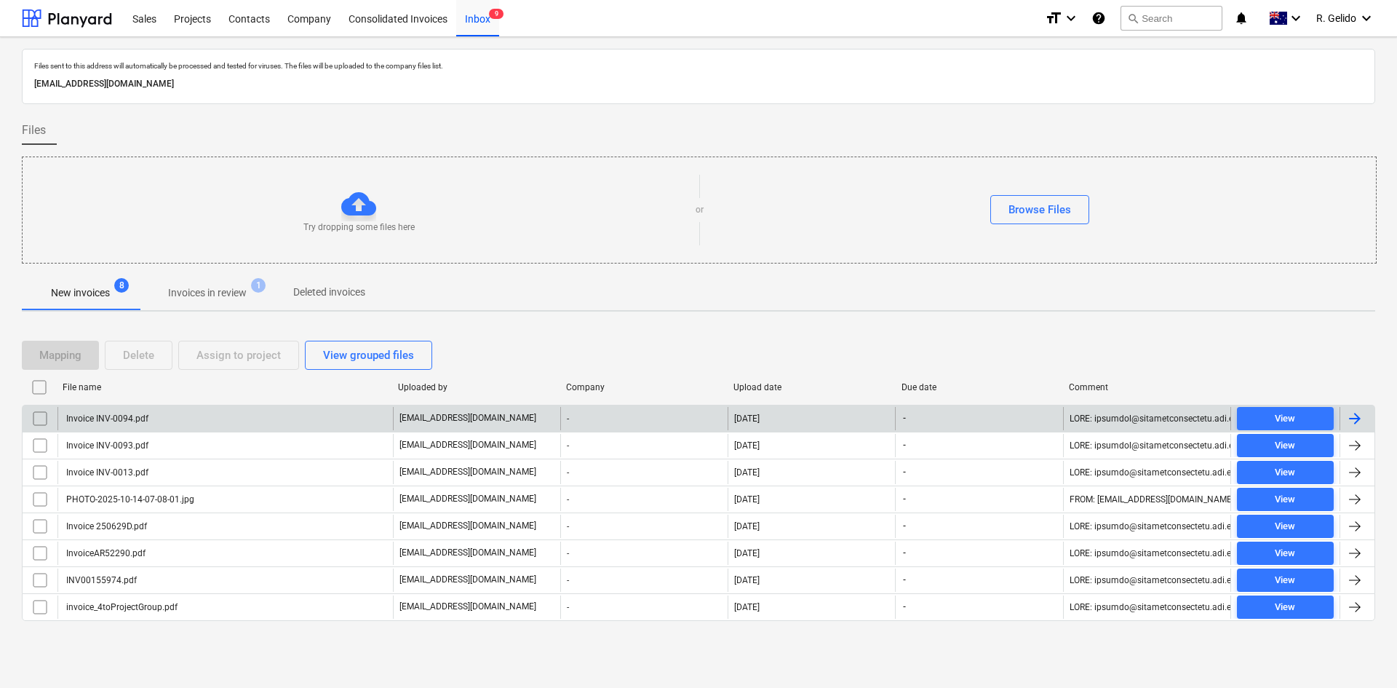
click at [121, 415] on div "Invoice INV-0094.pdf" at bounding box center [106, 418] width 84 height 10
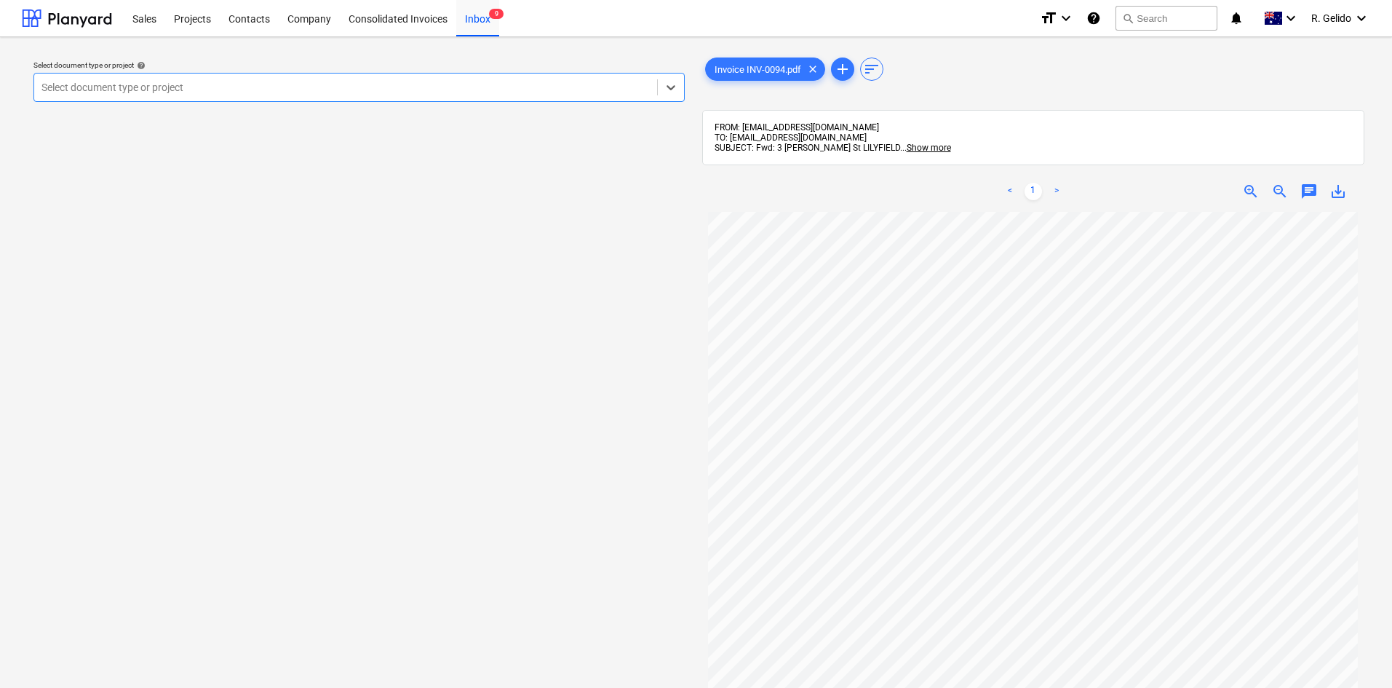
click at [368, 81] on div at bounding box center [345, 87] width 608 height 15
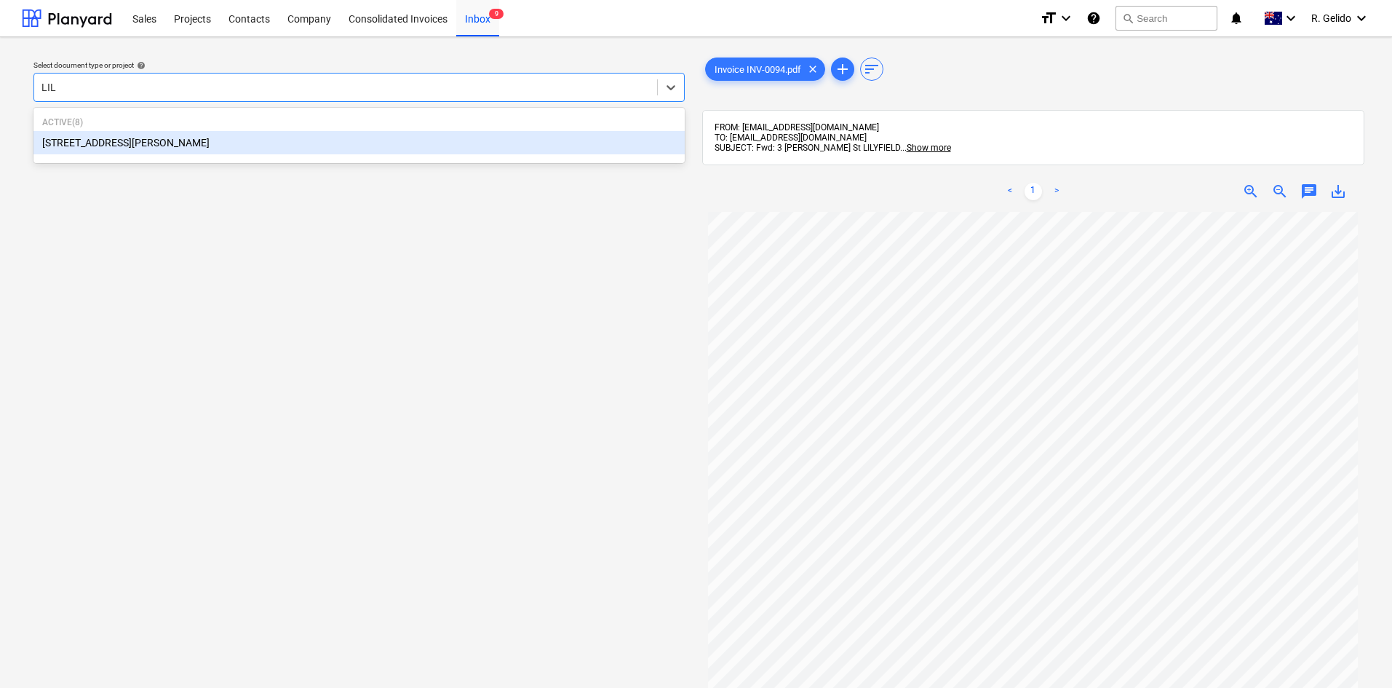
type input "LILY"
click at [138, 148] on div "[STREET_ADDRESS][PERSON_NAME]" at bounding box center [358, 142] width 651 height 23
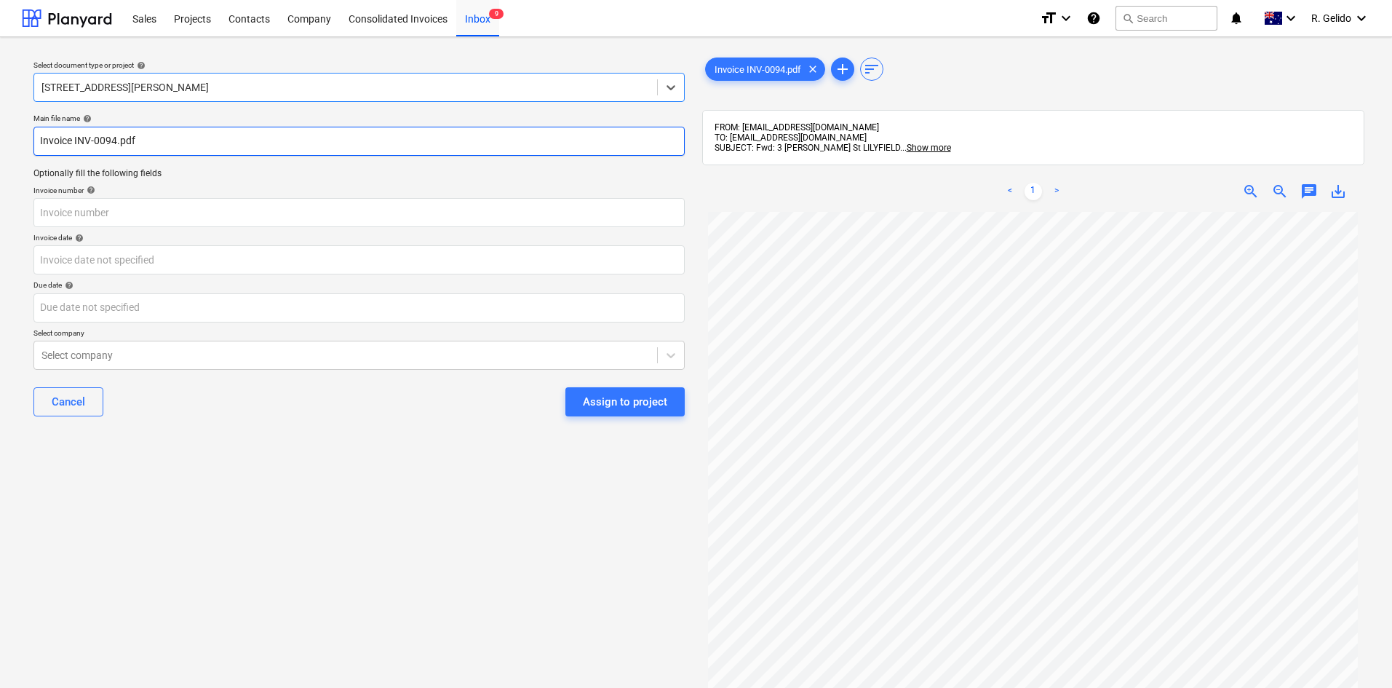
click at [38, 136] on input "Invoice INV-0094.pdf" at bounding box center [358, 141] width 651 height 29
click at [173, 140] on input "Classic Aluminum Invoice INV-0094.pdf" at bounding box center [358, 141] width 651 height 29
click at [168, 140] on input "Classic Aluminum Invoice INV-0094.pdf" at bounding box center [358, 141] width 651 height 29
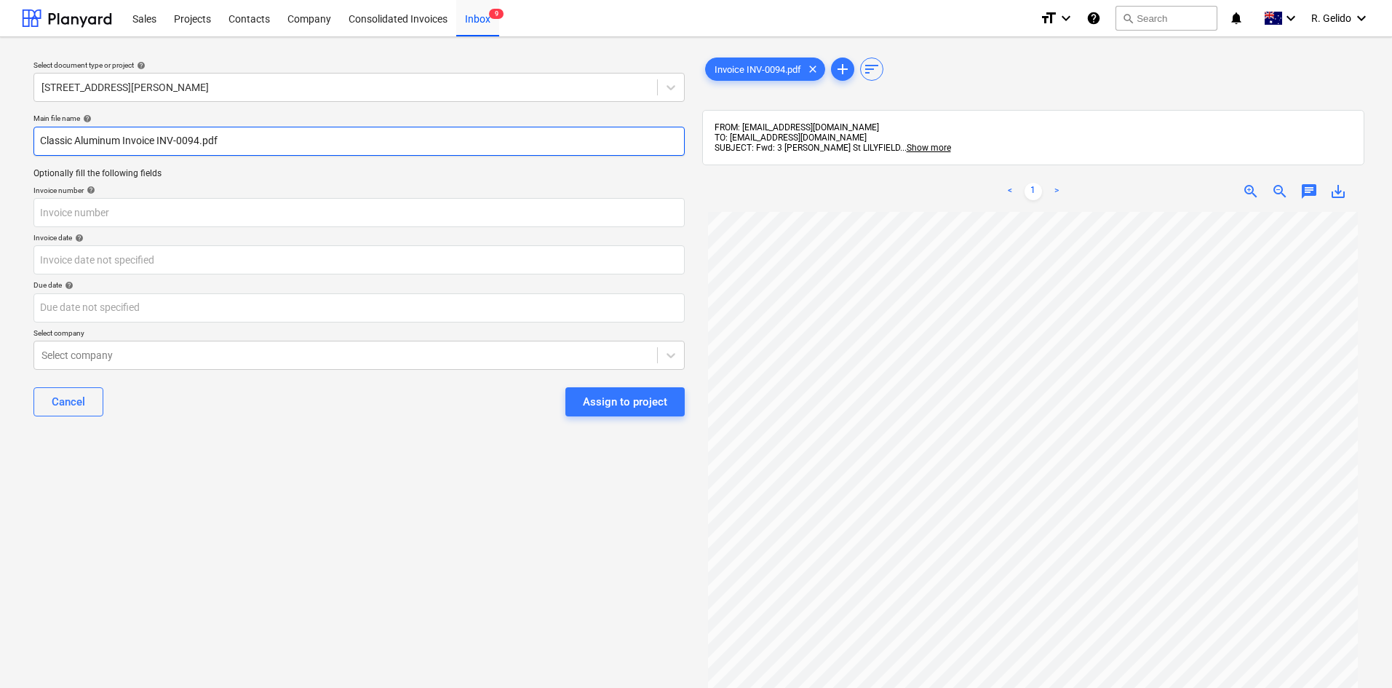
drag, startPoint x: 160, startPoint y: 134, endPoint x: 202, endPoint y: 133, distance: 41.5
click at [202, 133] on input "Classic Aluminum Invoice INV-0094.pdf" at bounding box center [358, 141] width 651 height 29
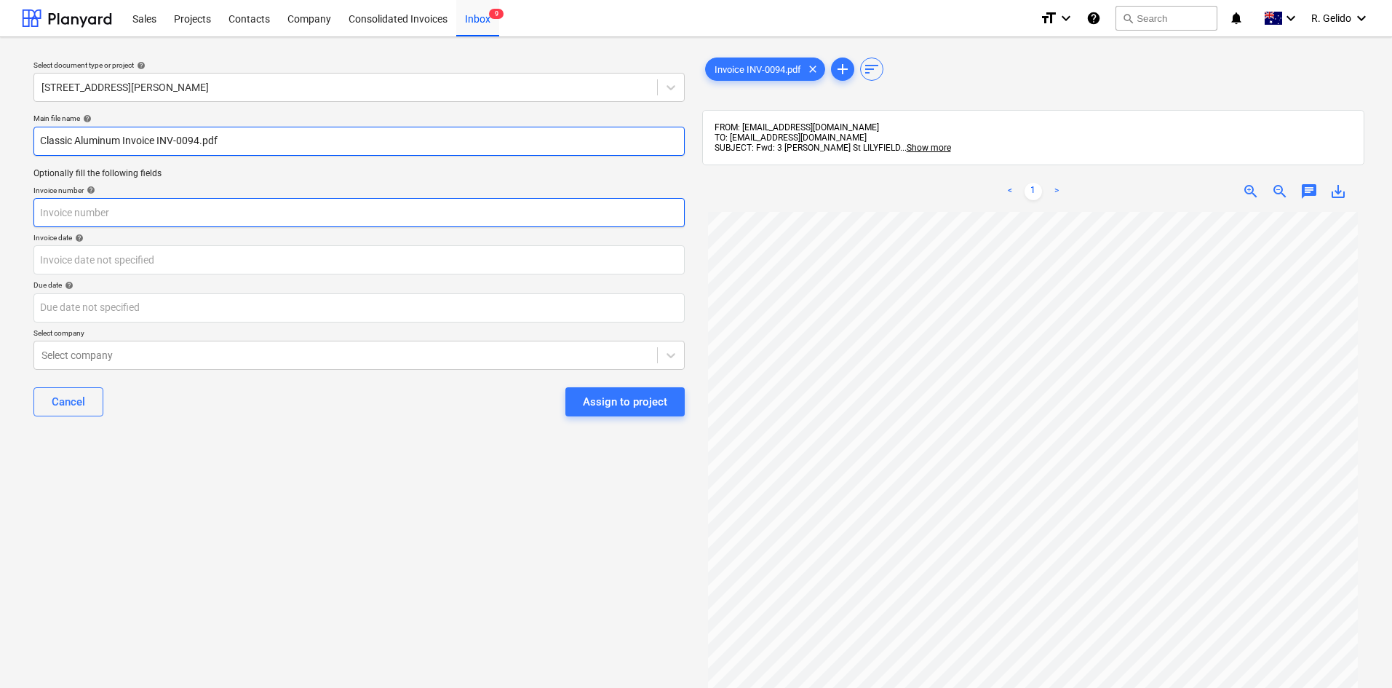
type input "Classic Aluminum Invoice INV-0094.pdf"
click at [81, 207] on input "text" at bounding box center [358, 212] width 651 height 29
paste input "INV-0094"
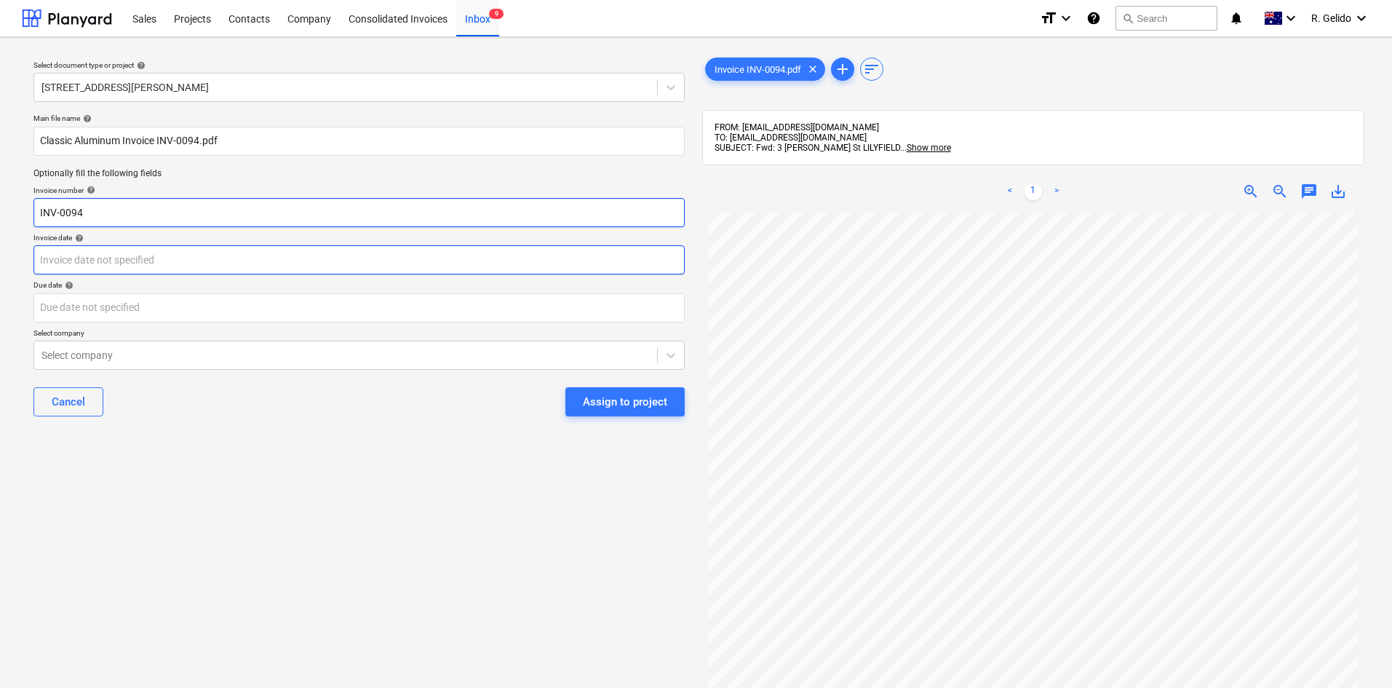
type input "INV-0094"
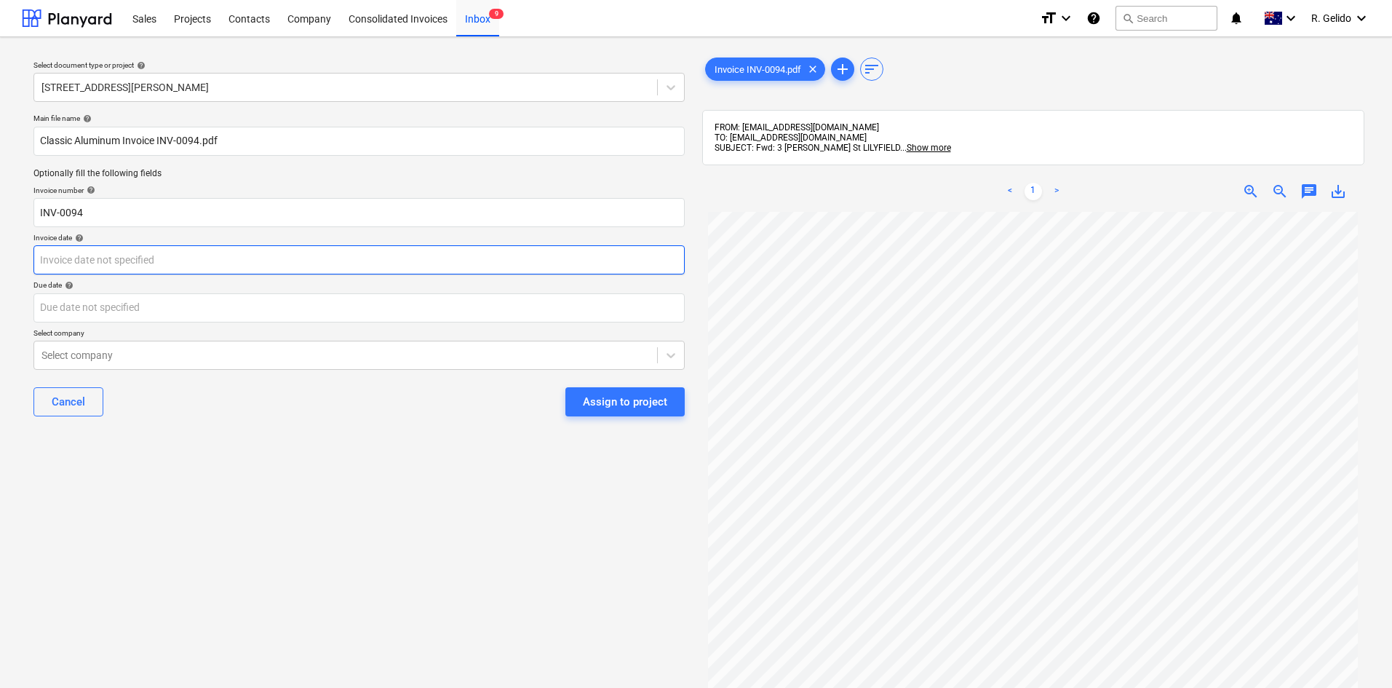
click at [81, 261] on body "Sales Projects Contacts Company Consolidated Invoices Inbox 9 format_size keybo…" at bounding box center [696, 344] width 1392 height 688
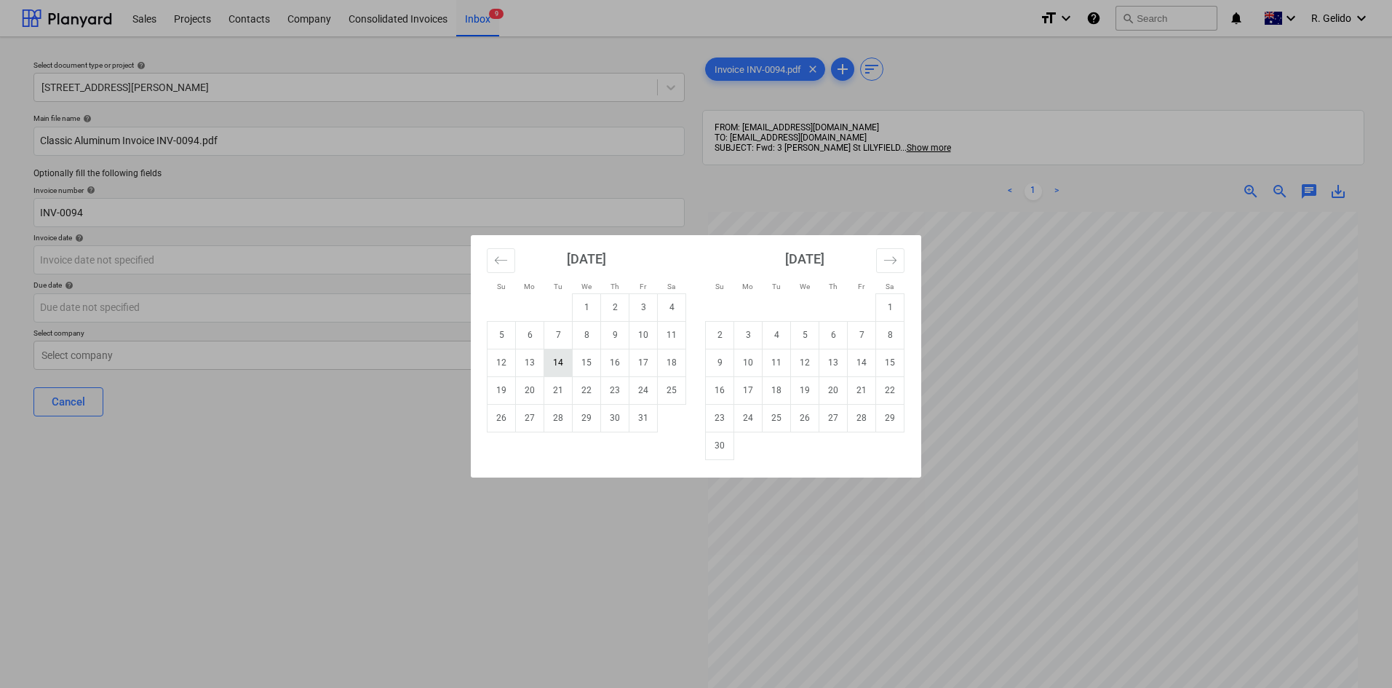
click at [571, 361] on td "14" at bounding box center [558, 362] width 28 height 28
type input "[DATE]"
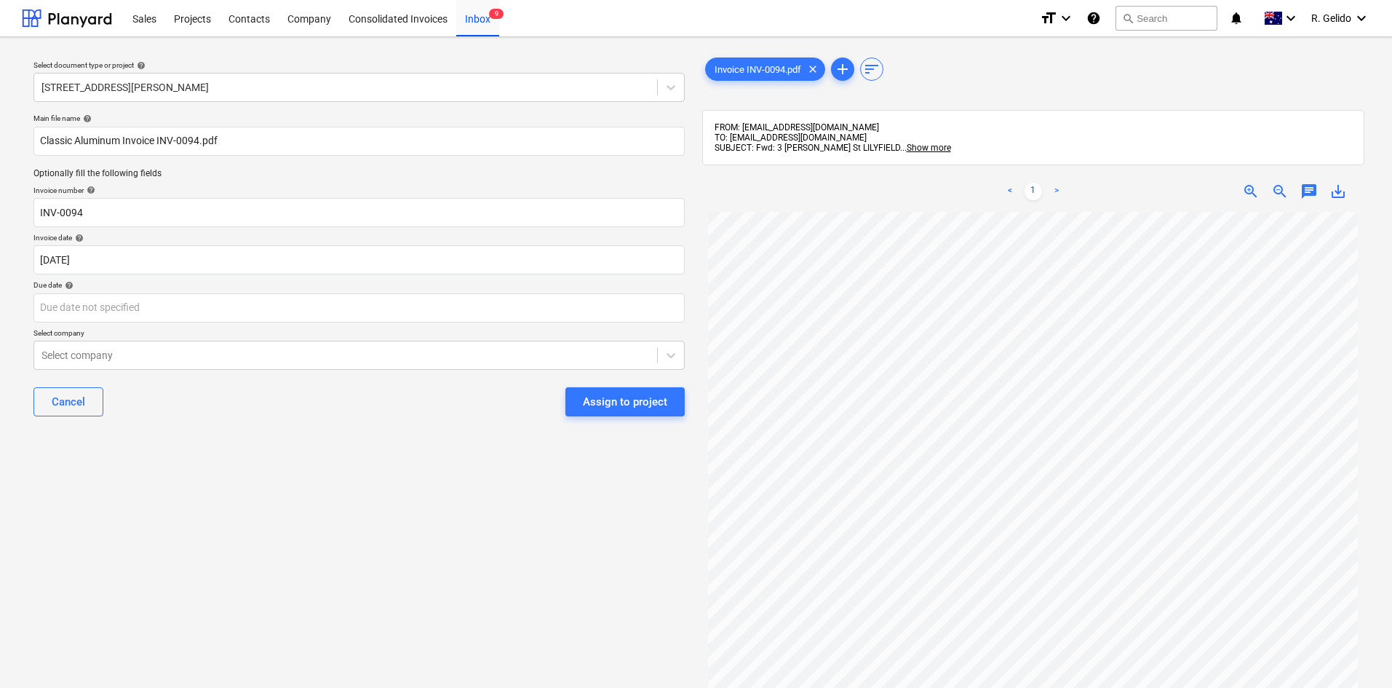
click at [431, 487] on div "Select document type or project help [STREET_ADDRESS][PERSON_NAME] Main file na…" at bounding box center [359, 457] width 674 height 816
click at [116, 306] on body "Sales Projects Contacts Company Consolidated Invoices Inbox 9 format_size keybo…" at bounding box center [696, 344] width 1392 height 688
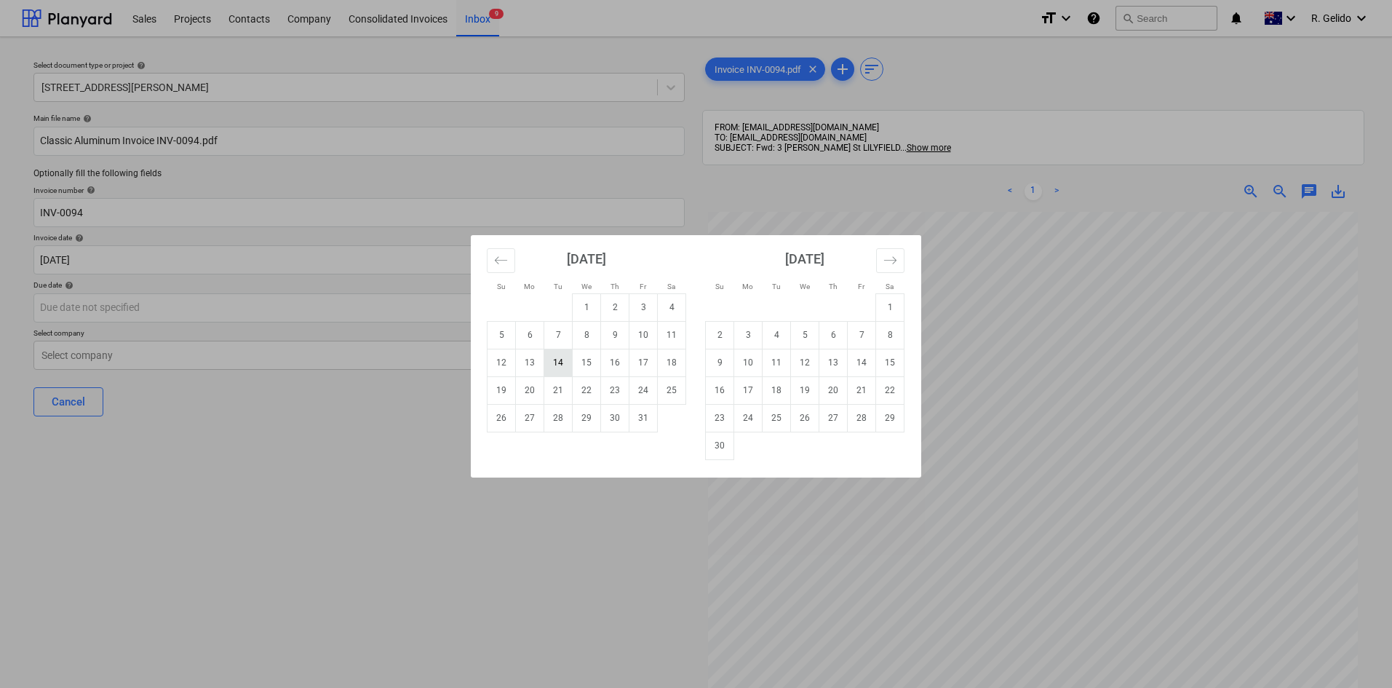
click at [557, 364] on td "14" at bounding box center [558, 362] width 28 height 28
type input "[DATE]"
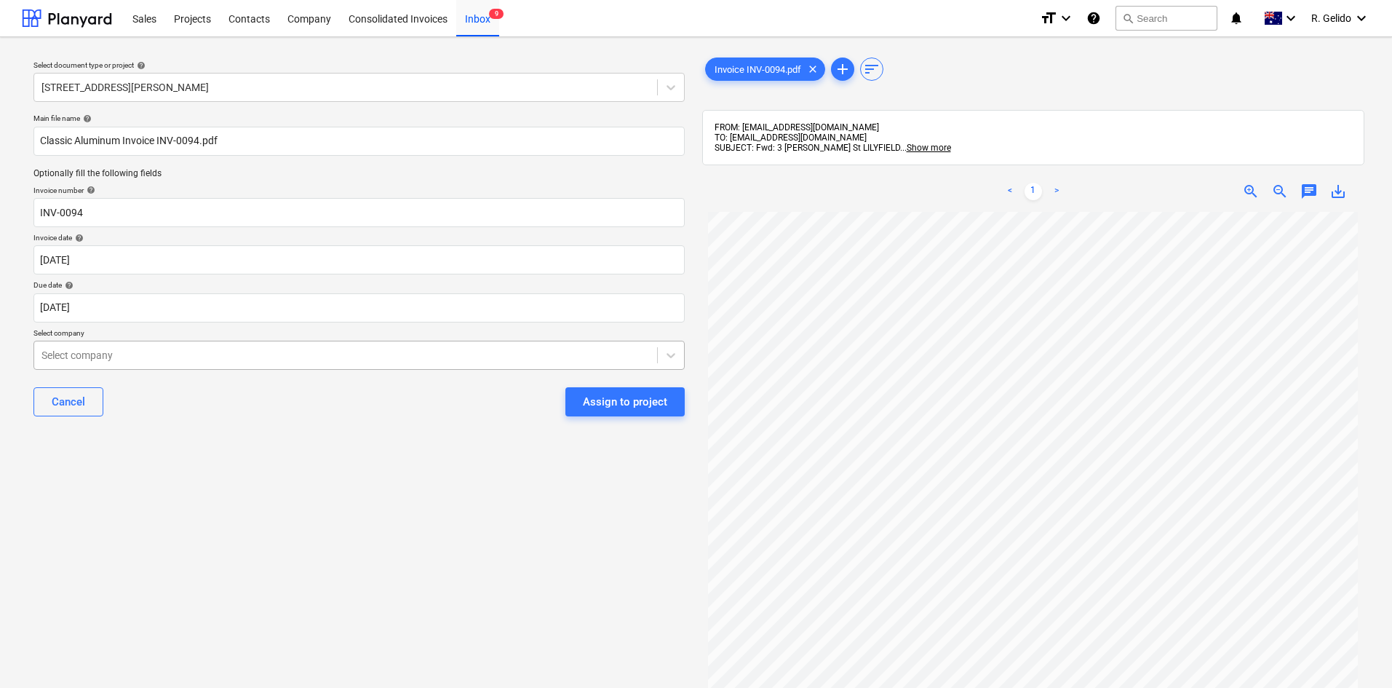
click at [215, 357] on div at bounding box center [345, 355] width 608 height 15
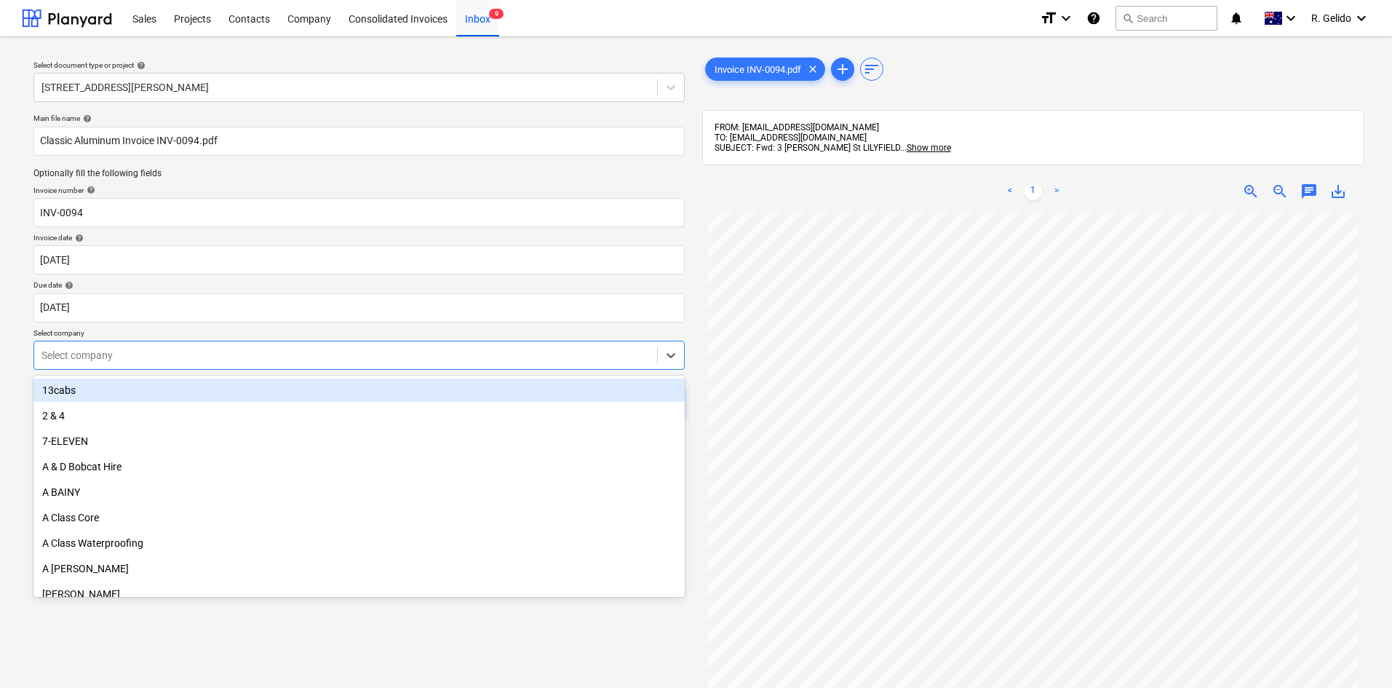
scroll to position [0, 0]
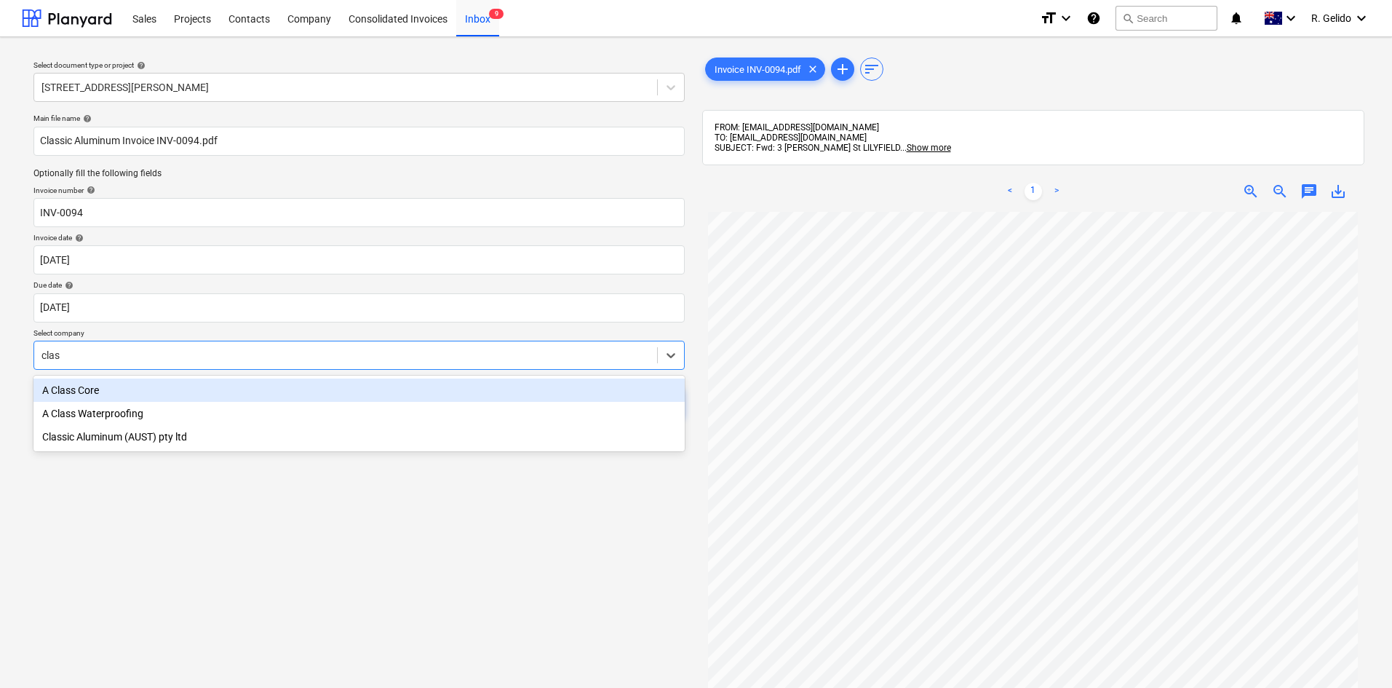
type input "class"
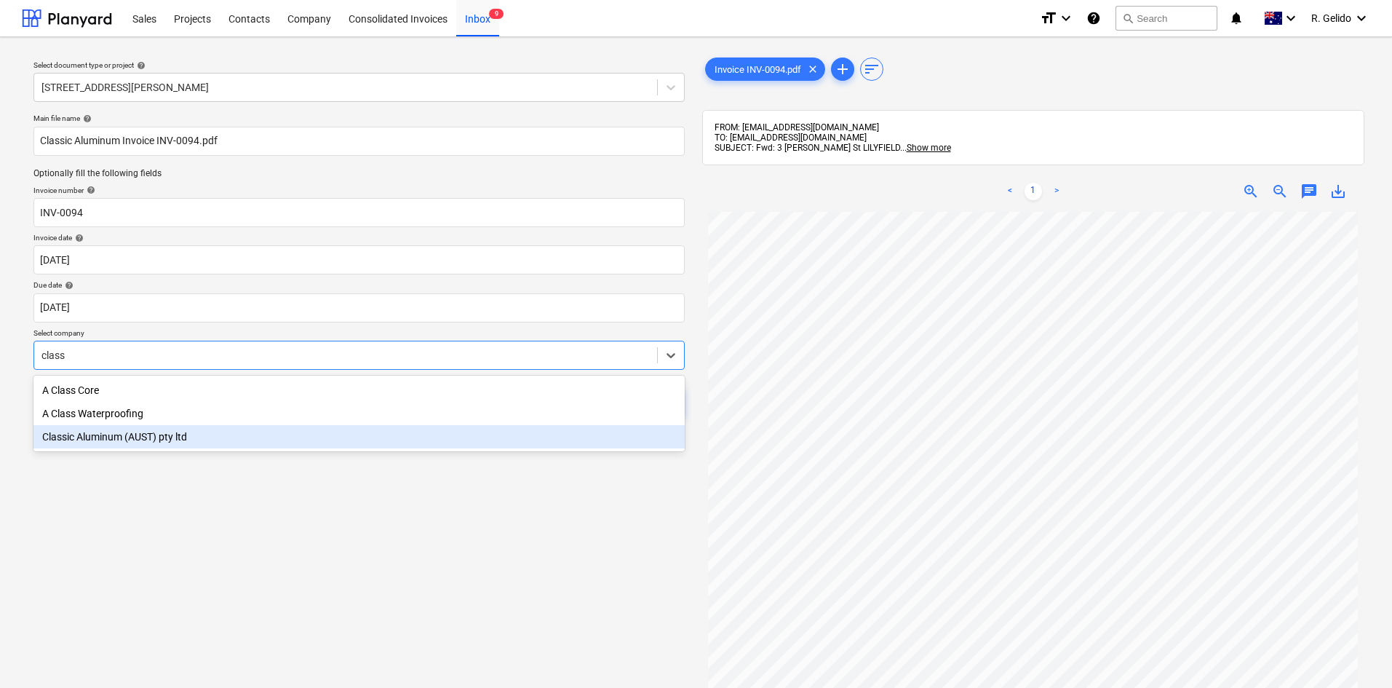
click at [189, 437] on div "Classic Aluminum (AUST) pty ltd" at bounding box center [358, 436] width 651 height 23
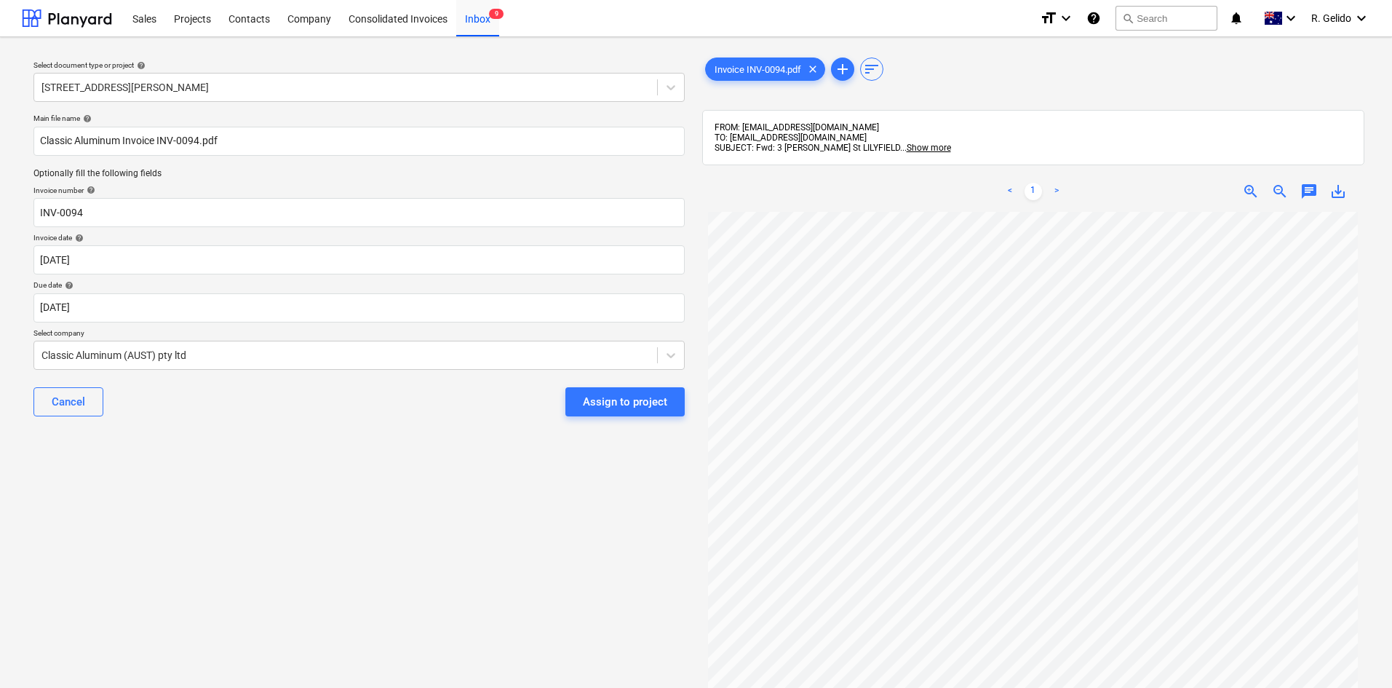
click at [336, 482] on div "Select document type or project help [STREET_ADDRESS][PERSON_NAME] Main file na…" at bounding box center [359, 457] width 674 height 816
click at [635, 396] on div "Assign to project" at bounding box center [625, 401] width 84 height 19
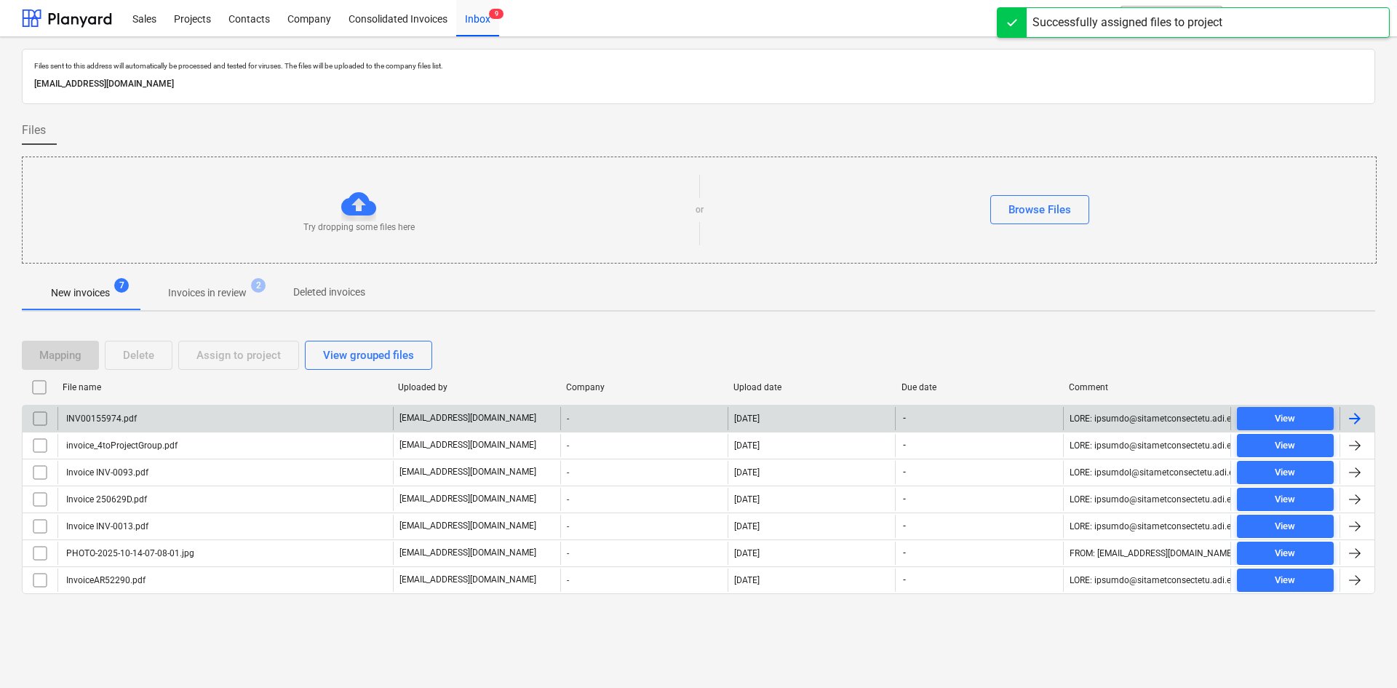
click at [162, 415] on div "INV00155974.pdf" at bounding box center [224, 418] width 335 height 23
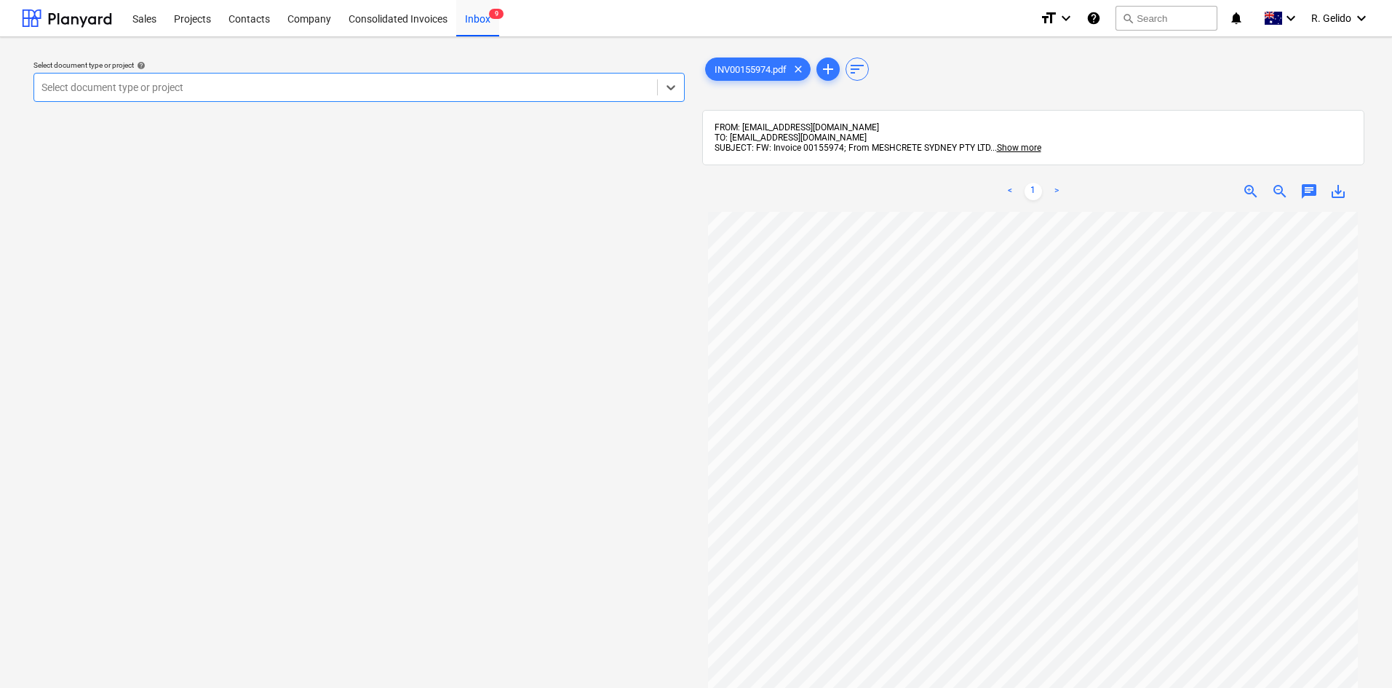
click at [365, 86] on div at bounding box center [345, 87] width 608 height 15
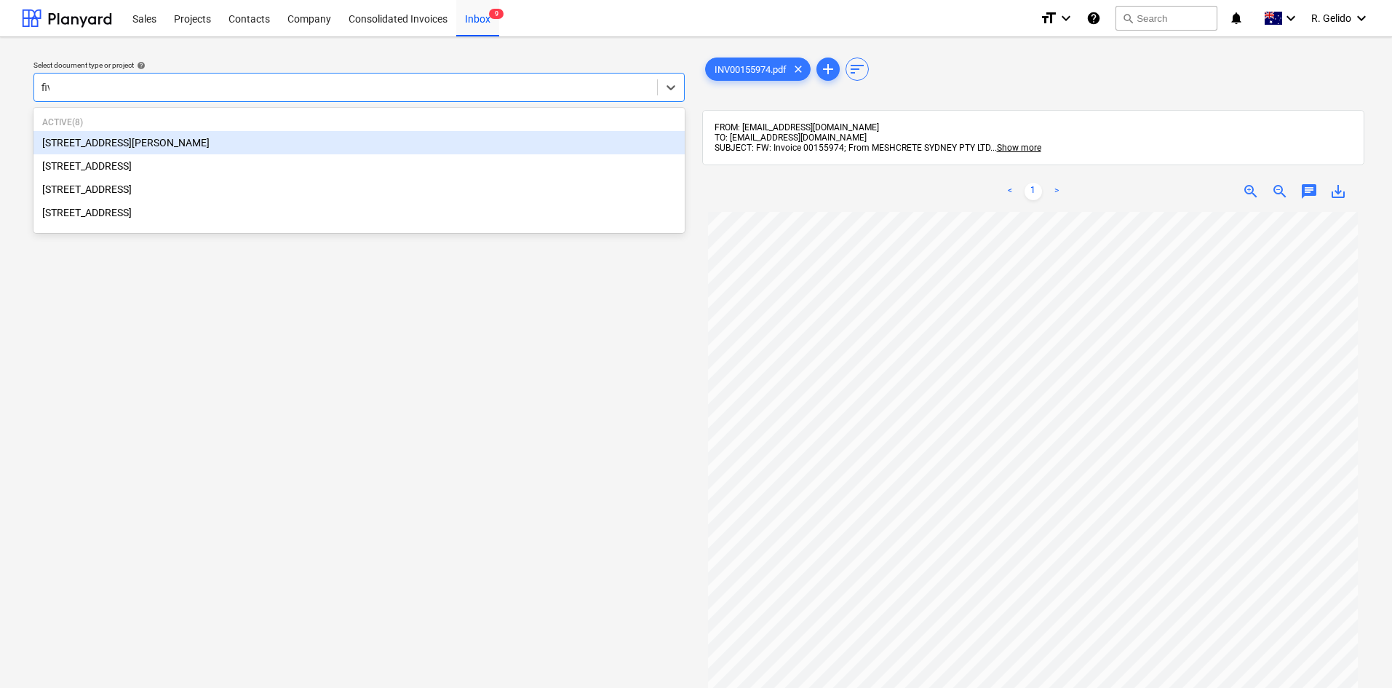
type input "five"
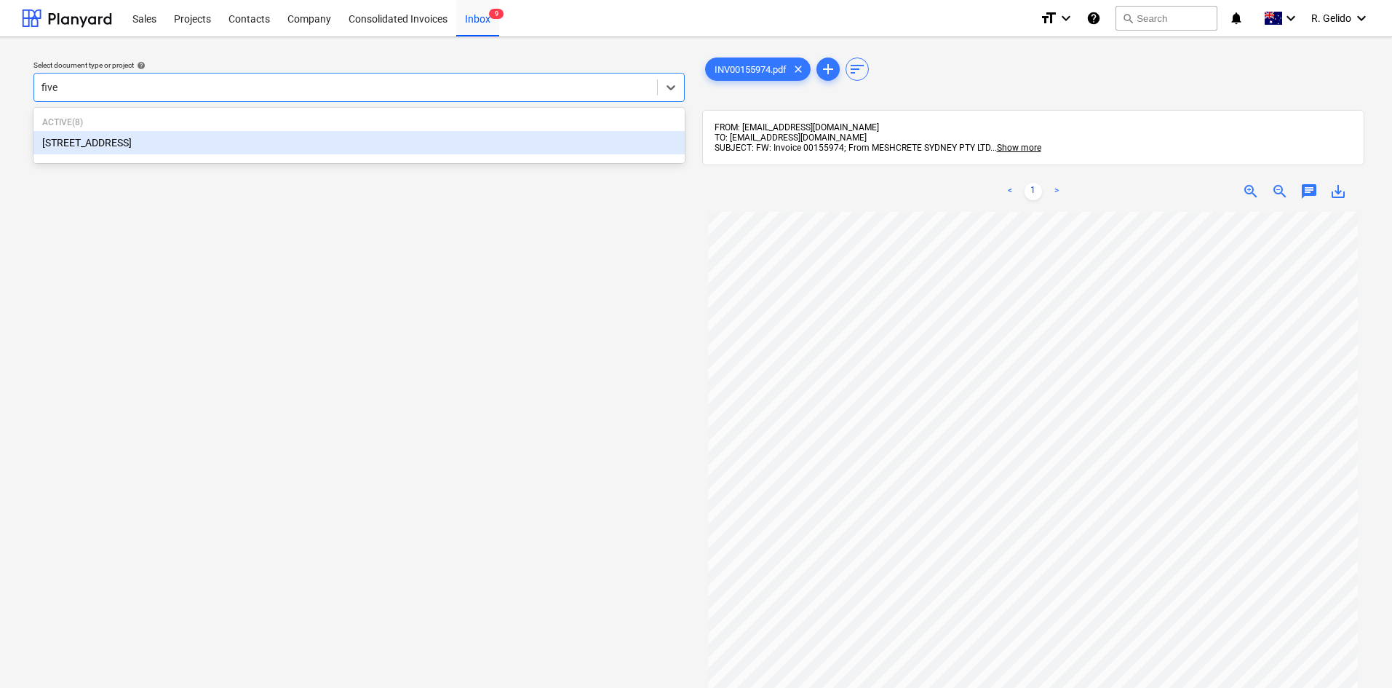
click at [210, 141] on div "[STREET_ADDRESS]" at bounding box center [358, 142] width 651 height 23
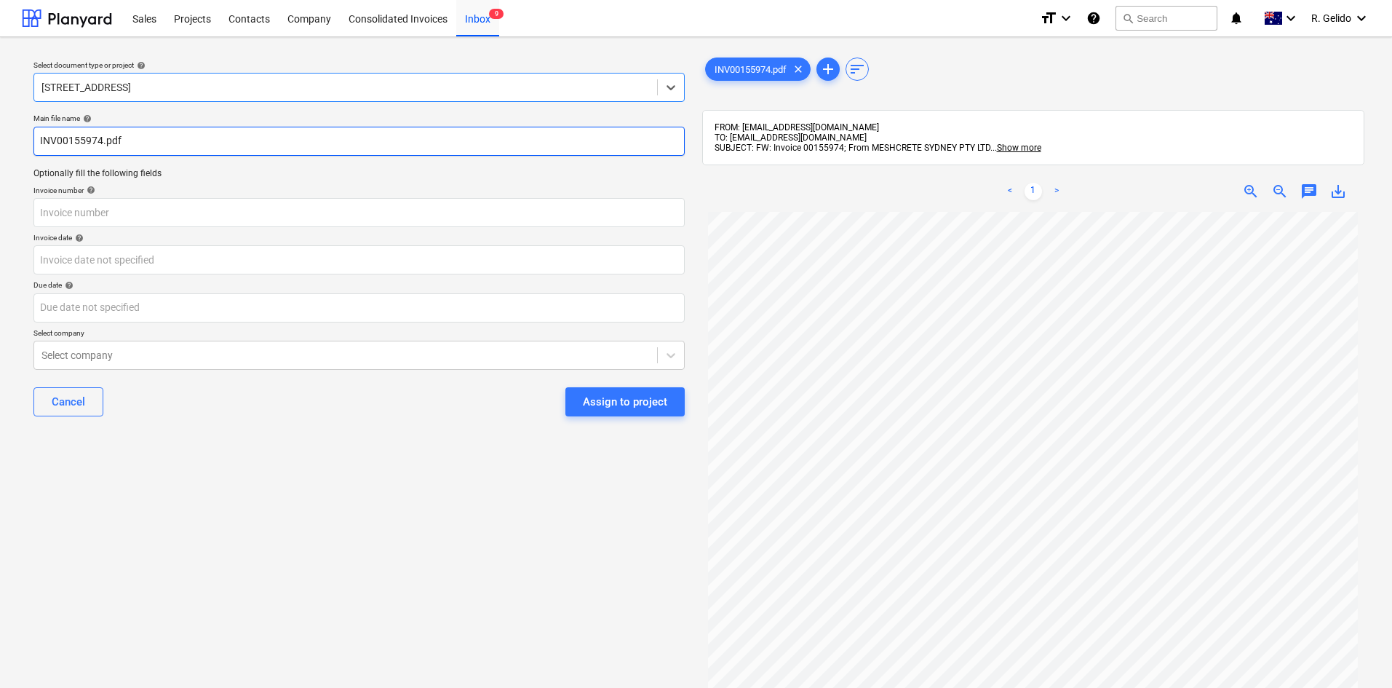
click at [37, 137] on input "INV00155974.pdf" at bounding box center [358, 141] width 651 height 29
drag, startPoint x: 108, startPoint y: 140, endPoint x: 152, endPoint y: 138, distance: 44.5
click at [152, 138] on input "Meshcrete INV00155974.pdf" at bounding box center [358, 141] width 651 height 29
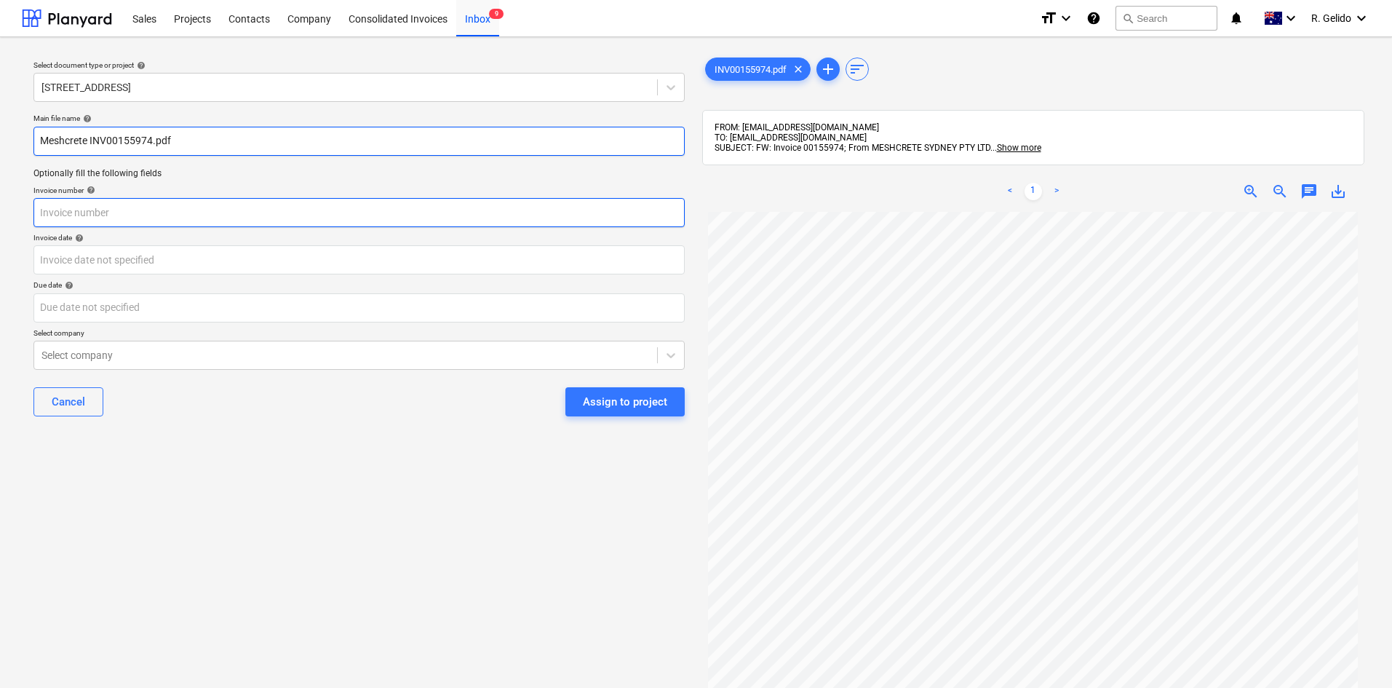
type input "Meshcrete INV00155974.pdf"
click at [70, 209] on input "text" at bounding box center [358, 212] width 651 height 29
paste input "00155974"
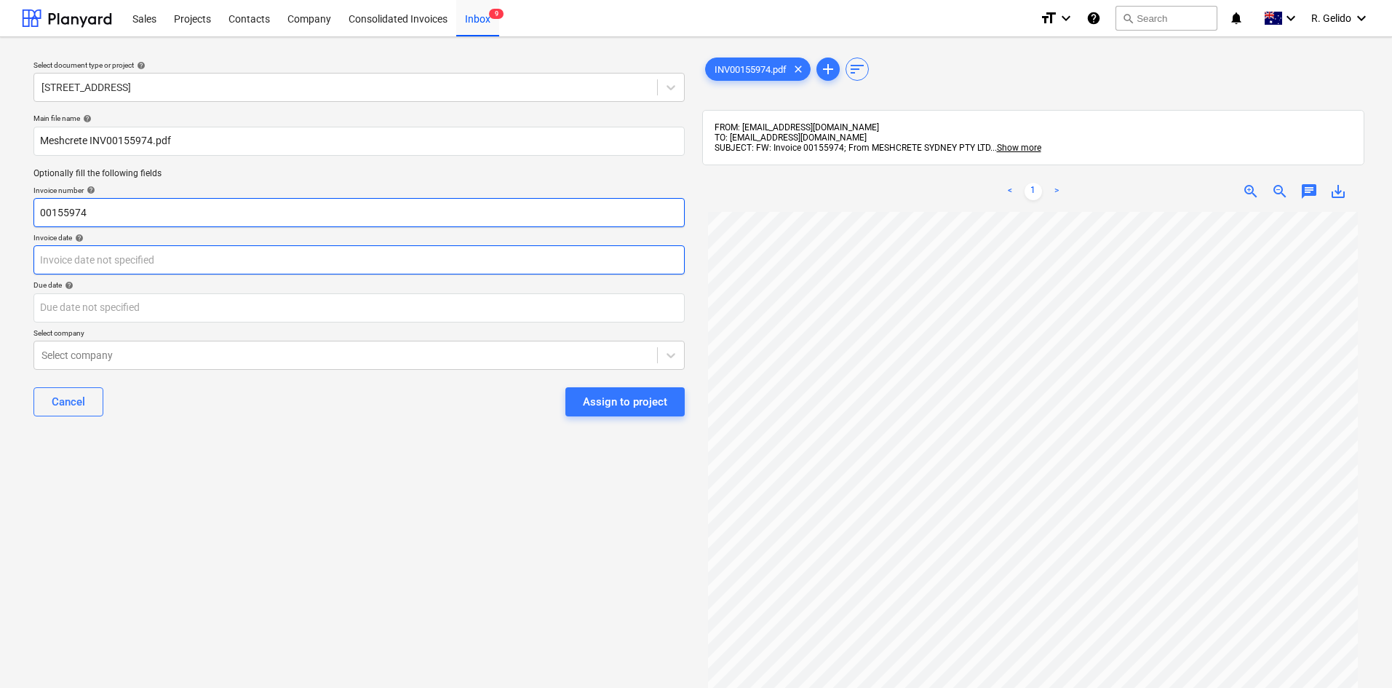
type input "00155974"
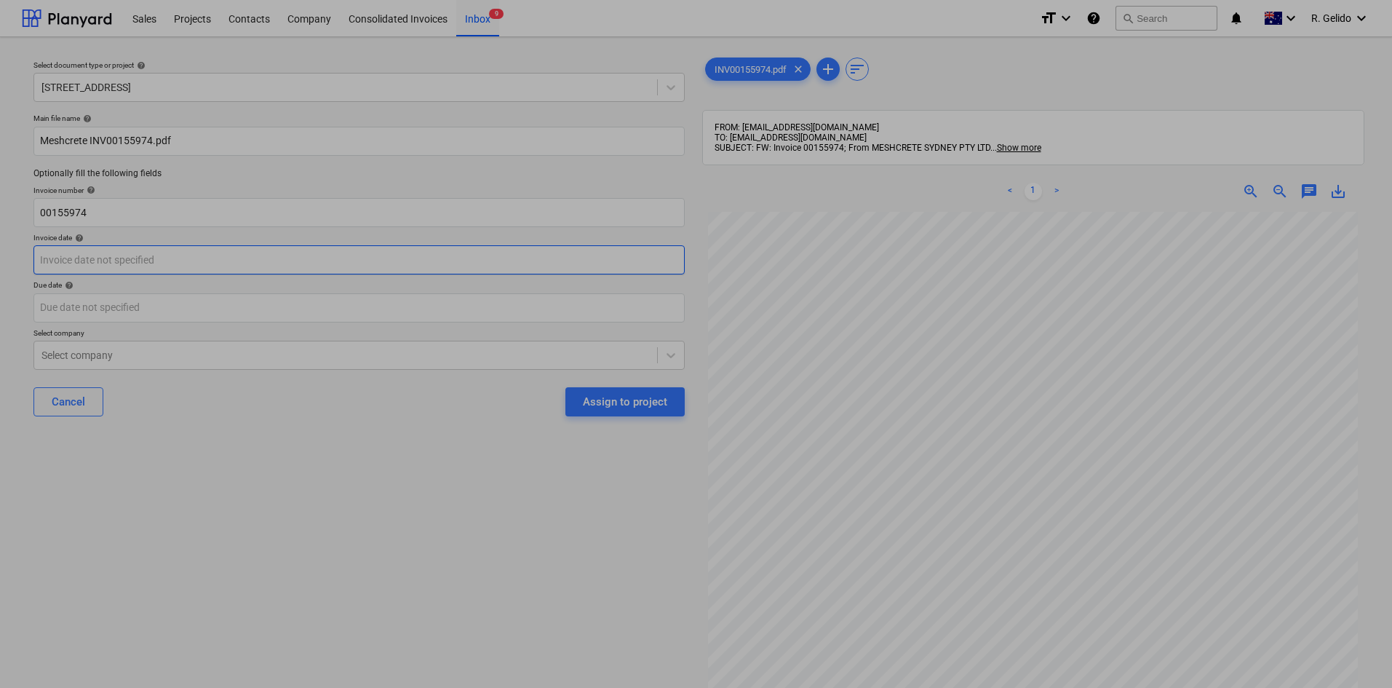
click at [99, 262] on body "Sales Projects Contacts Company Consolidated Invoices Inbox 9 format_size keybo…" at bounding box center [696, 344] width 1392 height 688
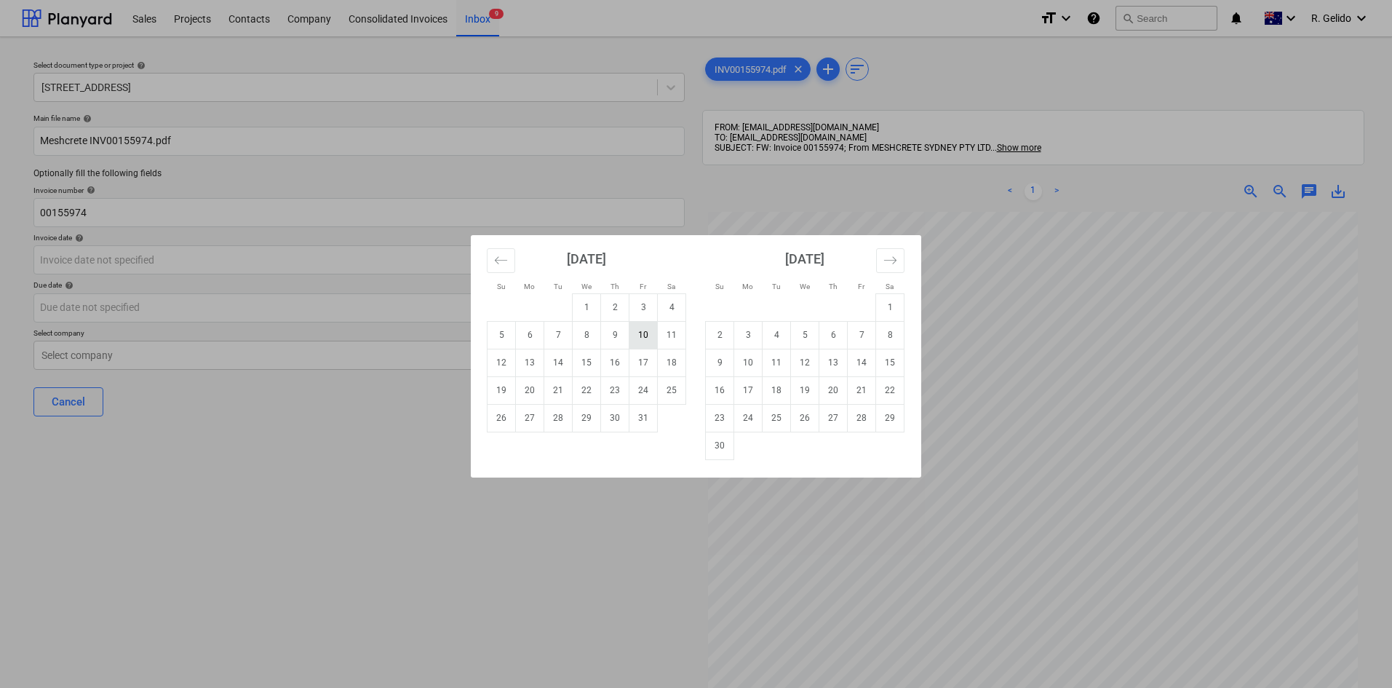
click at [643, 344] on td "10" at bounding box center [643, 335] width 28 height 28
type input "[DATE]"
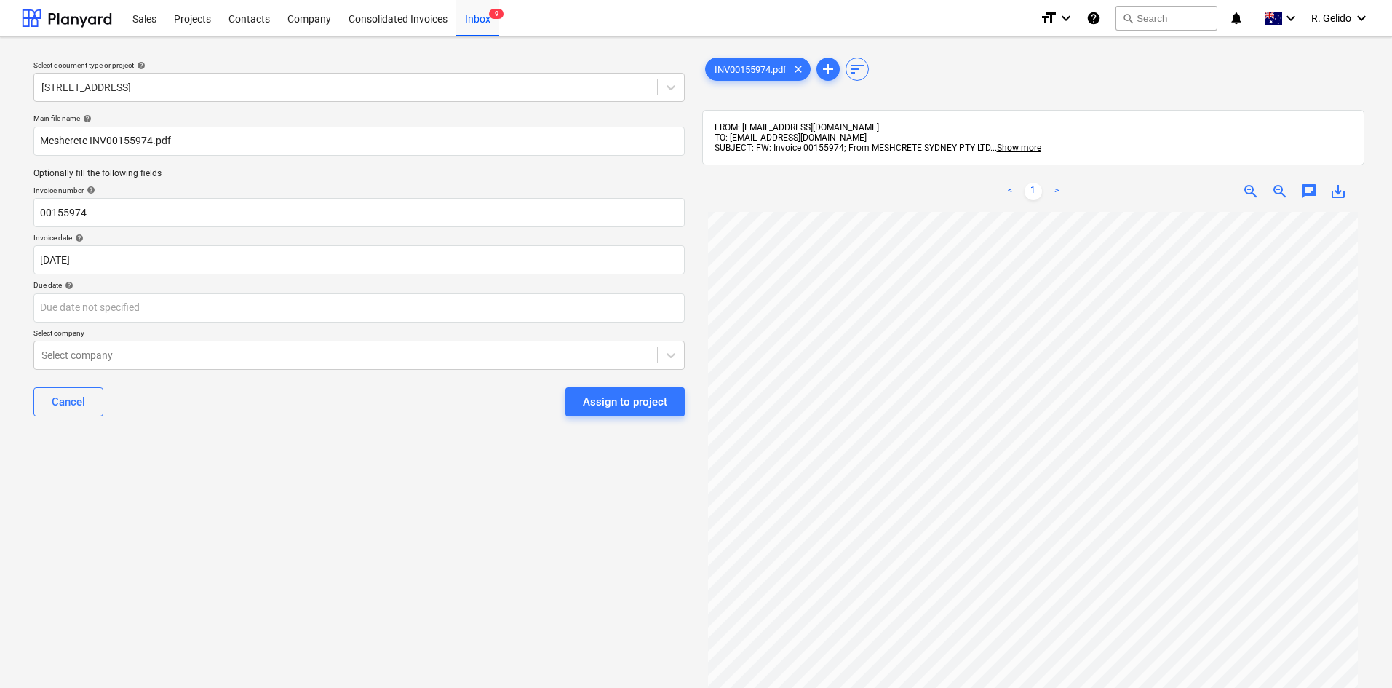
scroll to position [275, 0]
click at [171, 316] on body "Sales Projects Contacts Company Consolidated Invoices Inbox 9 format_size keybo…" at bounding box center [696, 344] width 1392 height 688
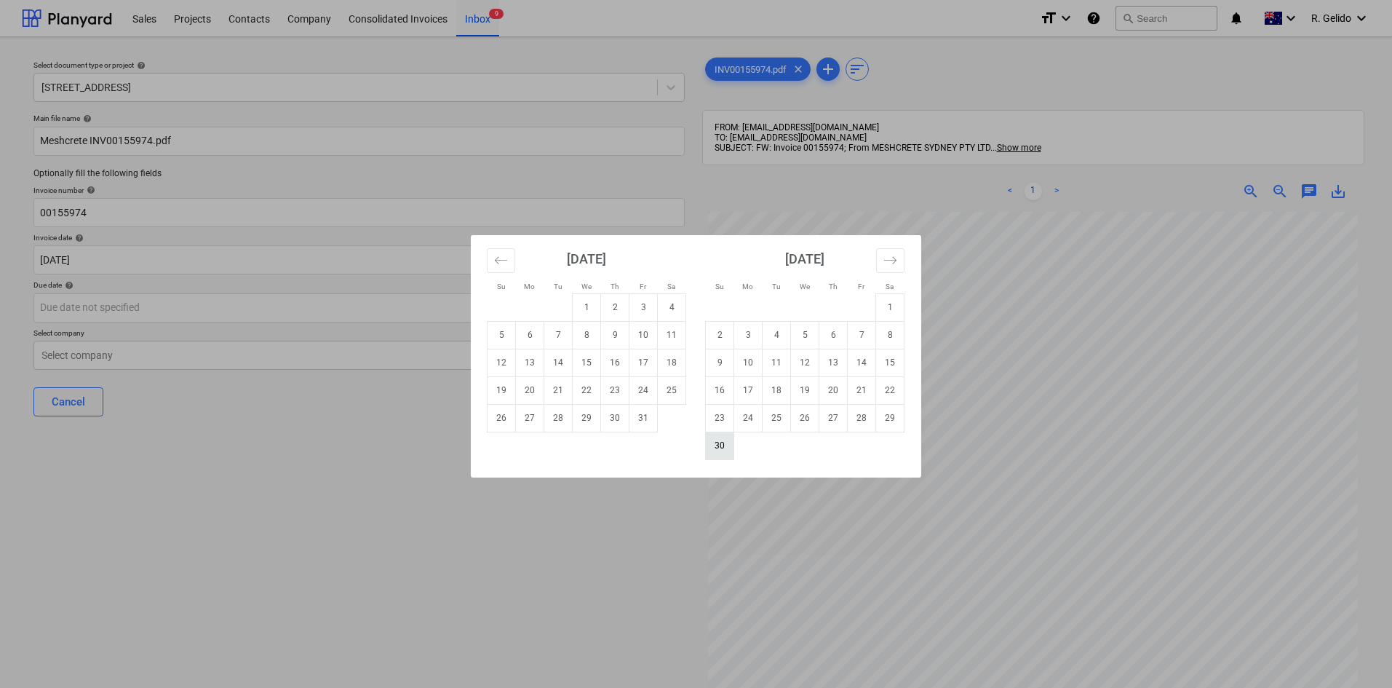
click at [717, 442] on td "30" at bounding box center [720, 445] width 28 height 28
type input "[DATE]"
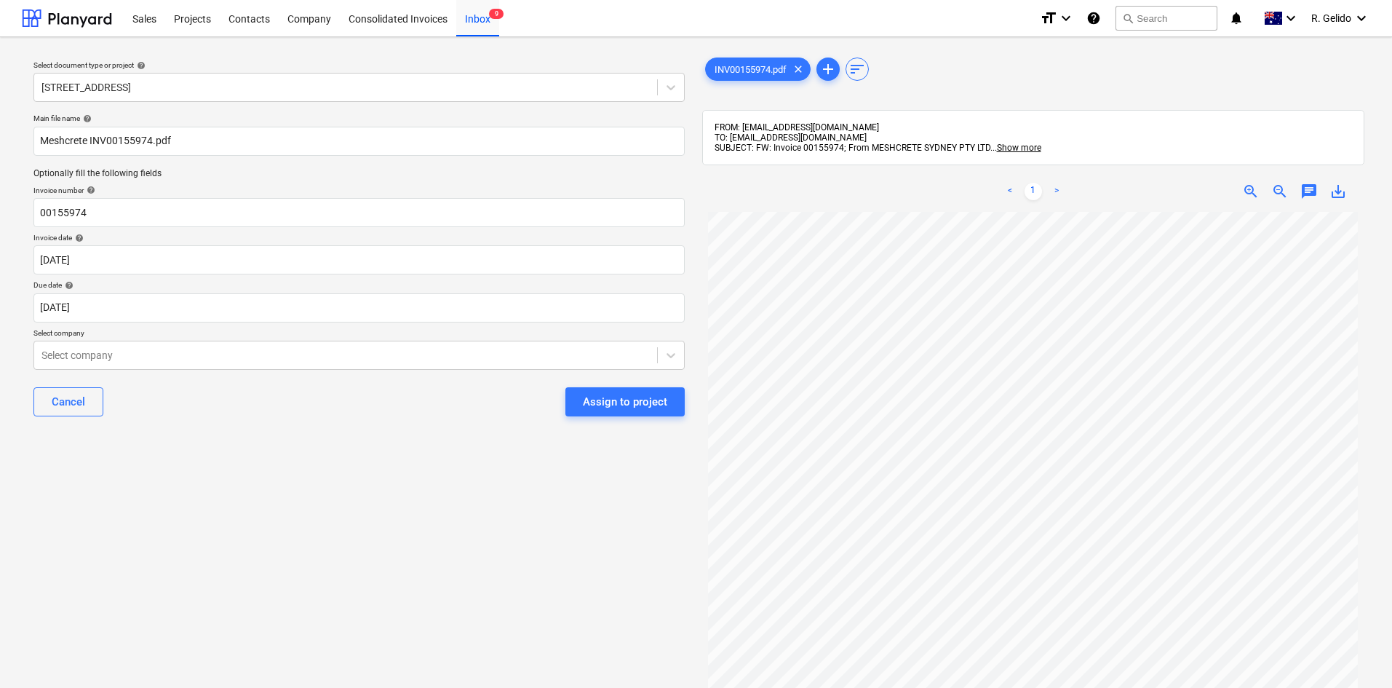
scroll to position [0, 0]
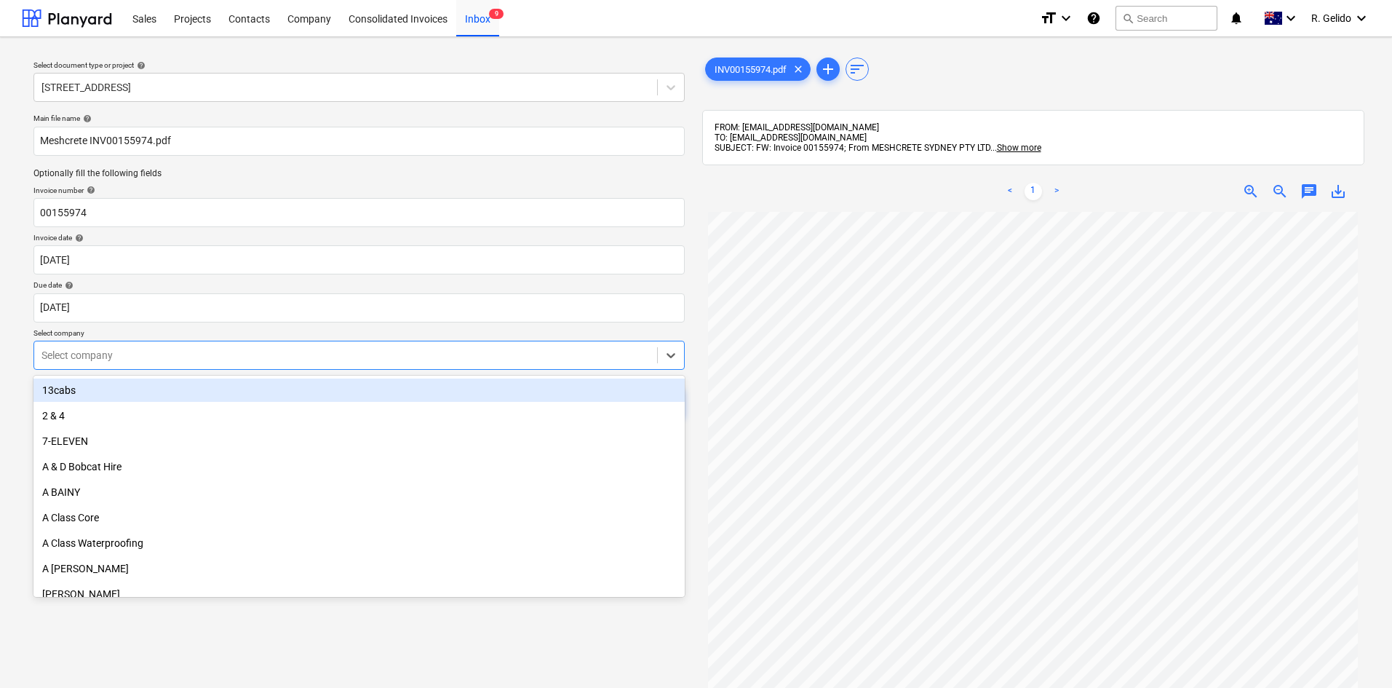
click at [314, 350] on div at bounding box center [345, 355] width 608 height 15
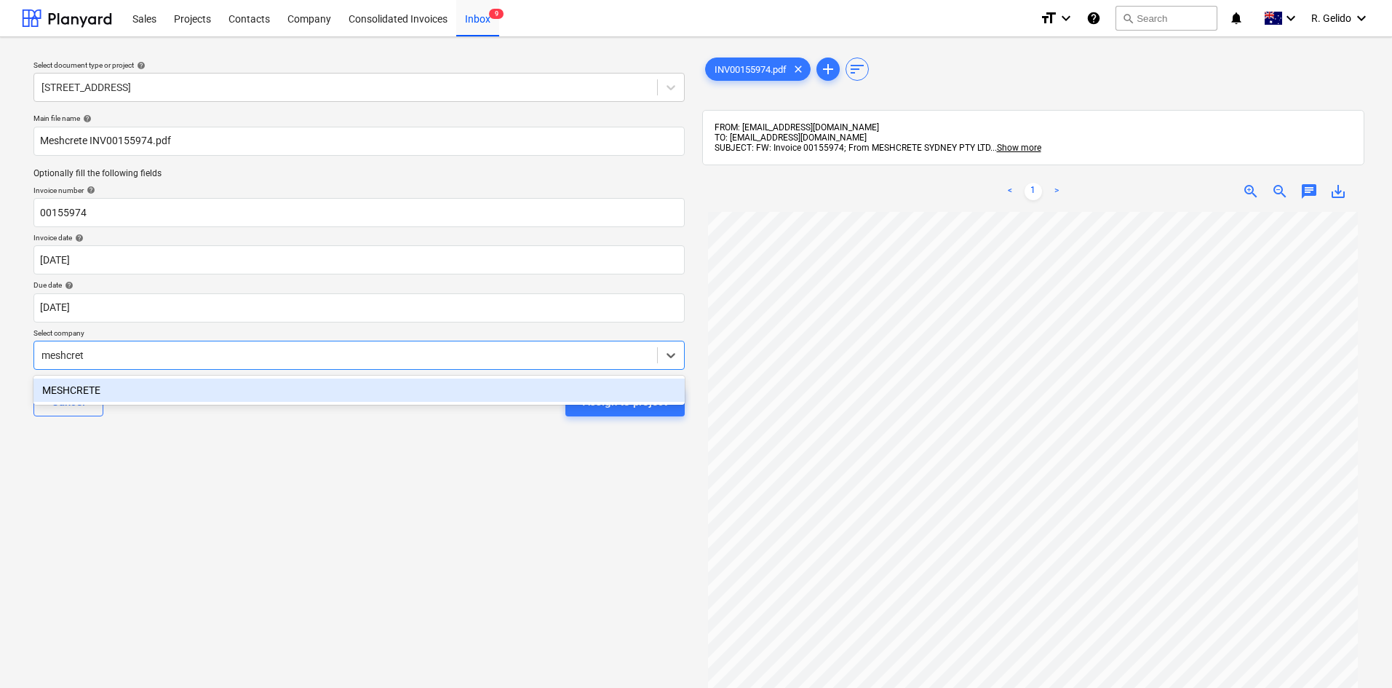
type input "meshcrete"
click at [311, 387] on div "MESHCRETE" at bounding box center [358, 389] width 651 height 23
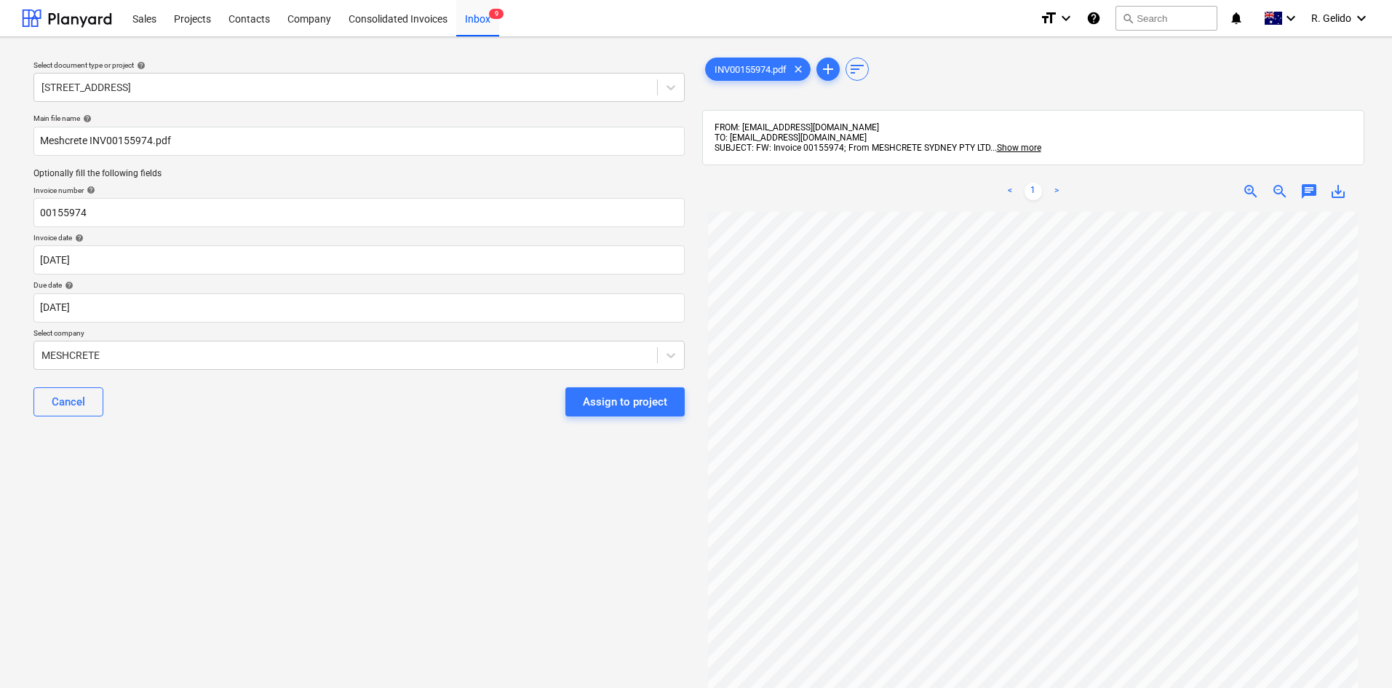
click at [453, 436] on div "Select document type or project help [STREET_ADDRESS] Dock Main file name help …" at bounding box center [359, 457] width 674 height 816
click at [651, 406] on div "Assign to project" at bounding box center [625, 401] width 84 height 19
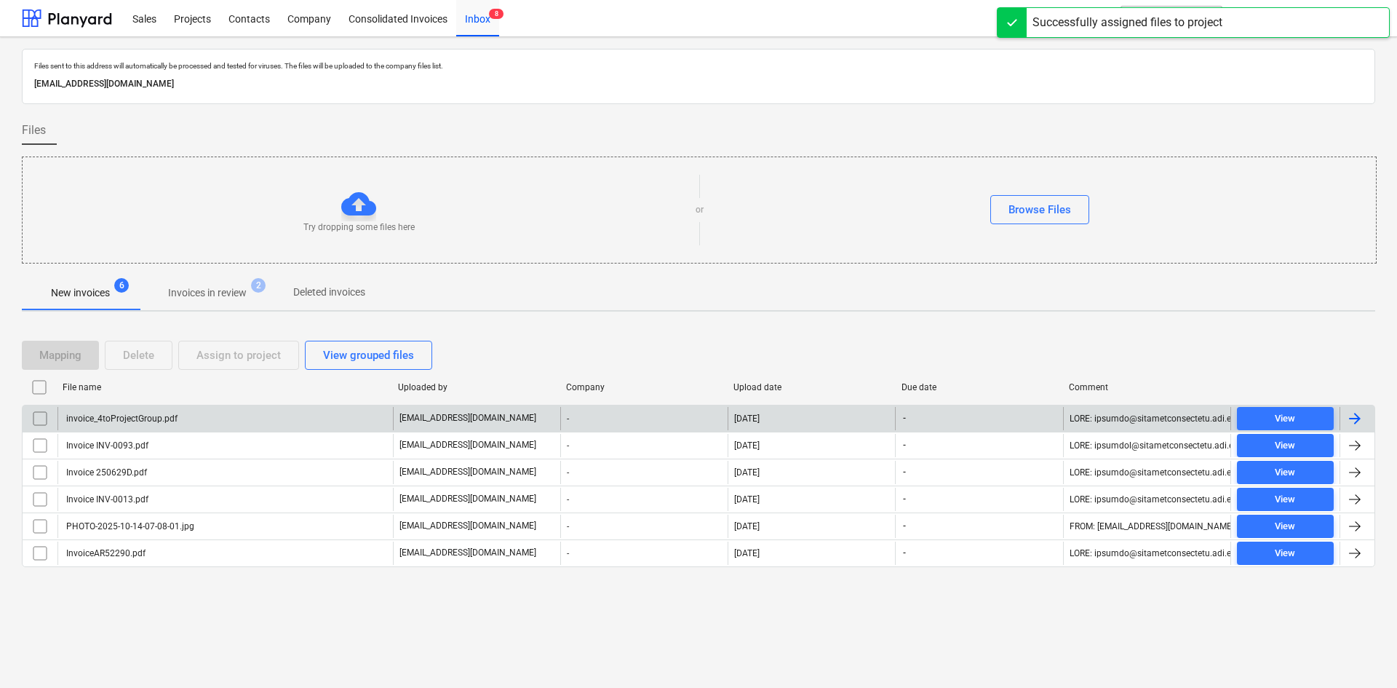
click at [203, 416] on div "invoice_4toProjectGroup.pdf" at bounding box center [224, 418] width 335 height 23
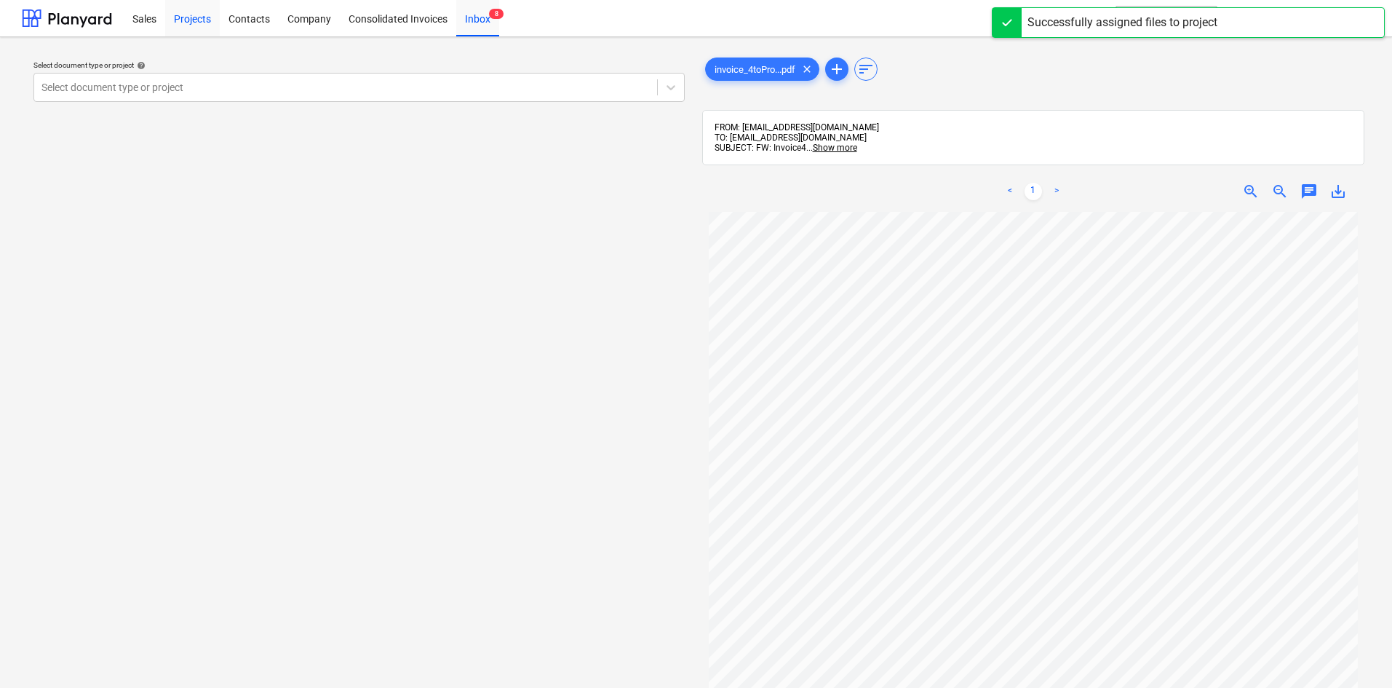
click at [191, 23] on div "Projects" at bounding box center [192, 17] width 55 height 37
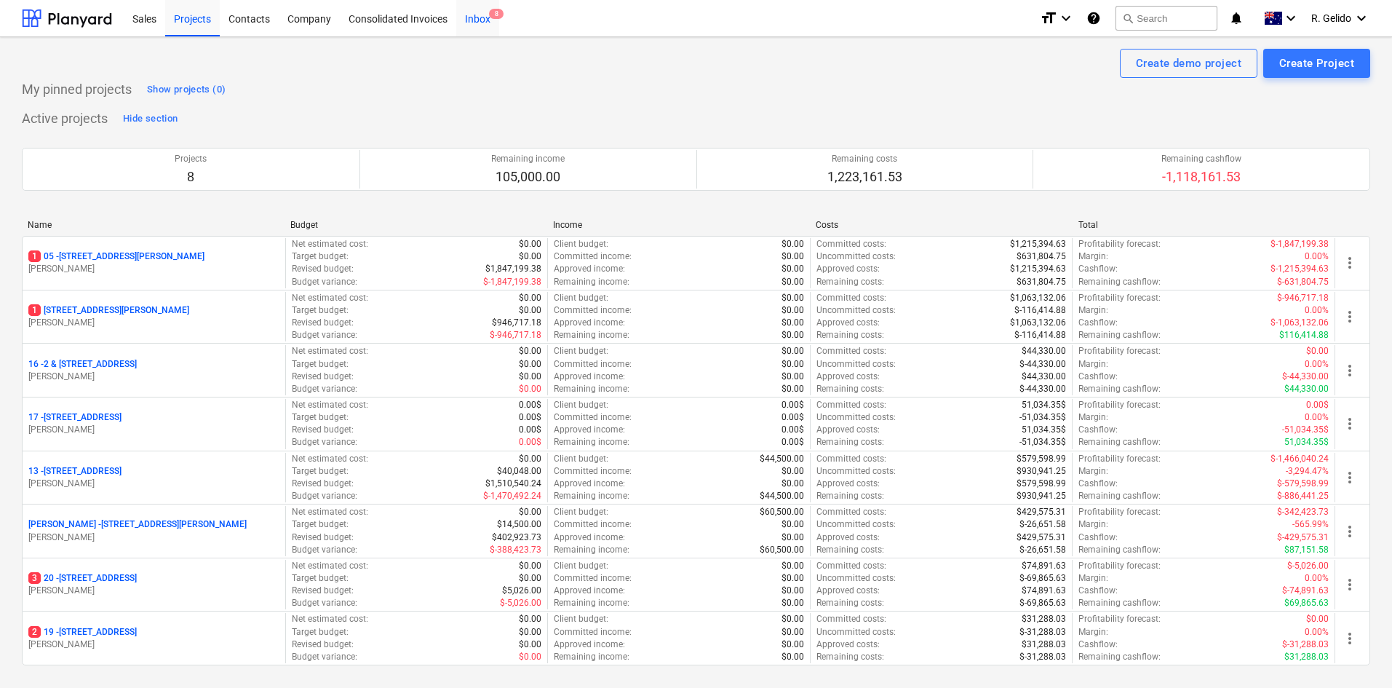
click at [479, 17] on div "Inbox 8" at bounding box center [477, 17] width 43 height 37
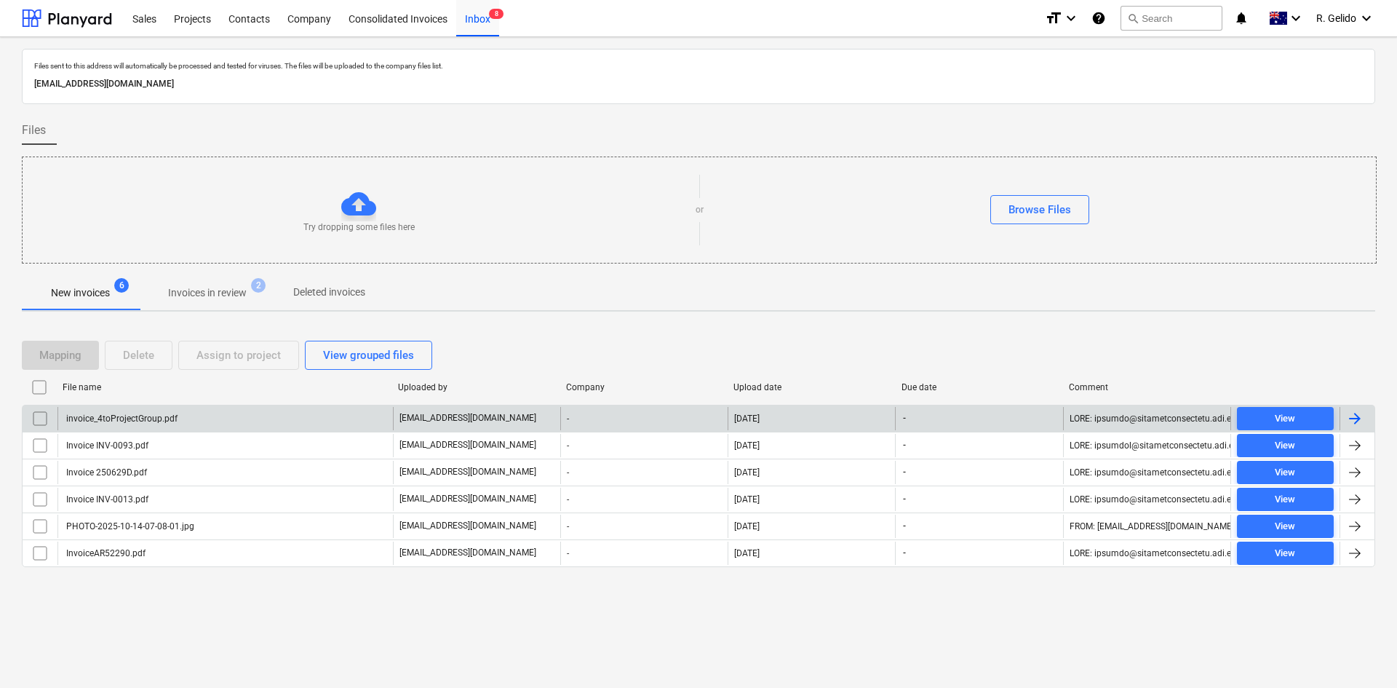
click at [150, 415] on div "invoice_4toProjectGroup.pdf" at bounding box center [120, 418] width 113 height 10
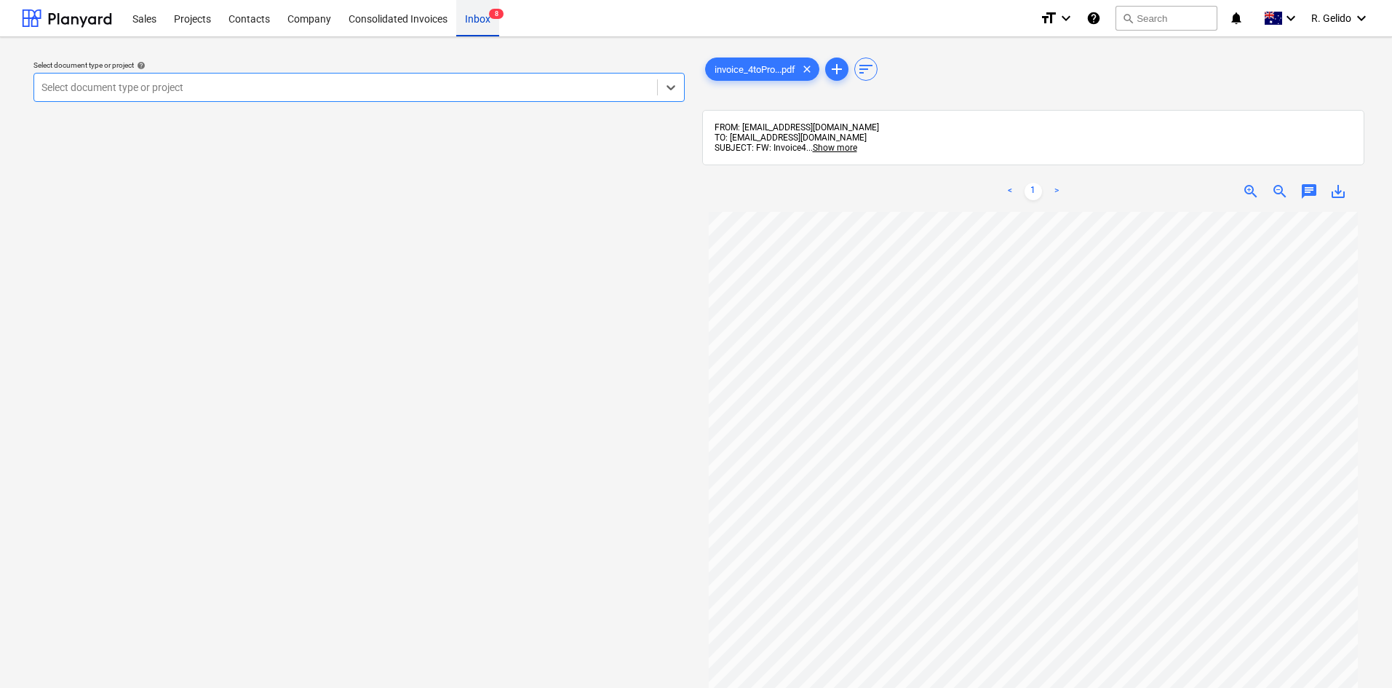
click at [484, 20] on div "Inbox 8" at bounding box center [477, 17] width 43 height 37
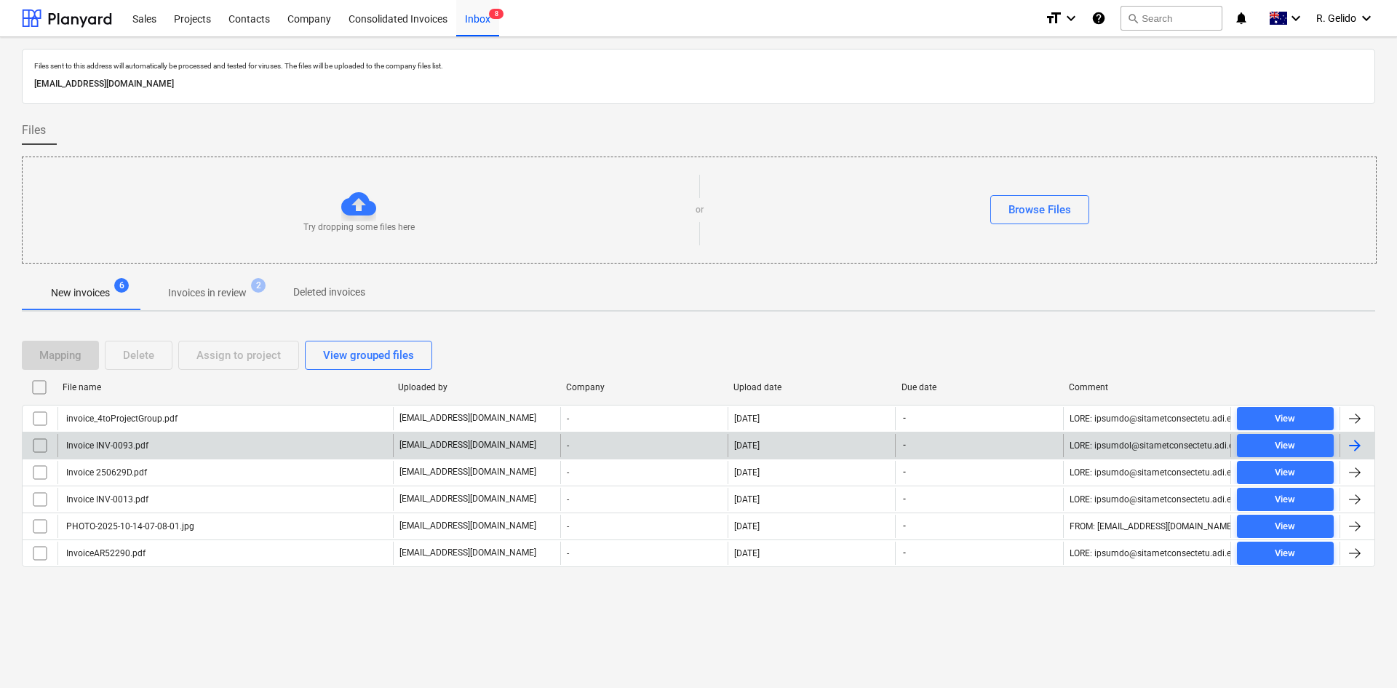
click at [177, 445] on div "Invoice INV-0093.pdf" at bounding box center [224, 445] width 335 height 23
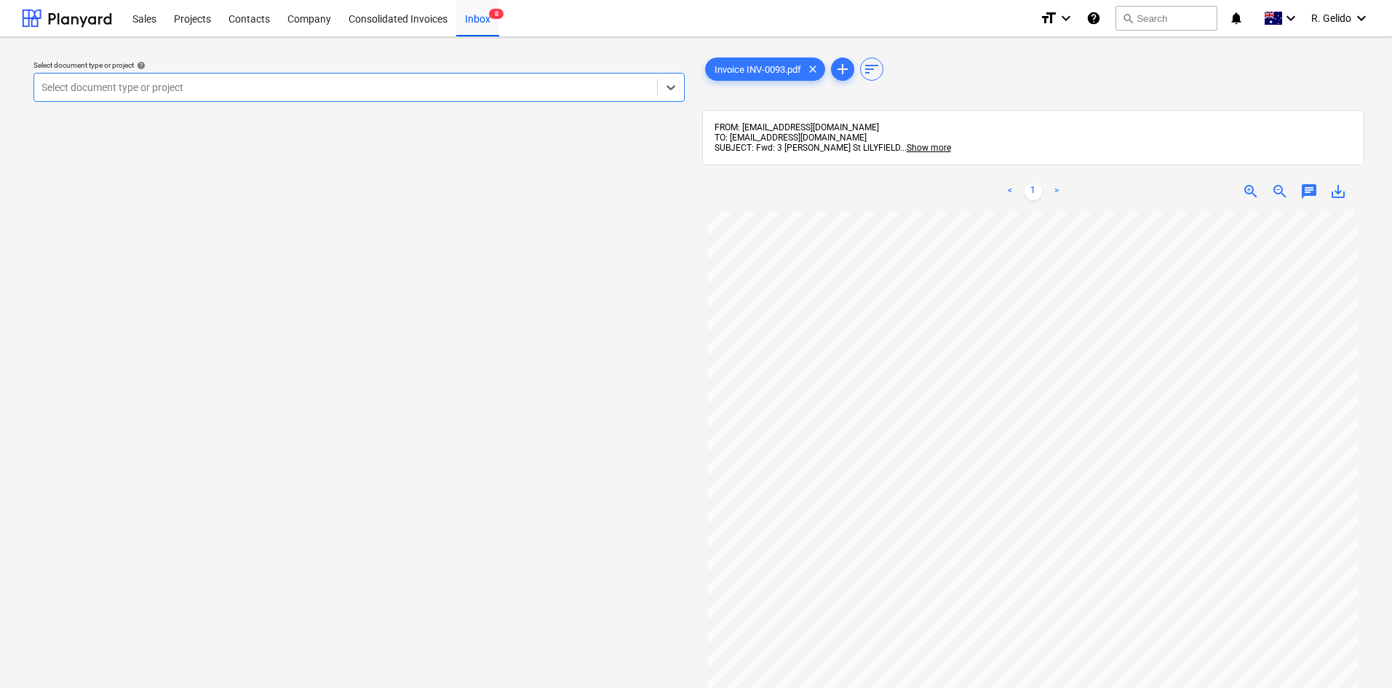
click at [225, 93] on div at bounding box center [345, 87] width 608 height 15
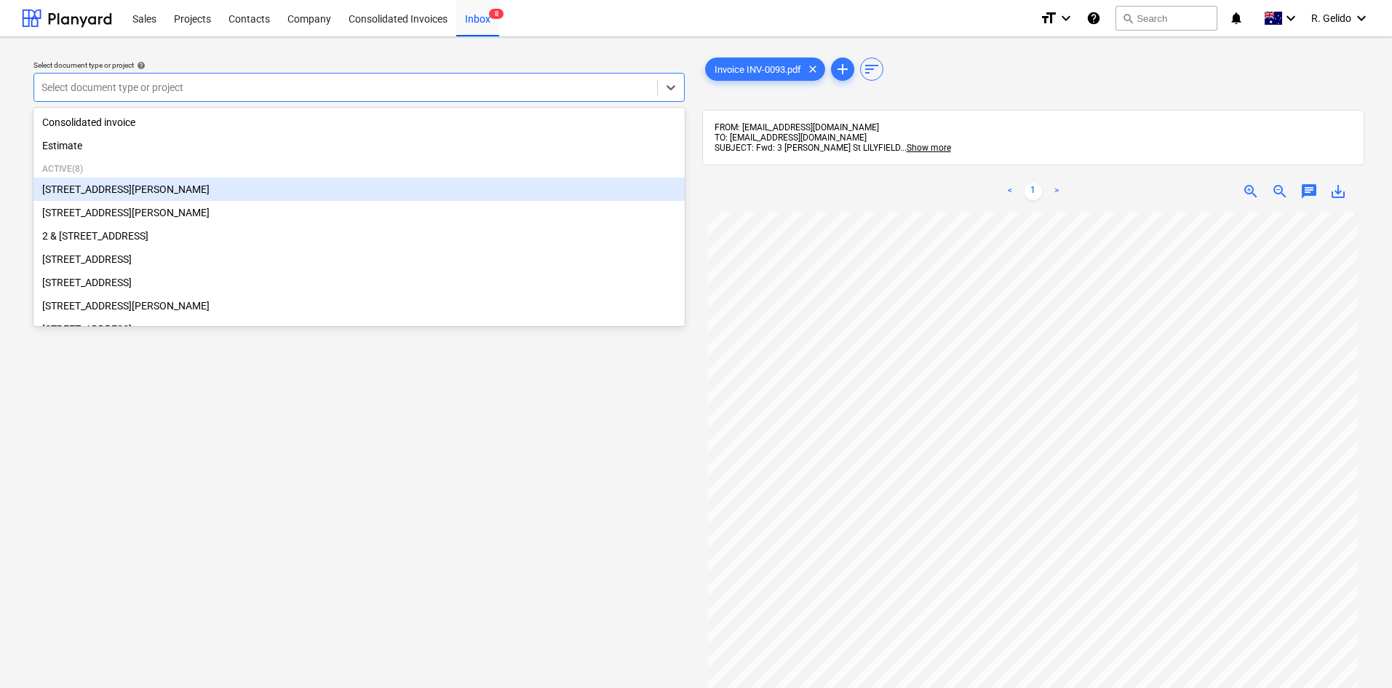
type input "c"
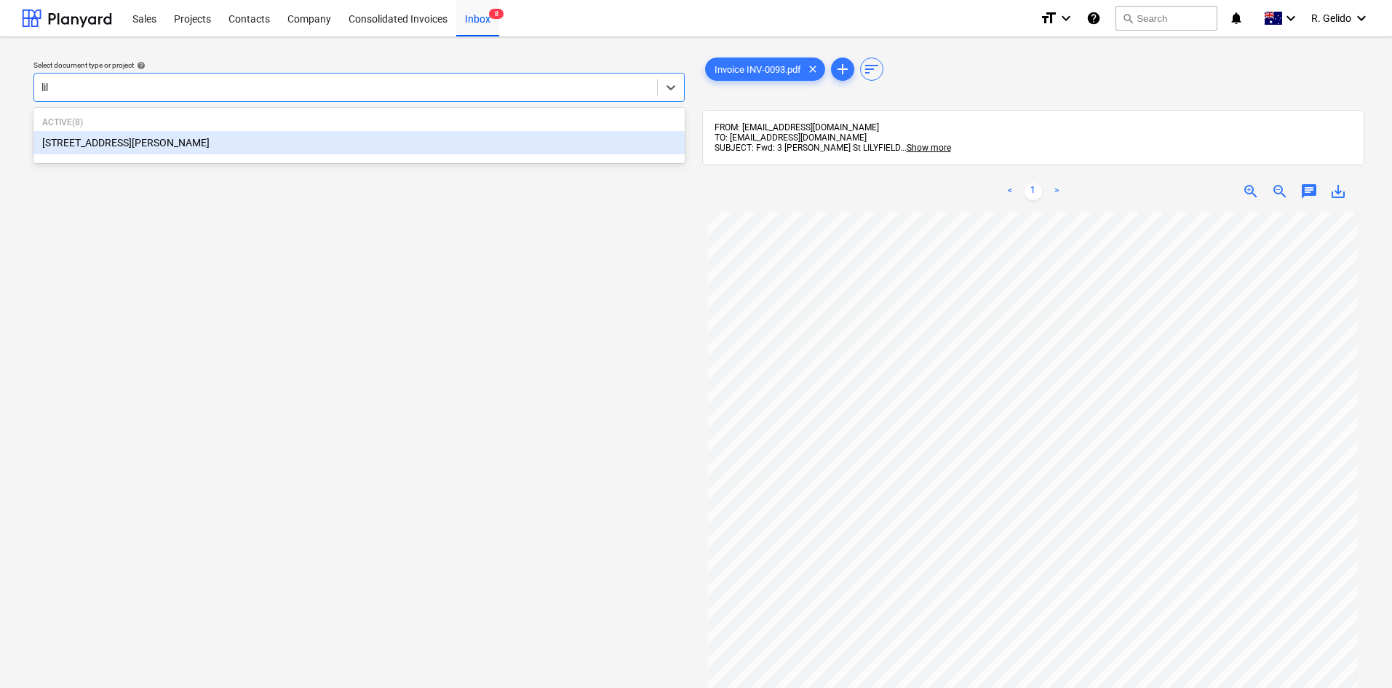
type input "lily"
click at [298, 148] on div "[STREET_ADDRESS][PERSON_NAME]" at bounding box center [358, 142] width 651 height 23
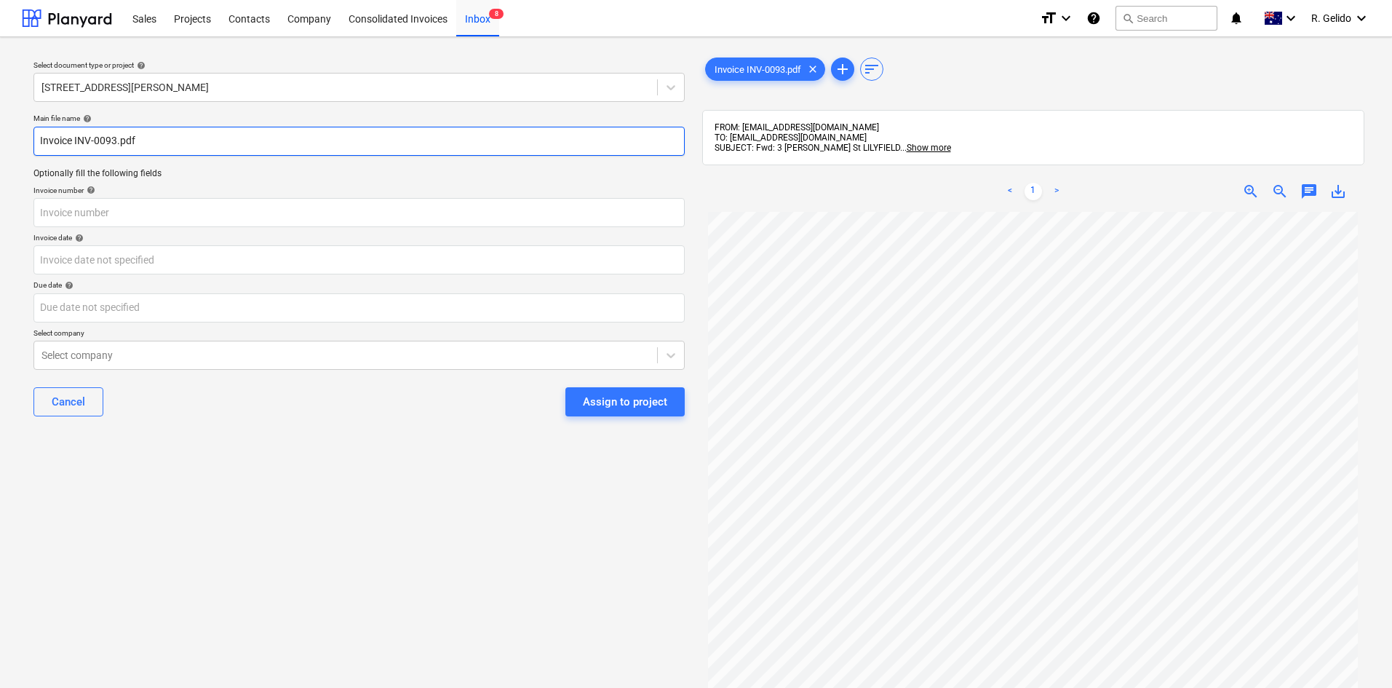
click at [40, 141] on input "Invoice INV-0093.pdf" at bounding box center [358, 141] width 651 height 29
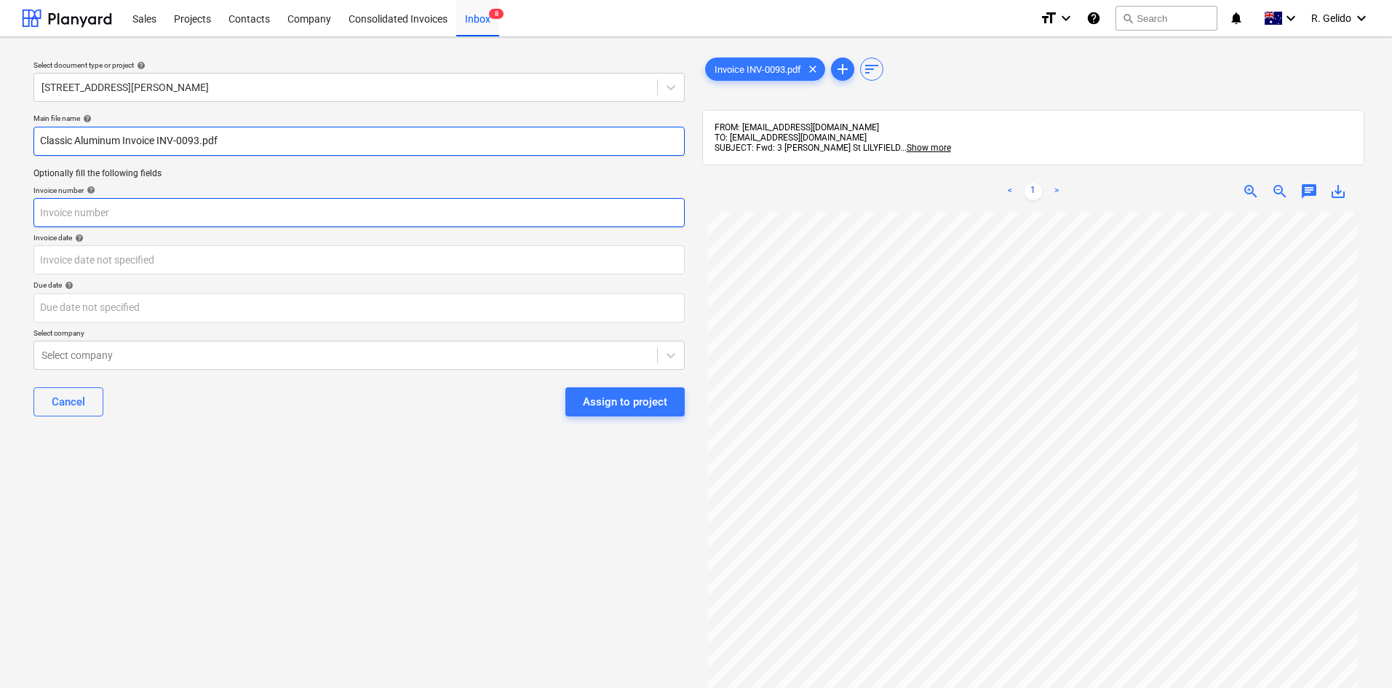
type input "Classic Aluminum Invoice INV-0093.pdf"
click at [107, 209] on input "text" at bounding box center [358, 212] width 651 height 29
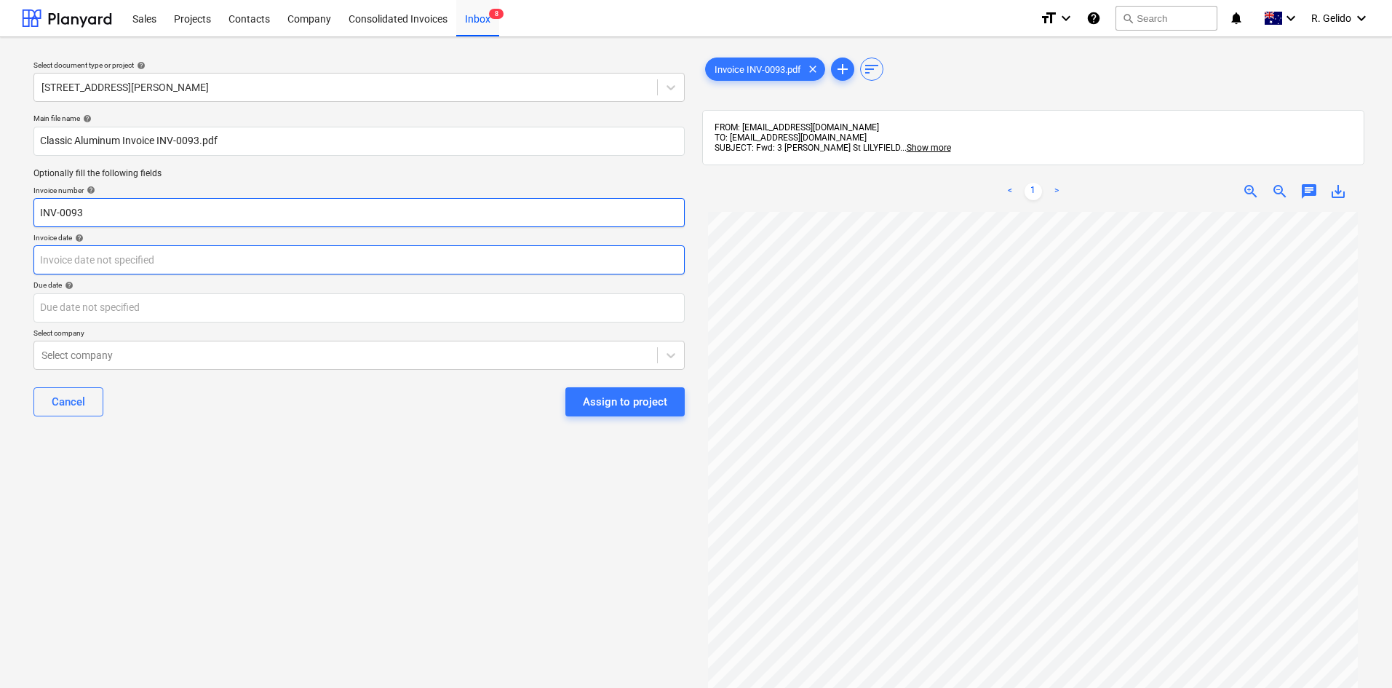
type input "INV-0093"
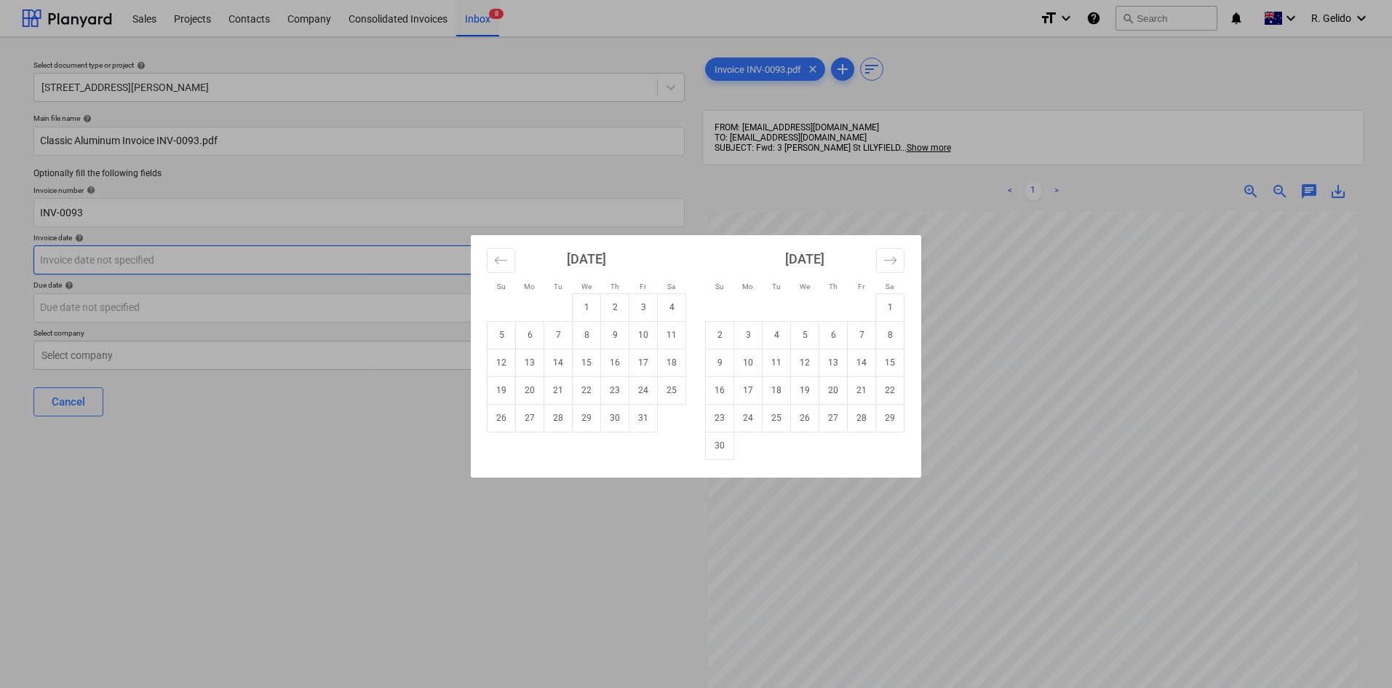
click at [113, 260] on body "Sales Projects Contacts Company Consolidated Invoices Inbox 8 format_size keybo…" at bounding box center [696, 344] width 1392 height 688
click at [559, 360] on td "14" at bounding box center [558, 362] width 28 height 28
type input "[DATE]"
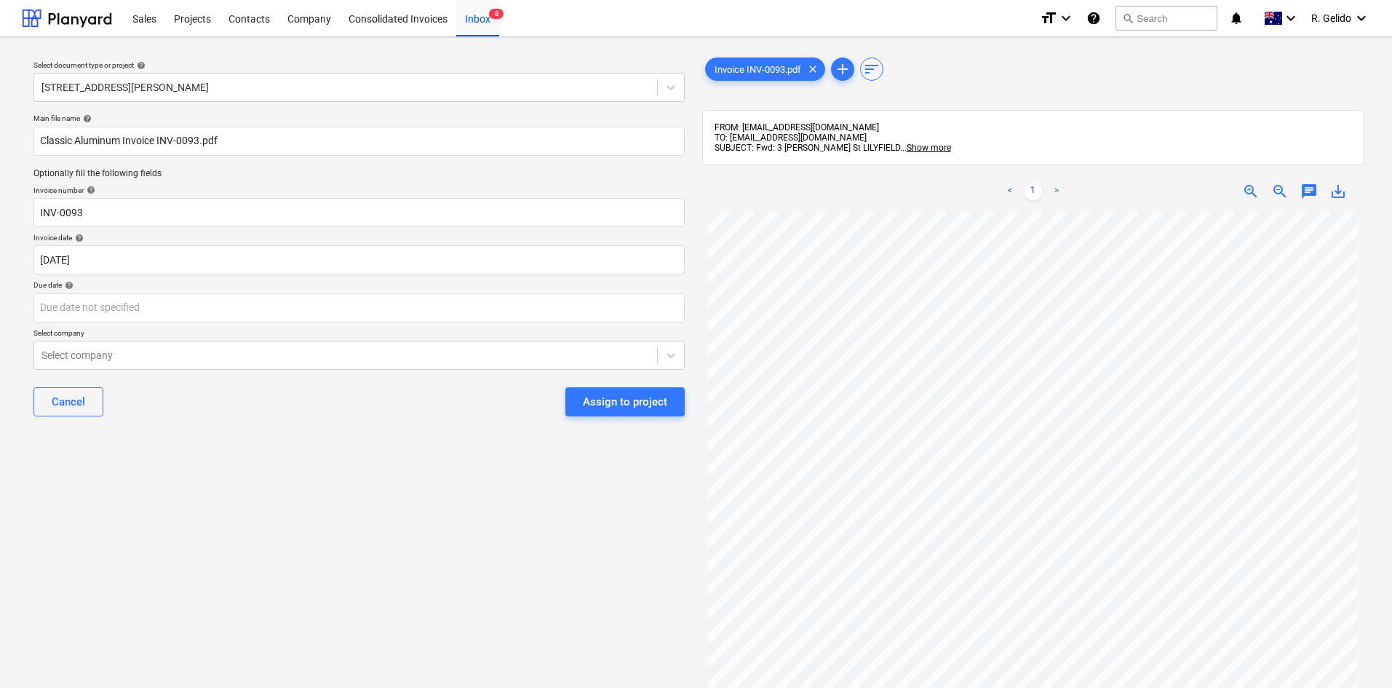
click at [335, 423] on div "Cancel Assign to project" at bounding box center [358, 401] width 651 height 52
click at [136, 311] on body "Sales Projects Contacts Company Consolidated Invoices Inbox 8 format_size keybo…" at bounding box center [696, 344] width 1392 height 688
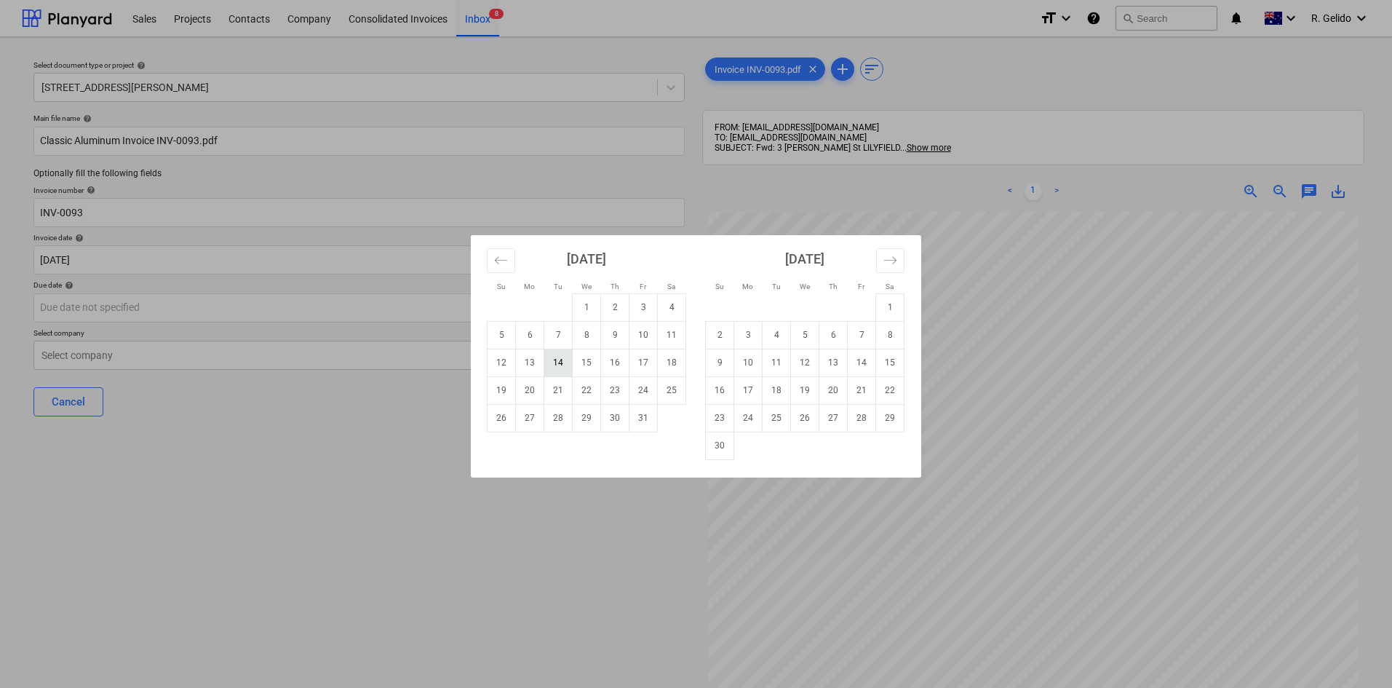
click at [557, 371] on td "14" at bounding box center [558, 362] width 28 height 28
type input "[DATE]"
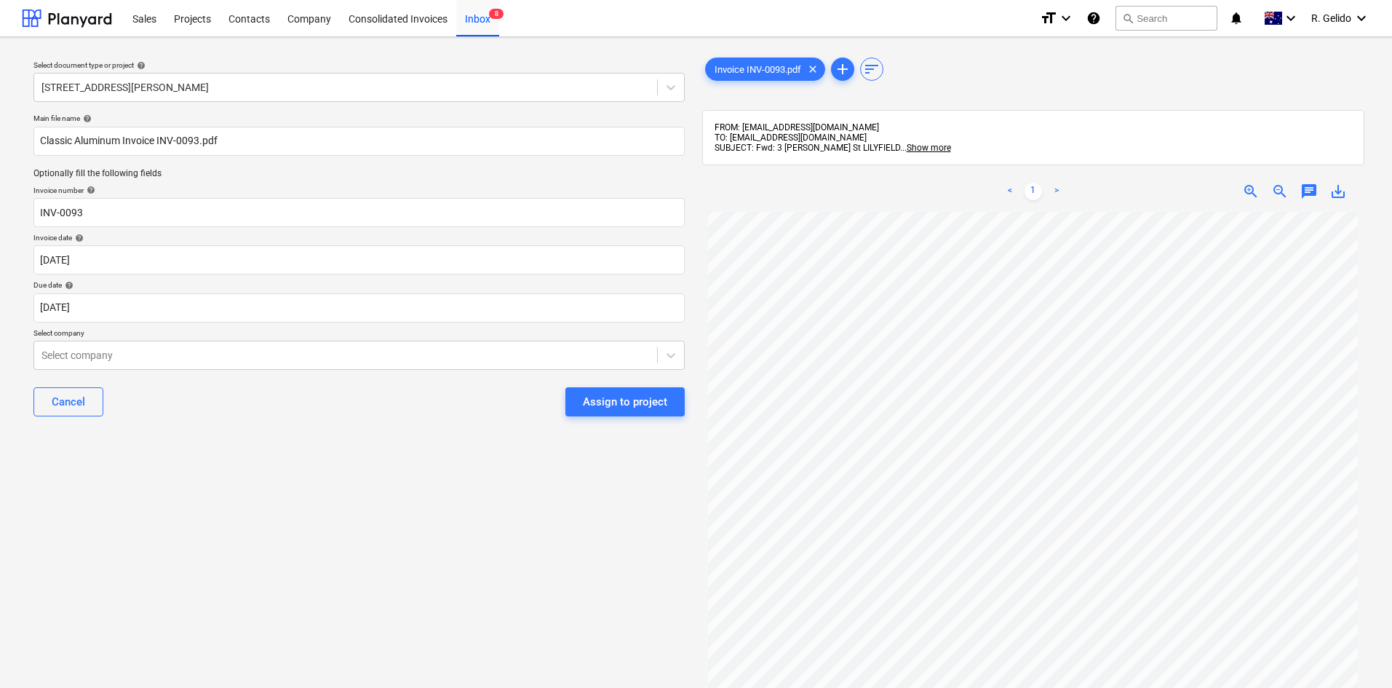
click at [298, 441] on div "Select document type or project help [STREET_ADDRESS][PERSON_NAME] Main file na…" at bounding box center [359, 457] width 674 height 816
click at [103, 357] on div at bounding box center [345, 355] width 608 height 15
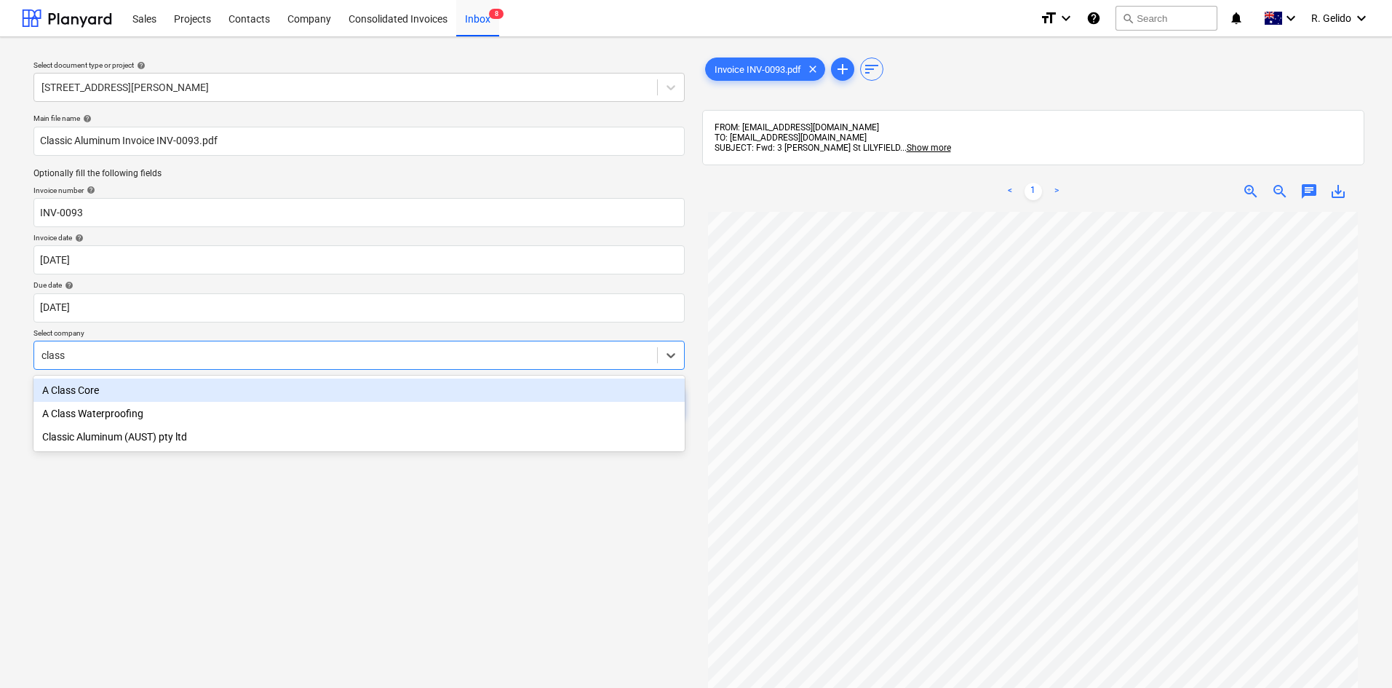
type input "classi"
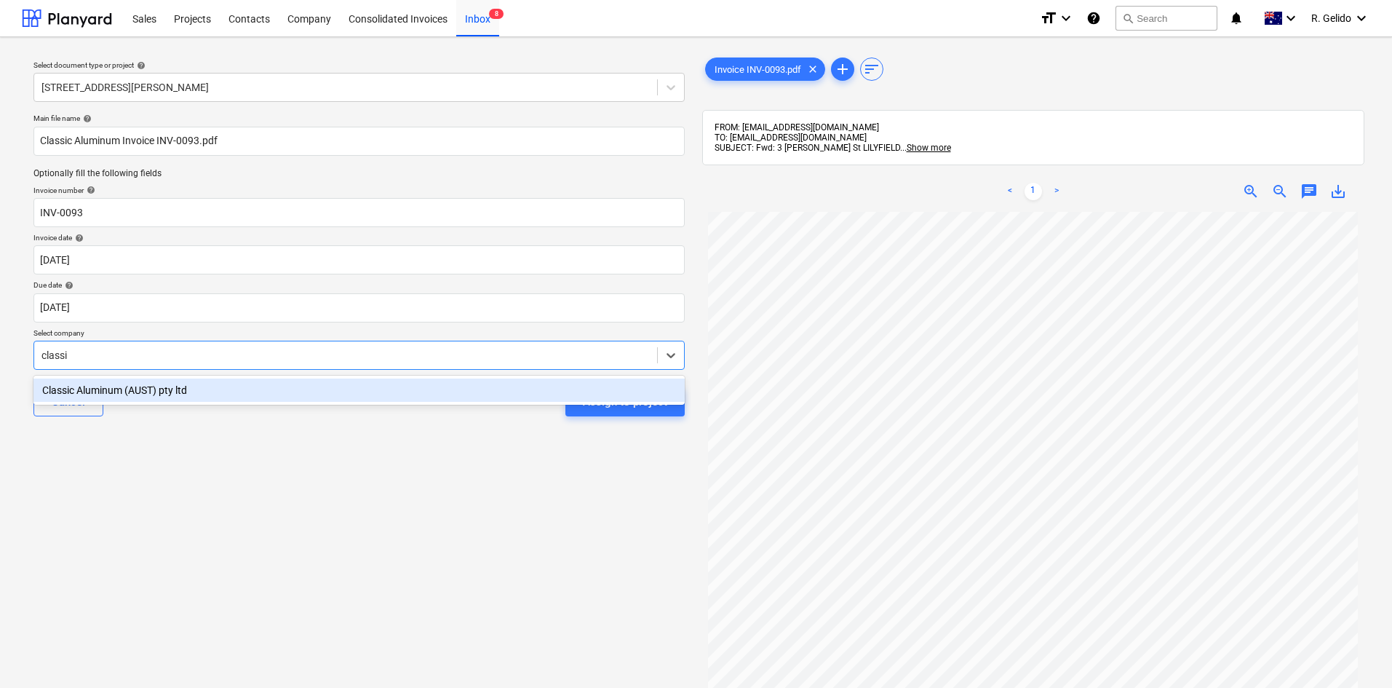
click at [162, 390] on div "Classic Aluminum (AUST) pty ltd" at bounding box center [358, 389] width 651 height 23
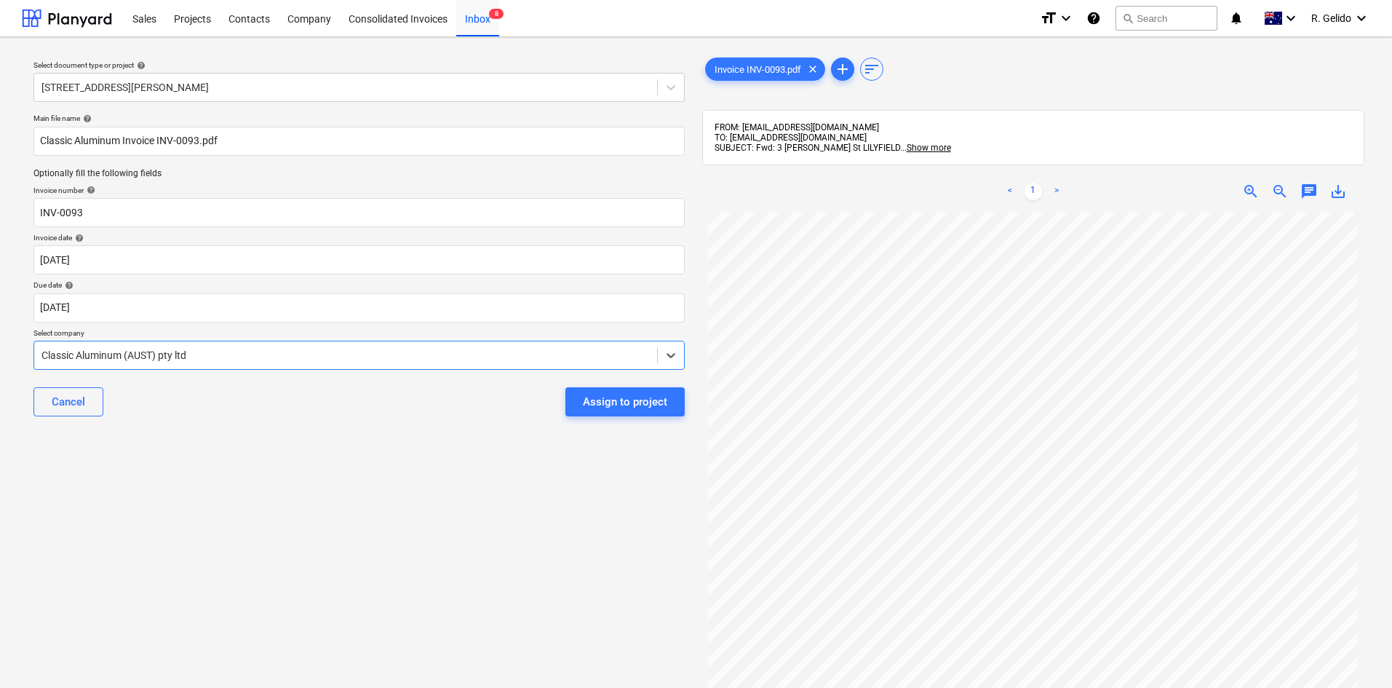
click at [279, 436] on div "Select document type or project help [STREET_ADDRESS][PERSON_NAME] Main file na…" at bounding box center [359, 457] width 674 height 816
click at [411, 546] on div "Select document type or project help [STREET_ADDRESS][PERSON_NAME] Main file na…" at bounding box center [359, 457] width 674 height 816
click at [612, 399] on div "Assign to project" at bounding box center [625, 401] width 84 height 19
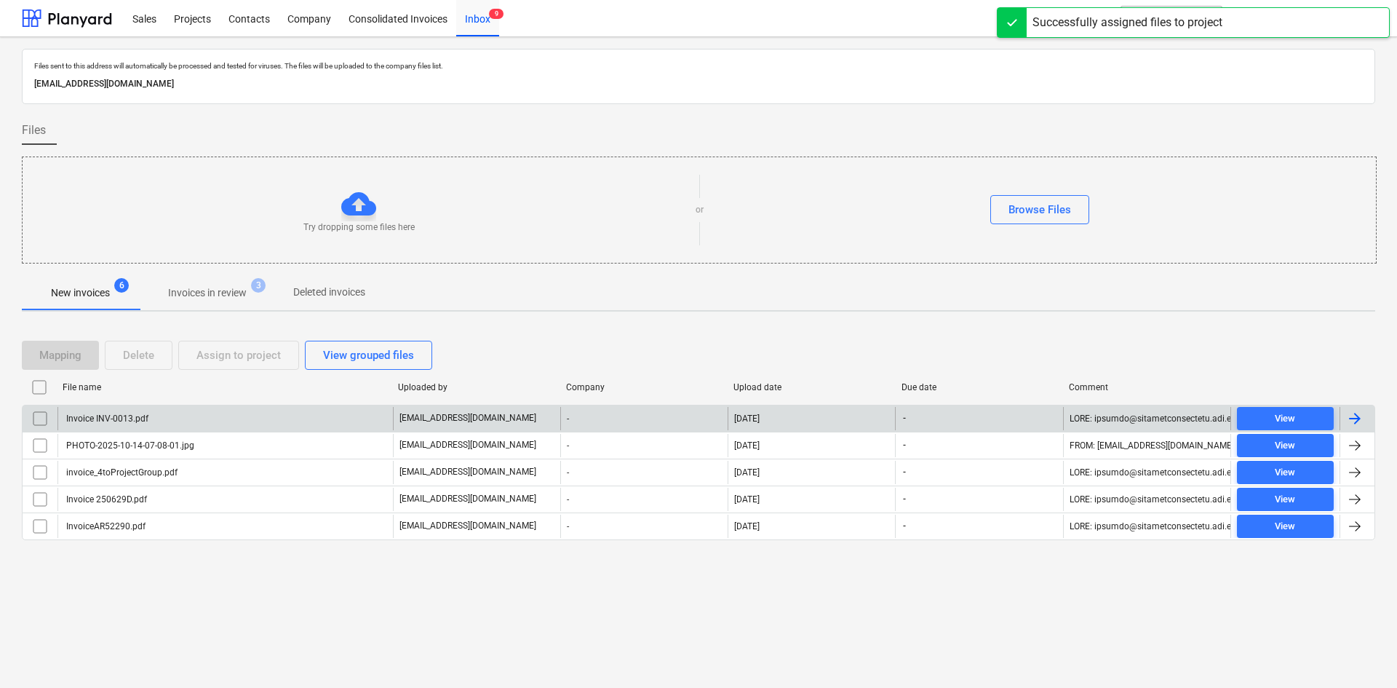
click at [187, 418] on div "Invoice INV-0013.pdf" at bounding box center [224, 418] width 335 height 23
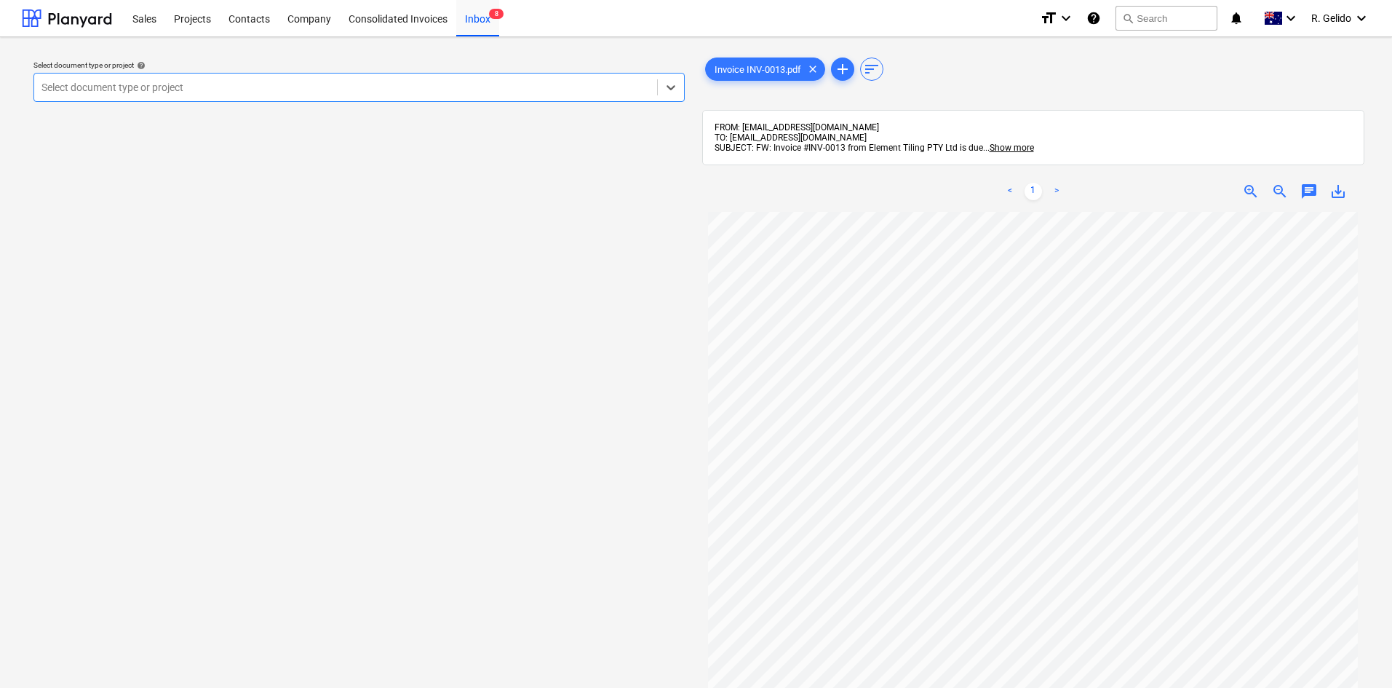
click at [339, 92] on div at bounding box center [345, 87] width 608 height 15
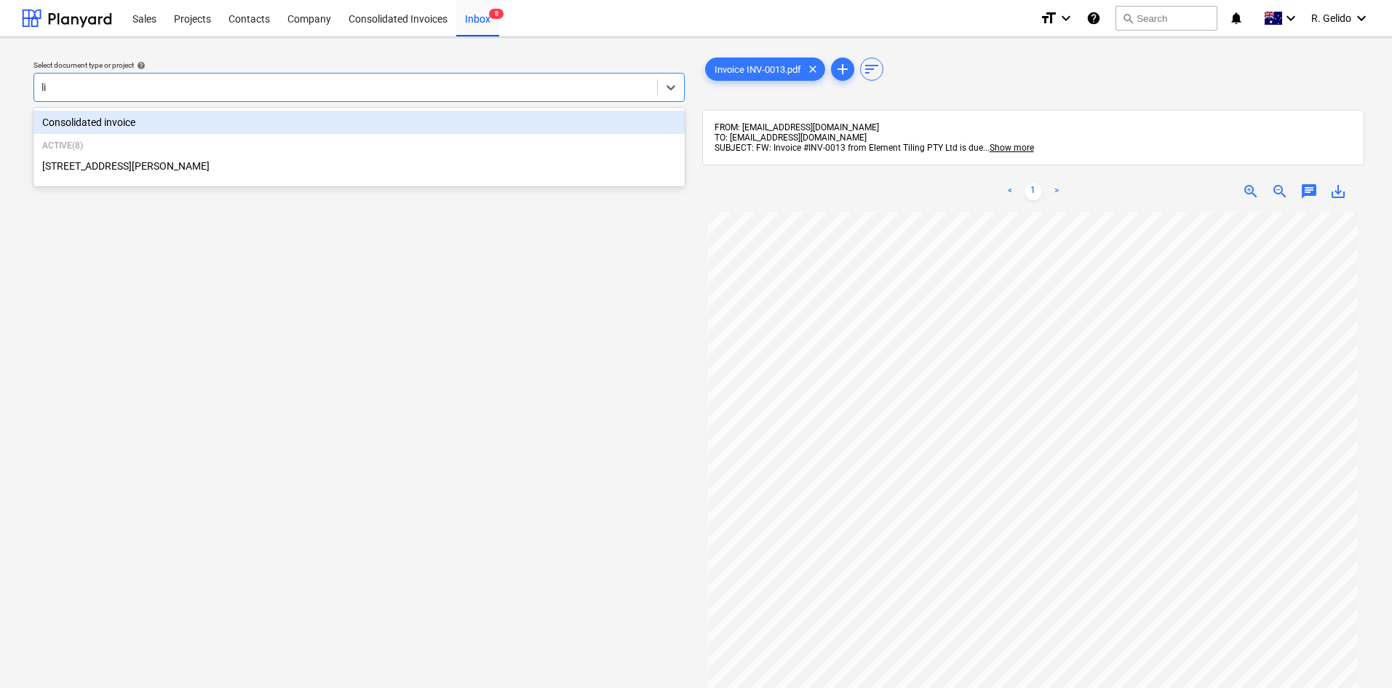
type input "lil"
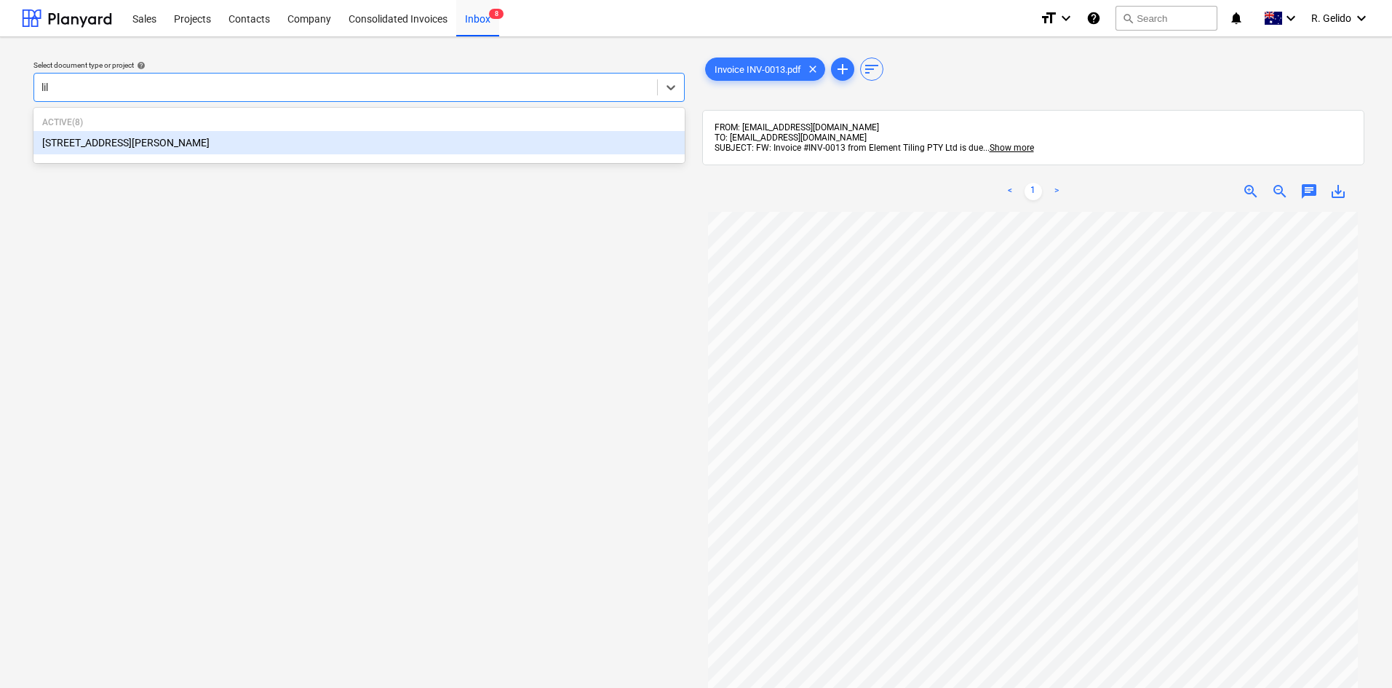
click at [214, 143] on div "[STREET_ADDRESS][PERSON_NAME]" at bounding box center [358, 142] width 651 height 23
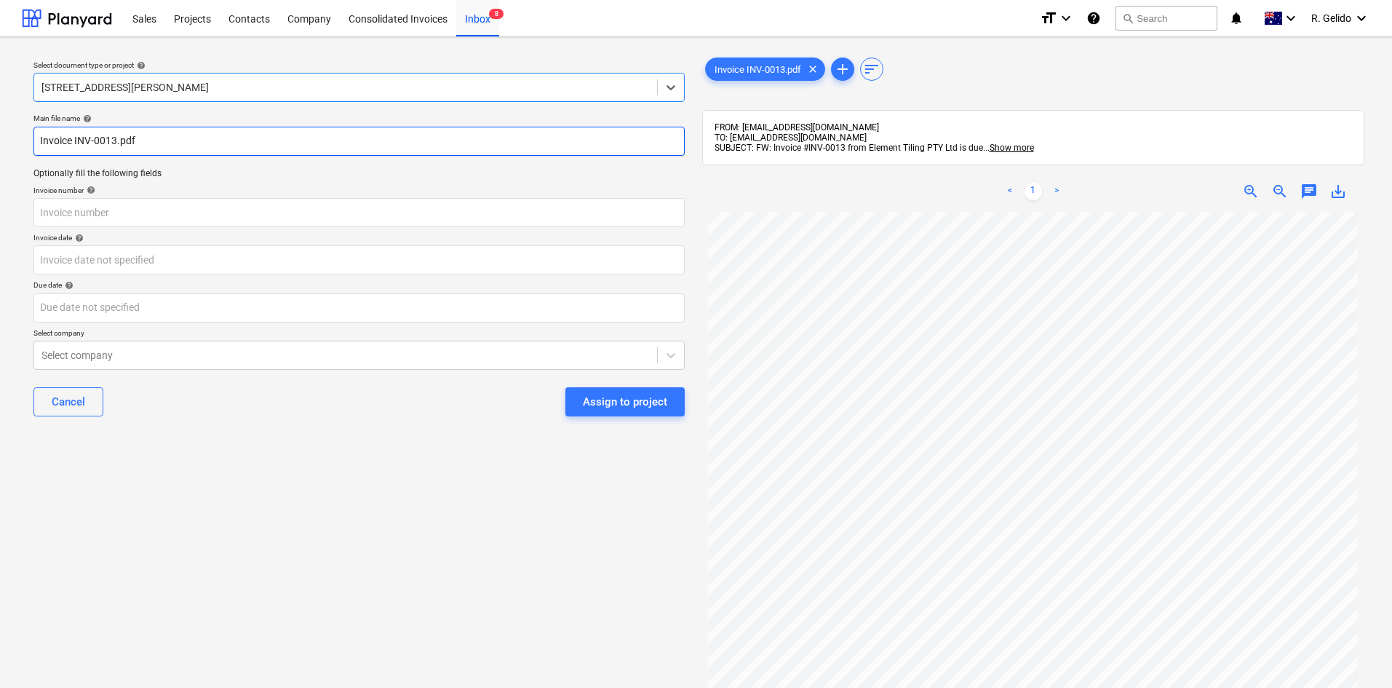
click at [40, 142] on input "Invoice INV-0013.pdf" at bounding box center [358, 141] width 651 height 29
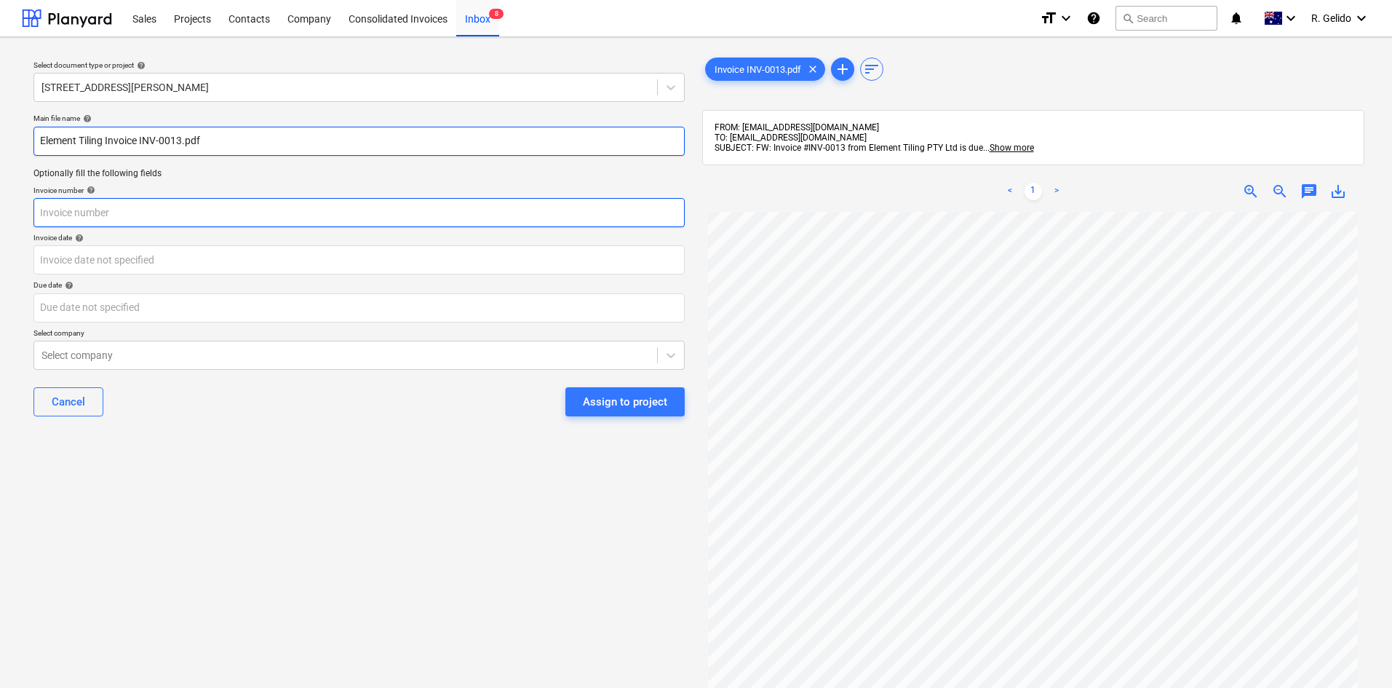
type input "Element Tiling Invoice INV-0013.pdf"
click at [162, 204] on input "text" at bounding box center [358, 212] width 651 height 29
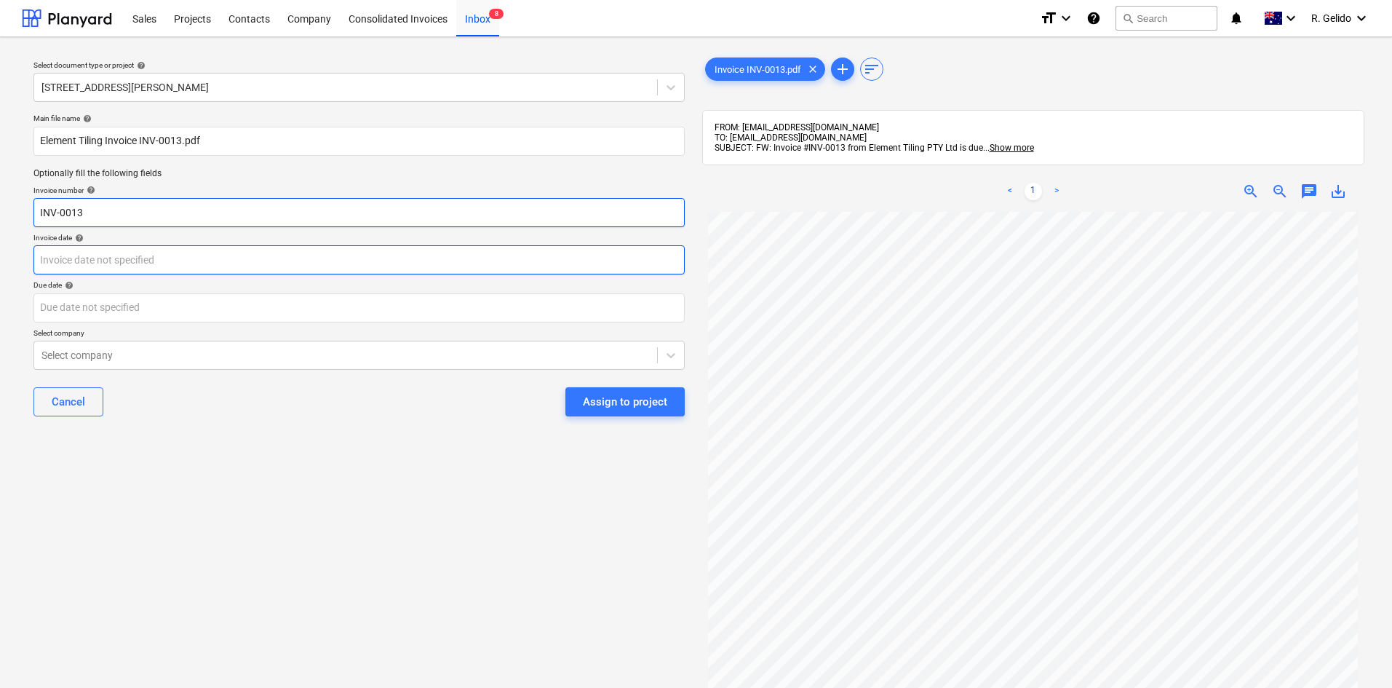
type input "INV-0013"
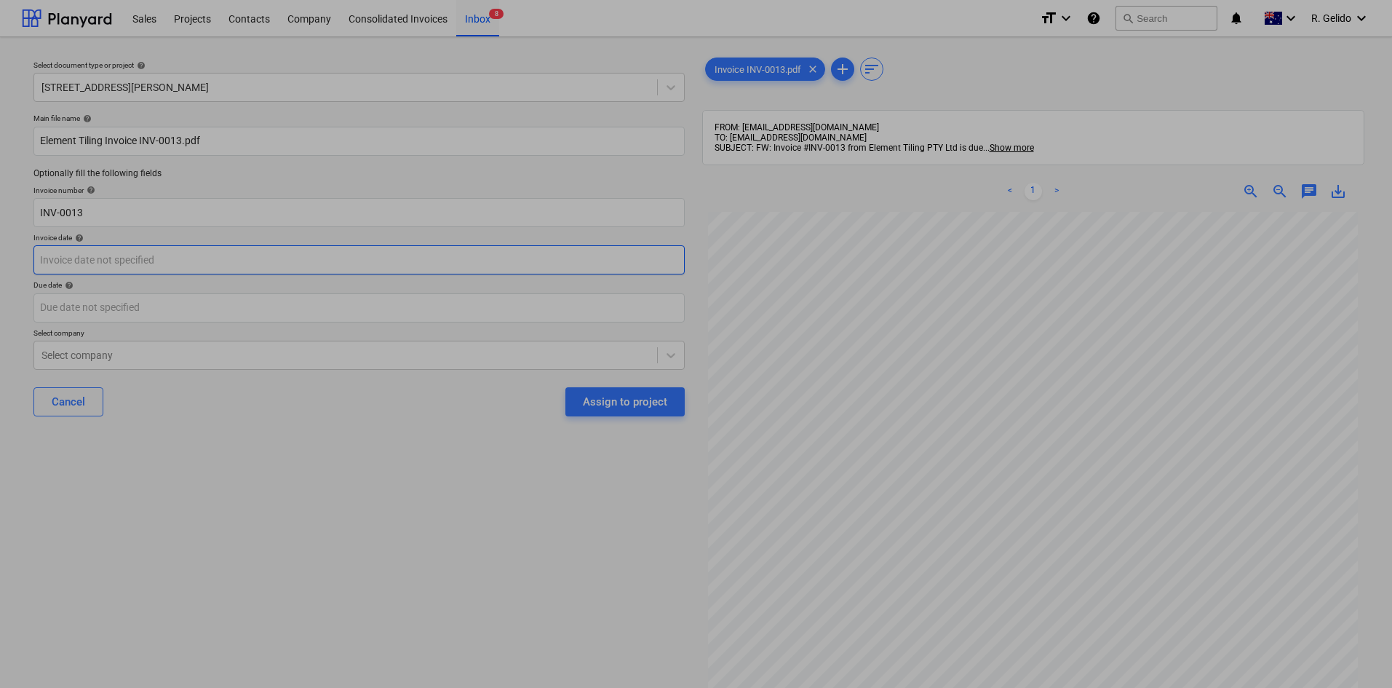
click at [68, 261] on body "Sales Projects Contacts Company Consolidated Invoices Inbox 8 format_size keybo…" at bounding box center [696, 344] width 1392 height 688
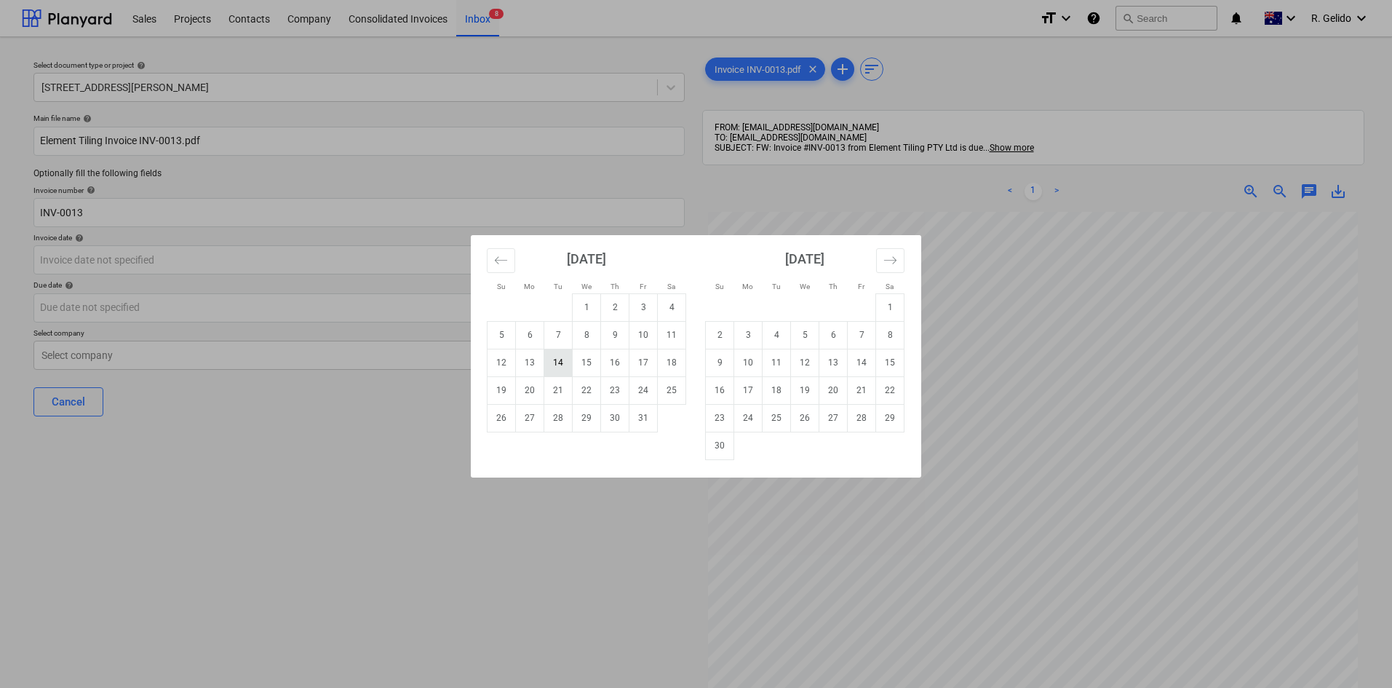
click at [565, 365] on td "14" at bounding box center [558, 362] width 28 height 28
type input "[DATE]"
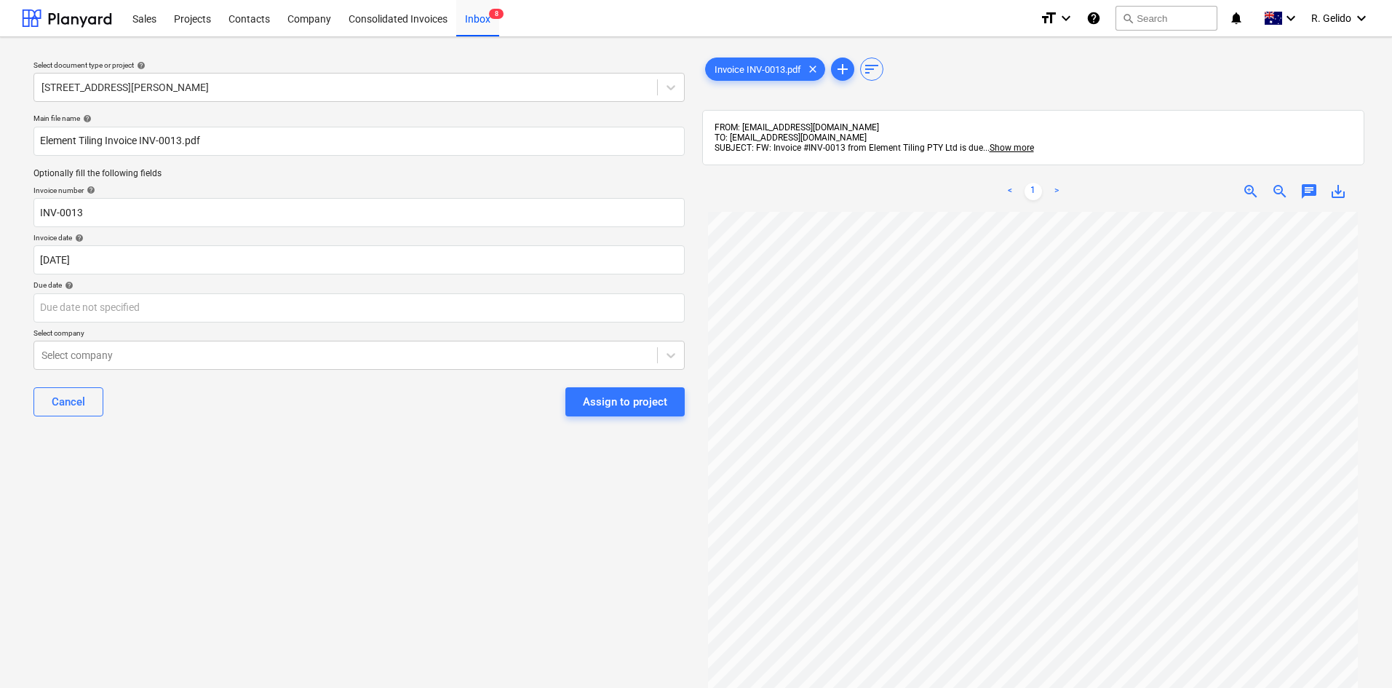
click at [439, 435] on div "Select document type or project help [STREET_ADDRESS][PERSON_NAME] Main file na…" at bounding box center [359, 457] width 674 height 816
click at [210, 316] on body "Sales Projects Contacts Company Consolidated Invoices Inbox 8 format_size keybo…" at bounding box center [696, 344] width 1392 height 688
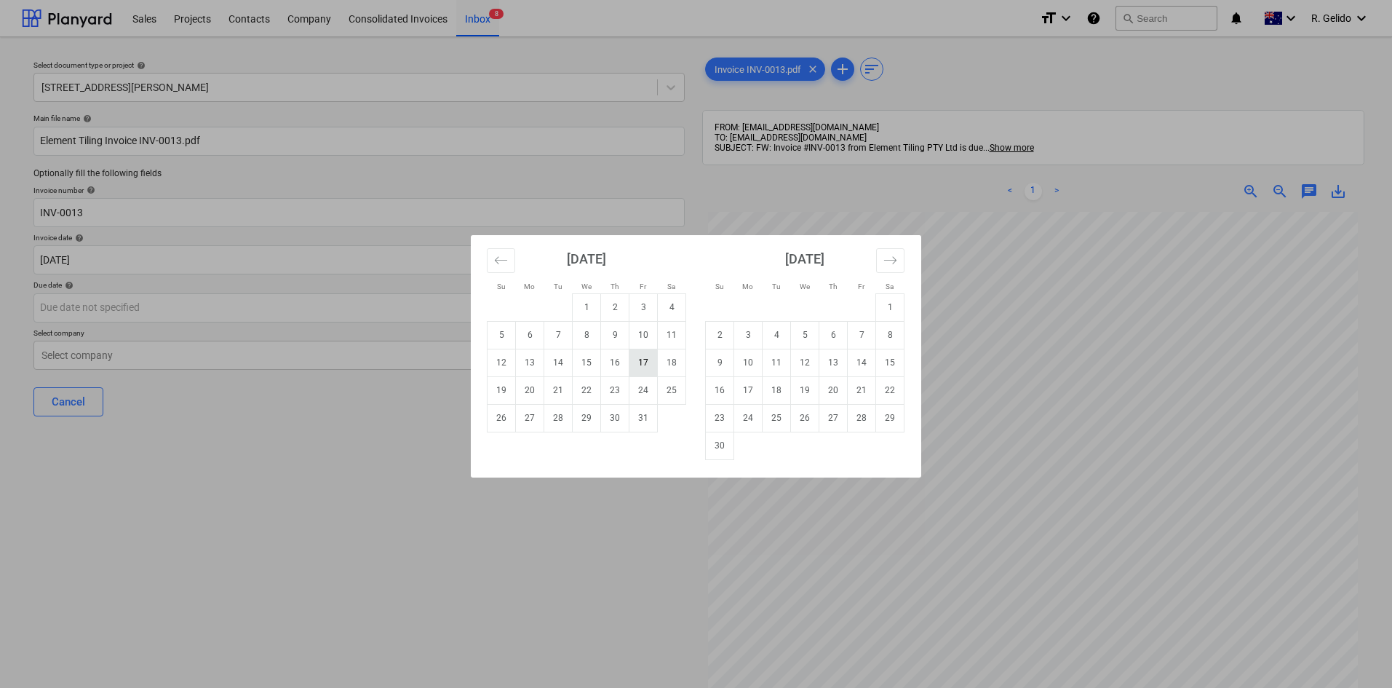
click at [648, 362] on td "17" at bounding box center [643, 362] width 28 height 28
type input "[DATE]"
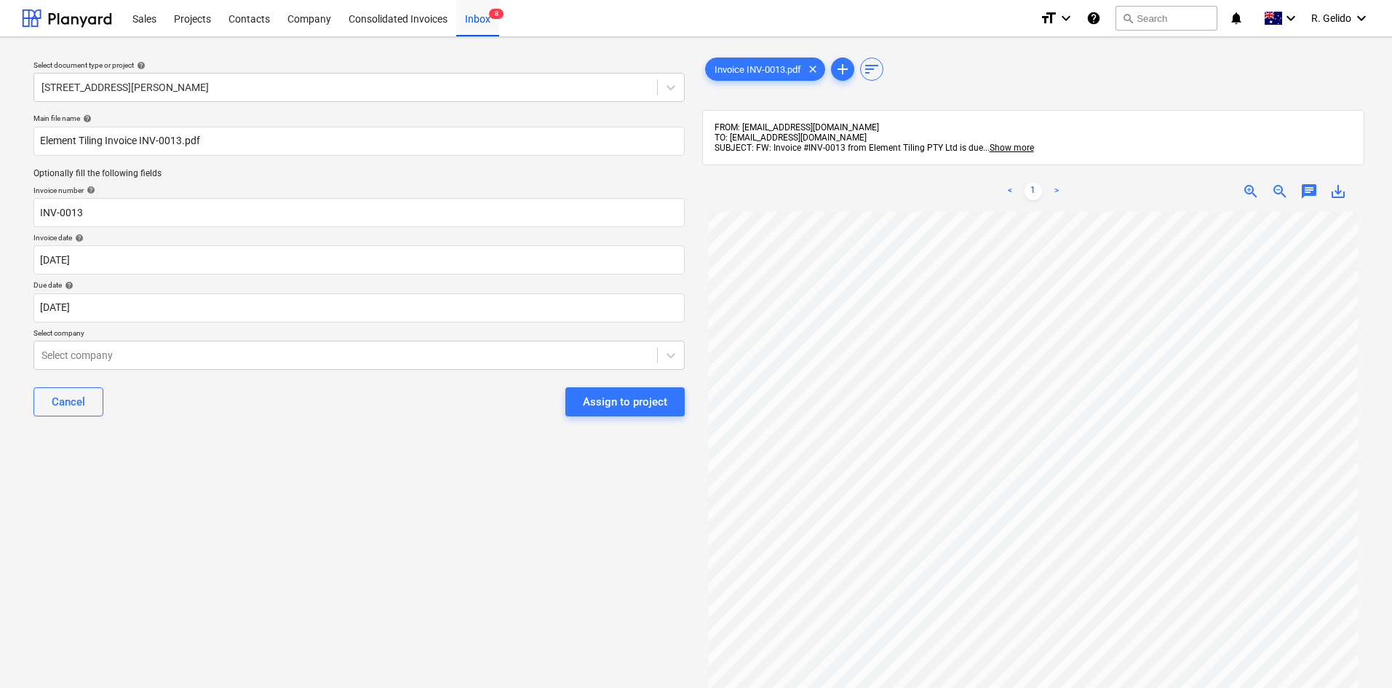
click at [409, 442] on div "Select document type or project help [STREET_ADDRESS][PERSON_NAME] Main file na…" at bounding box center [359, 457] width 674 height 816
click at [323, 371] on div "Main file name help Element Tiling Invoice INV-0013.pdf Optionally fill the fol…" at bounding box center [359, 271] width 663 height 326
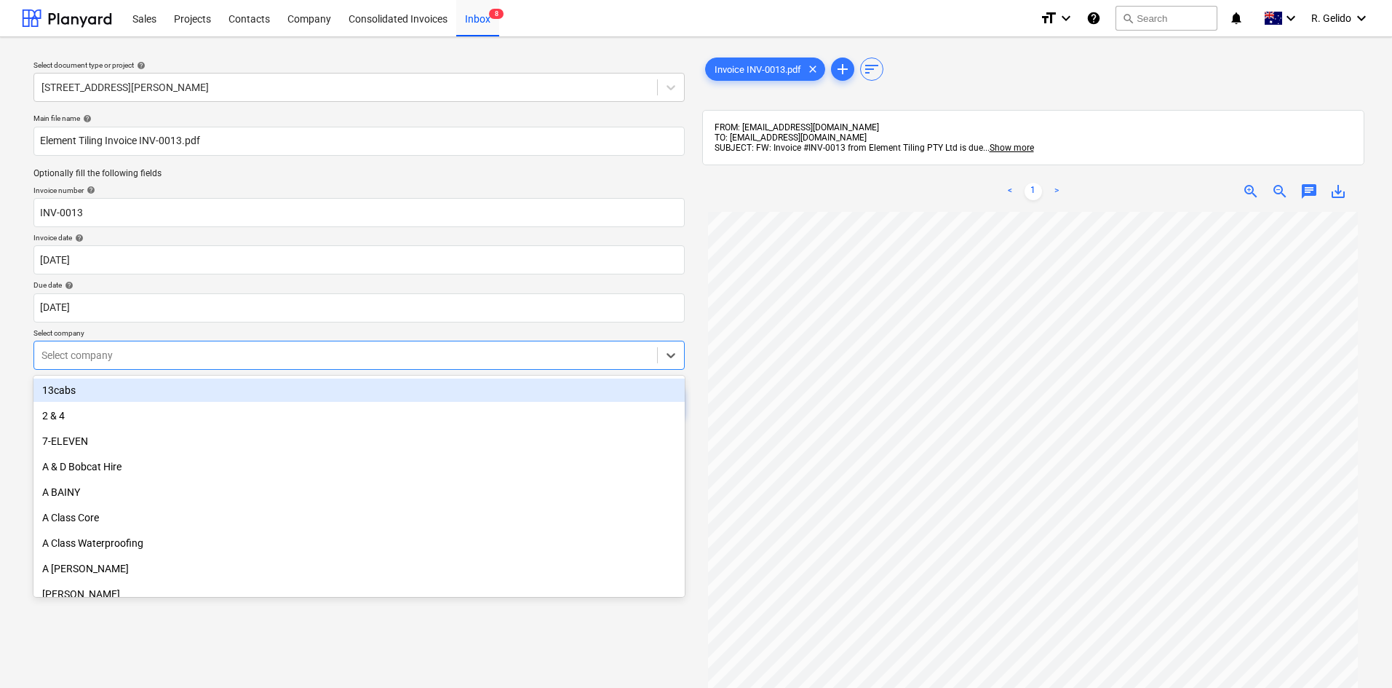
click at [321, 362] on div at bounding box center [345, 355] width 608 height 15
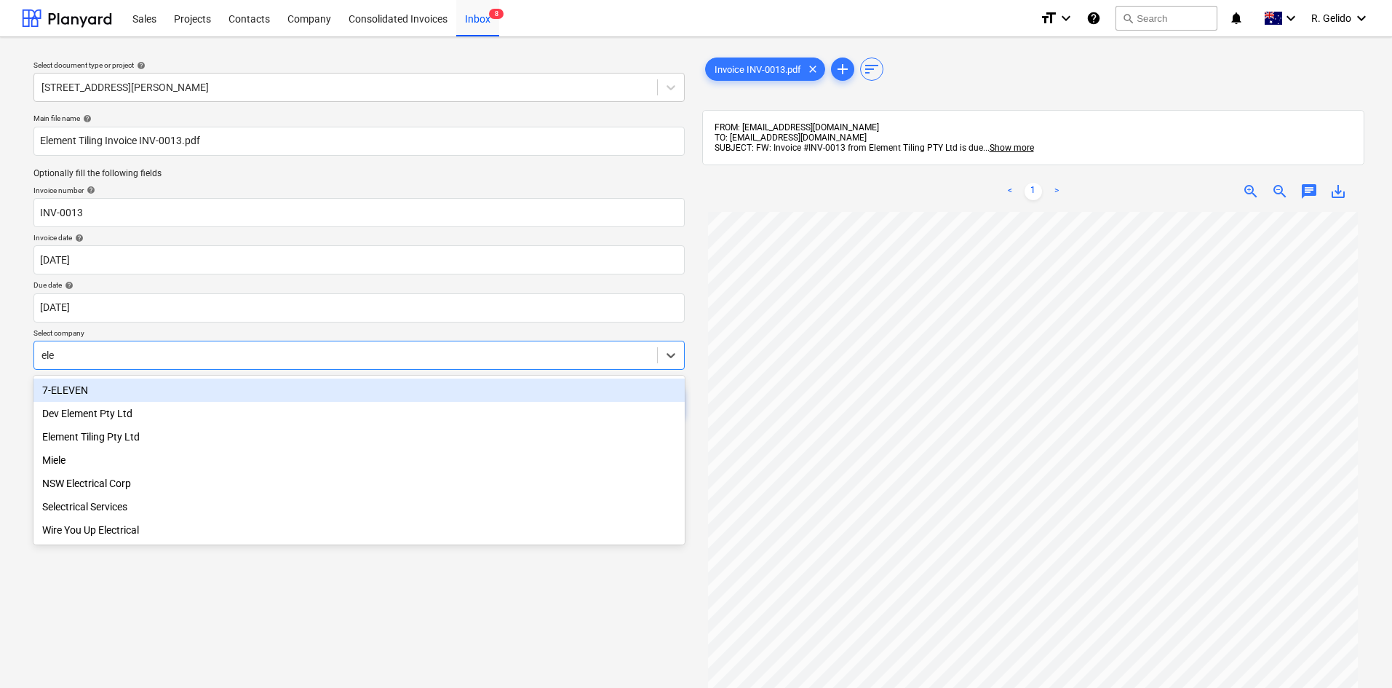
type input "elem"
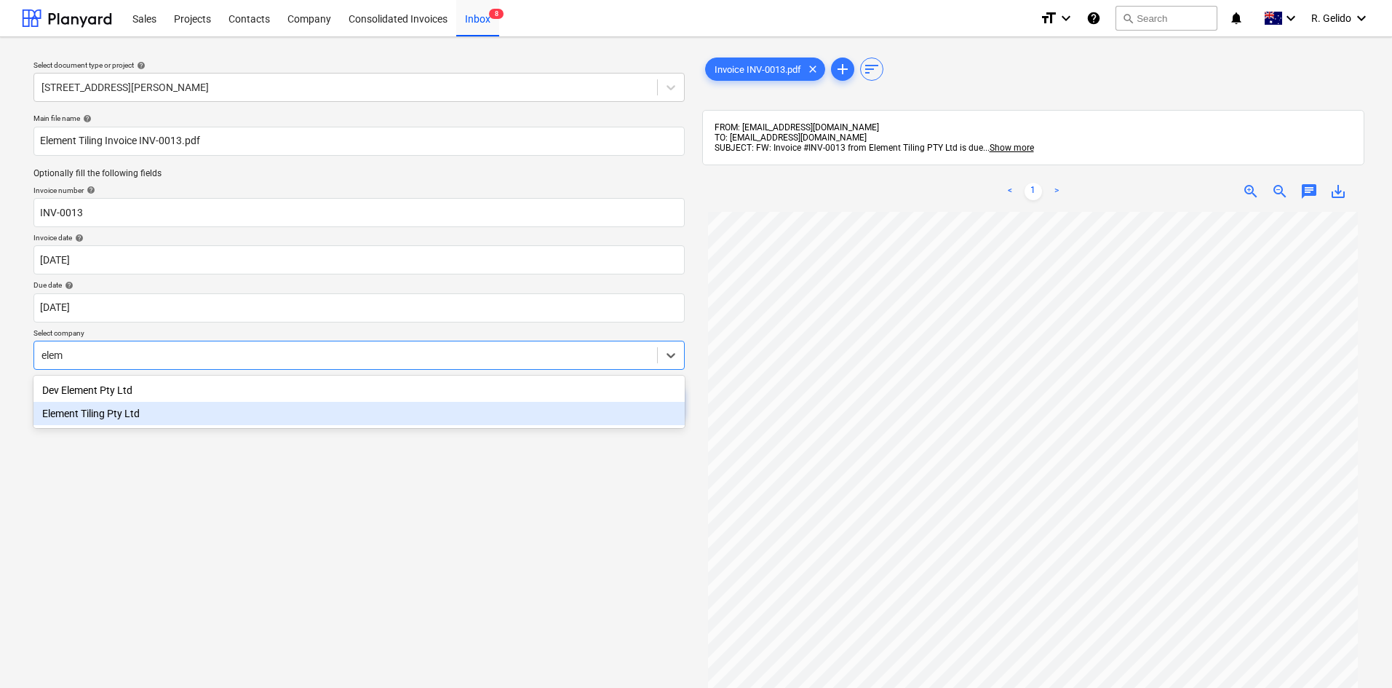
click at [170, 411] on div "Element Tiling Pty Ltd" at bounding box center [358, 413] width 651 height 23
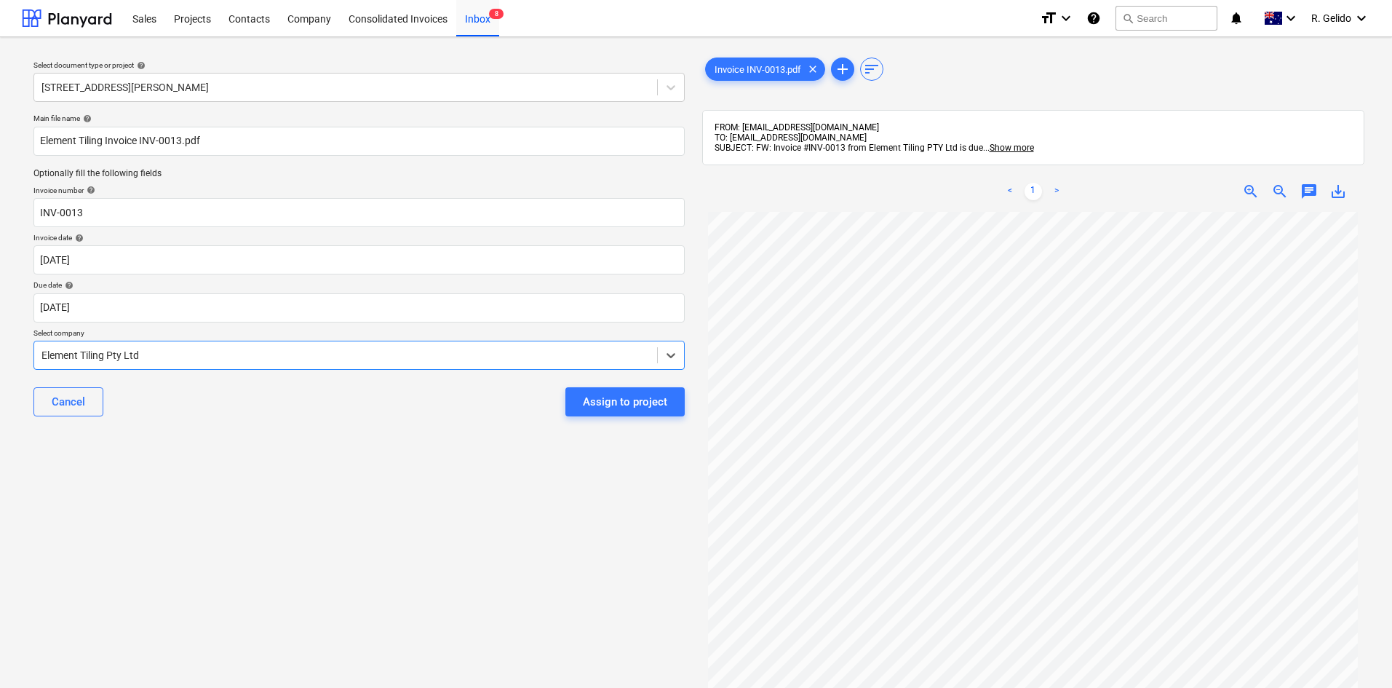
click at [335, 442] on div "Select document type or project help [STREET_ADDRESS][PERSON_NAME] Main file na…" at bounding box center [359, 457] width 674 height 816
click at [630, 409] on div "Assign to project" at bounding box center [625, 401] width 84 height 19
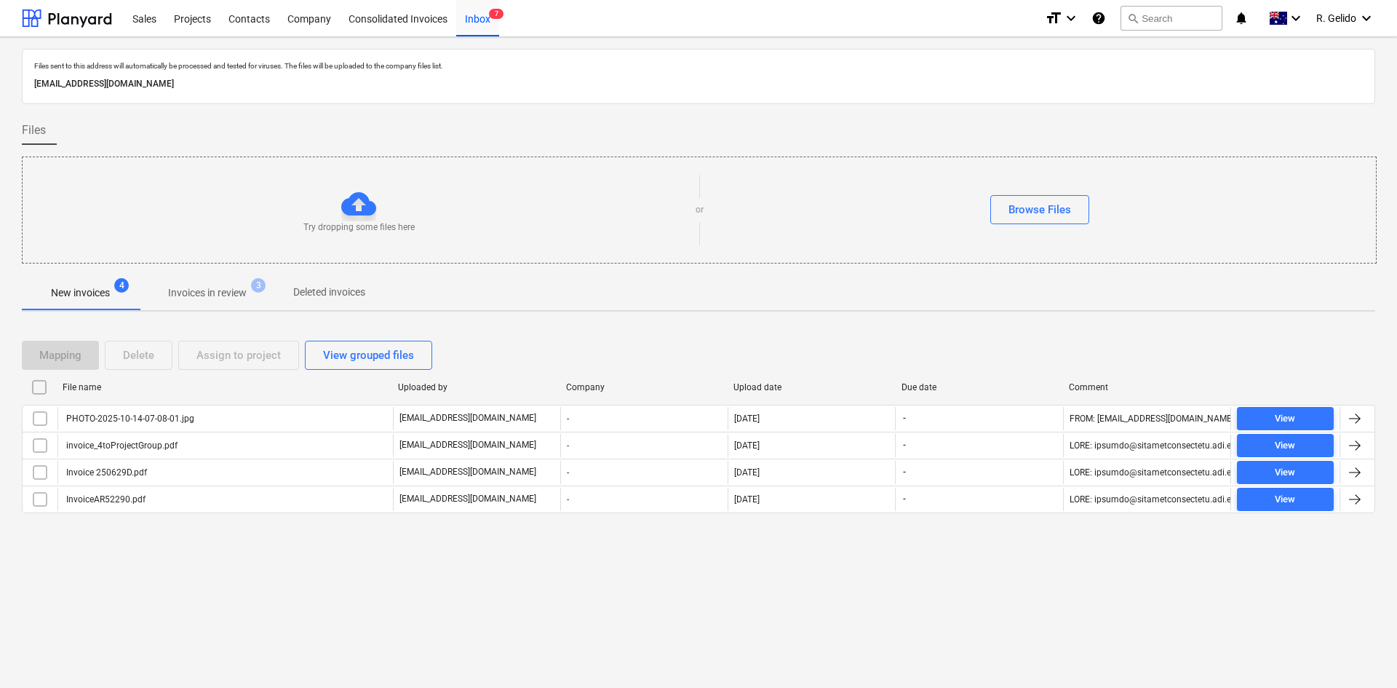
click at [563, 585] on div "Files sent to this address will automatically be processed and tested for virus…" at bounding box center [698, 362] width 1397 height 650
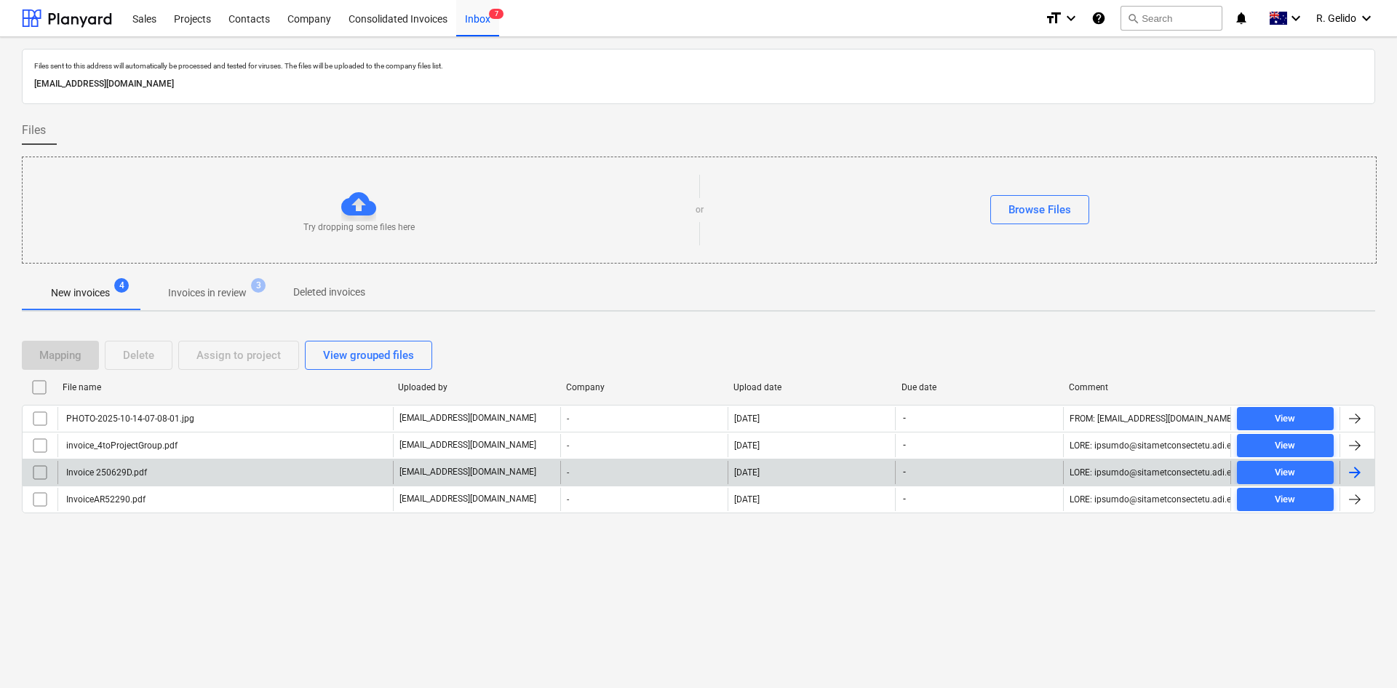
click at [159, 473] on div "Invoice 250629D.pdf" at bounding box center [224, 472] width 335 height 23
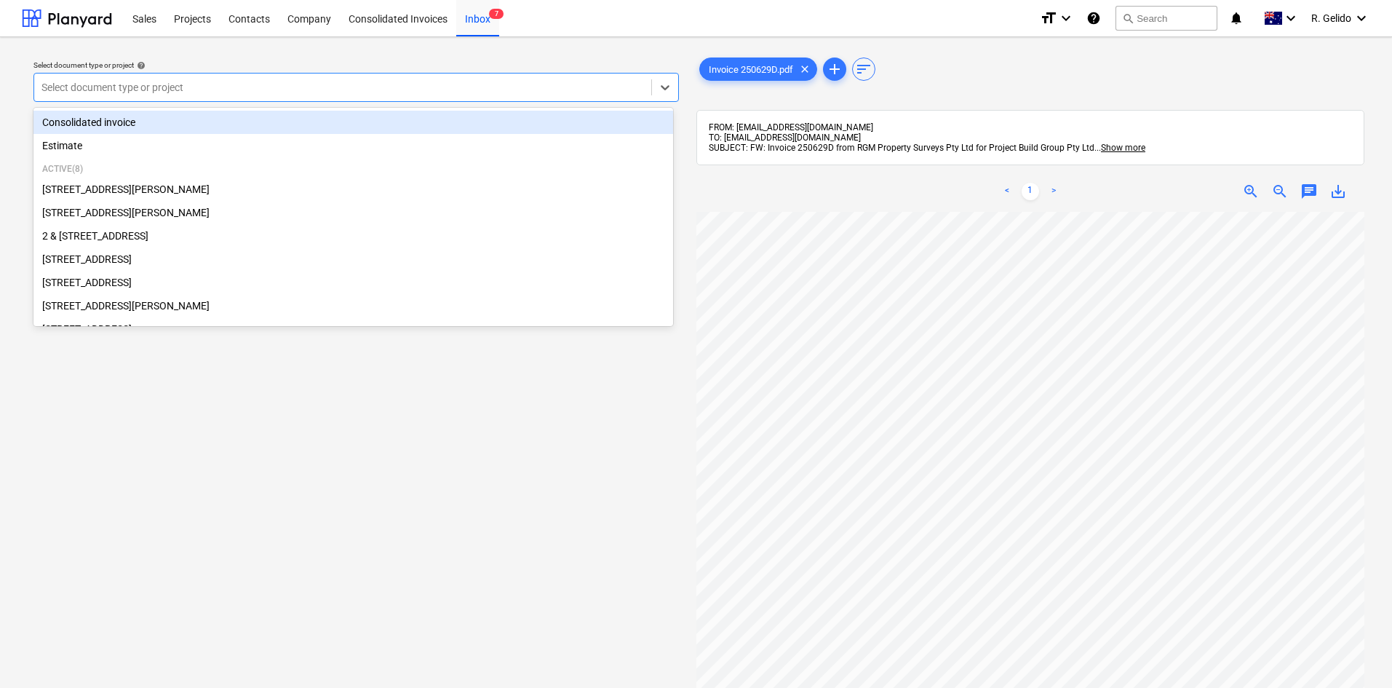
click at [314, 82] on div at bounding box center [342, 87] width 602 height 15
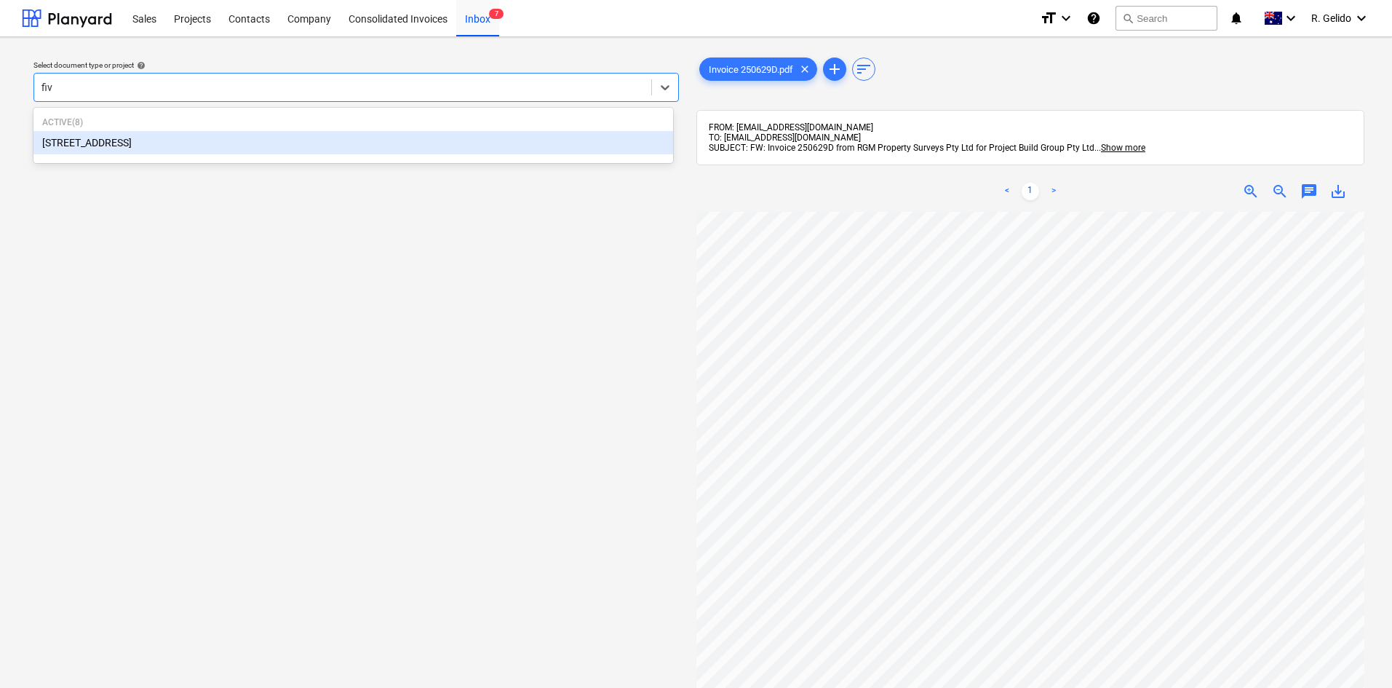
type input "five"
click at [228, 138] on div "[STREET_ADDRESS]" at bounding box center [353, 142] width 640 height 23
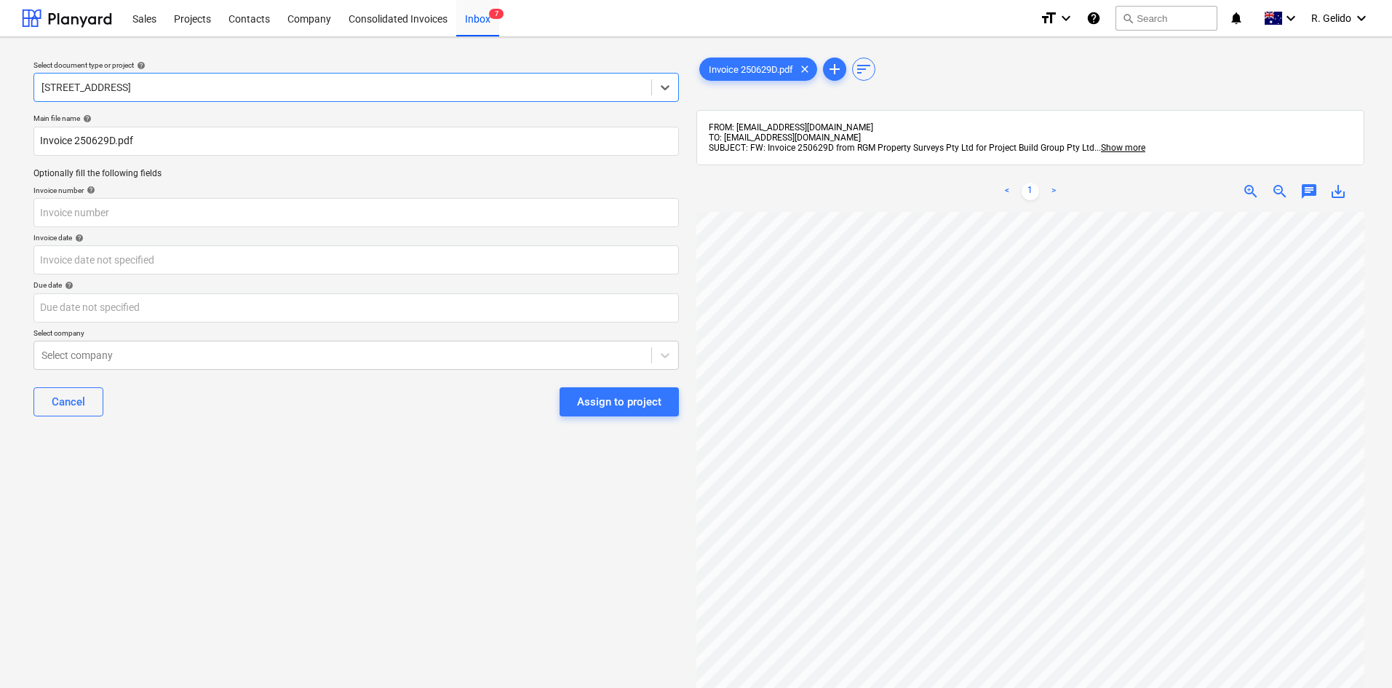
click at [114, 94] on div at bounding box center [342, 87] width 602 height 15
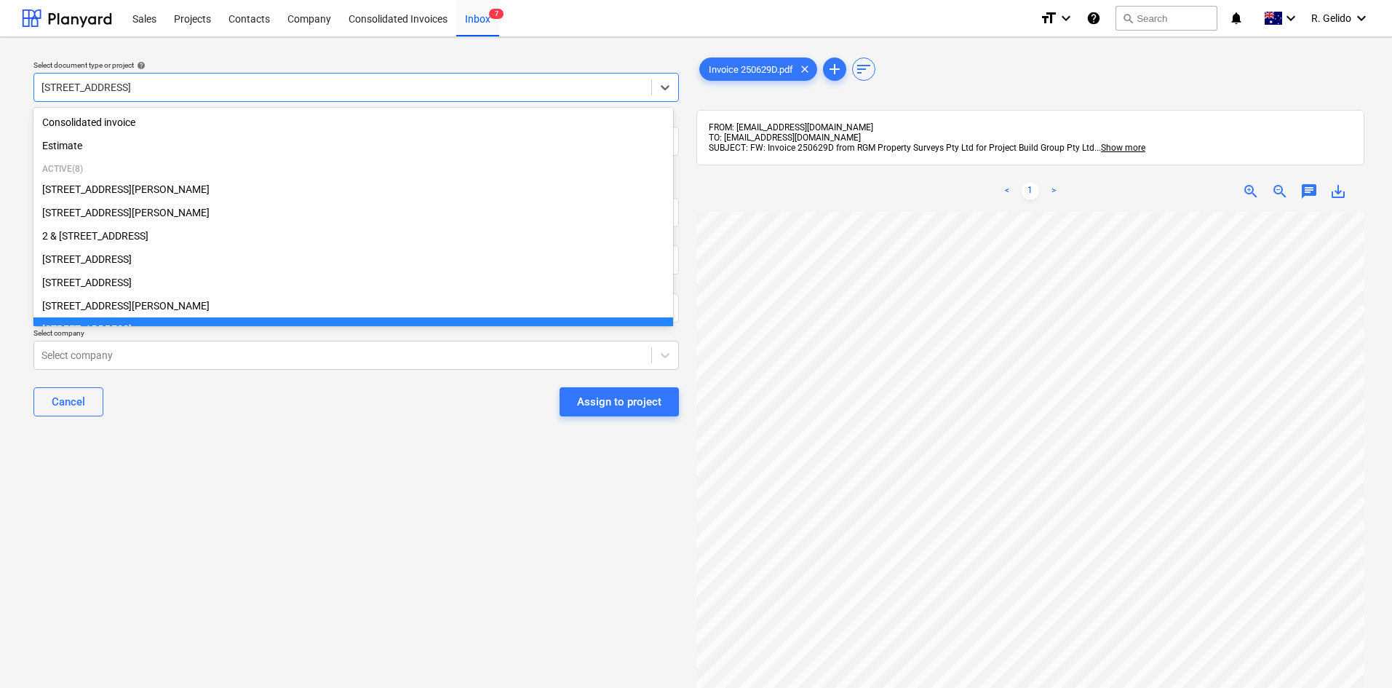
click at [114, 94] on div at bounding box center [342, 87] width 602 height 15
click at [109, 88] on div at bounding box center [342, 87] width 602 height 15
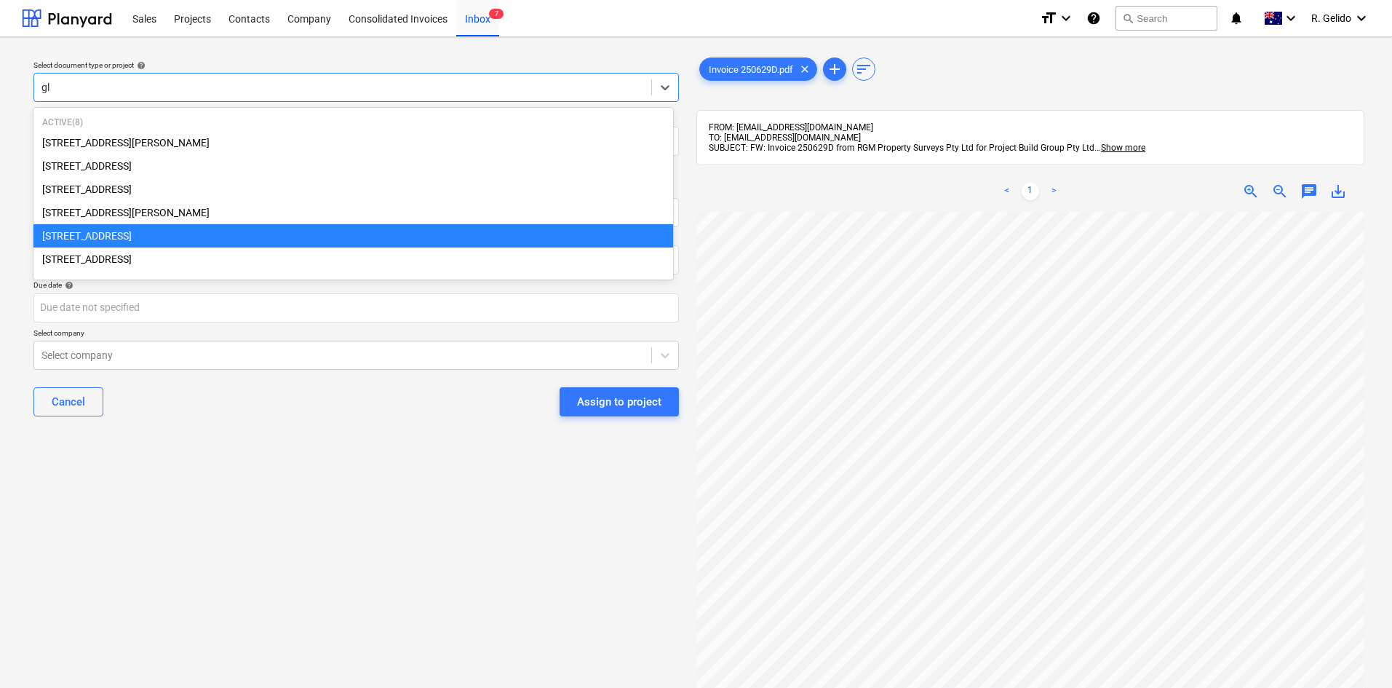
type input "gla"
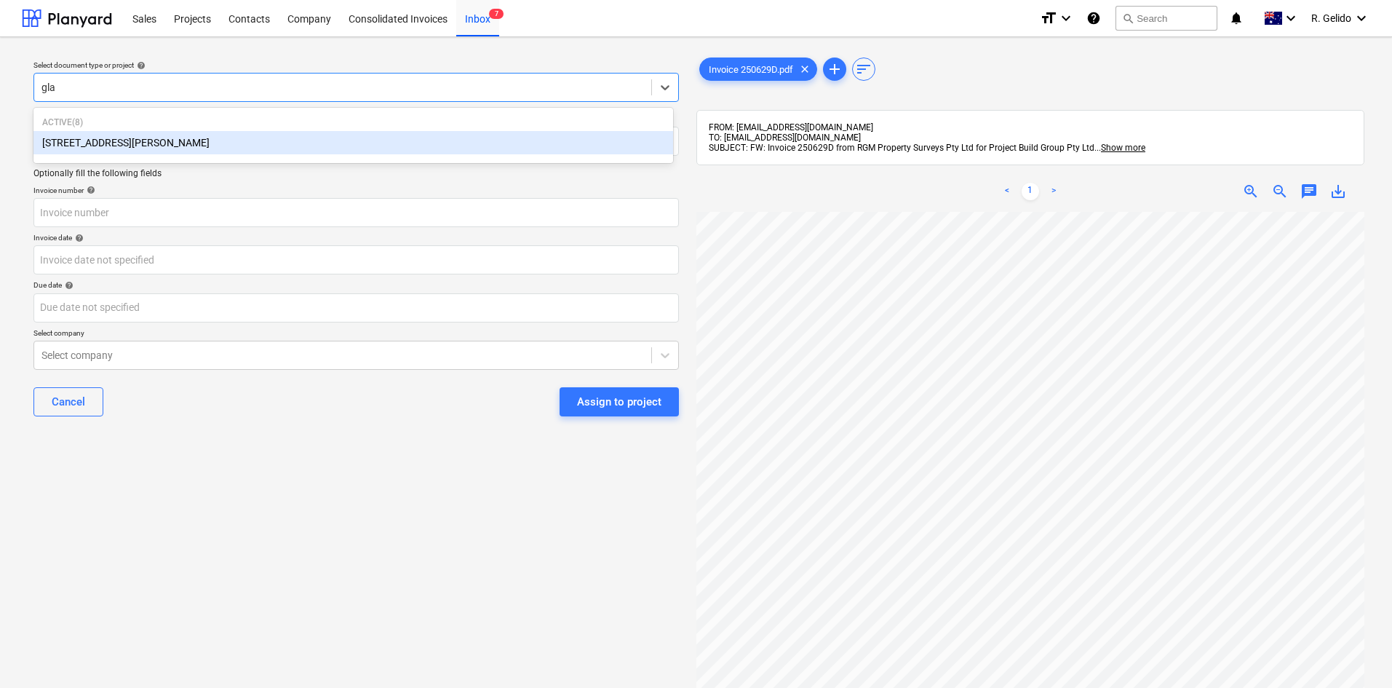
click at [159, 138] on div "[STREET_ADDRESS][PERSON_NAME]" at bounding box center [353, 142] width 640 height 23
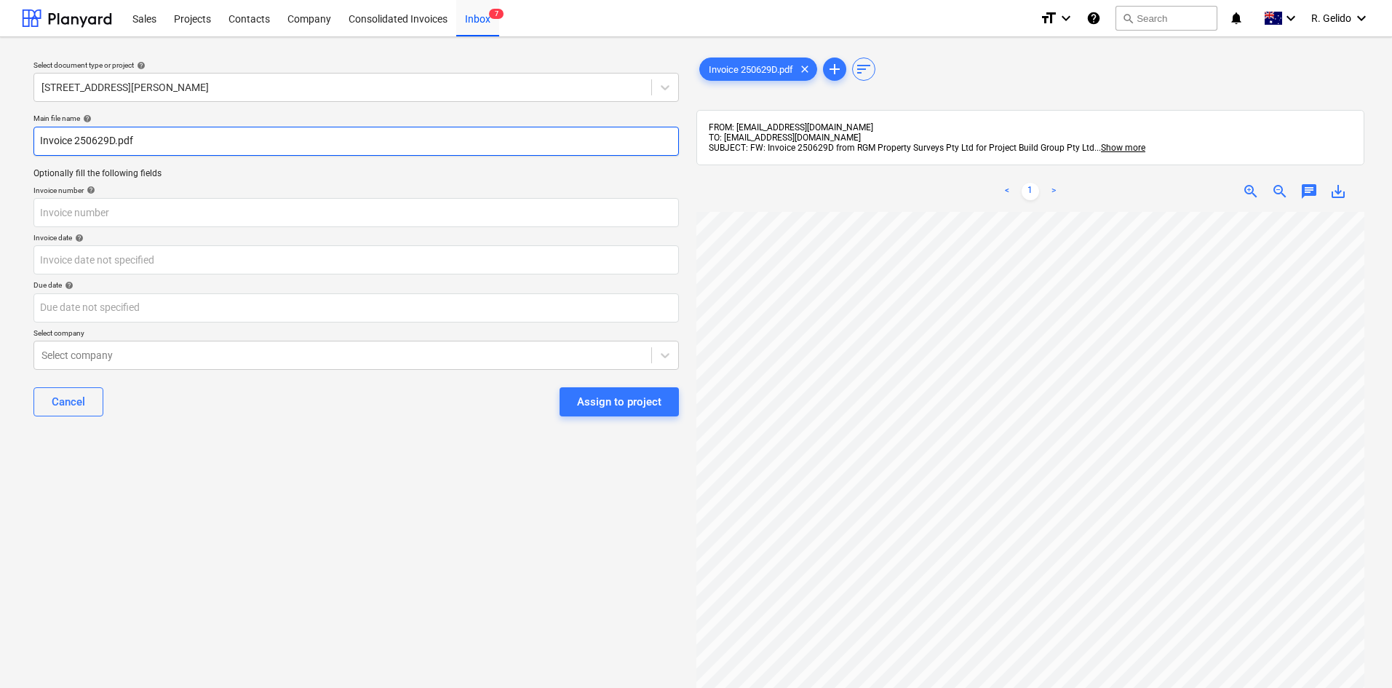
click at [36, 140] on input "Invoice 250629D.pdf" at bounding box center [355, 141] width 645 height 29
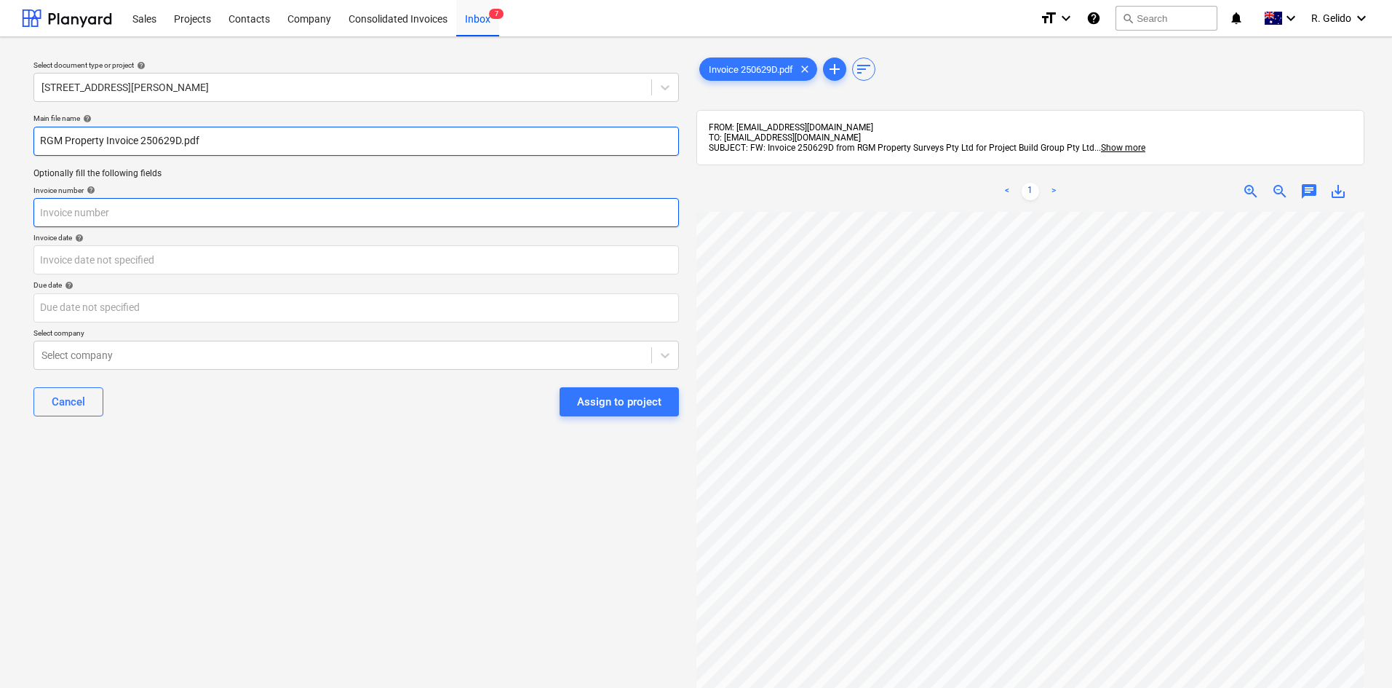
type input "RGM Property Invoice 250629D.pdf"
click at [132, 215] on input "text" at bounding box center [355, 212] width 645 height 29
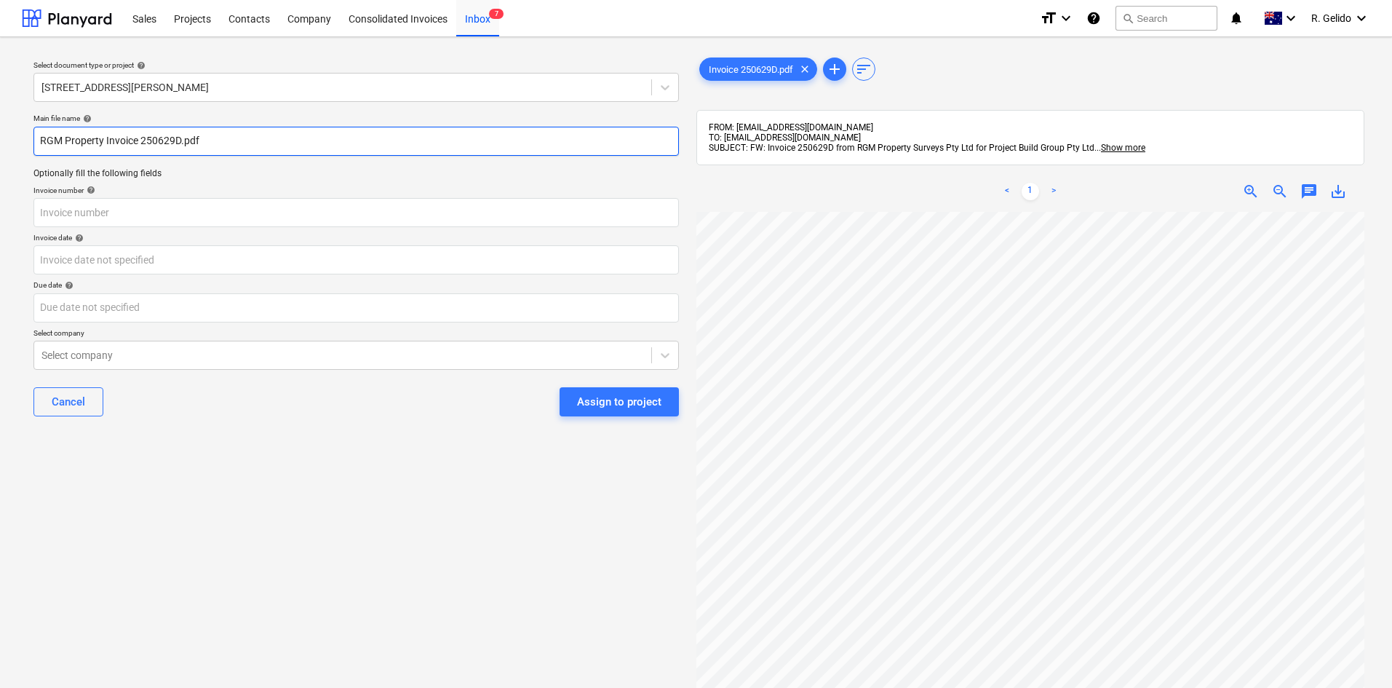
click at [158, 147] on input "RGM Property Invoice 250629D.pdf" at bounding box center [355, 141] width 645 height 29
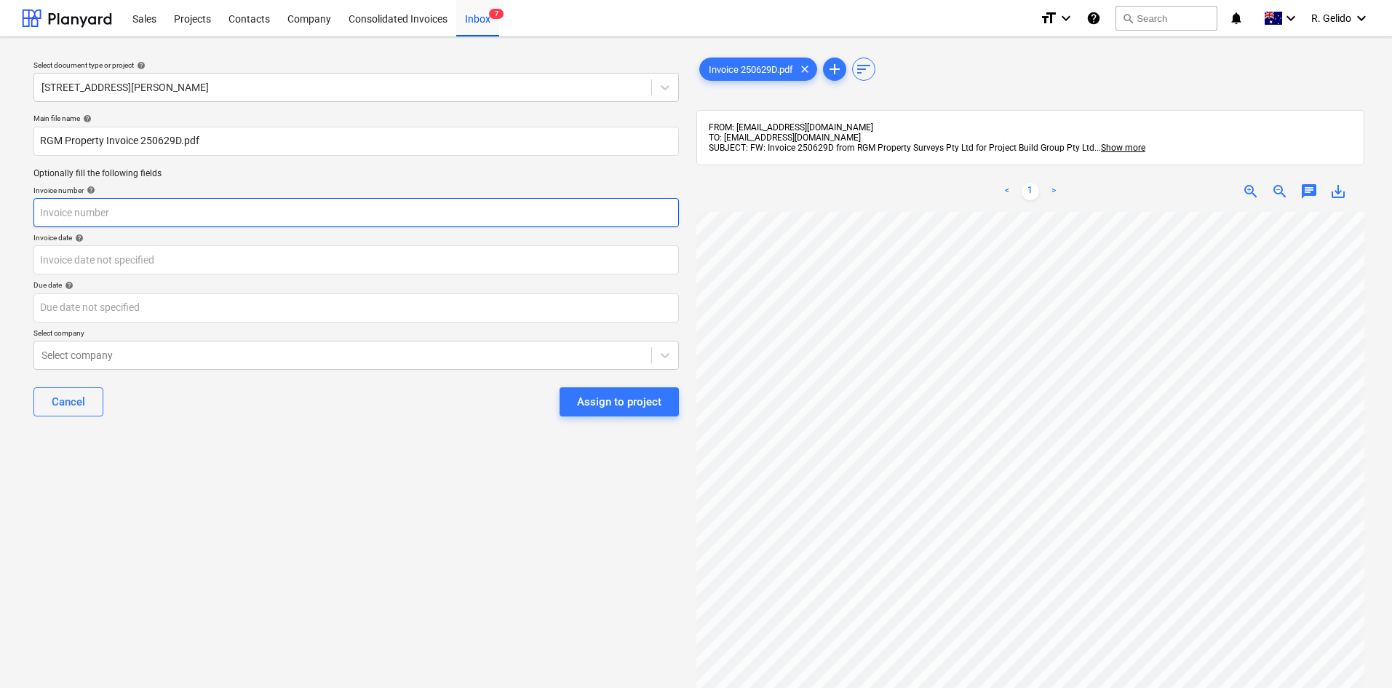
click at [94, 216] on input "text" at bounding box center [355, 212] width 645 height 29
paste input "250629D"
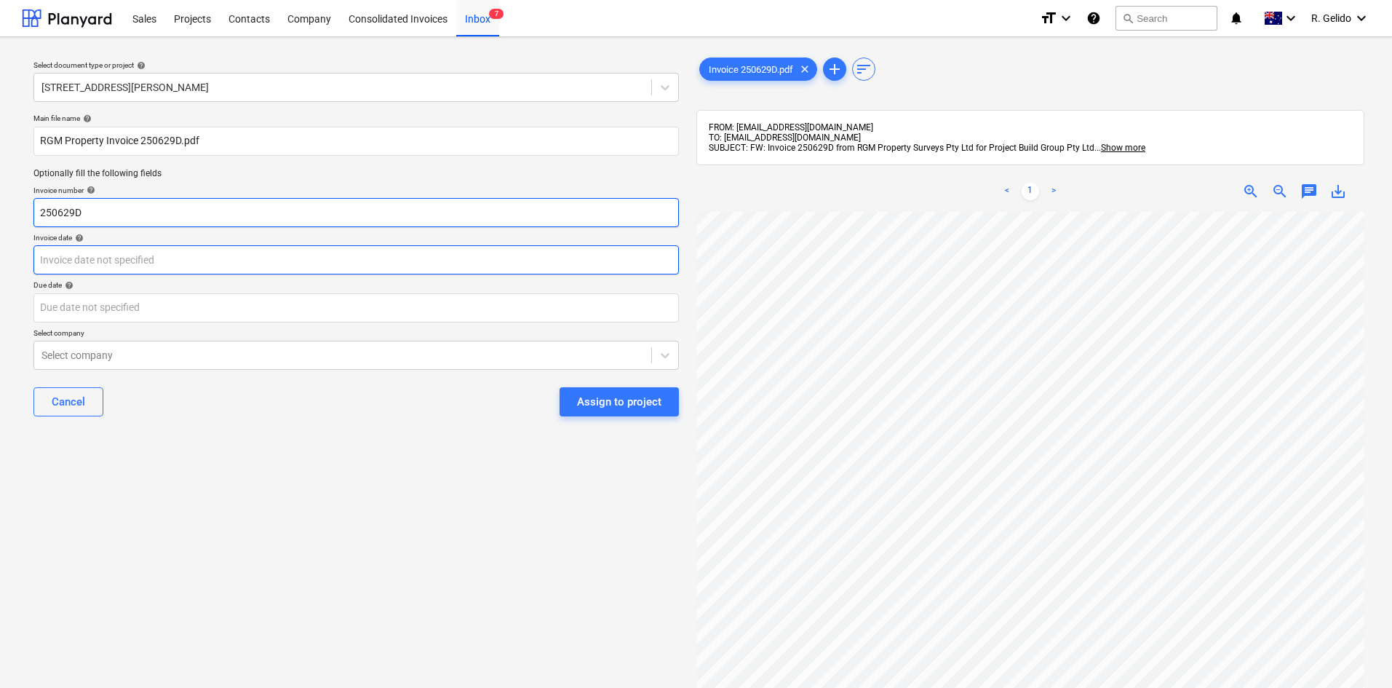
type input "250629D"
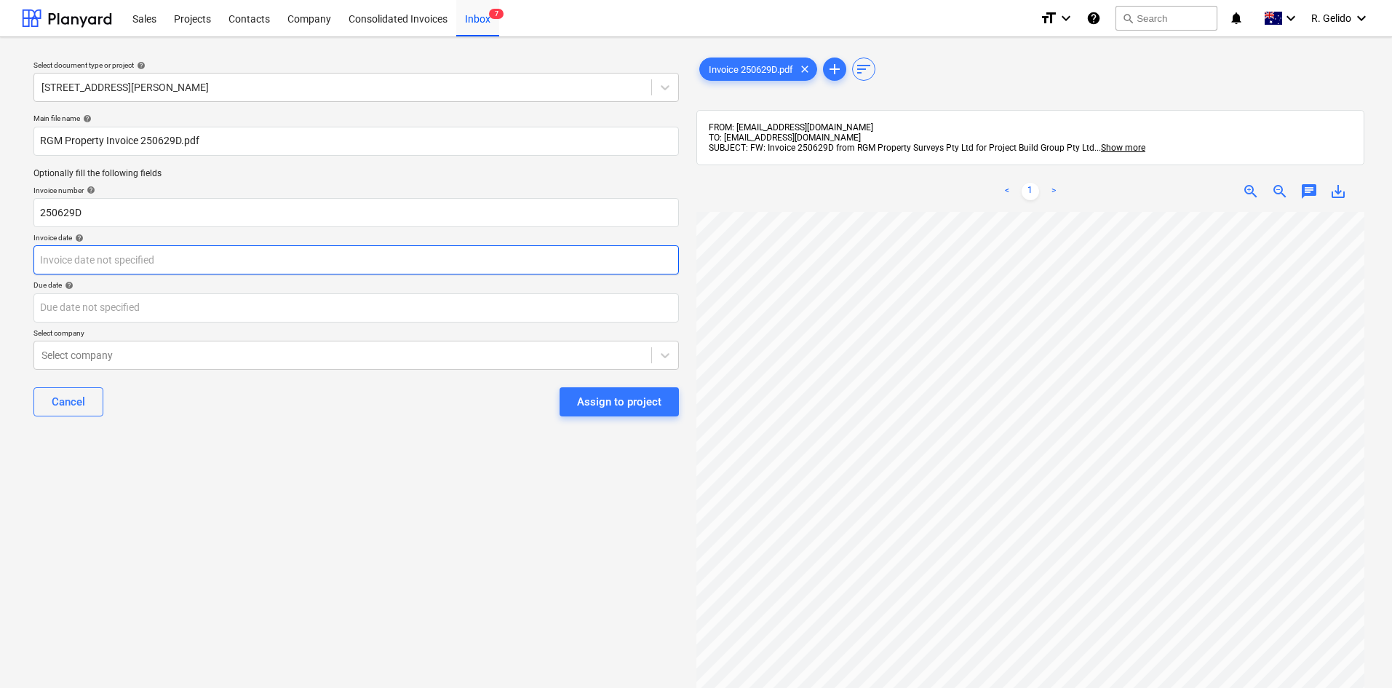
click at [97, 263] on body "Sales Projects Contacts Company Consolidated Invoices Inbox 7 format_size keybo…" at bounding box center [696, 344] width 1392 height 688
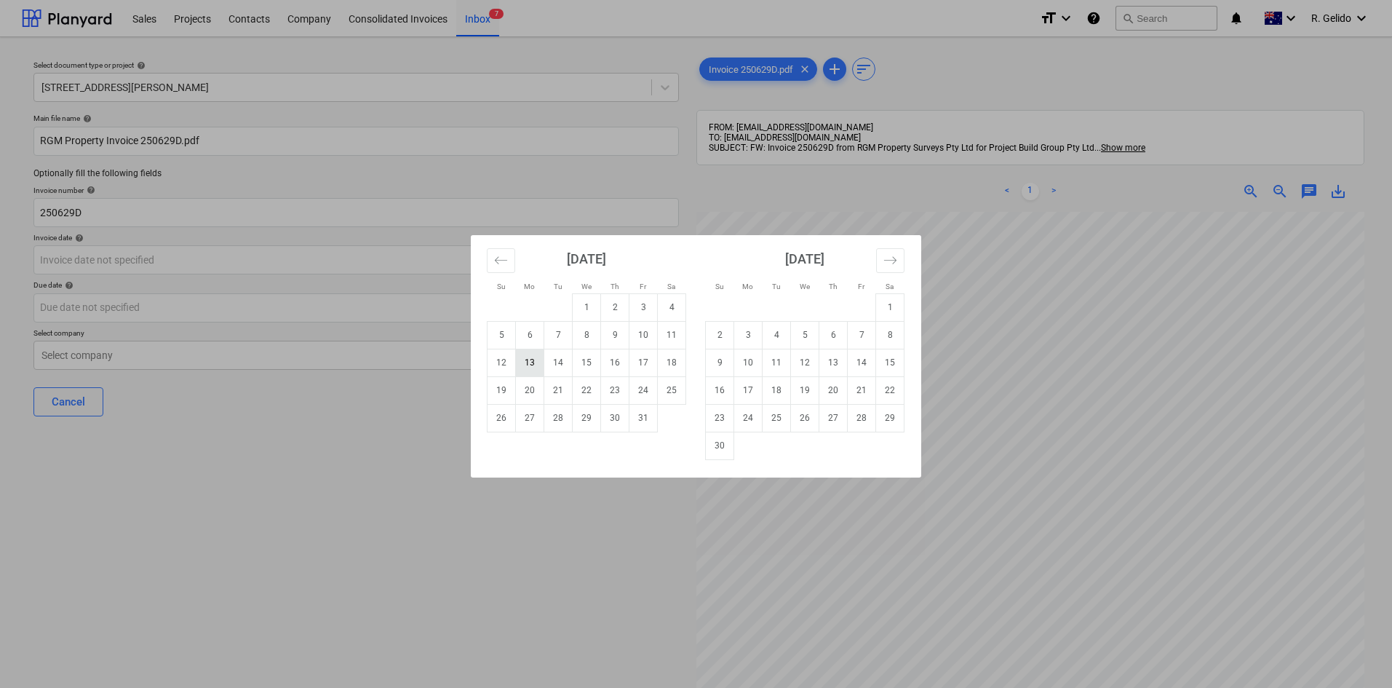
click at [530, 363] on td "13" at bounding box center [530, 362] width 28 height 28
type input "[DATE]"
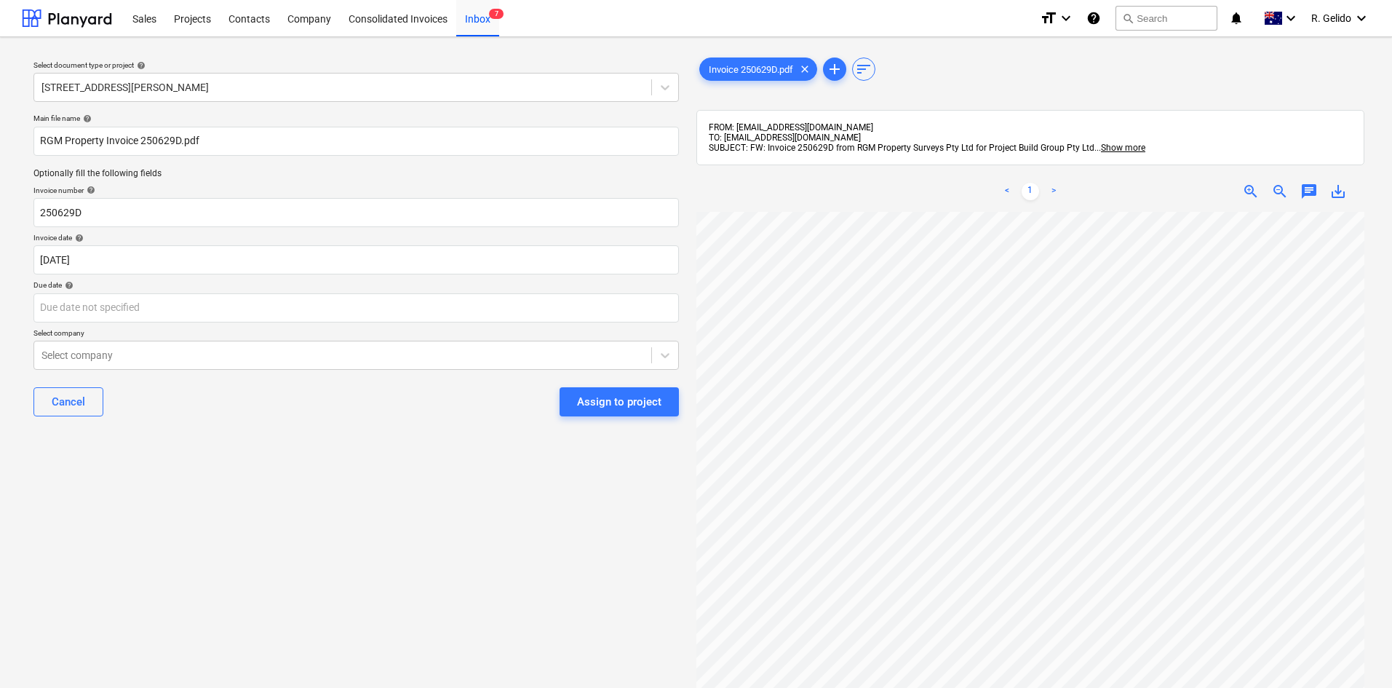
click at [233, 446] on div "Select document type or project help [STREET_ADDRESS][PERSON_NAME] file name he…" at bounding box center [356, 457] width 669 height 816
click at [127, 309] on body "Sales Projects Contacts Company Consolidated Invoices Inbox 7 format_size keybo…" at bounding box center [696, 344] width 1392 height 688
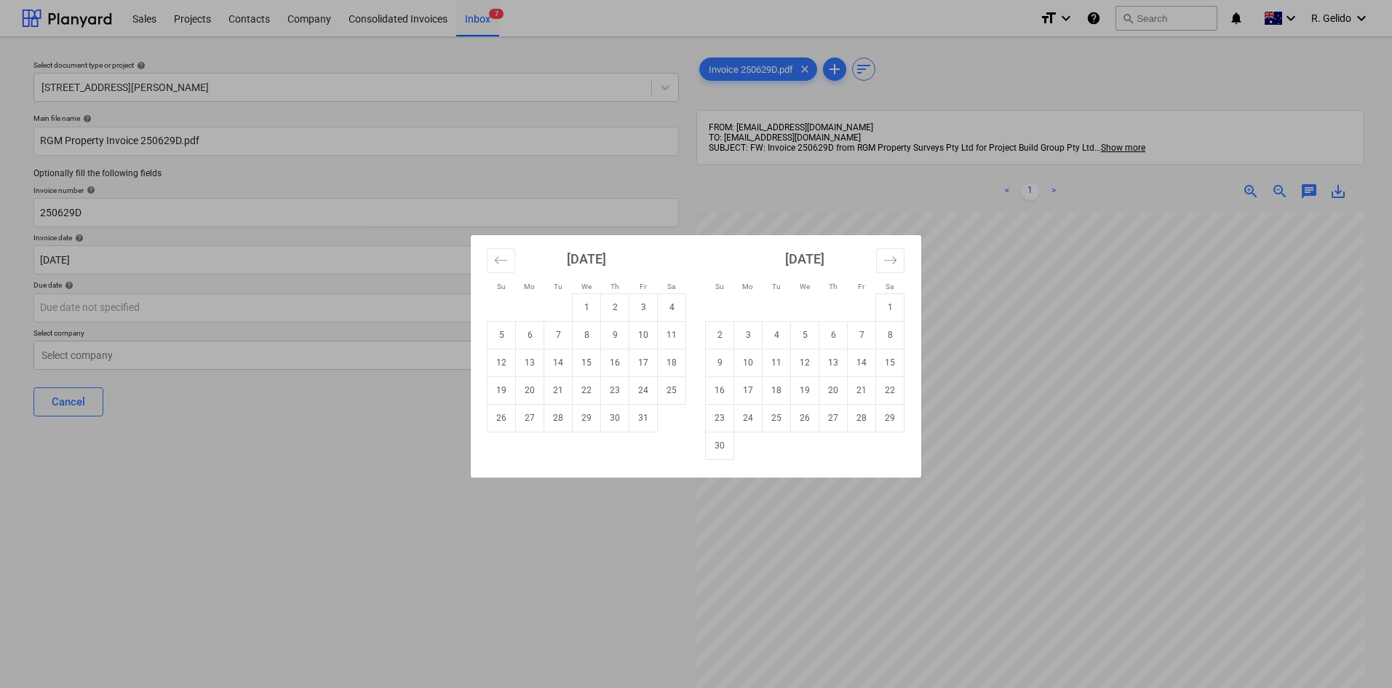
click at [964, 499] on div "Su Mo Tu We Th Fr Sa Su Mo Tu We Th Fr Sa [DATE] 1 2 3 4 5 6 7 8 9 10 11 12 13 …" at bounding box center [696, 344] width 1392 height 688
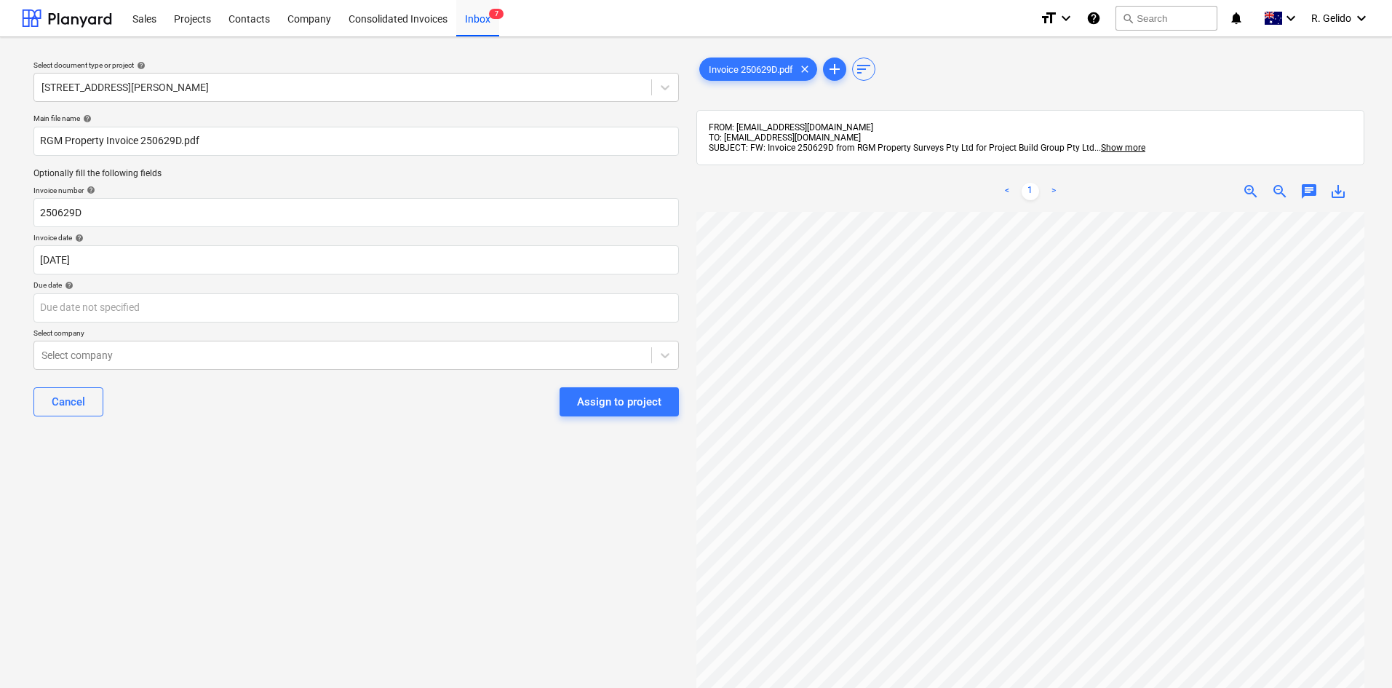
scroll to position [228, 0]
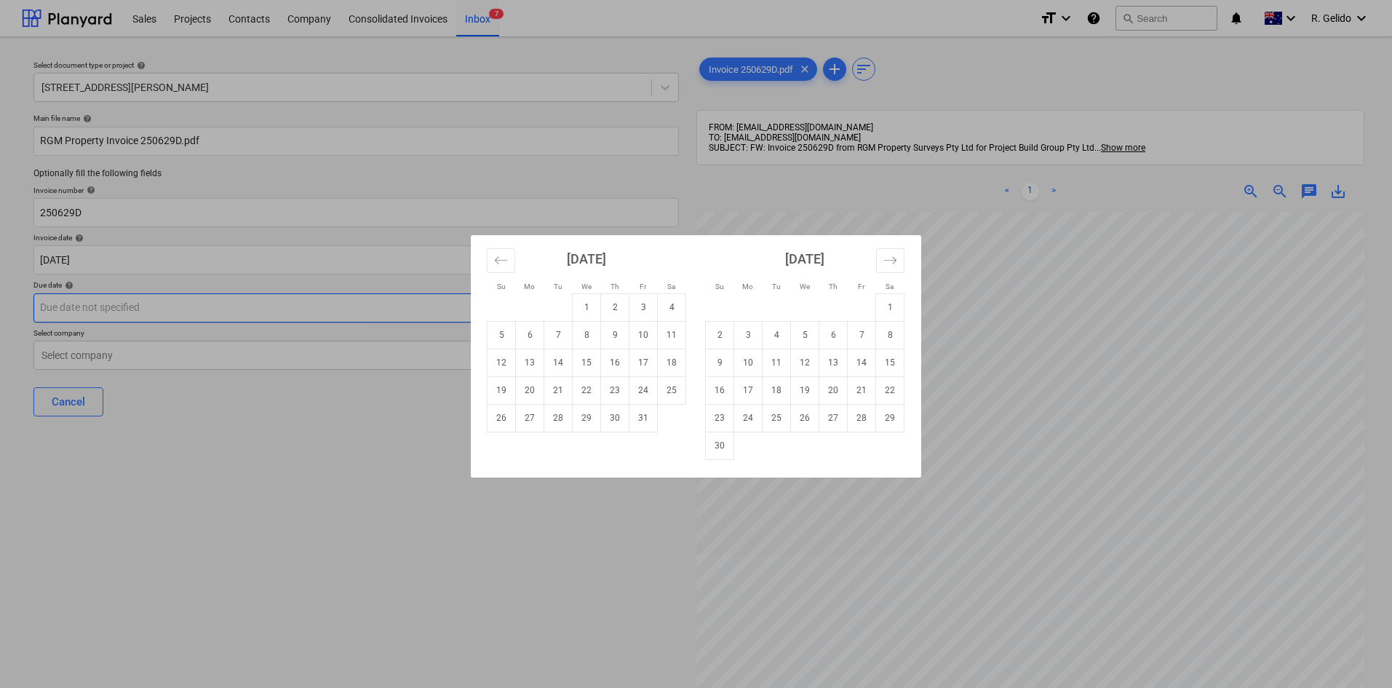
click at [120, 303] on body "Sales Projects Contacts Company Consolidated Invoices Inbox 7 format_size keybo…" at bounding box center [696, 344] width 1392 height 688
click at [800, 362] on td "12" at bounding box center [805, 362] width 28 height 28
type input "[DATE]"
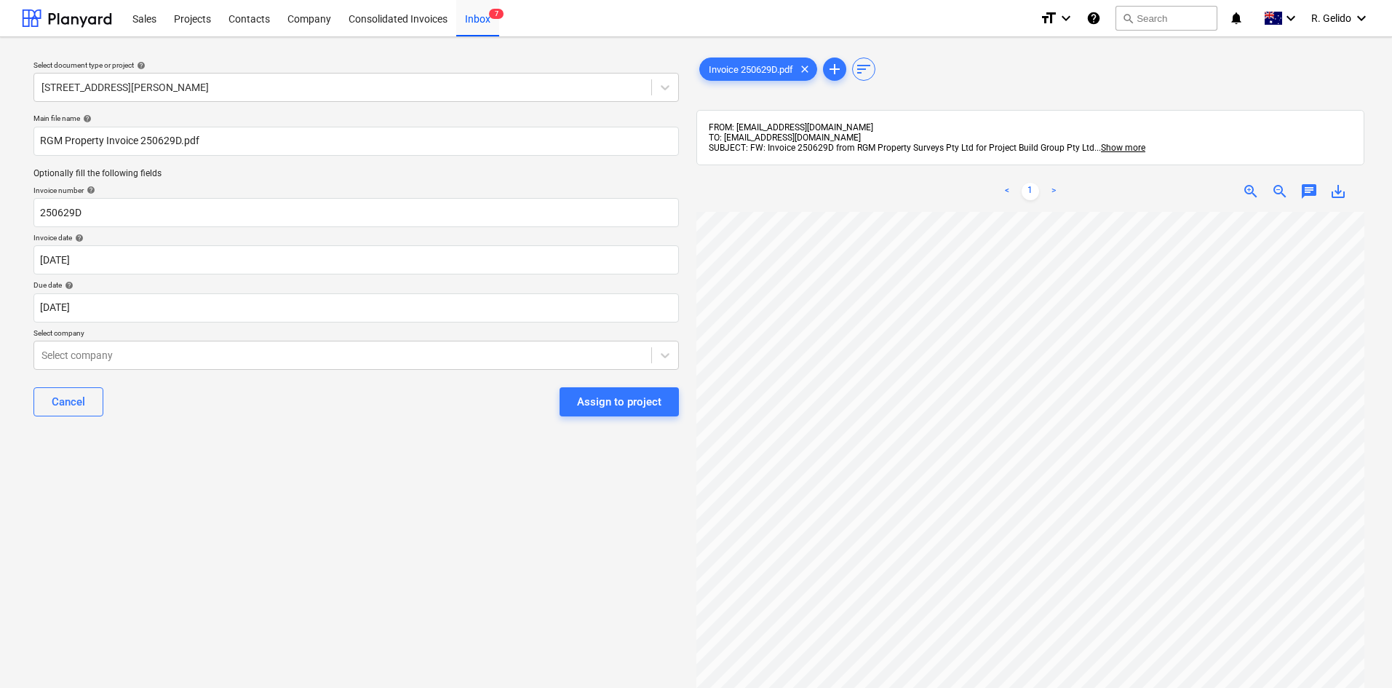
click at [361, 432] on div "Main file name help RGM Property Invoice 250629D.pdf Optionally fill the follow…" at bounding box center [356, 271] width 657 height 326
click at [174, 366] on div "Select company" at bounding box center [355, 354] width 645 height 29
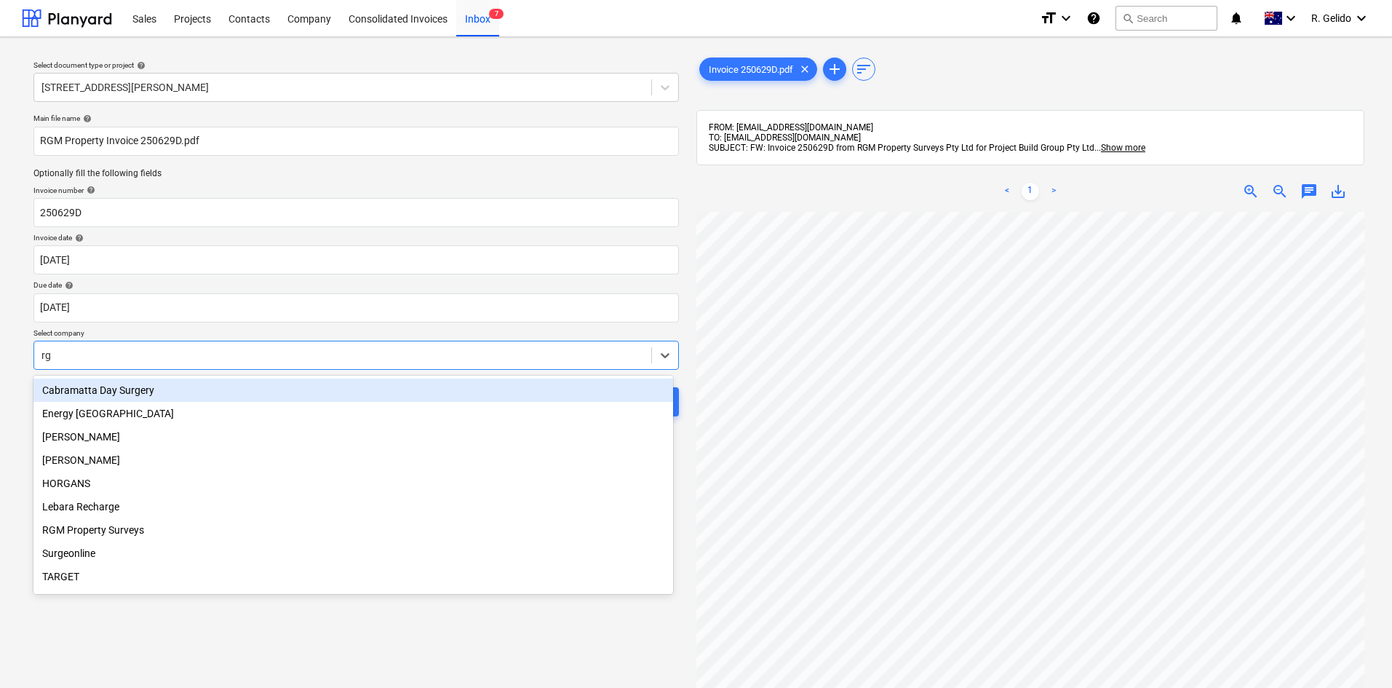
type input "rgm"
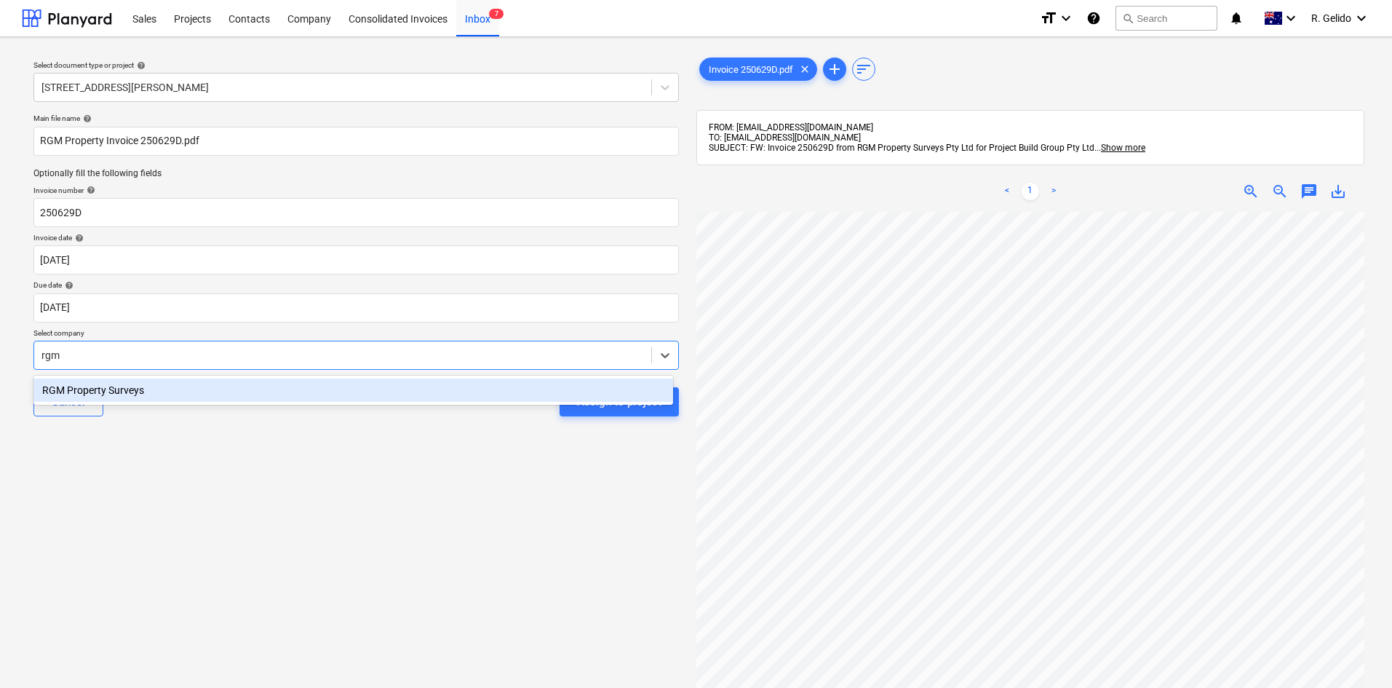
click at [205, 394] on div "RGM Property Surveys" at bounding box center [353, 389] width 640 height 23
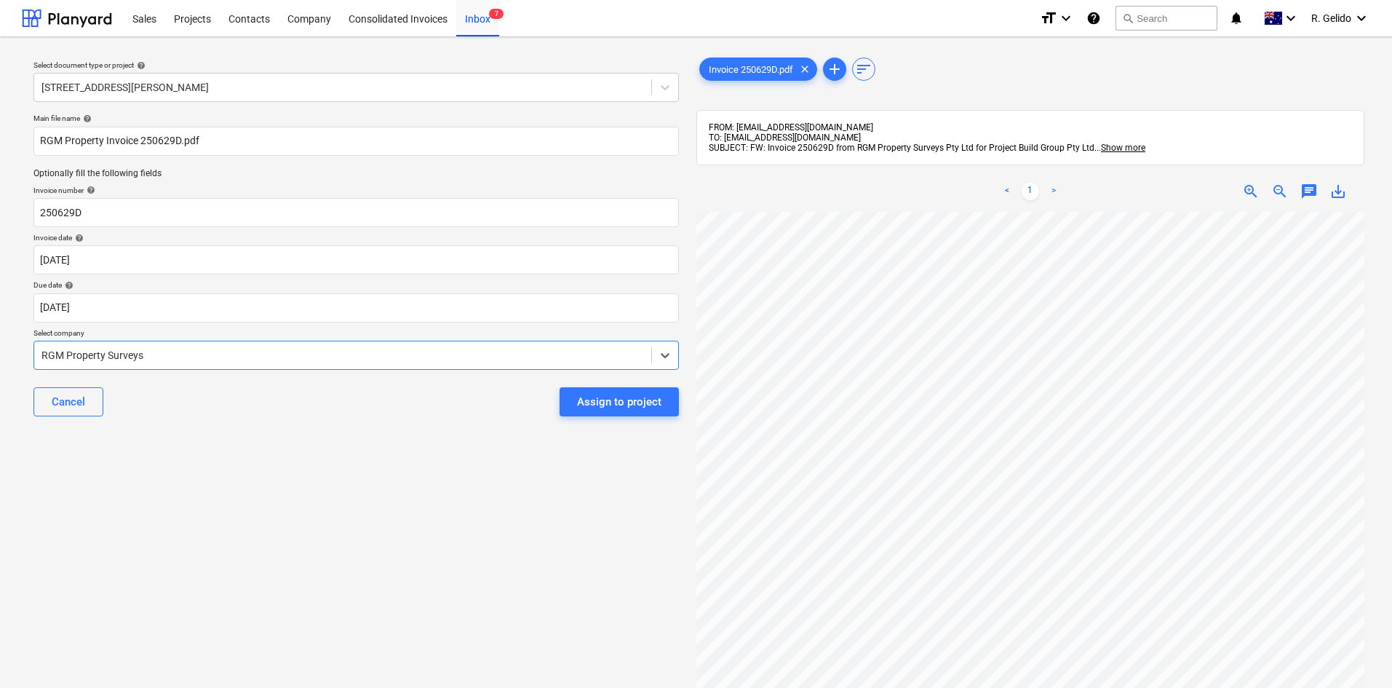
click at [257, 424] on div "Cancel Assign to project" at bounding box center [355, 401] width 645 height 52
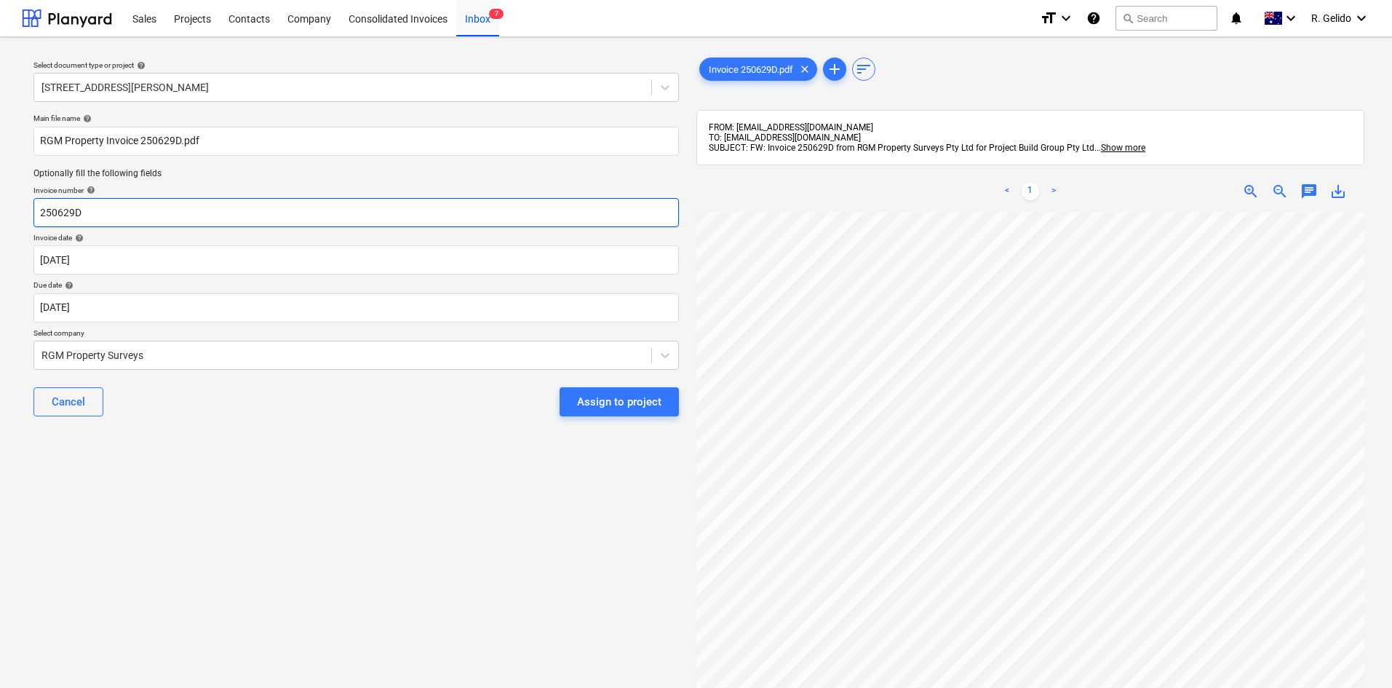
click at [116, 227] on input "250629D" at bounding box center [355, 212] width 645 height 29
click at [115, 226] on input "250629D" at bounding box center [355, 212] width 645 height 29
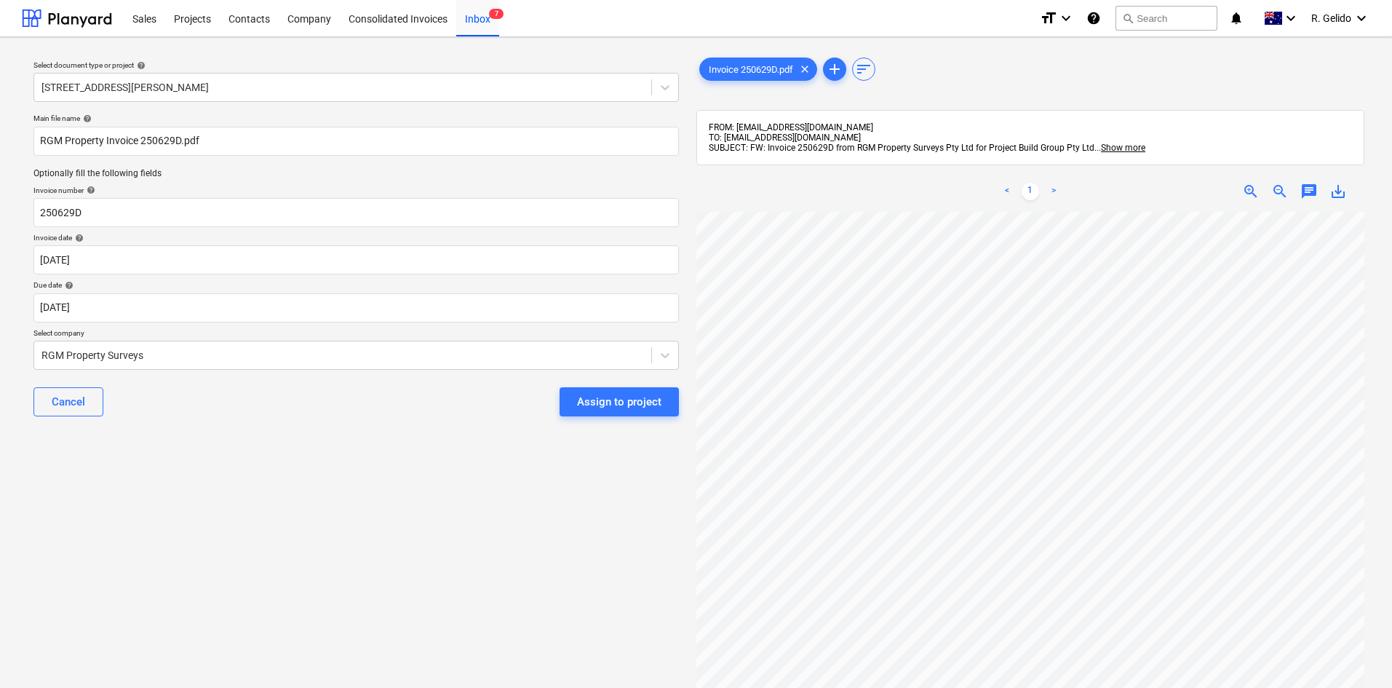
click at [357, 468] on div "Select document type or project help [STREET_ADDRESS][PERSON_NAME] file name he…" at bounding box center [356, 457] width 669 height 816
click at [599, 407] on div "Assign to project" at bounding box center [619, 401] width 84 height 19
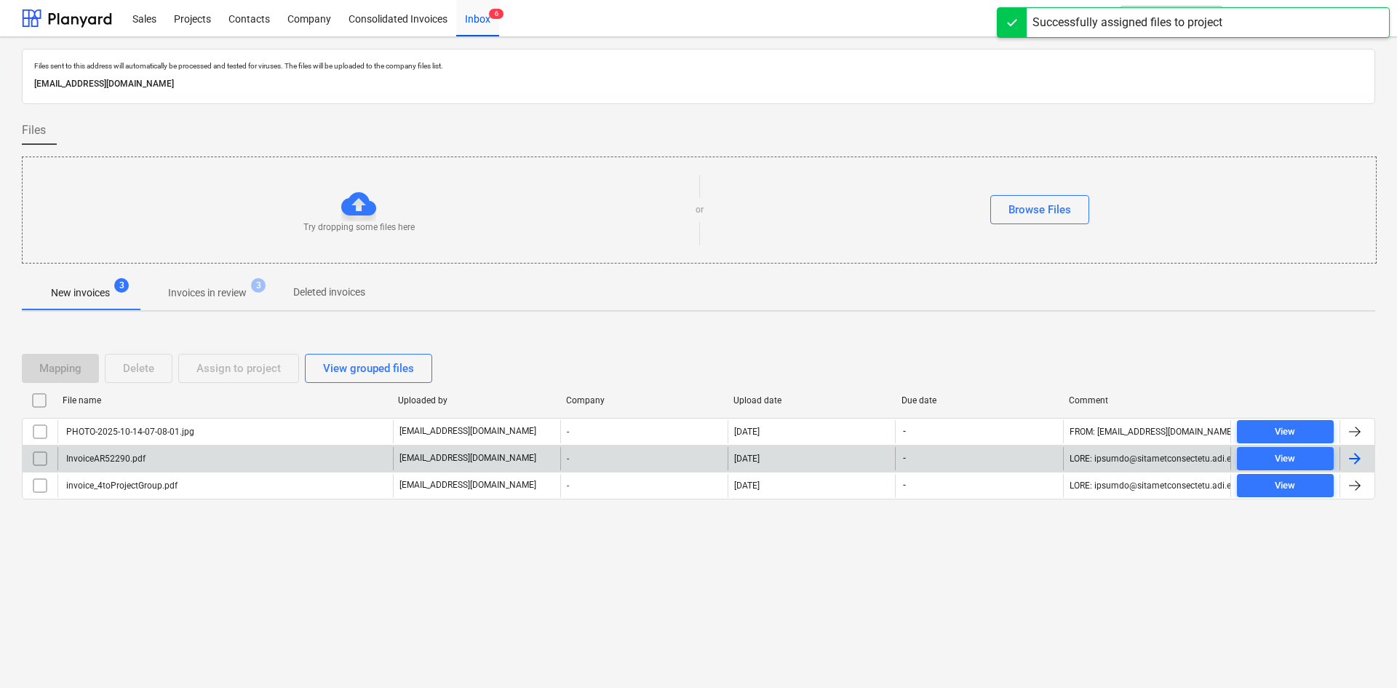
click at [165, 455] on div "InvoiceAR52290.pdf" at bounding box center [224, 458] width 335 height 23
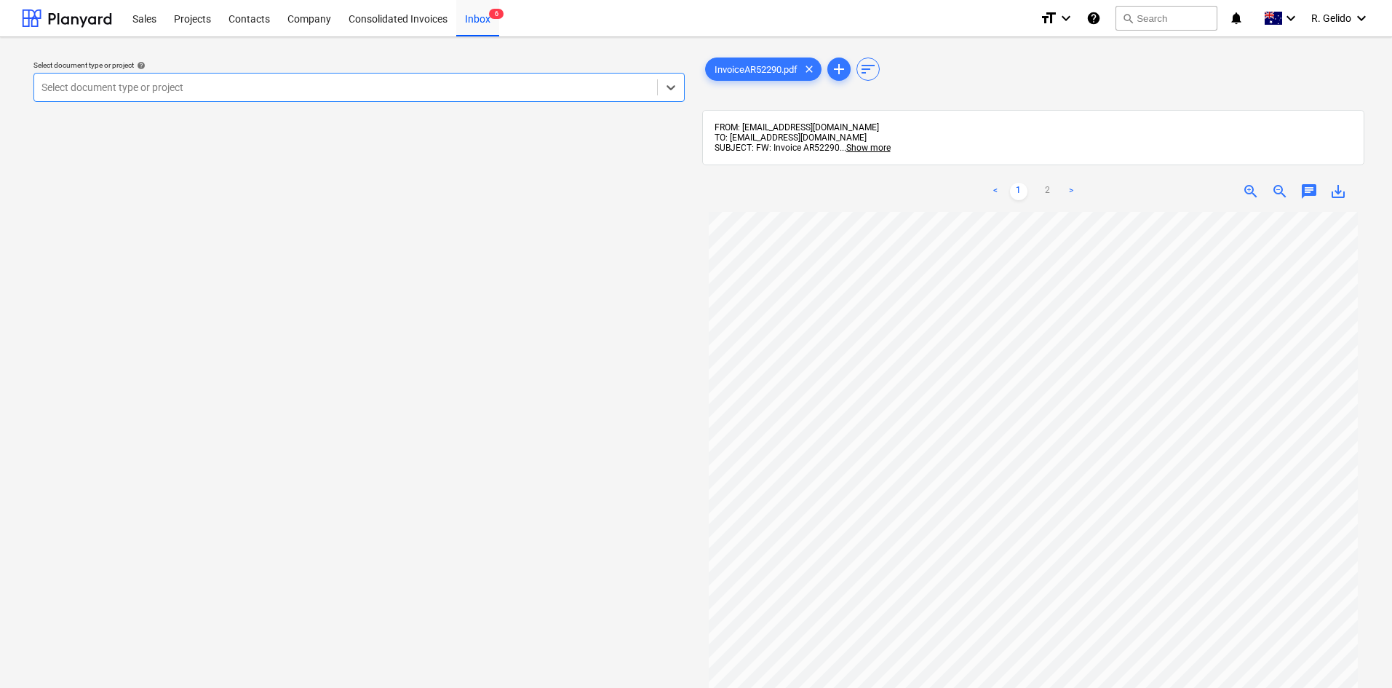
click at [123, 90] on div at bounding box center [345, 87] width 608 height 15
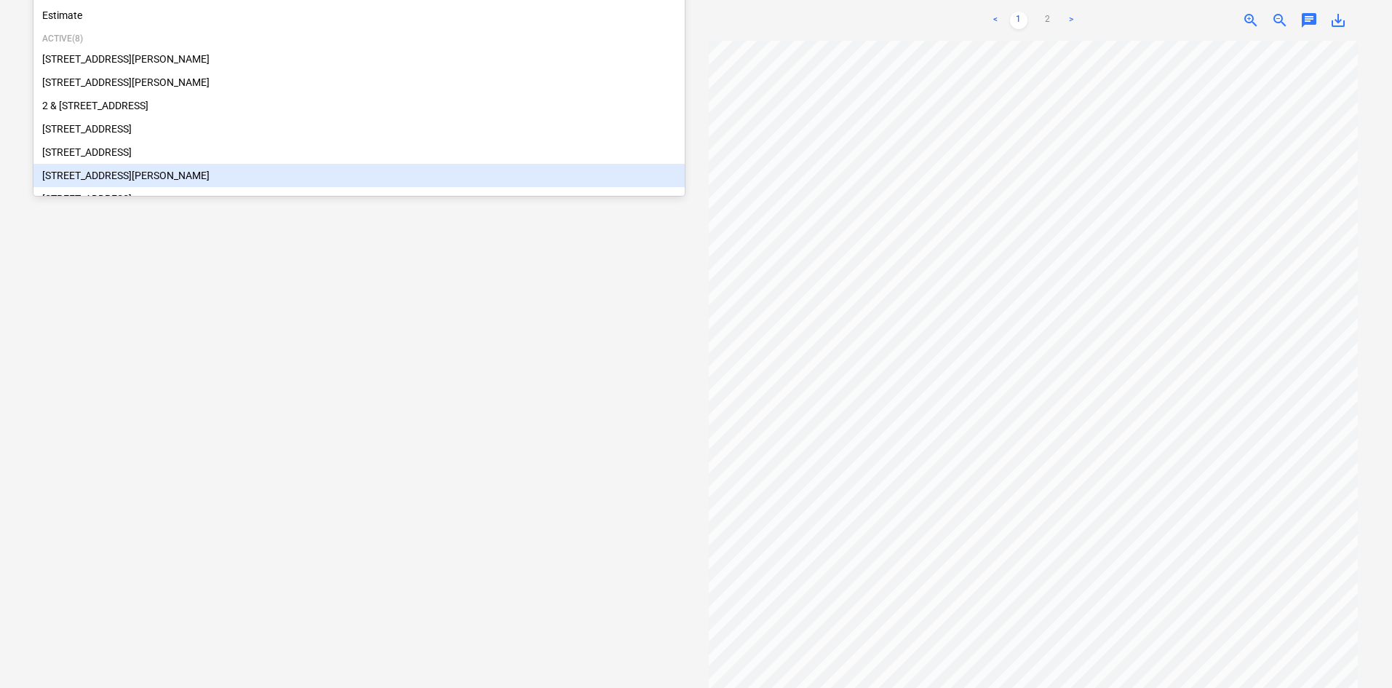
scroll to position [43, 0]
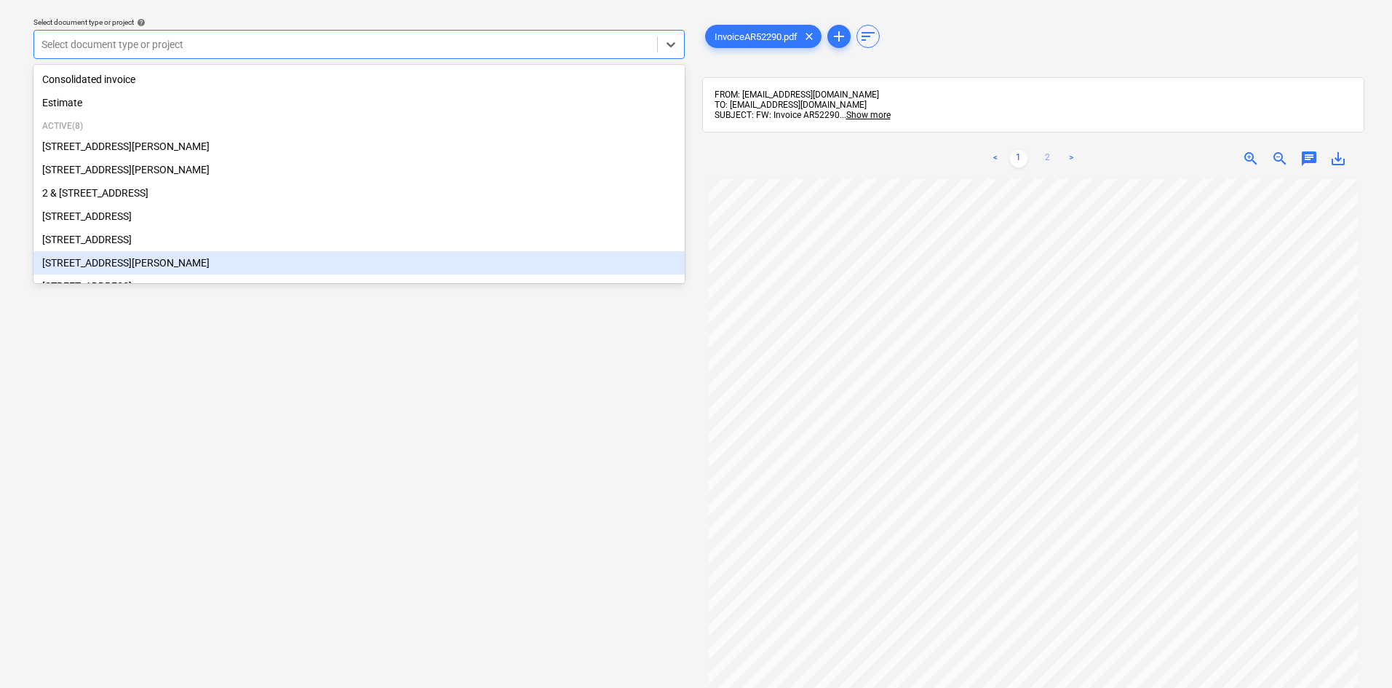
click at [1044, 157] on link "2" at bounding box center [1047, 158] width 17 height 17
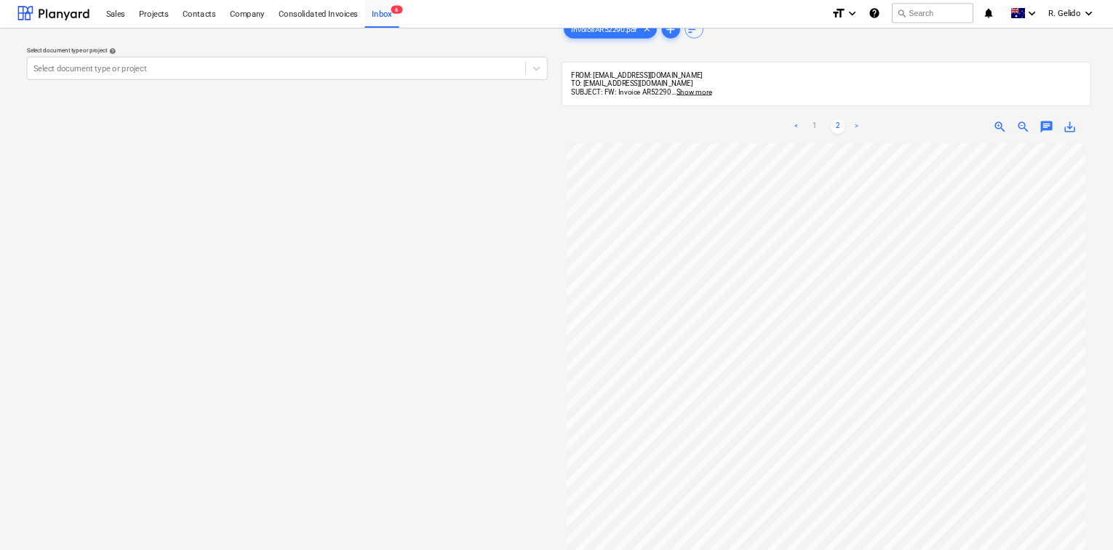
scroll to position [0, 0]
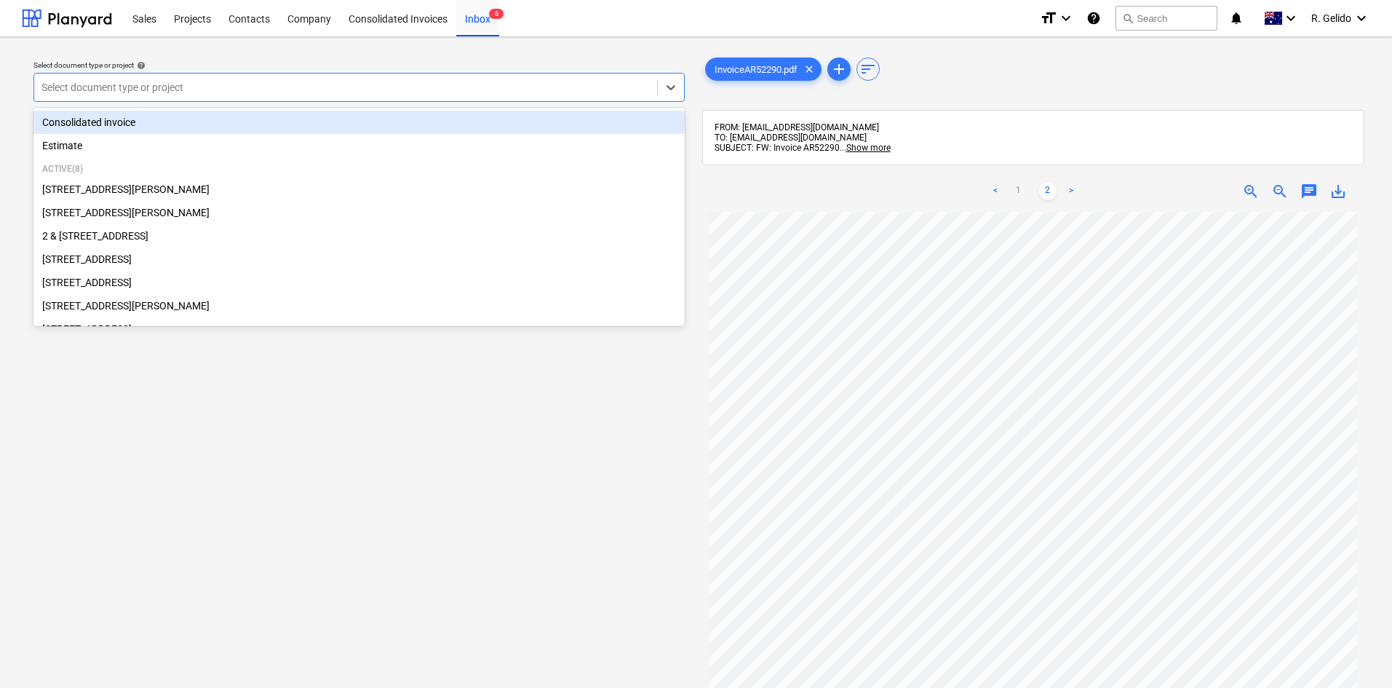
click at [258, 77] on div "Select document type or project" at bounding box center [345, 87] width 623 height 20
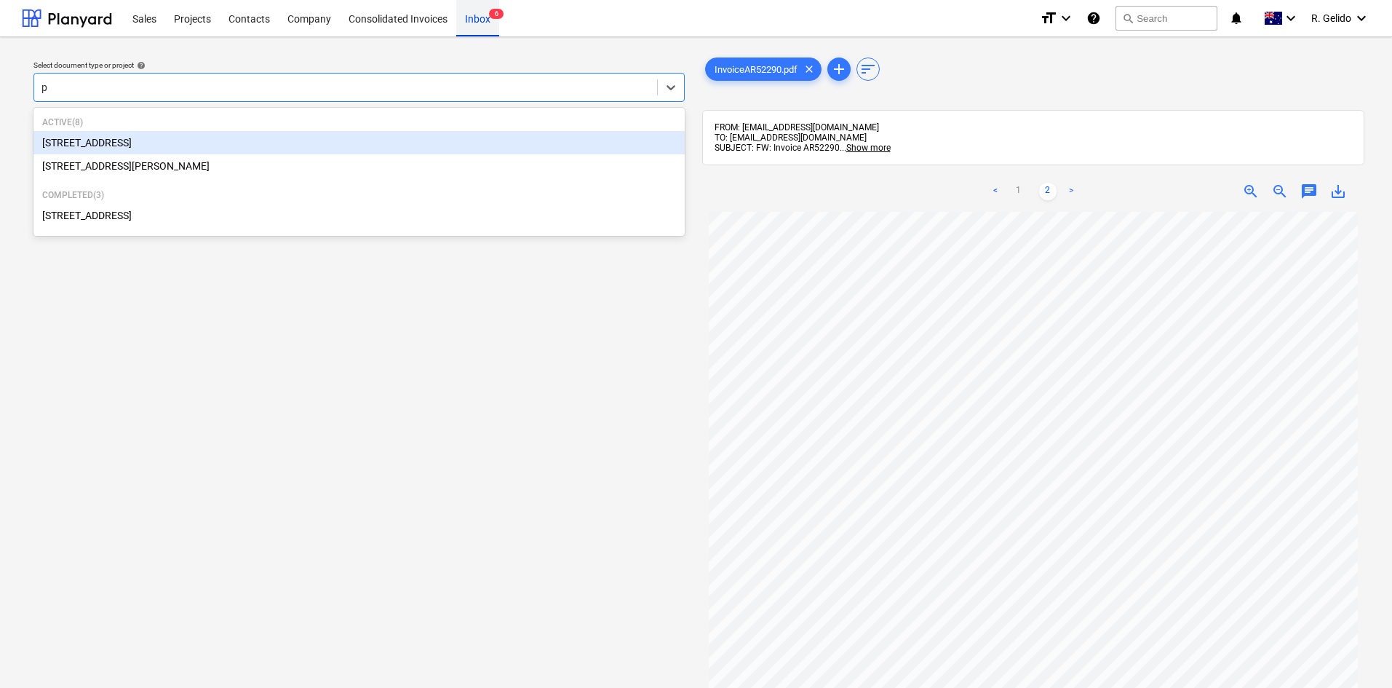
type input "p"
click at [487, 20] on div "Inbox 6" at bounding box center [477, 17] width 43 height 37
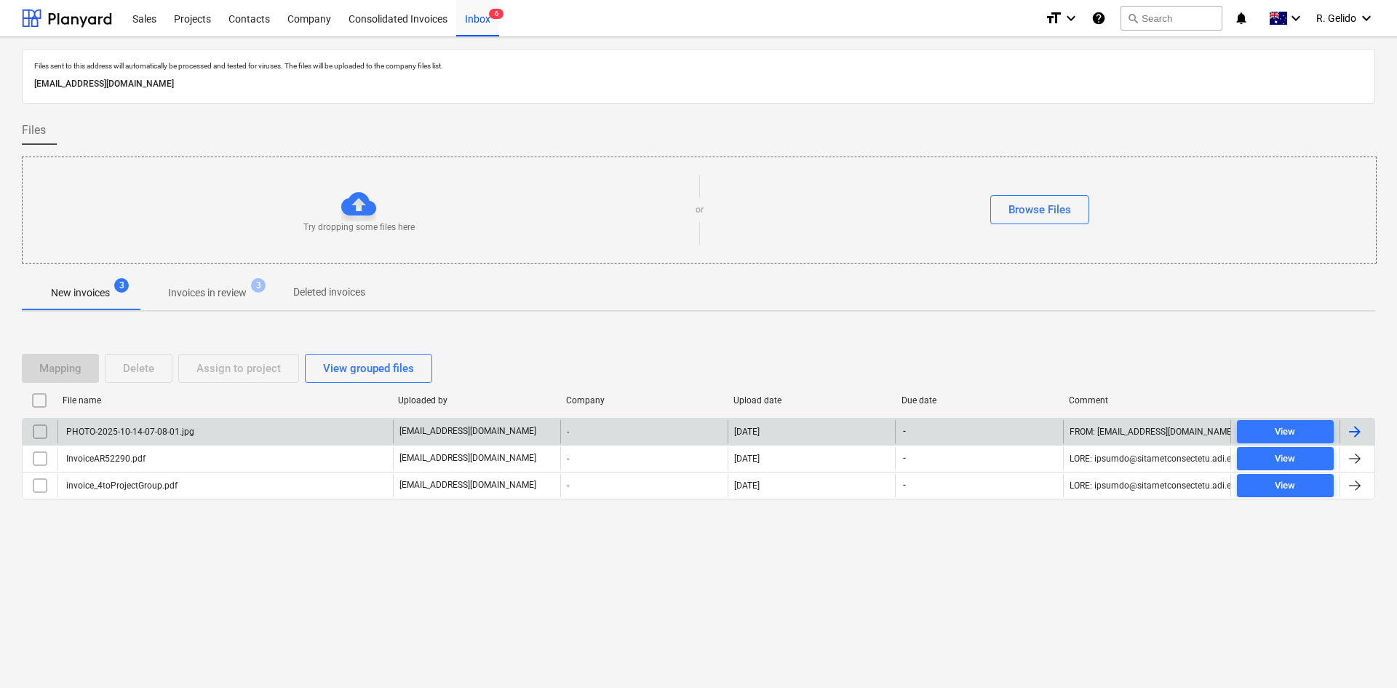
click at [208, 434] on div "PHOTO-2025-10-14-07-08-01.jpg" at bounding box center [224, 431] width 335 height 23
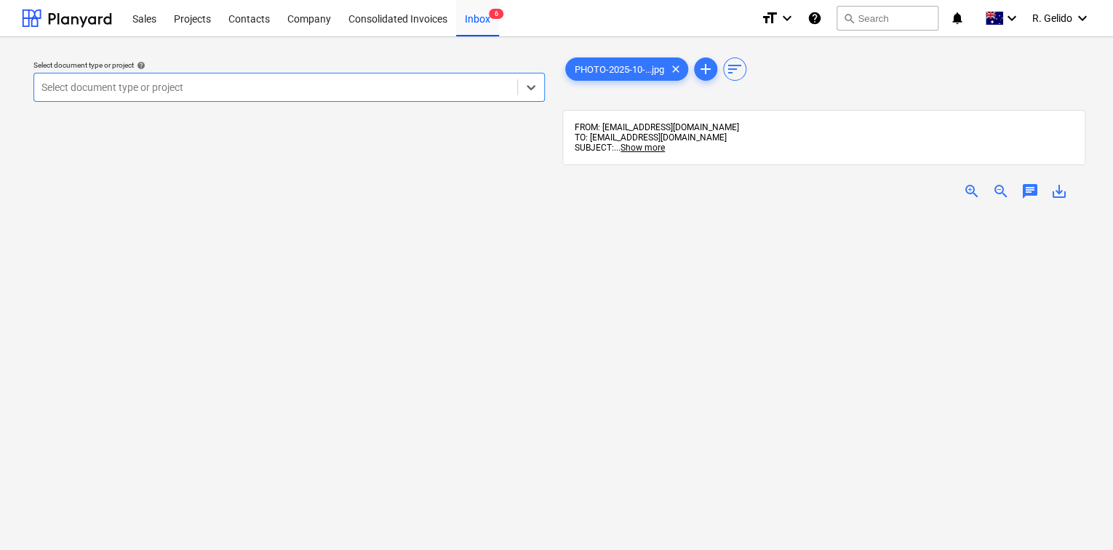
click at [964, 194] on span "zoom_in" at bounding box center [971, 191] width 17 height 17
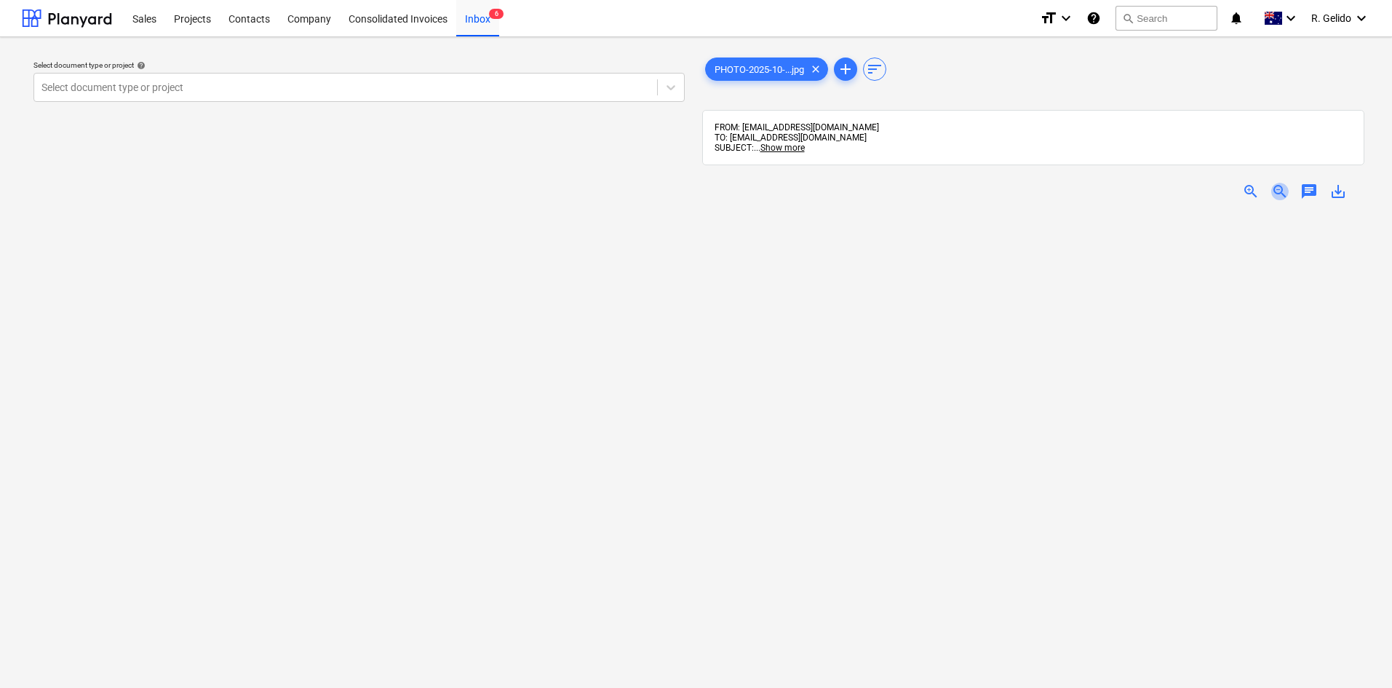
click at [1276, 191] on span "zoom_out" at bounding box center [1279, 191] width 17 height 17
click at [1252, 188] on span "zoom_in" at bounding box center [1250, 191] width 17 height 17
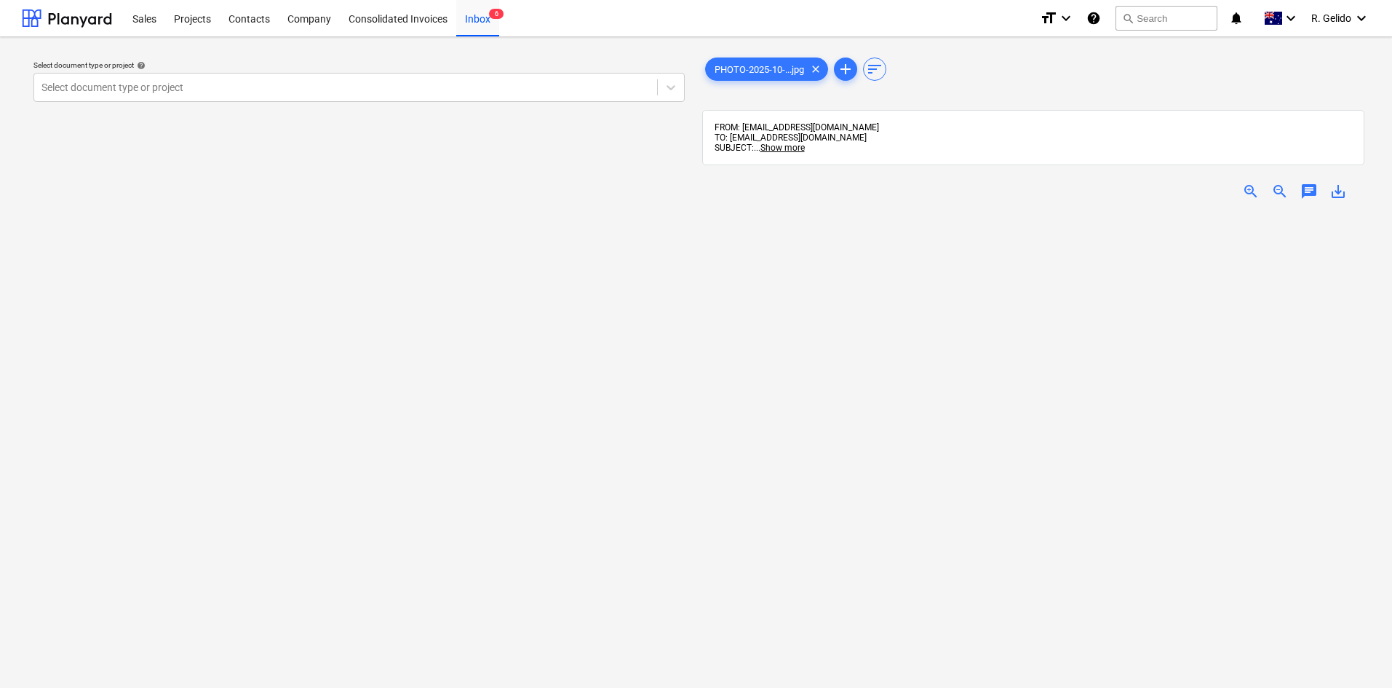
click at [1252, 188] on span "zoom_in" at bounding box center [1250, 191] width 17 height 17
click at [1272, 191] on span "zoom_out" at bounding box center [1279, 191] width 17 height 17
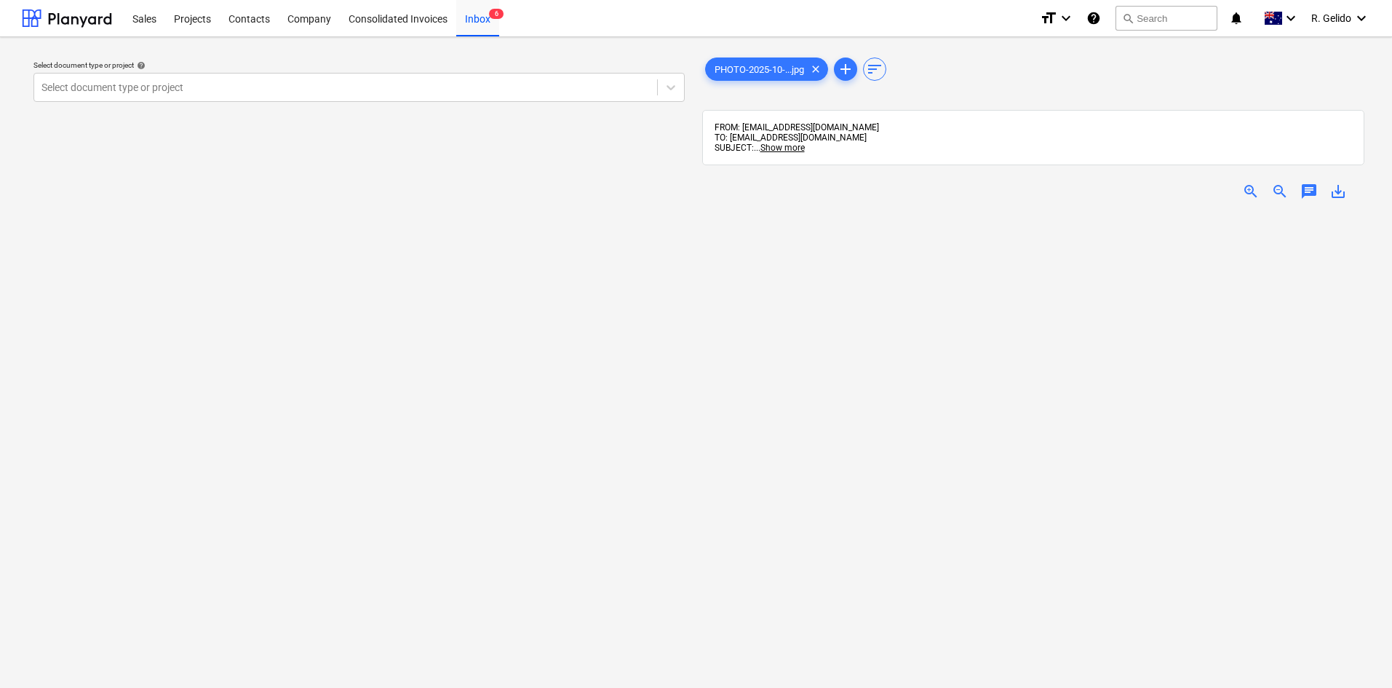
scroll to position [73, 0]
click at [1246, 190] on span "zoom_in" at bounding box center [1250, 191] width 17 height 17
click at [1273, 194] on span "zoom_out" at bounding box center [1279, 191] width 17 height 17
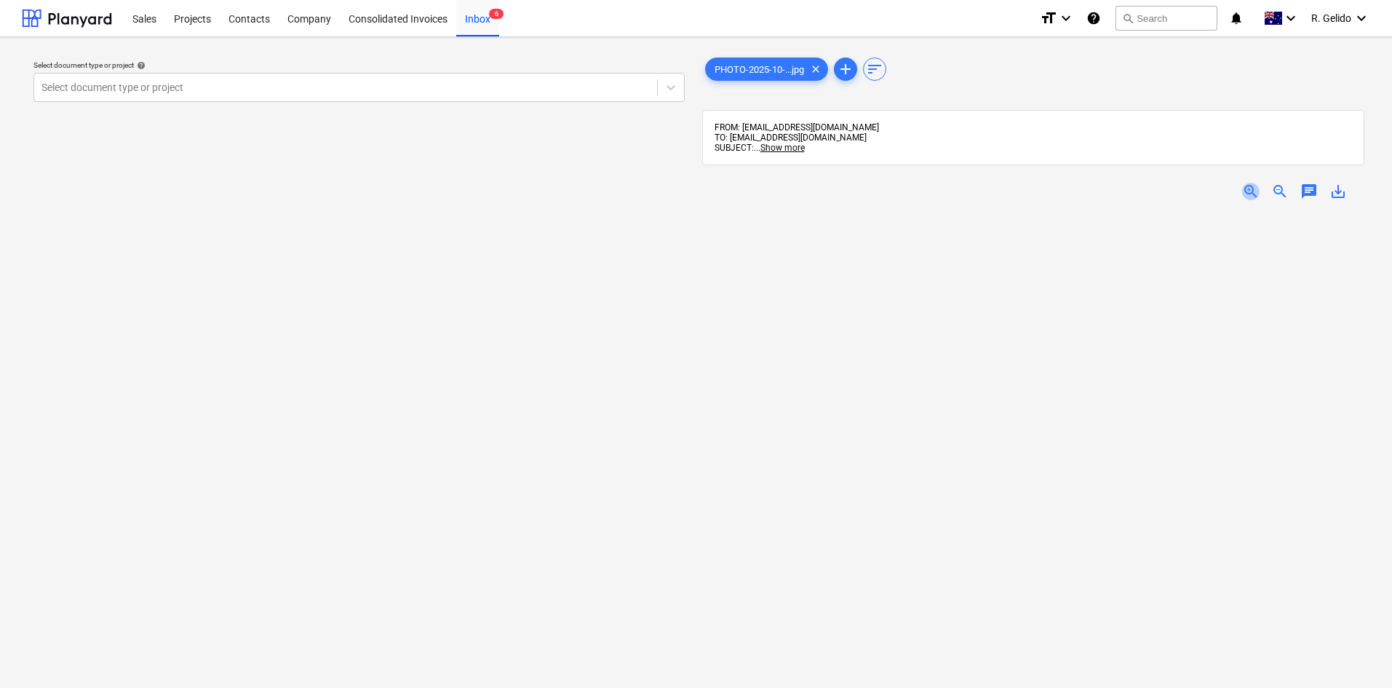
click at [1248, 191] on span "zoom_in" at bounding box center [1250, 191] width 17 height 17
click at [779, 146] on span "Show more" at bounding box center [782, 148] width 44 height 10
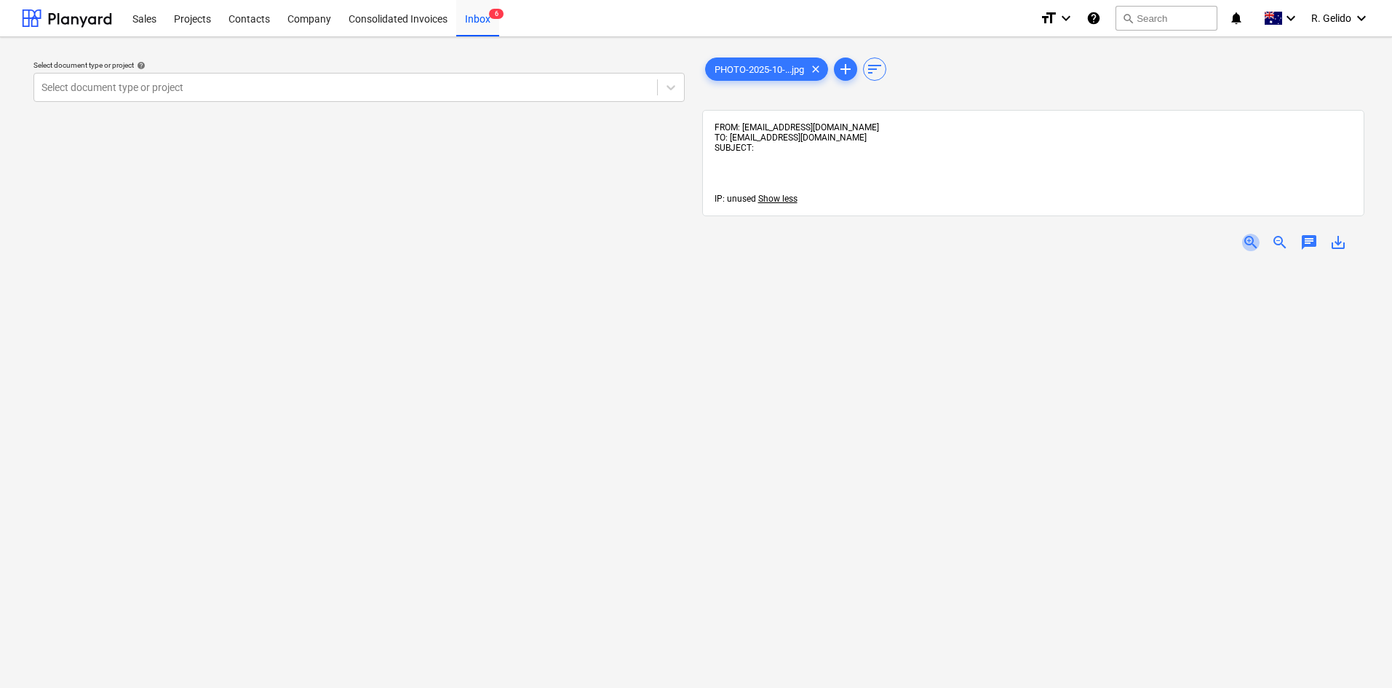
click at [1250, 234] on span "zoom_in" at bounding box center [1250, 242] width 17 height 17
click at [786, 147] on div "FROM: [EMAIL_ADDRESS][DOMAIN_NAME] TO: [EMAIL_ADDRESS][DOMAIN_NAME] SUBJECT: IP…" at bounding box center [1033, 162] width 638 height 81
click at [779, 140] on span "TO: [EMAIL_ADDRESS][DOMAIN_NAME]" at bounding box center [790, 137] width 152 height 10
click at [1279, 243] on span "zoom_out" at bounding box center [1279, 242] width 17 height 17
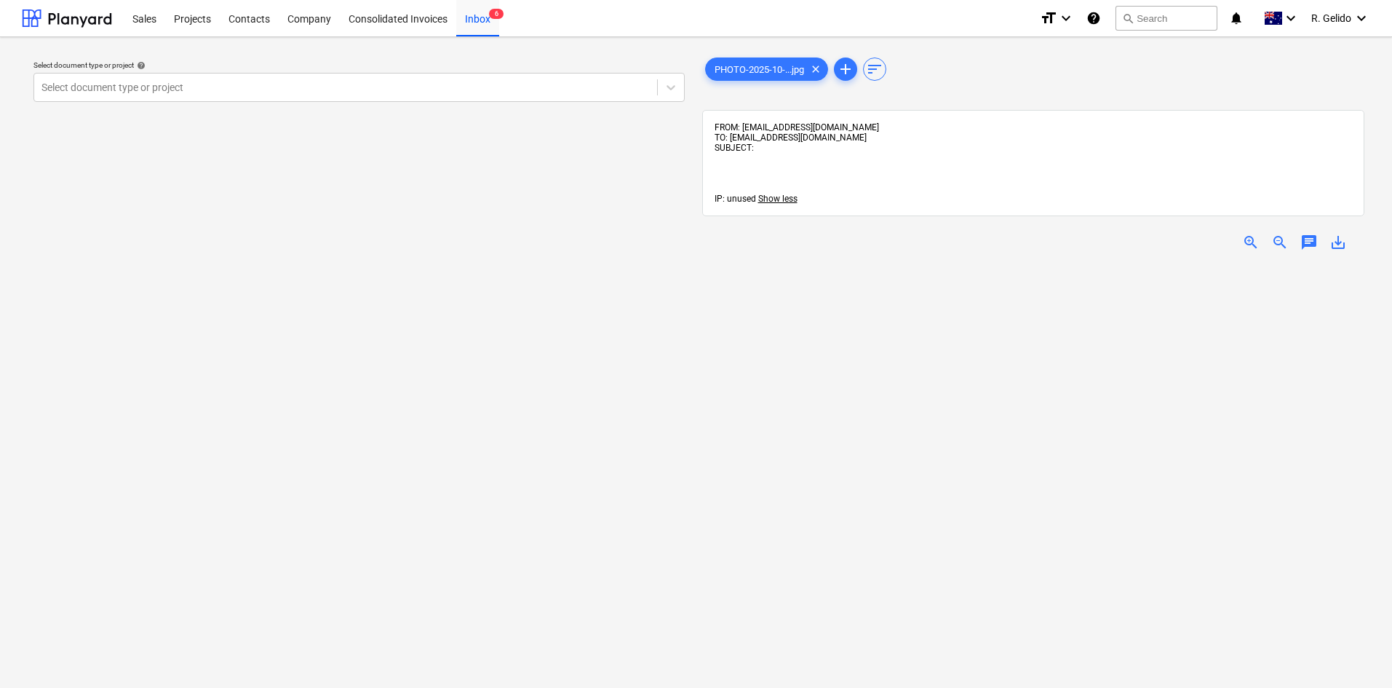
click at [1276, 242] on span "zoom_out" at bounding box center [1279, 242] width 17 height 17
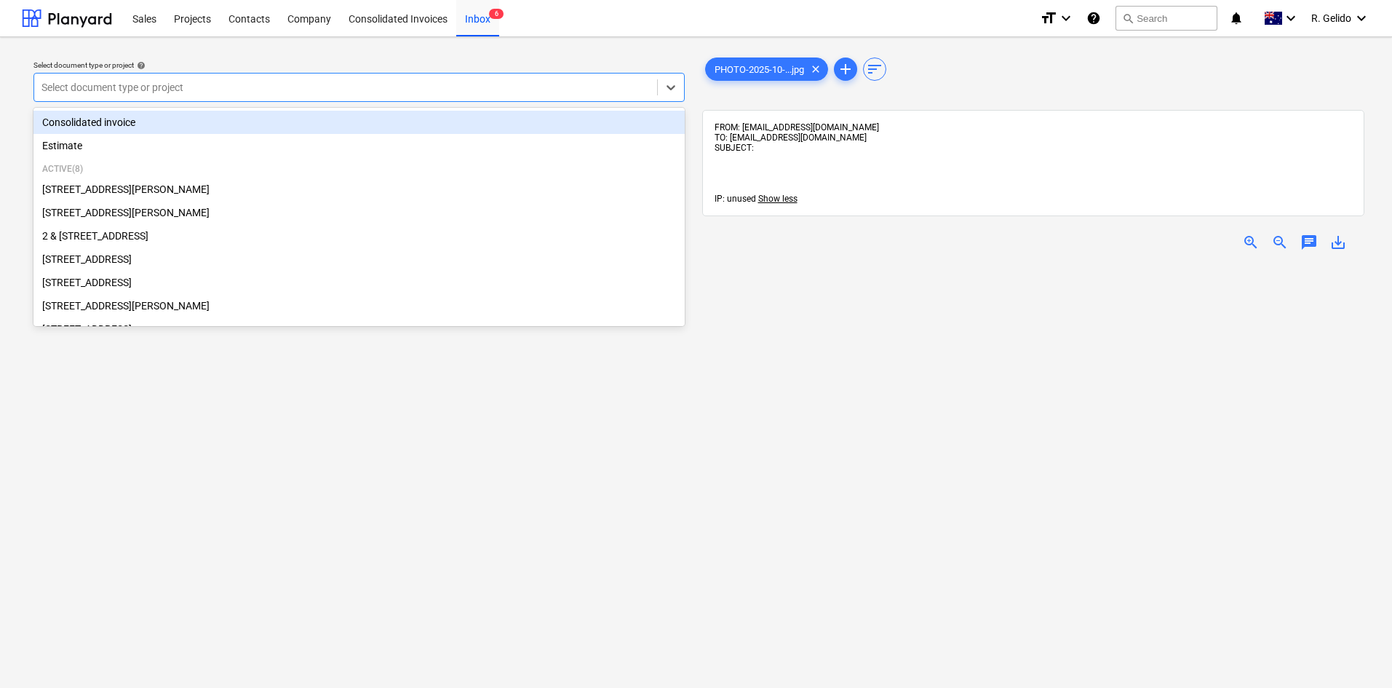
click at [391, 89] on div at bounding box center [345, 87] width 608 height 15
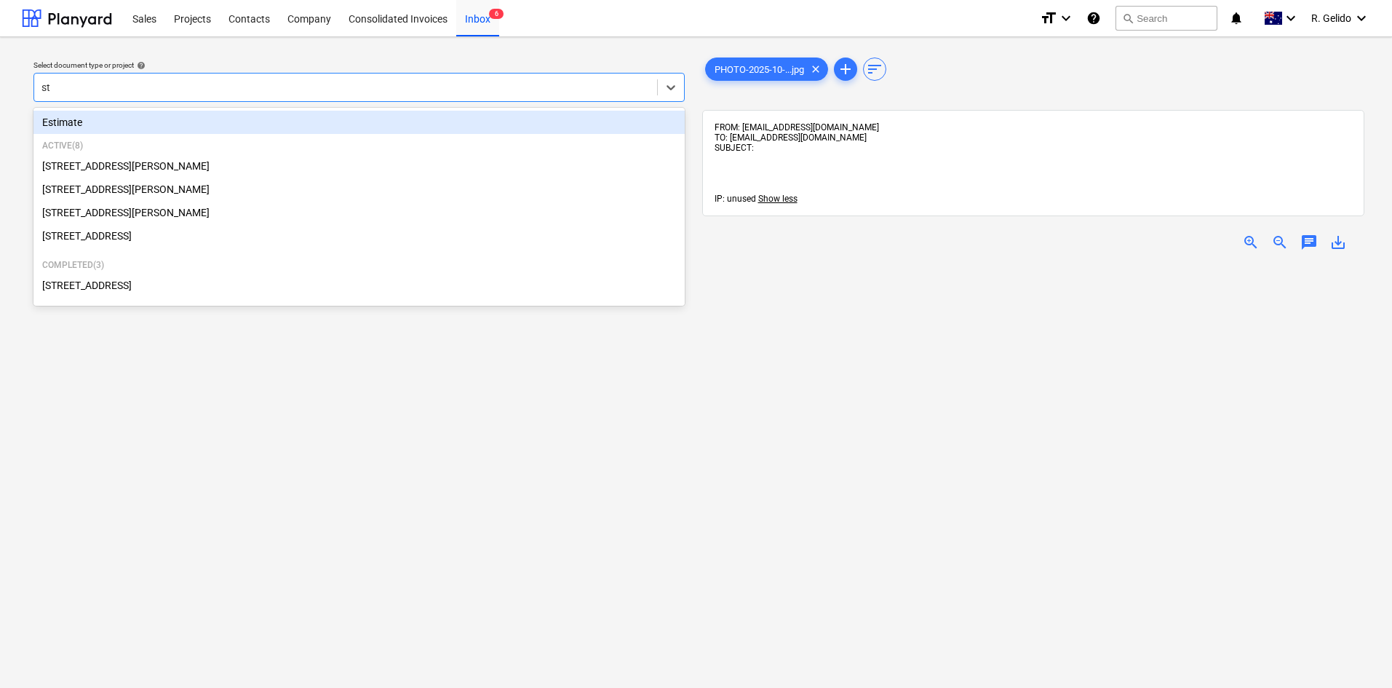
type input "str"
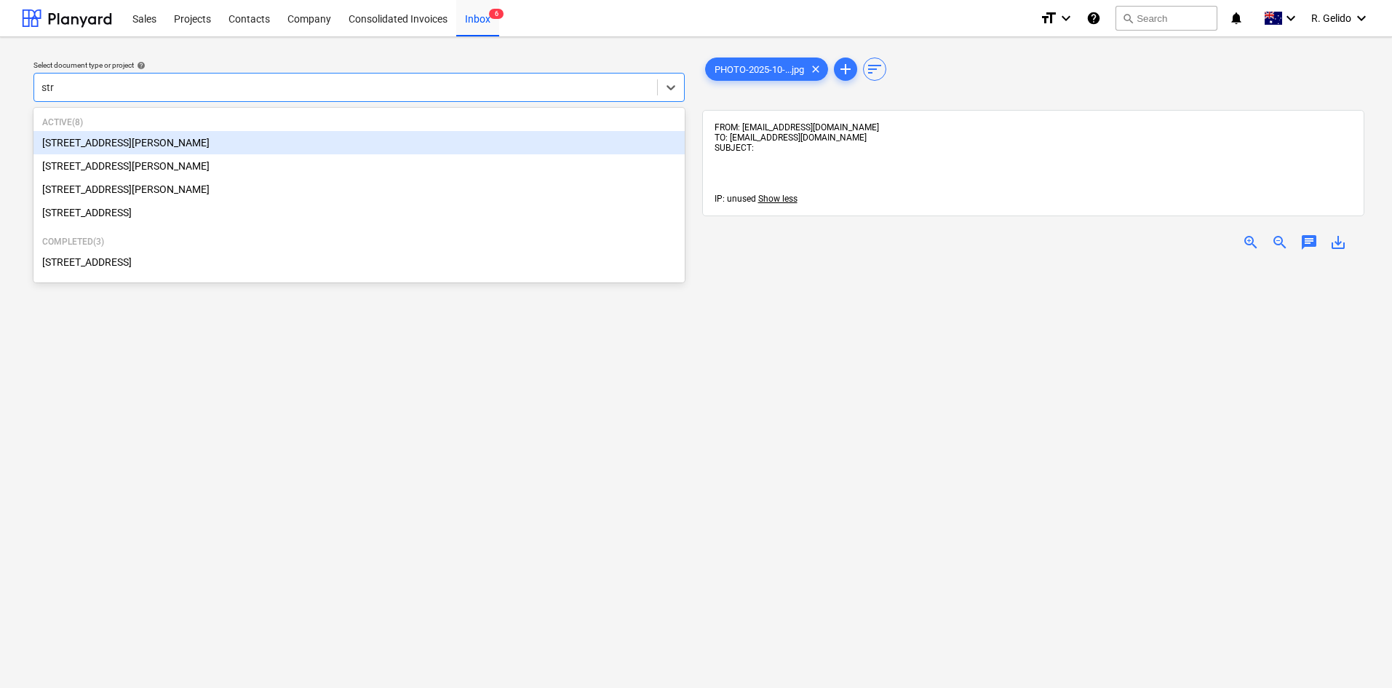
scroll to position [73, 0]
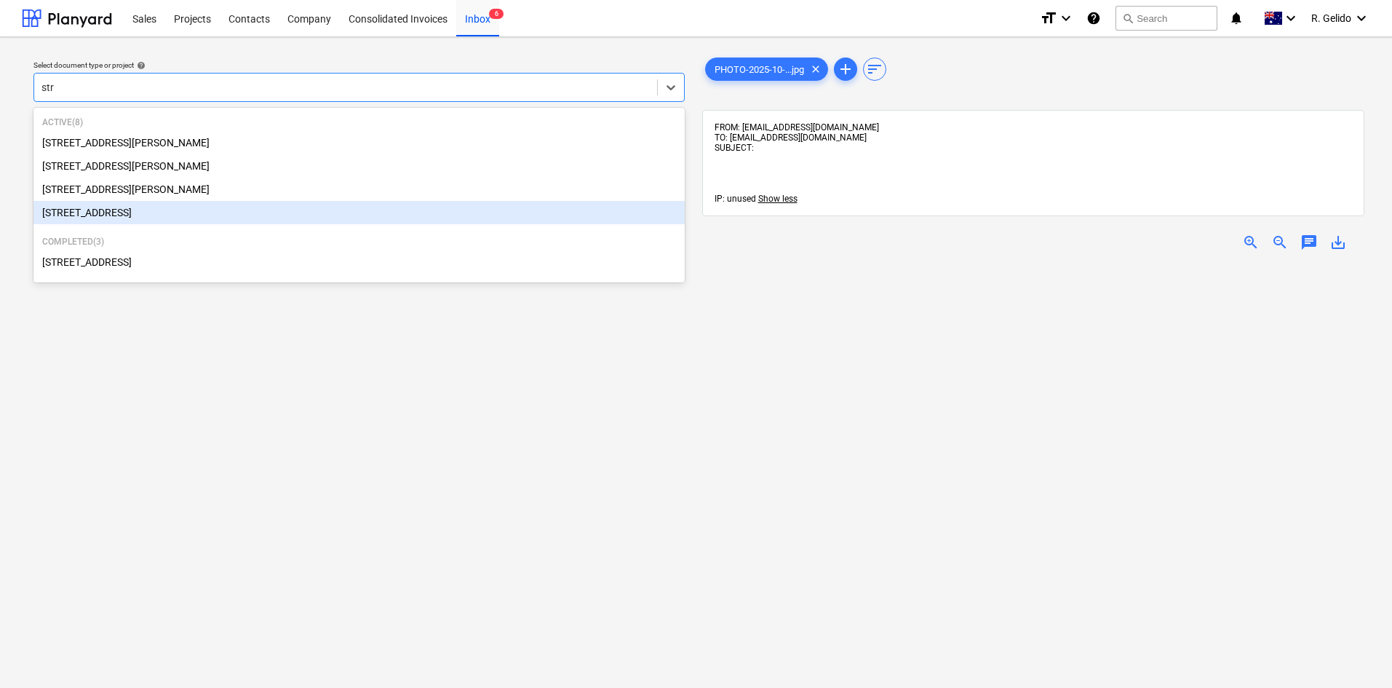
click at [156, 210] on div "[STREET_ADDRESS]" at bounding box center [358, 212] width 651 height 23
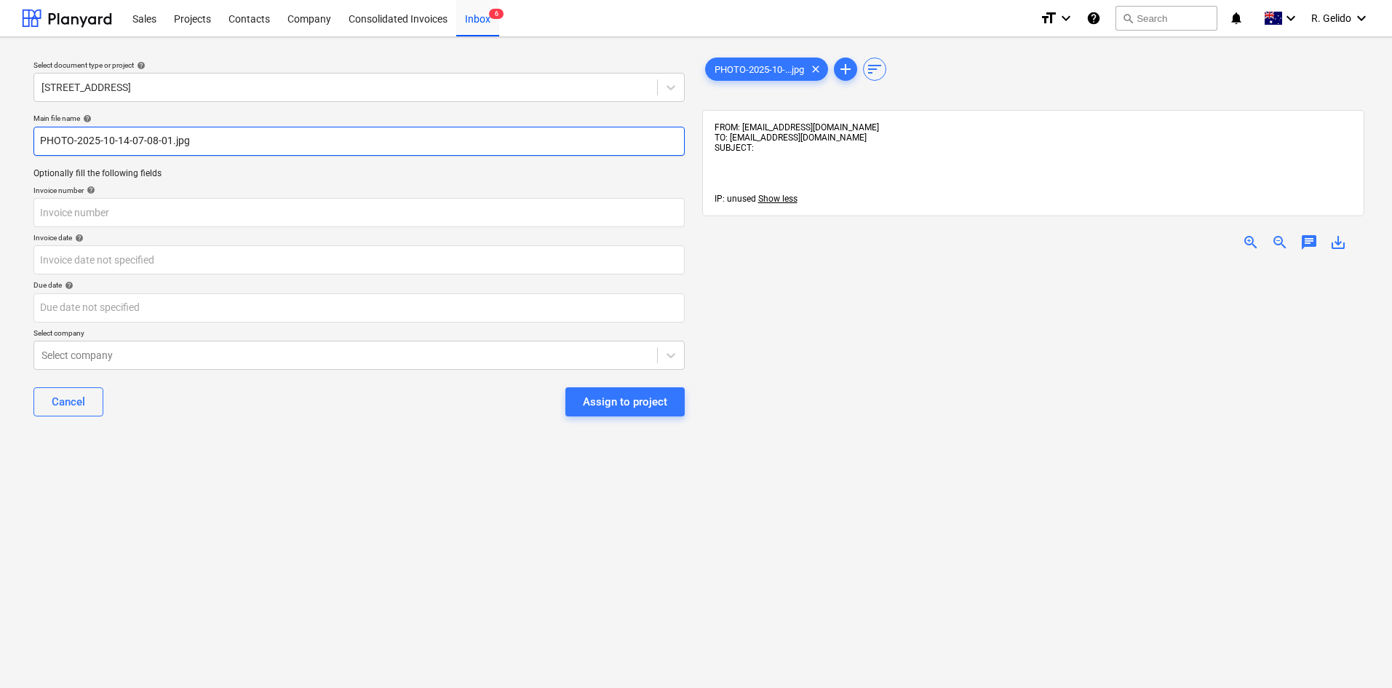
click at [130, 151] on input "PHOTO-2025-10-14-07-08-01.jpg" at bounding box center [358, 141] width 651 height 29
drag, startPoint x: 168, startPoint y: 138, endPoint x: 33, endPoint y: 149, distance: 135.8
click at [33, 149] on div "Main file name help PHOTO-2025-10-14-07-08-01.jpg Optionally fill the following…" at bounding box center [359, 271] width 663 height 326
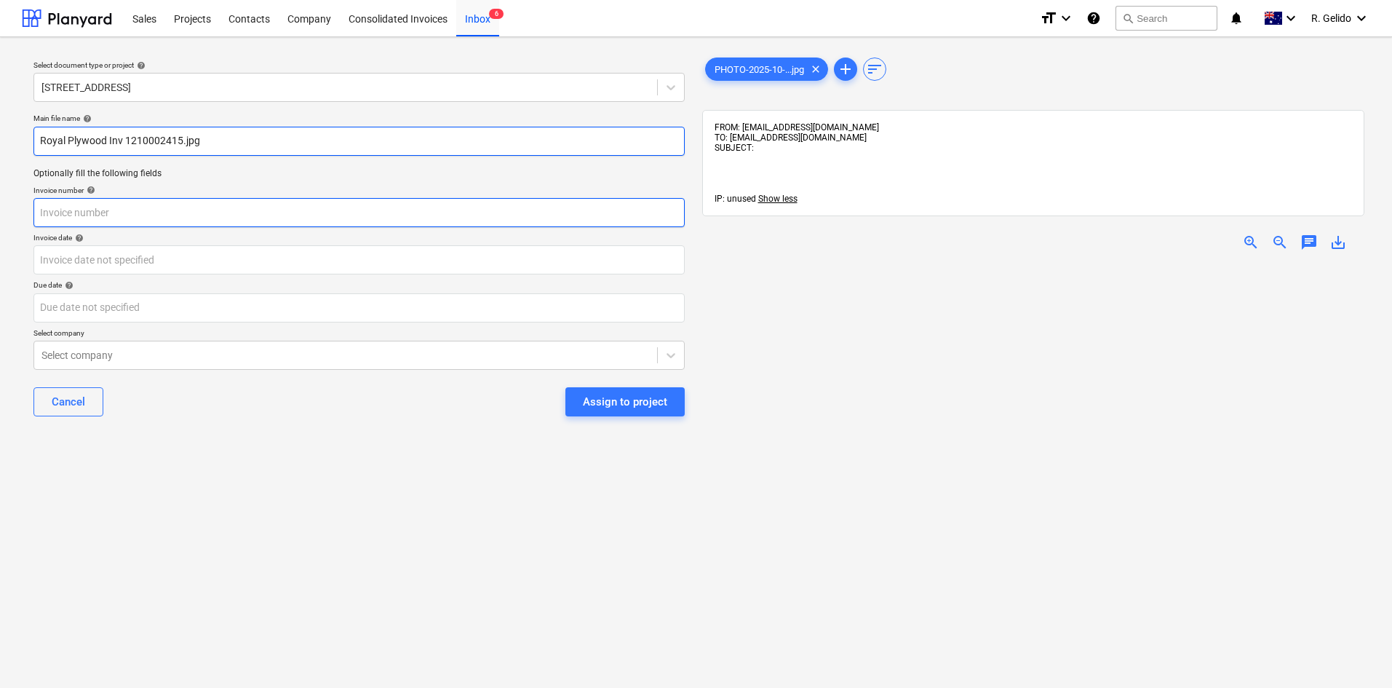
type input "Royal Plywood Inv 1210002415.jpg"
click at [99, 215] on input "text" at bounding box center [358, 212] width 651 height 29
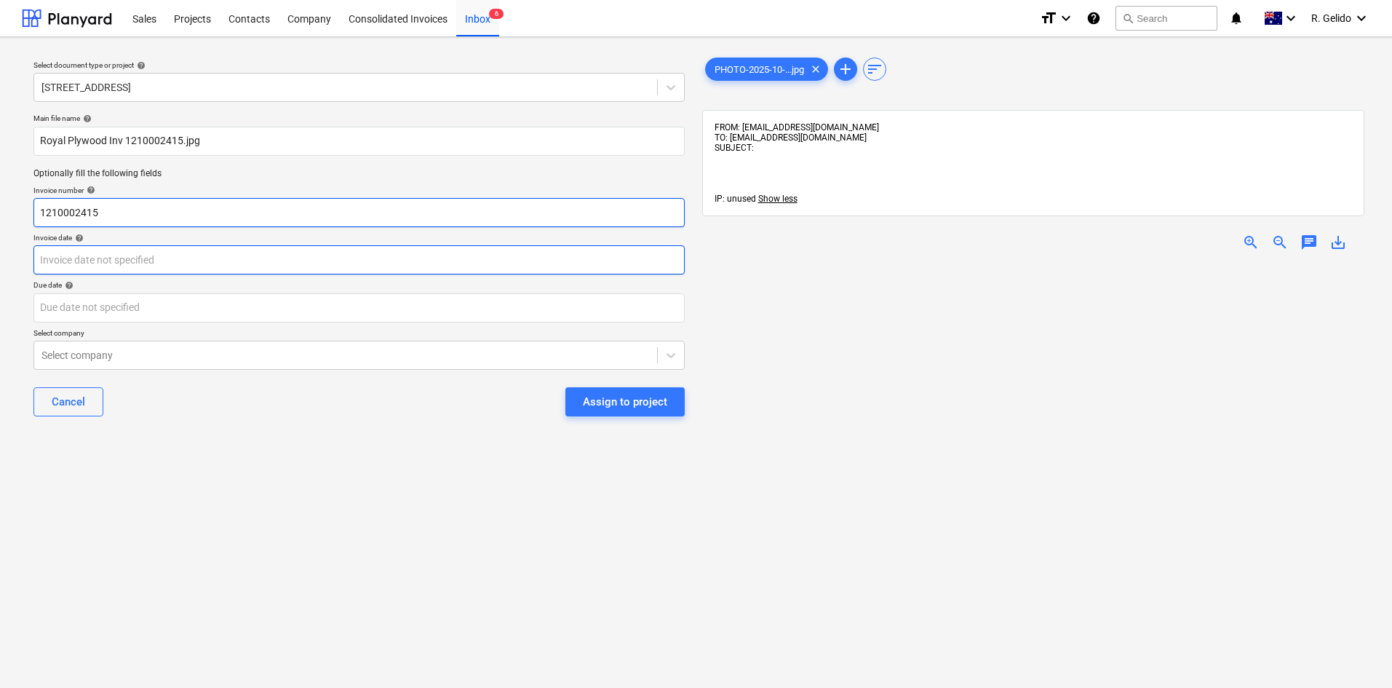
type input "1210002415"
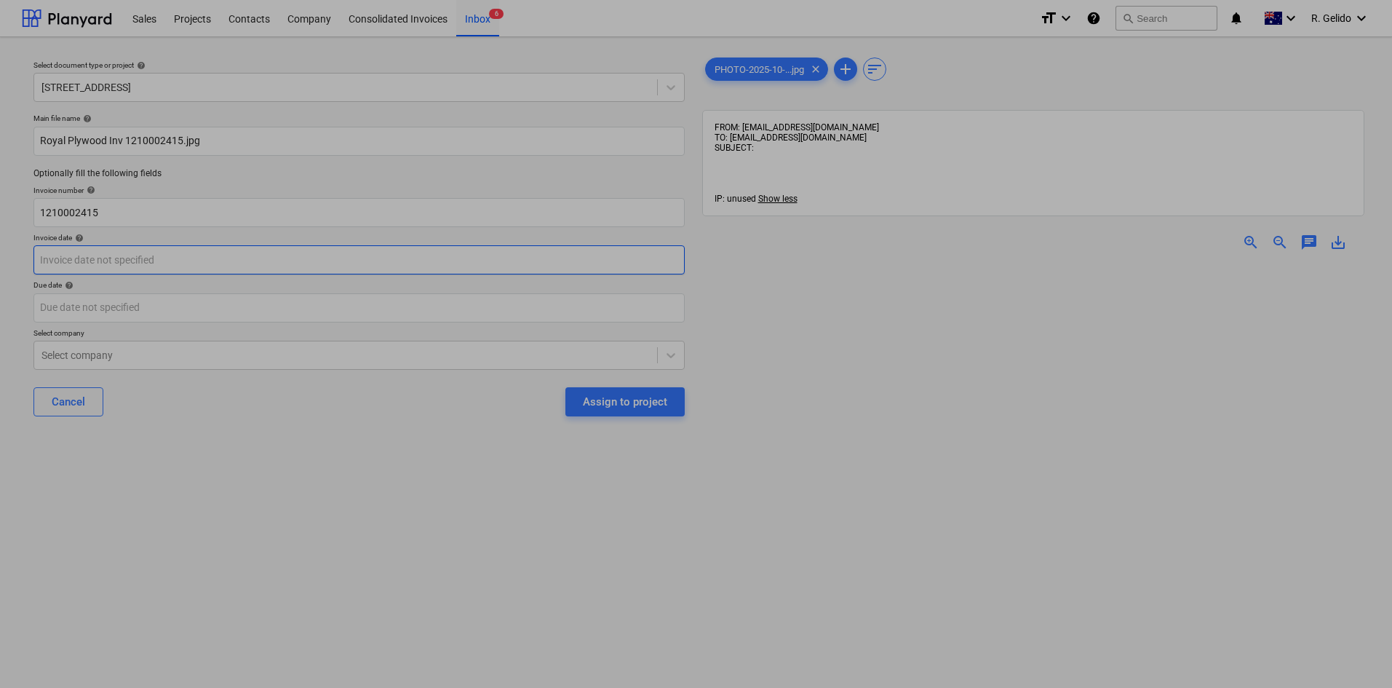
click at [93, 257] on body "Sales Projects Contacts Company Consolidated Invoices Inbox 6 format_size keybo…" at bounding box center [696, 344] width 1392 height 688
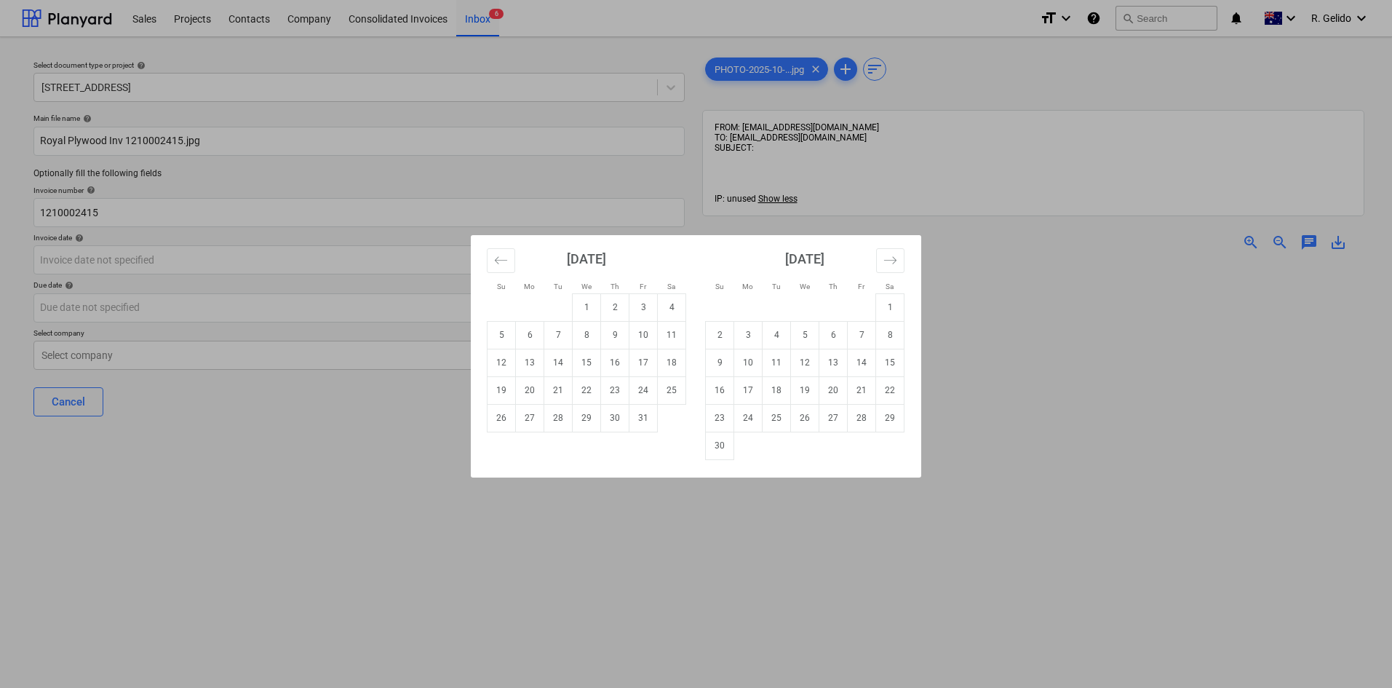
click at [426, 498] on div "Su Mo Tu We Th Fr Sa Su Mo Tu We Th Fr Sa [DATE] 1 2 3 4 5 6 7 8 9 10 11 12 13 …" at bounding box center [696, 344] width 1392 height 688
click at [162, 249] on body "Sales Projects Contacts Company Consolidated Invoices Inbox 6 format_size keybo…" at bounding box center [696, 344] width 1392 height 688
click at [567, 365] on td "14" at bounding box center [558, 362] width 28 height 28
type input "[DATE]"
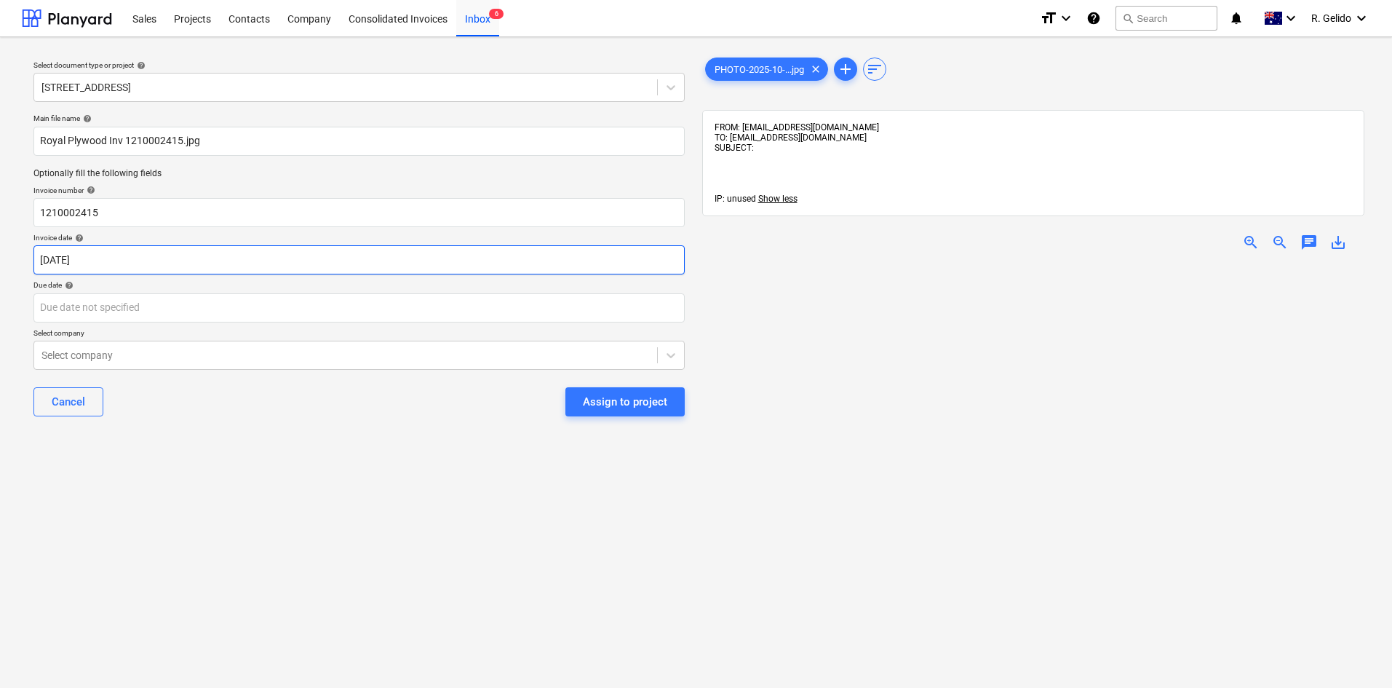
click at [174, 260] on body "Sales Projects Contacts Company Consolidated Invoices Inbox 6 format_size keybo…" at bounding box center [696, 344] width 1392 height 688
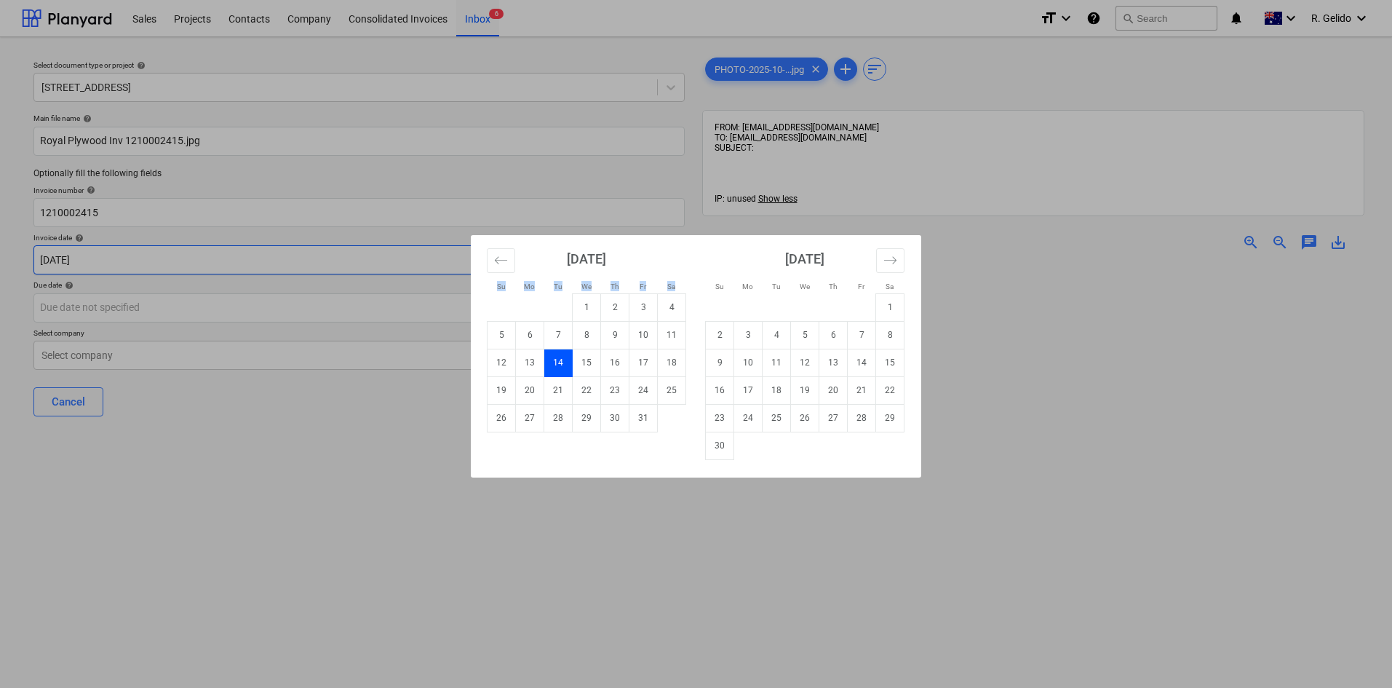
click at [174, 260] on div "Su Mo Tu We Th Fr Sa Su Mo Tu We Th Fr Sa [DATE] 1 2 3 4 5 6 7 8 9 10 11 12 13 …" at bounding box center [696, 344] width 1392 height 688
click at [174, 260] on body "Sales Projects Contacts Company Consolidated Invoices Inbox 6 format_size keybo…" at bounding box center [696, 344] width 1392 height 688
click at [174, 307] on div "Su Mo Tu We Th Fr Sa Su Mo Tu We Th Fr Sa [DATE] 1 2 3 4 5 6 7 8 9 10 11 12 13 …" at bounding box center [696, 344] width 1392 height 688
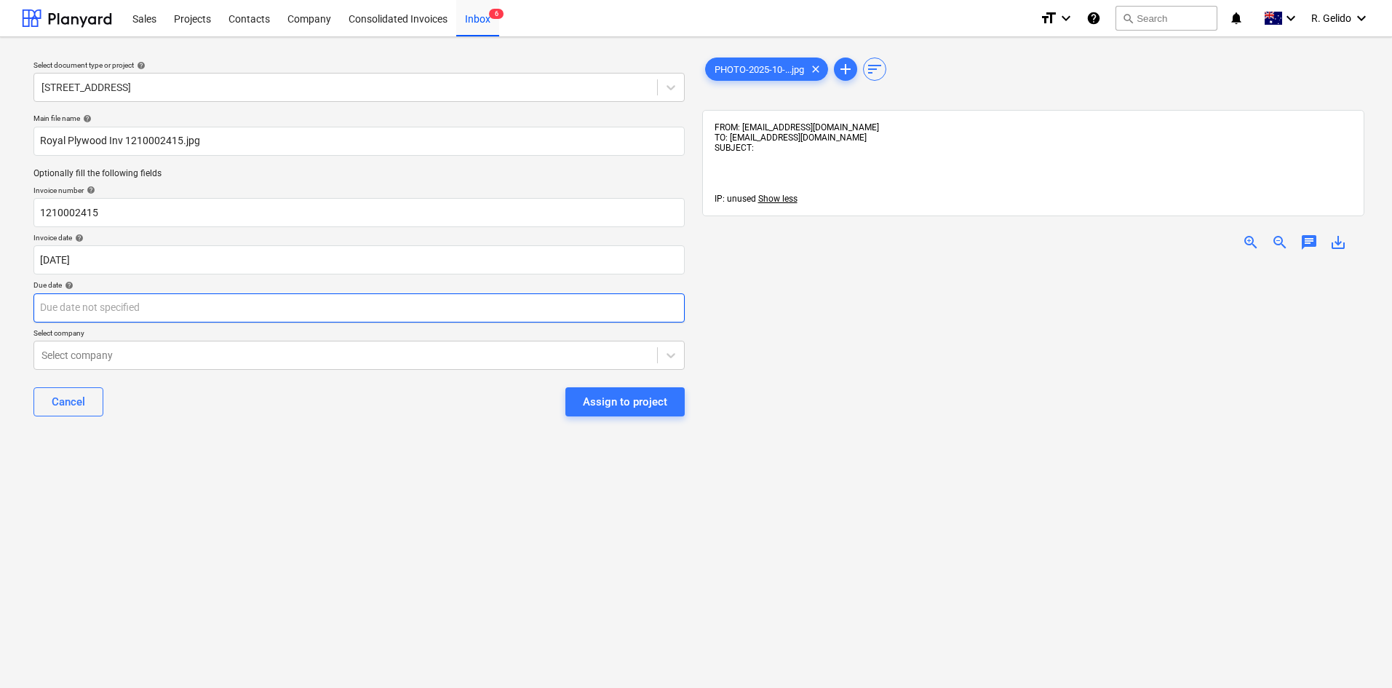
click at [218, 313] on body "Sales Projects Contacts Company Consolidated Invoices Inbox 6 format_size keybo…" at bounding box center [696, 344] width 1392 height 688
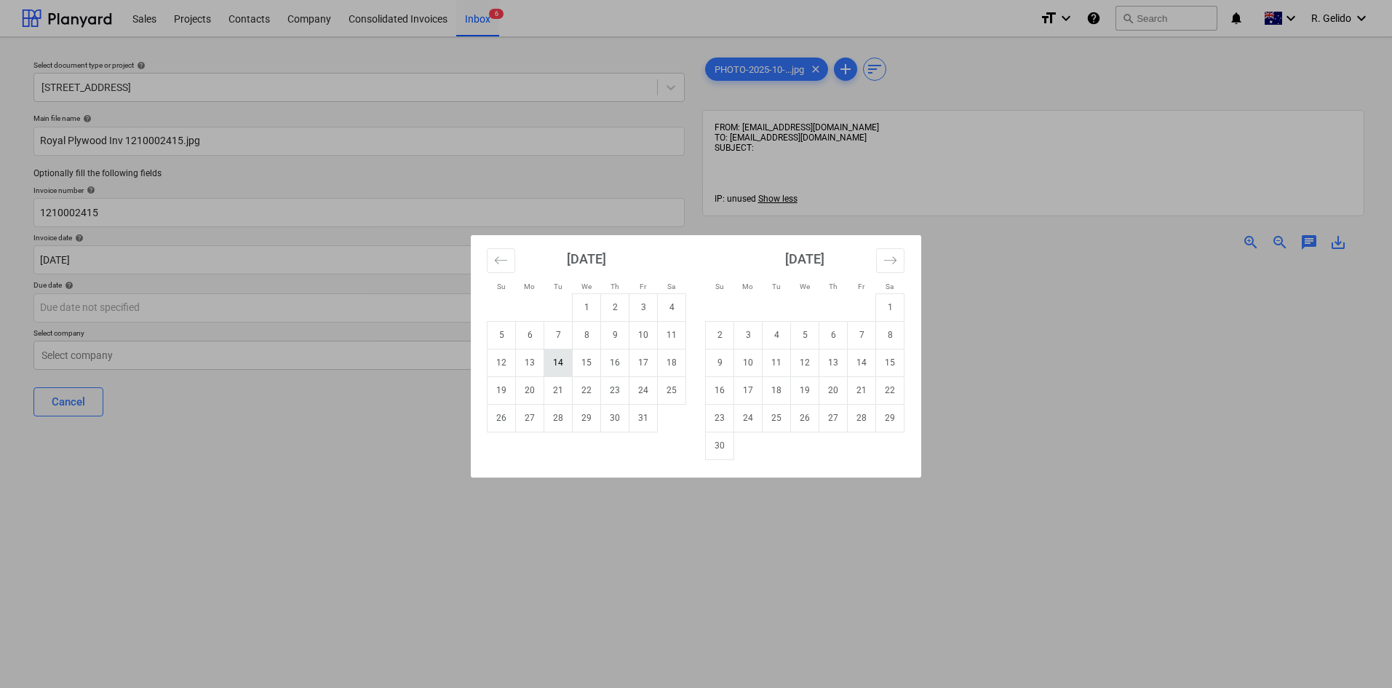
click at [557, 355] on td "14" at bounding box center [558, 362] width 28 height 28
type input "[DATE]"
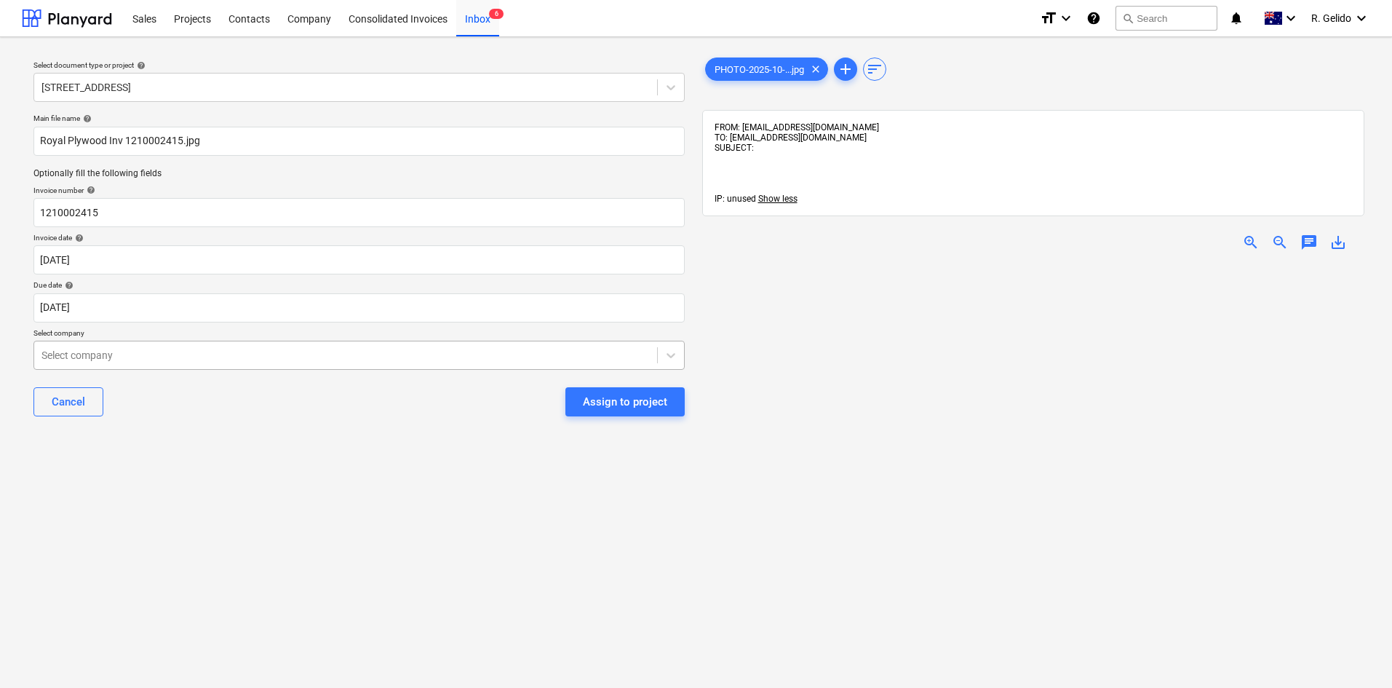
click at [167, 353] on div at bounding box center [345, 355] width 608 height 15
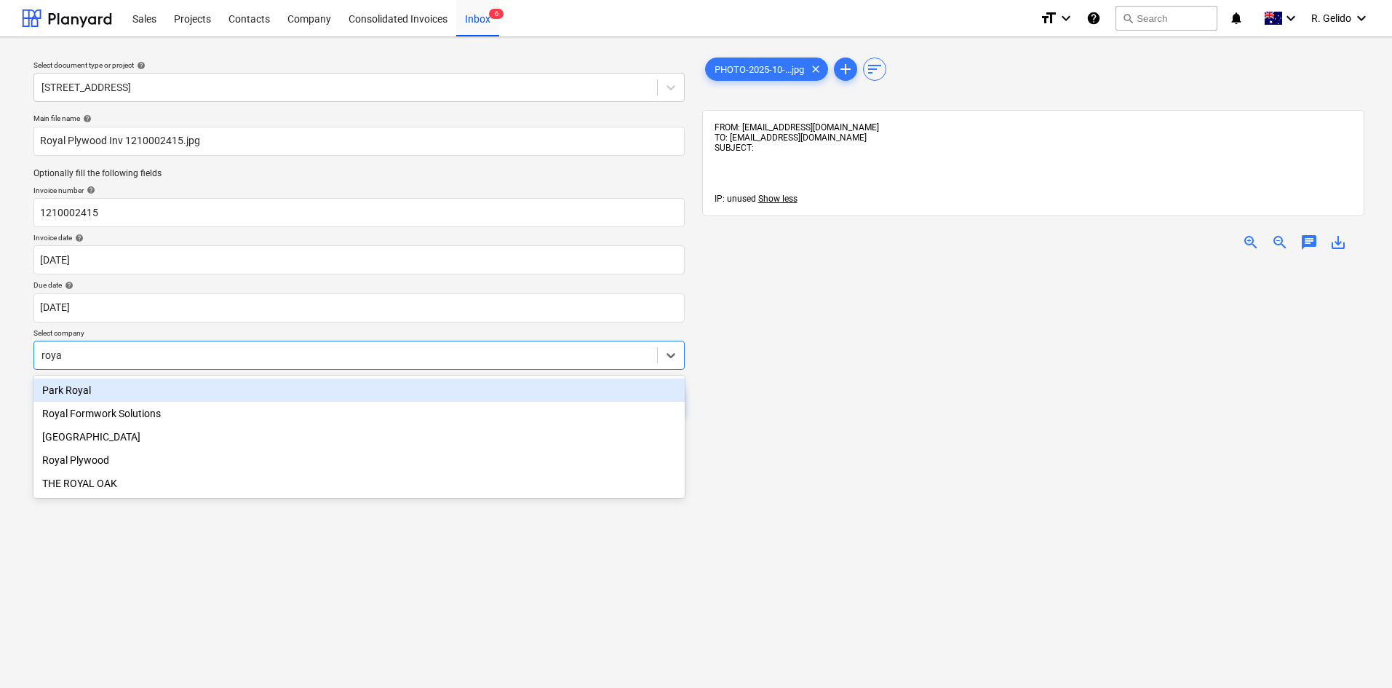
type input "royal"
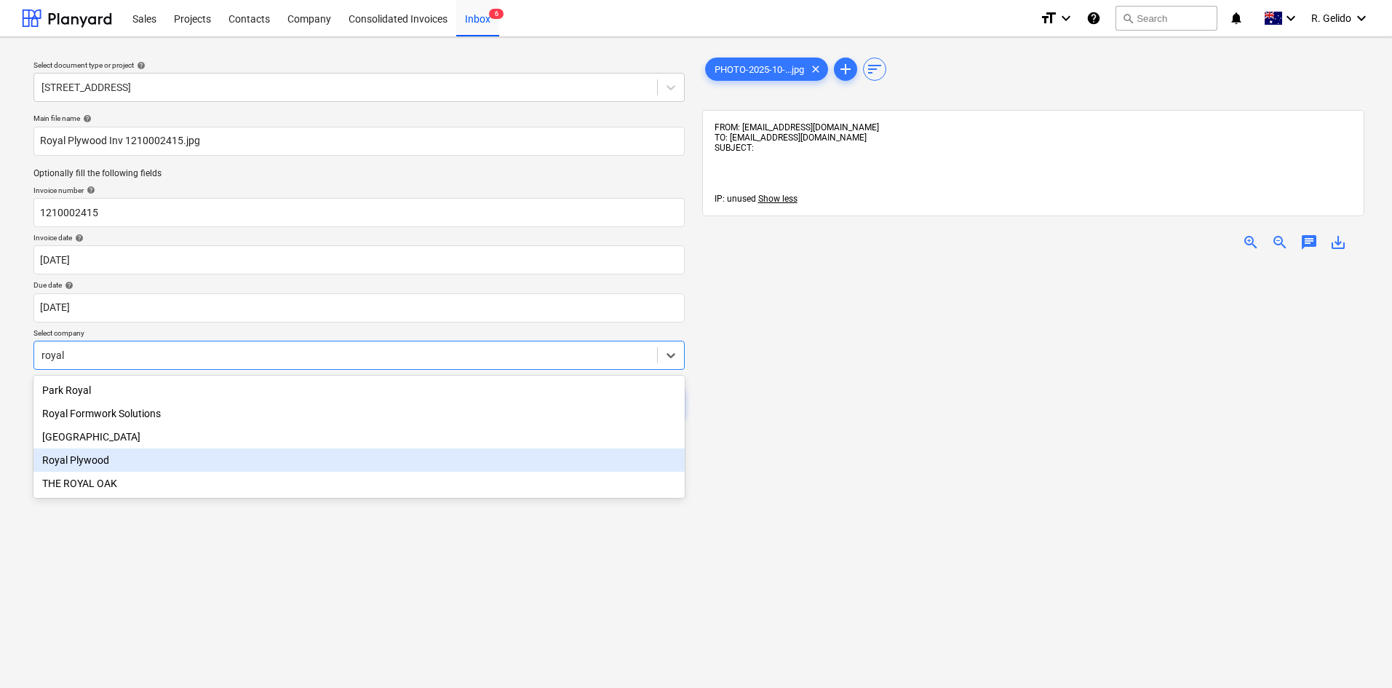
click at [121, 460] on div "Royal Plywood" at bounding box center [358, 459] width 651 height 23
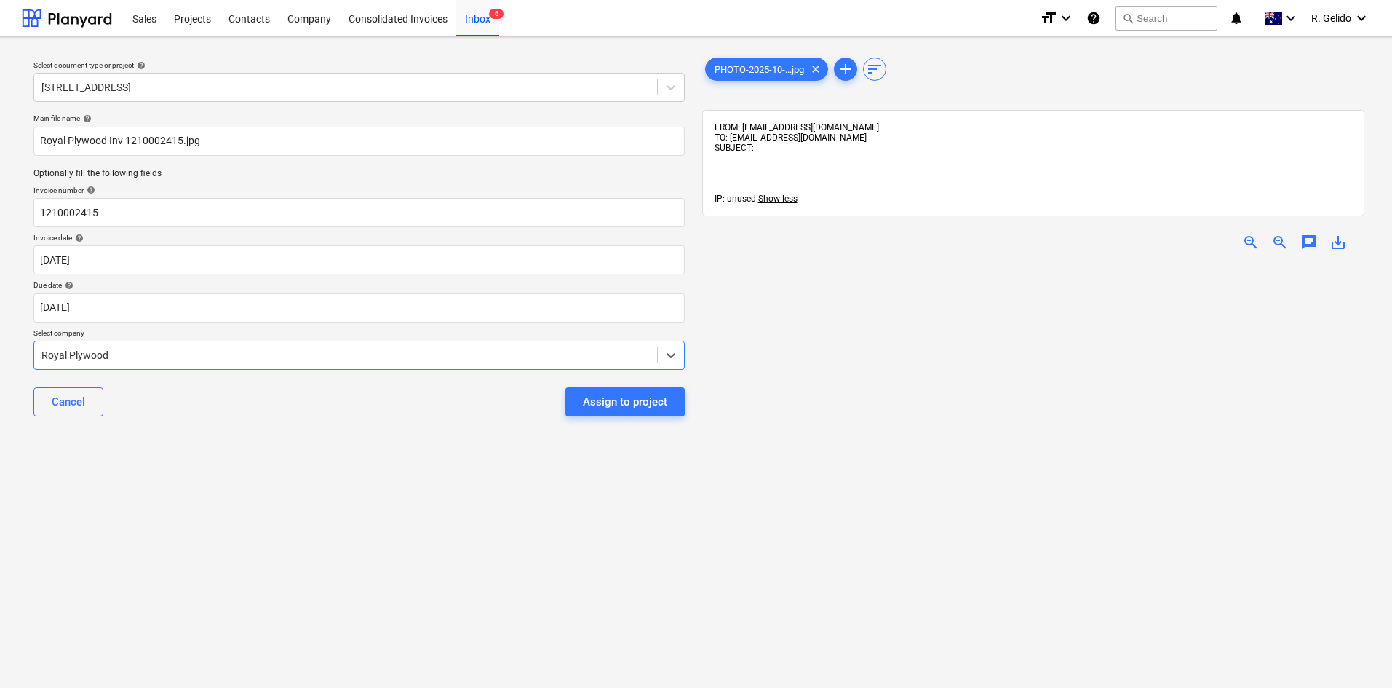
click at [386, 460] on div "Select document type or project help [STREET_ADDRESS] file name help Royal Plyw…" at bounding box center [359, 482] width 674 height 867
click at [373, 512] on div "Select document type or project help [STREET_ADDRESS] file name help Royal Plyw…" at bounding box center [359, 482] width 674 height 867
click at [638, 403] on div "Assign to project" at bounding box center [625, 401] width 84 height 19
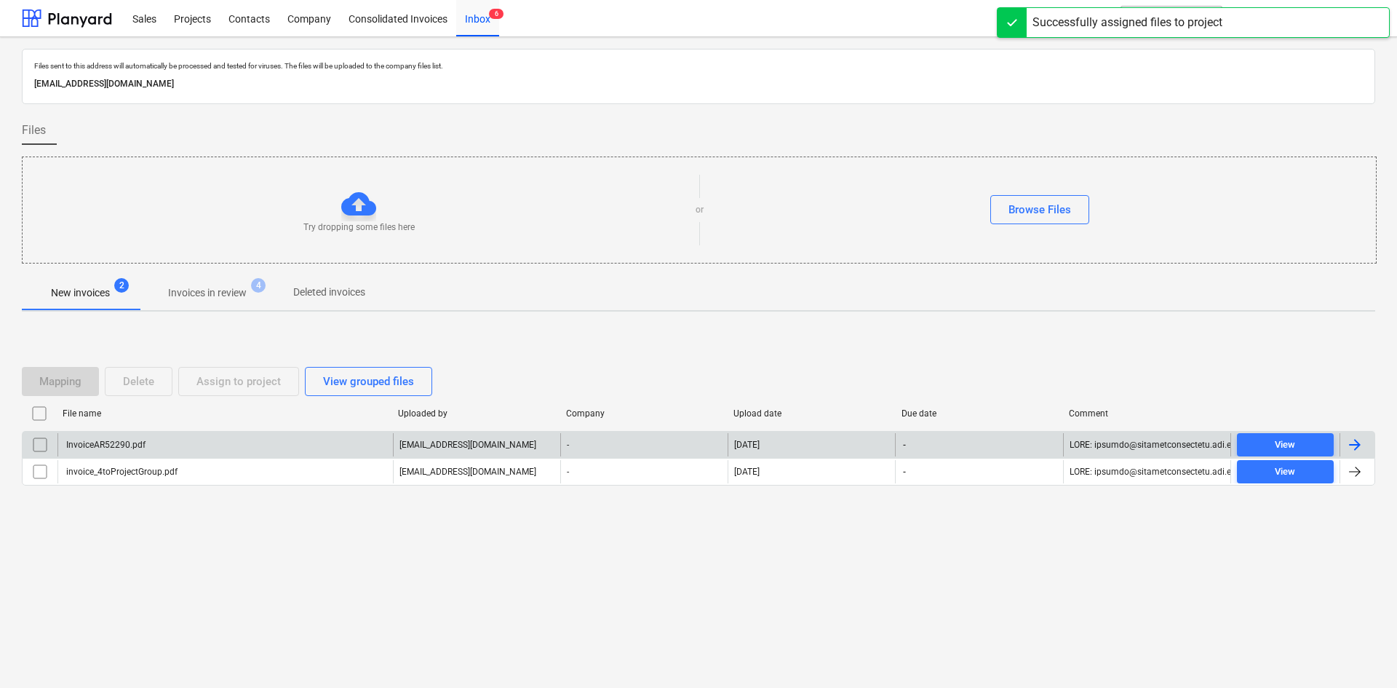
click at [186, 436] on div "InvoiceAR52290.pdf" at bounding box center [224, 444] width 335 height 23
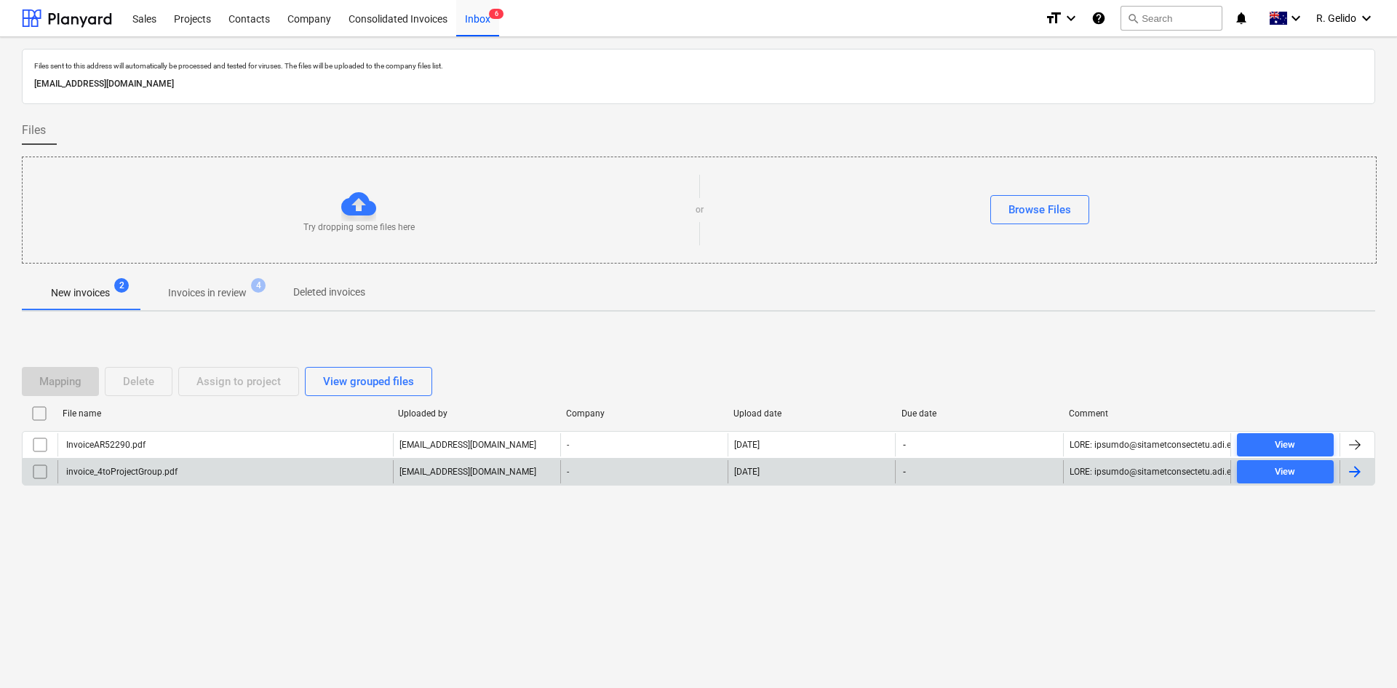
click at [143, 467] on div "invoice_4toProjectGroup.pdf" at bounding box center [120, 471] width 113 height 10
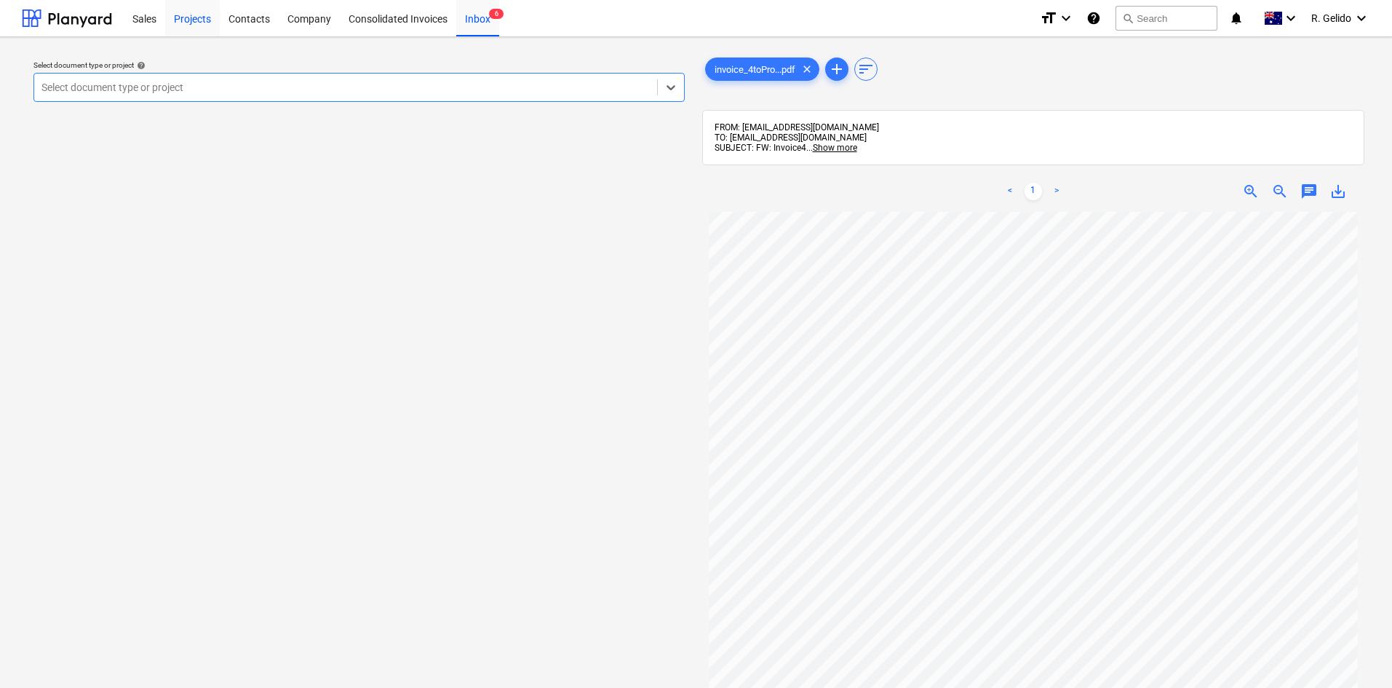
click at [206, 19] on div "Projects" at bounding box center [192, 17] width 55 height 37
